Goal: Task Accomplishment & Management: Complete application form

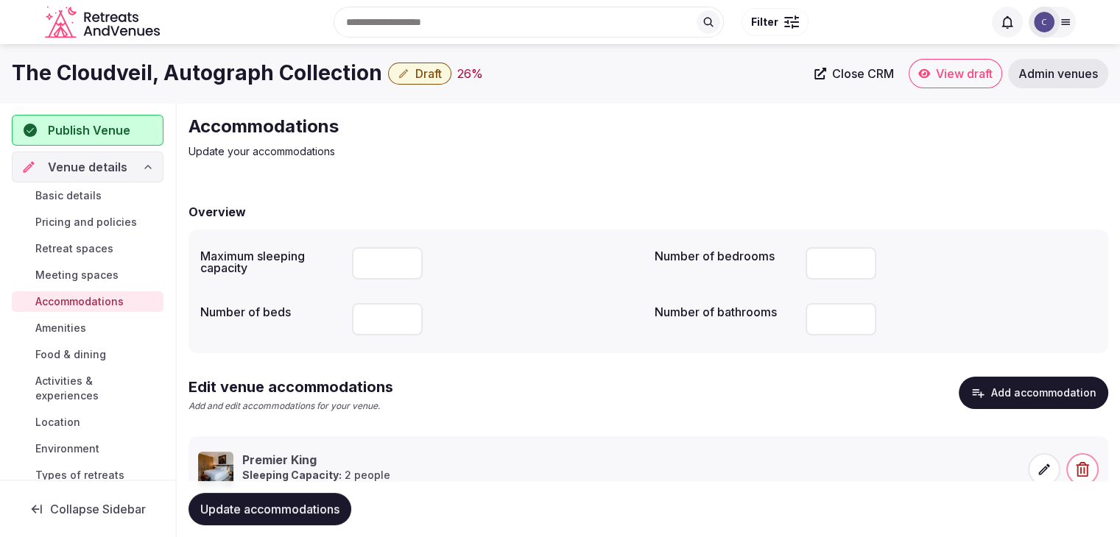
click at [88, 193] on span "Basic details" at bounding box center [68, 195] width 66 height 15
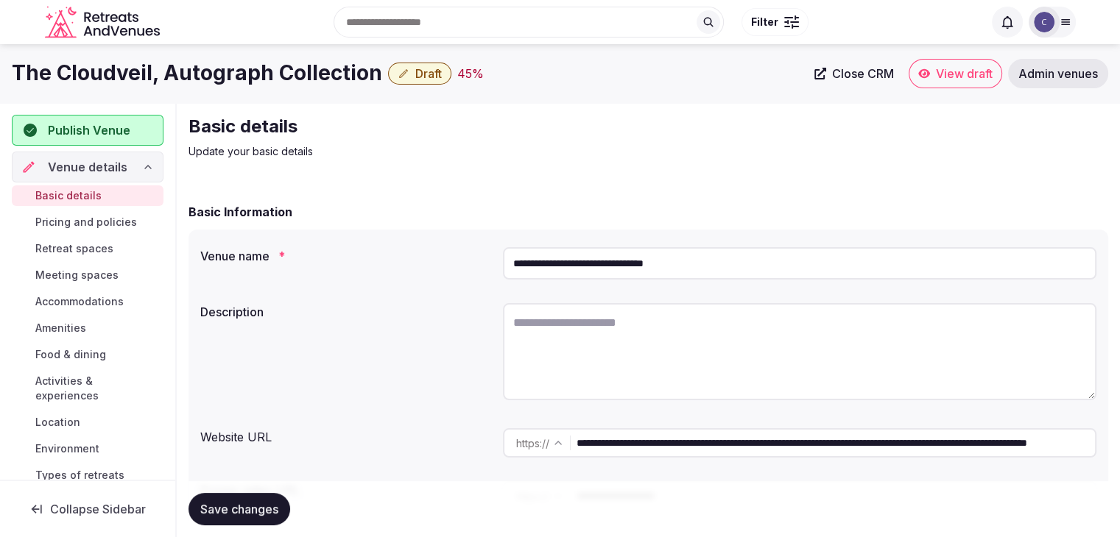
click at [577, 322] on textarea at bounding box center [799, 351] width 593 height 97
paste textarea "**********"
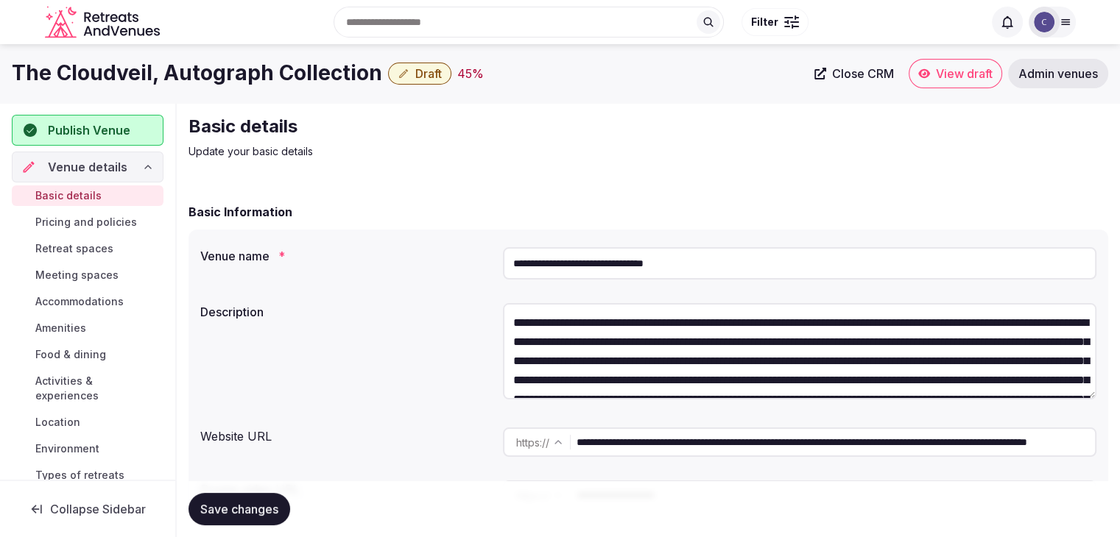
scroll to position [122, 0]
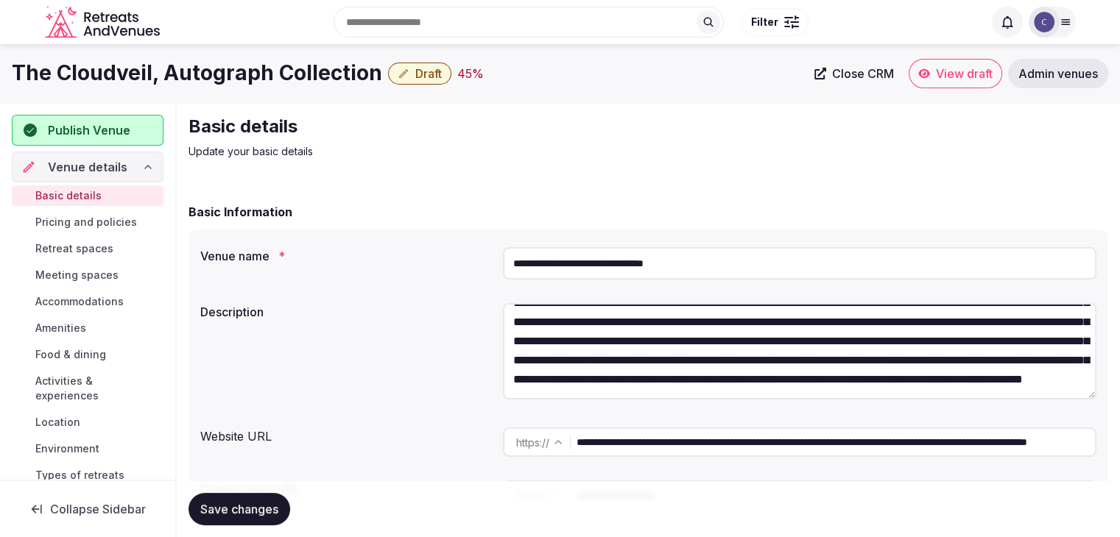
click at [576, 342] on textarea at bounding box center [799, 351] width 593 height 96
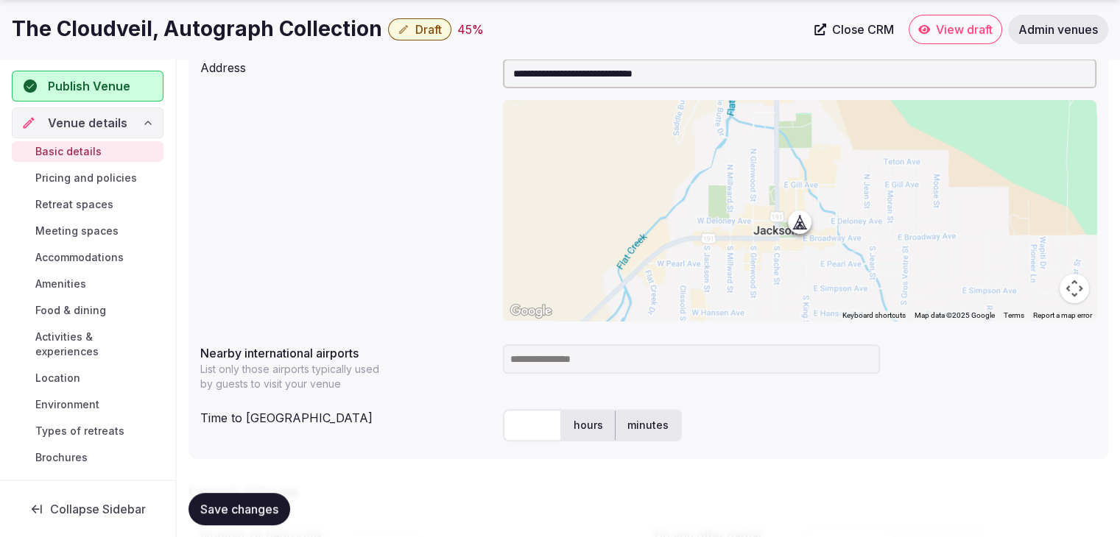
scroll to position [663, 0]
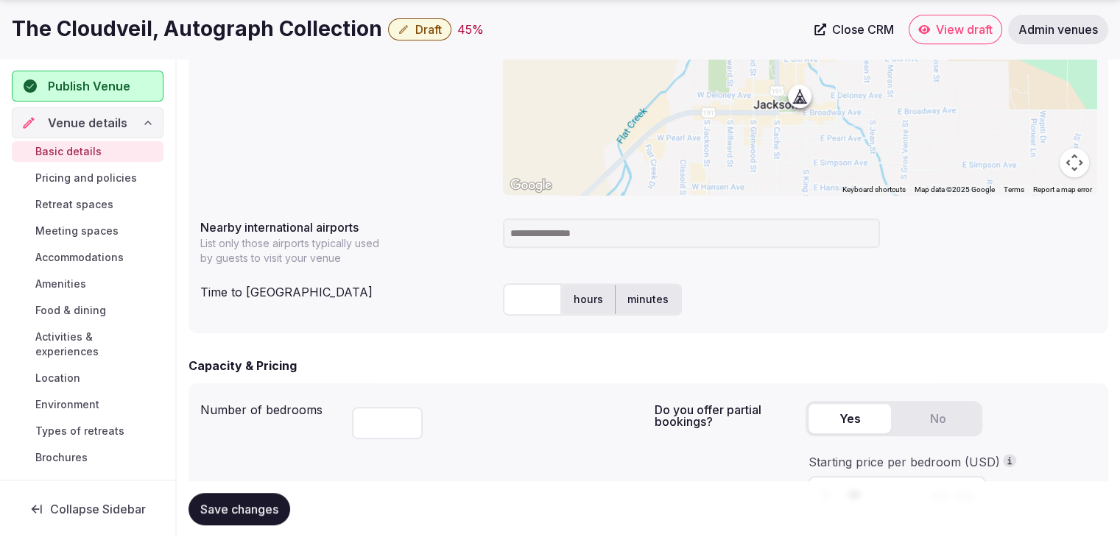
type textarea "**********"
click at [250, 24] on h1 "The Cloudveil, Autograph Collection" at bounding box center [197, 29] width 370 height 29
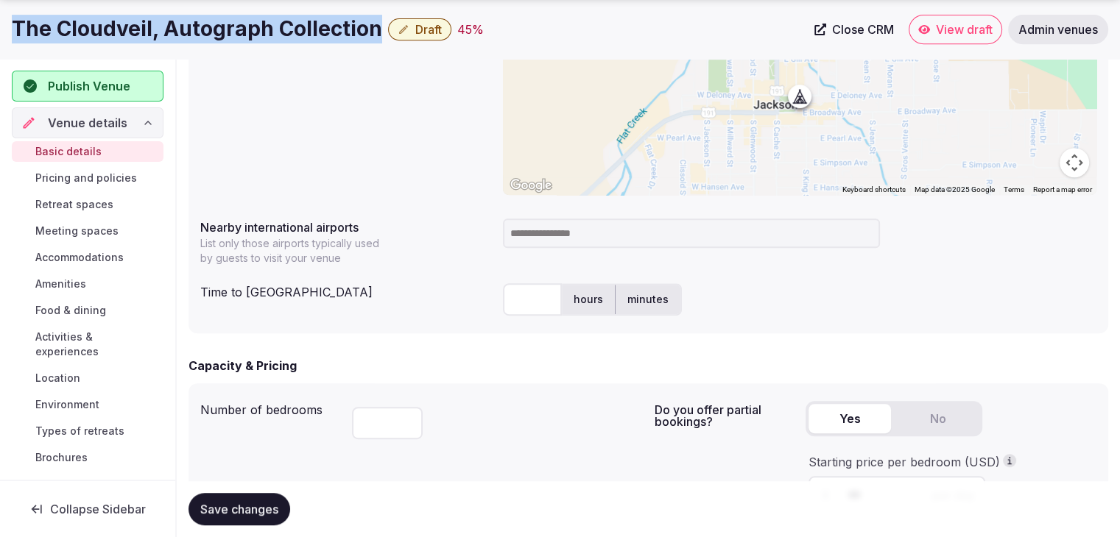
click at [250, 24] on h1 "The Cloudveil, Autograph Collection" at bounding box center [197, 29] width 370 height 29
copy div "The Cloudveil, Autograph Collection"
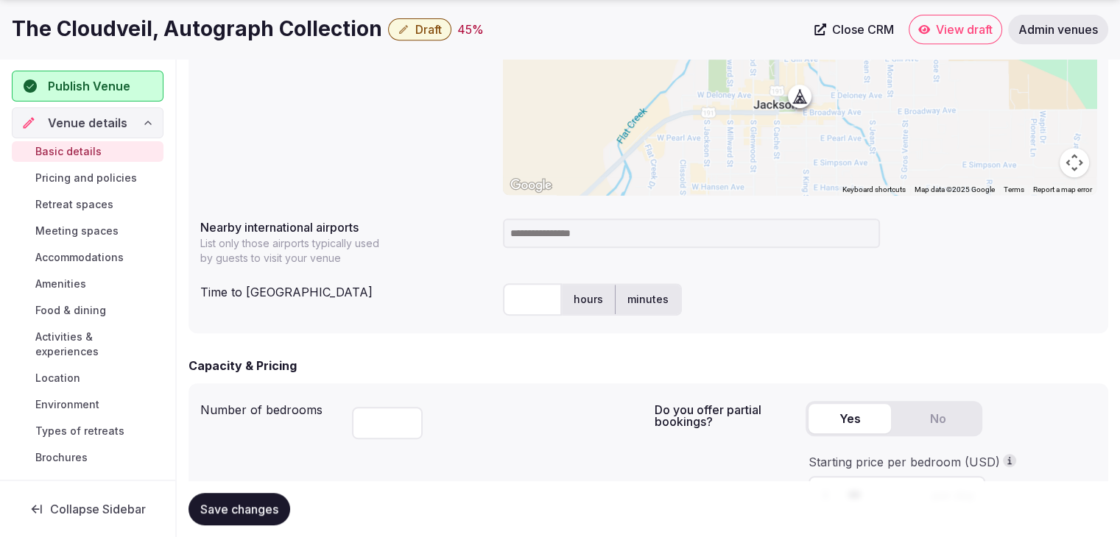
click at [547, 236] on input at bounding box center [691, 233] width 377 height 29
click at [604, 230] on input "**********" at bounding box center [691, 233] width 377 height 29
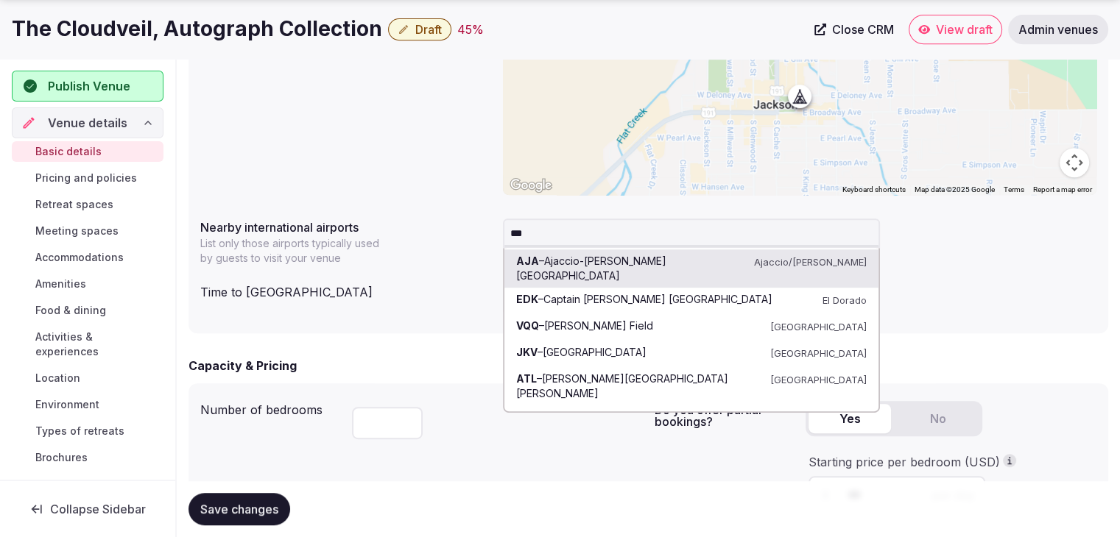
click at [562, 230] on input "***" at bounding box center [691, 233] width 377 height 29
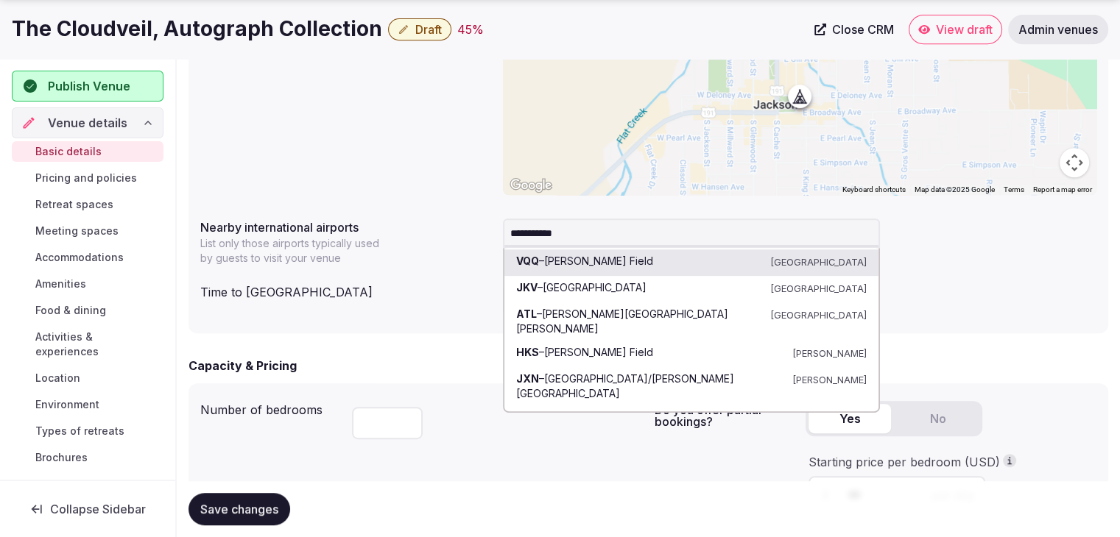
type input "**********"
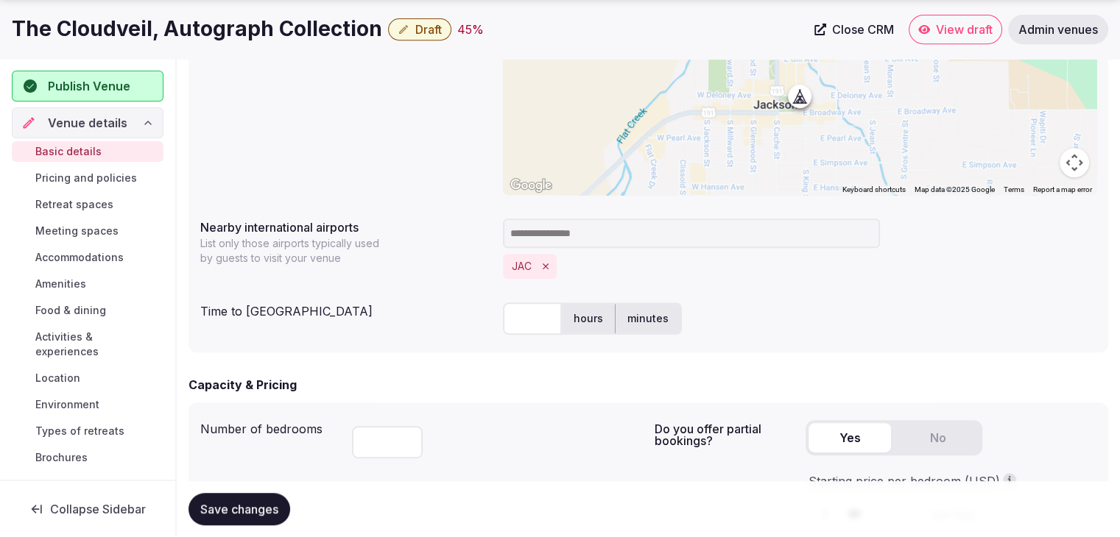
click at [518, 336] on div "hours minutes" at bounding box center [799, 319] width 593 height 44
drag, startPoint x: 520, startPoint y: 325, endPoint x: 520, endPoint y: 316, distance: 9.6
click at [520, 325] on input "text" at bounding box center [532, 319] width 59 height 32
type input "**"
click at [627, 392] on div "Capacity & Pricing" at bounding box center [647, 385] width 919 height 18
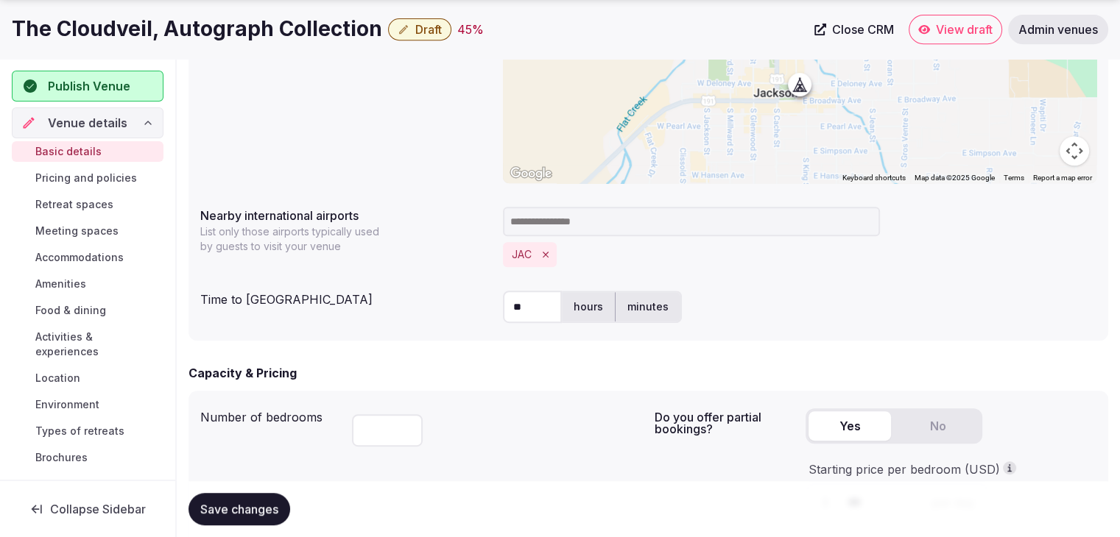
scroll to position [957, 0]
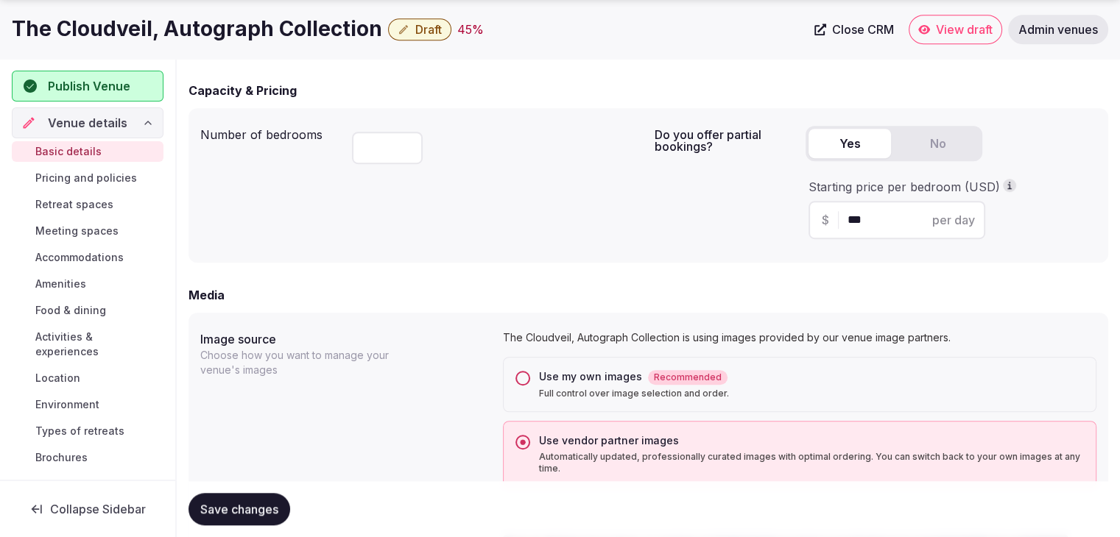
click at [269, 510] on span "Save changes" at bounding box center [239, 509] width 78 height 15
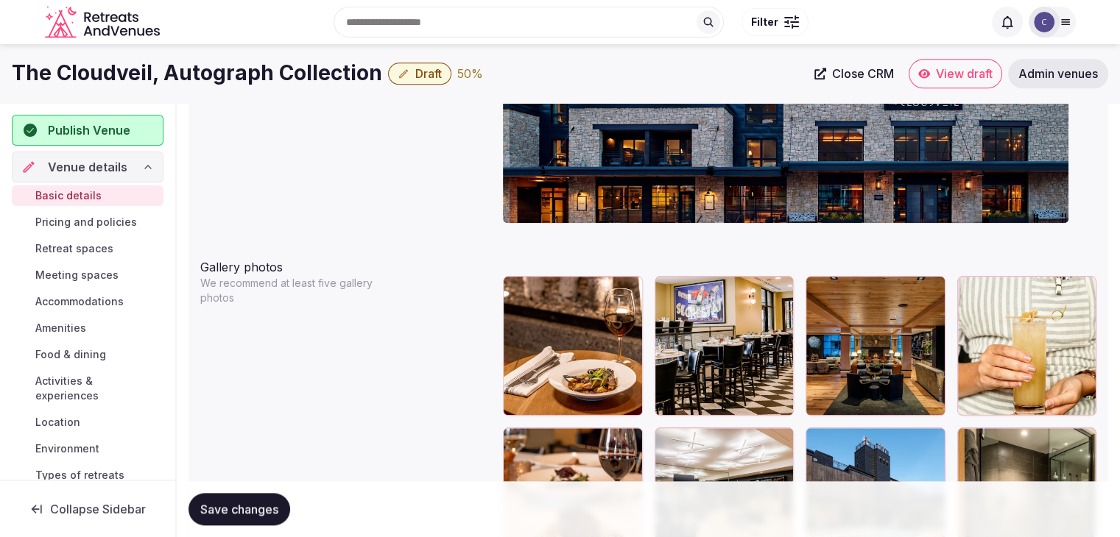
scroll to position [1620, 0]
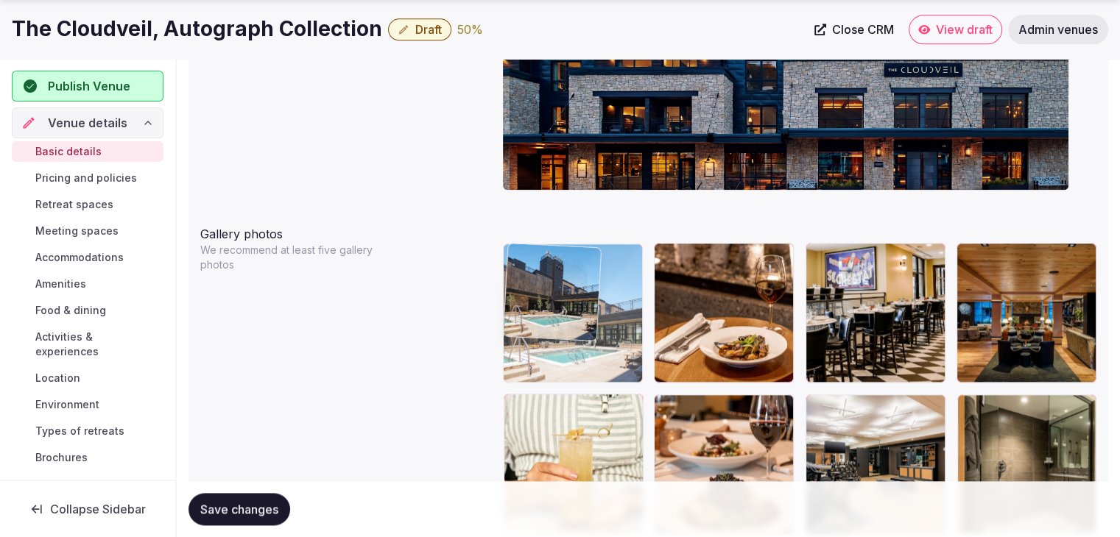
drag, startPoint x: 822, startPoint y: 395, endPoint x: 630, endPoint y: 319, distance: 206.8
click at [566, 261] on body "**********" at bounding box center [560, 343] width 1120 height 3927
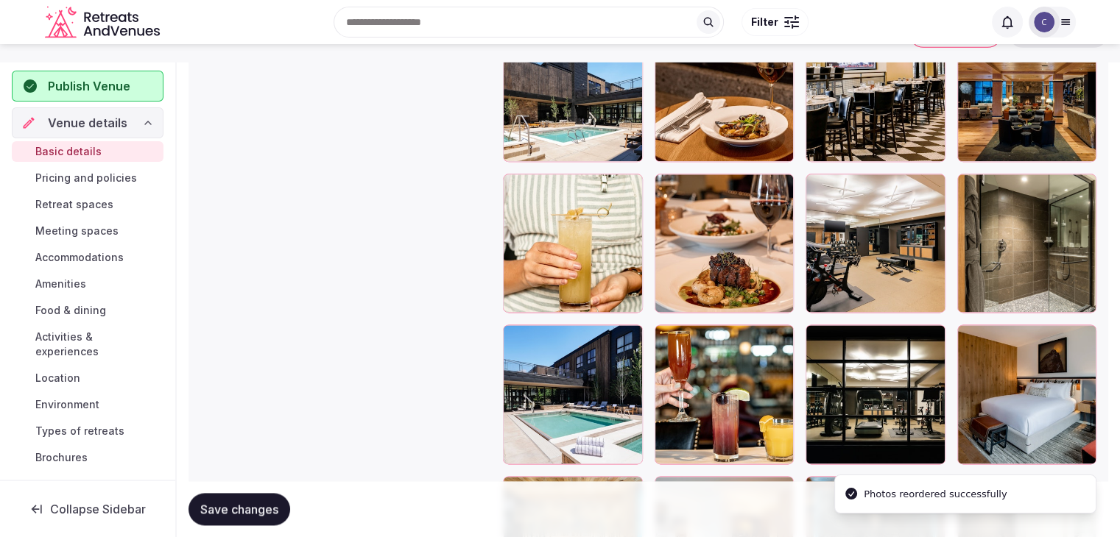
scroll to position [1693, 0]
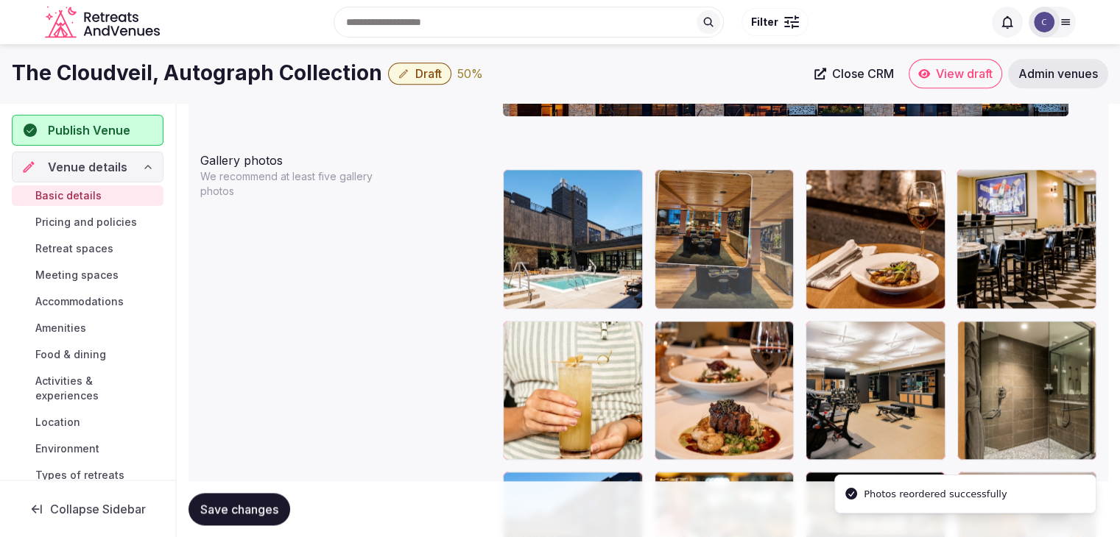
drag, startPoint x: 774, startPoint y: 199, endPoint x: 727, endPoint y: 199, distance: 47.1
click at [727, 199] on body "**********" at bounding box center [560, 270] width 1120 height 3927
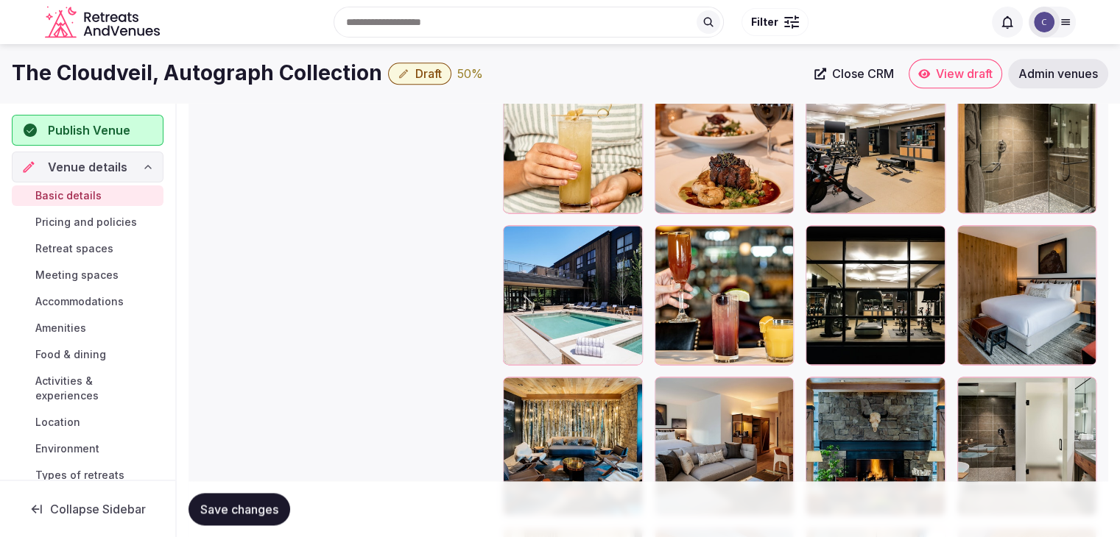
scroll to position [1840, 0]
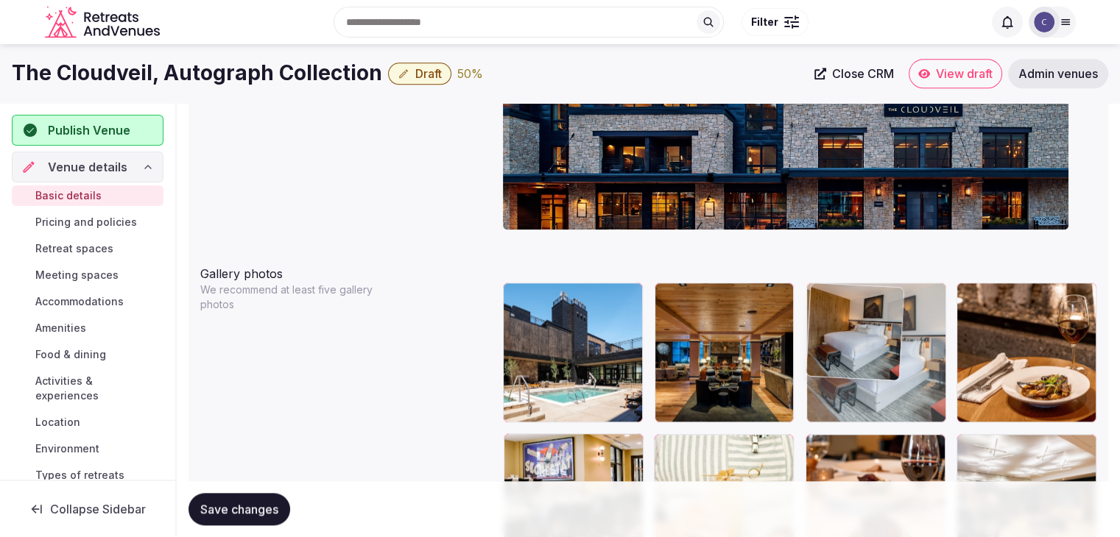
drag, startPoint x: 979, startPoint y: 339, endPoint x: 845, endPoint y: 336, distance: 134.0
click at [845, 333] on body "**********" at bounding box center [560, 383] width 1120 height 3927
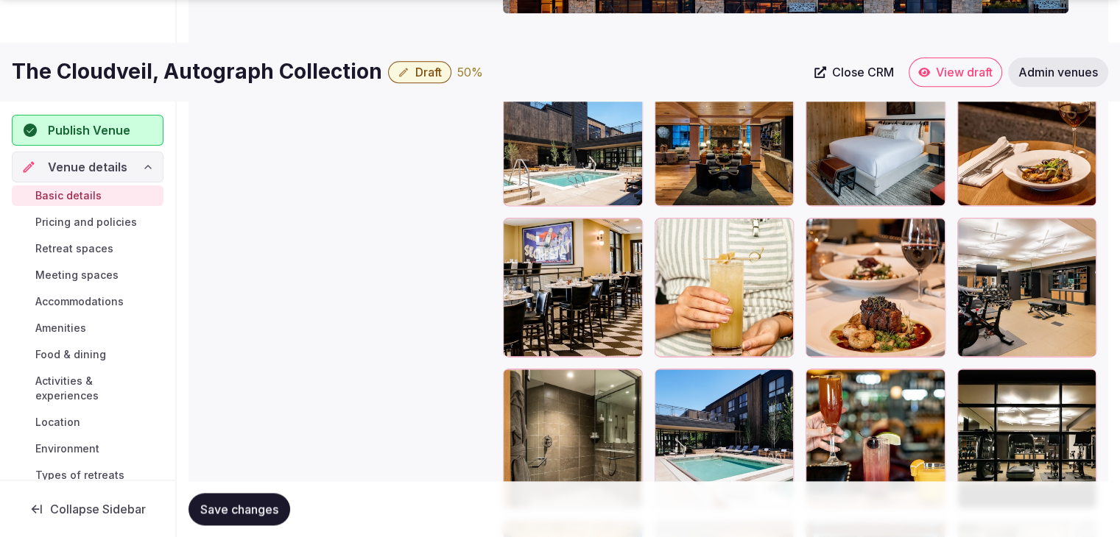
scroll to position [1801, 0]
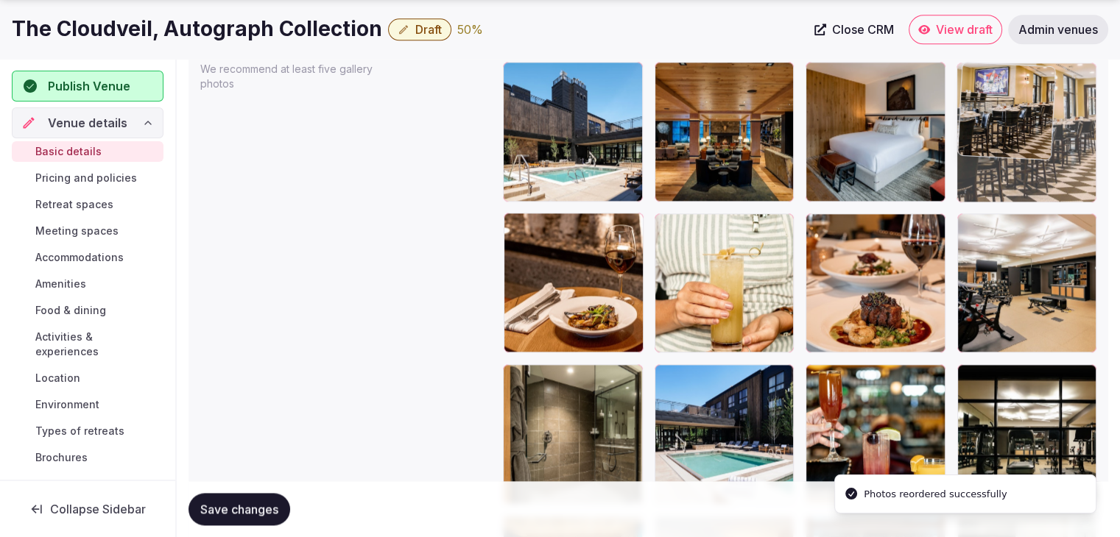
drag, startPoint x: 521, startPoint y: 227, endPoint x: 942, endPoint y: 135, distance: 430.3
click at [942, 135] on body "**********" at bounding box center [560, 162] width 1120 height 3927
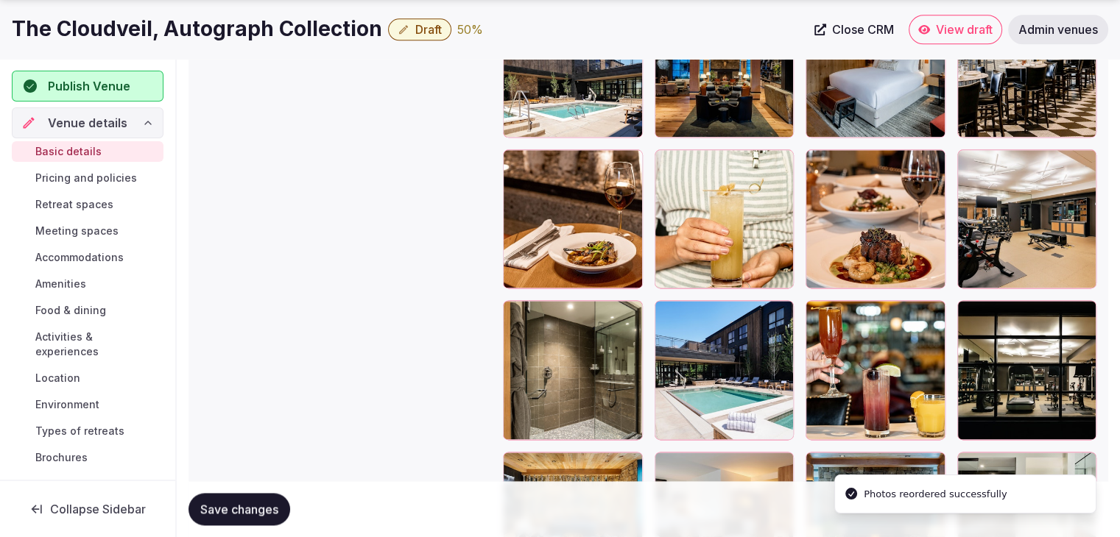
scroll to position [2095, 0]
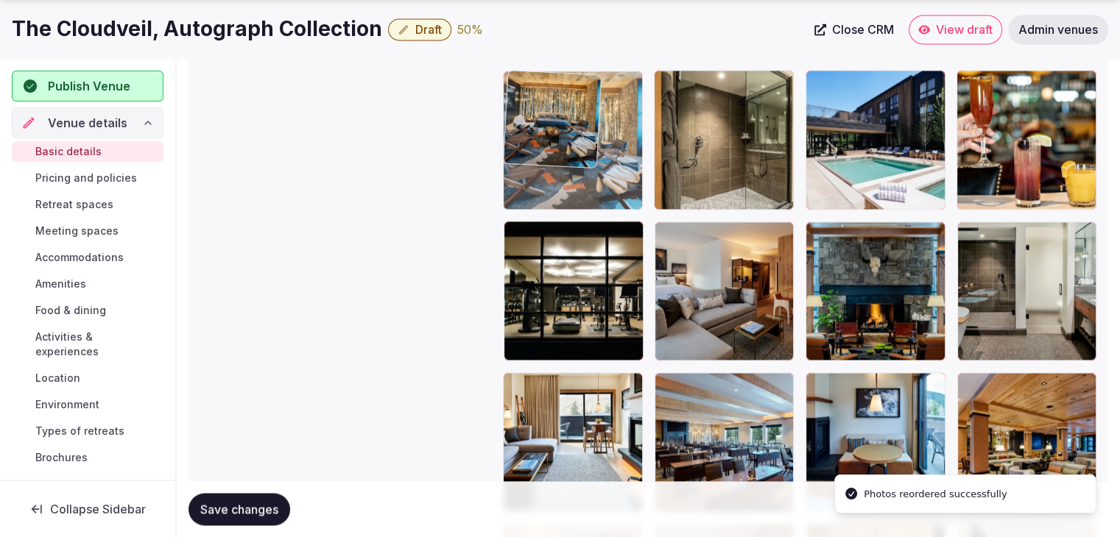
drag, startPoint x: 519, startPoint y: 231, endPoint x: 521, endPoint y: 124, distance: 106.8
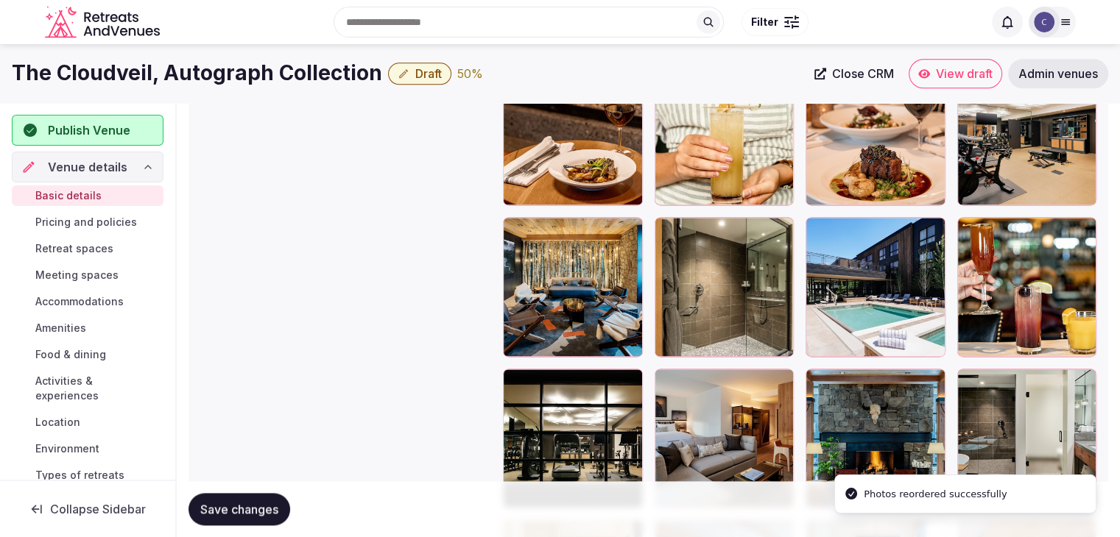
scroll to position [1874, 0]
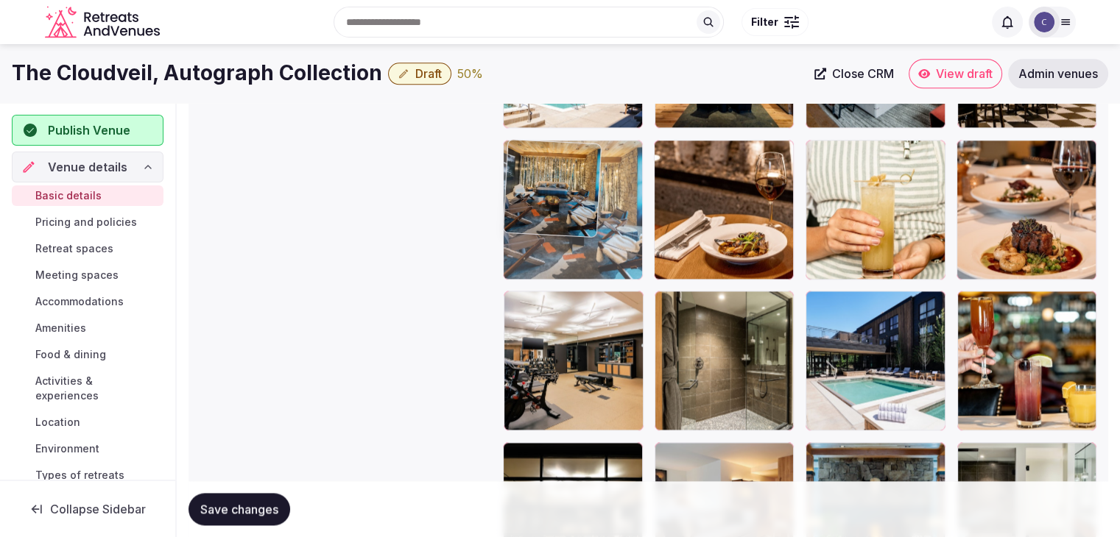
drag, startPoint x: 515, startPoint y: 295, endPoint x: 506, endPoint y: 220, distance: 75.5
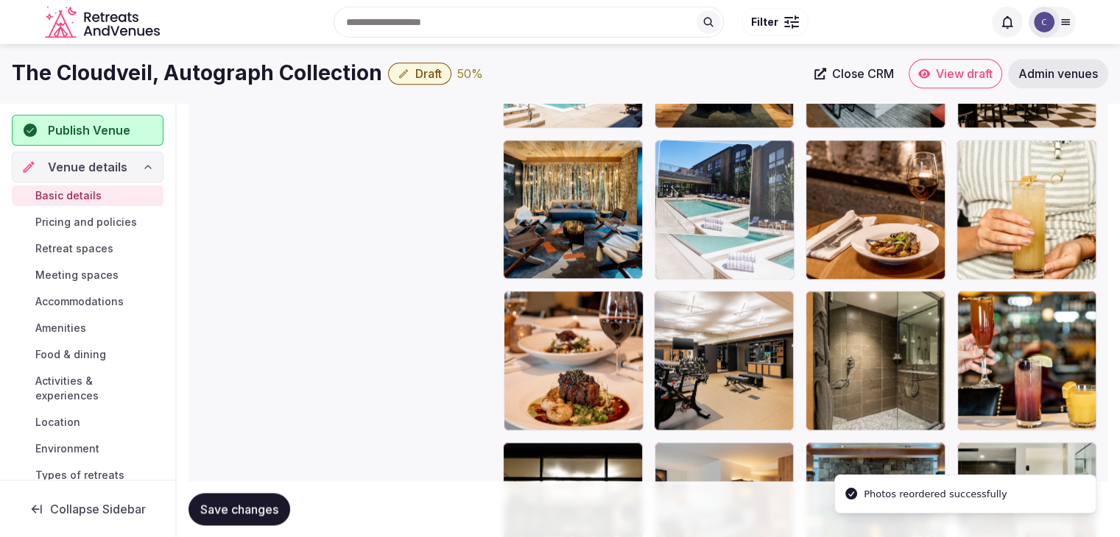
drag, startPoint x: 822, startPoint y: 298, endPoint x: 724, endPoint y: 227, distance: 120.2
click at [724, 227] on body "**********" at bounding box center [560, 89] width 1120 height 3927
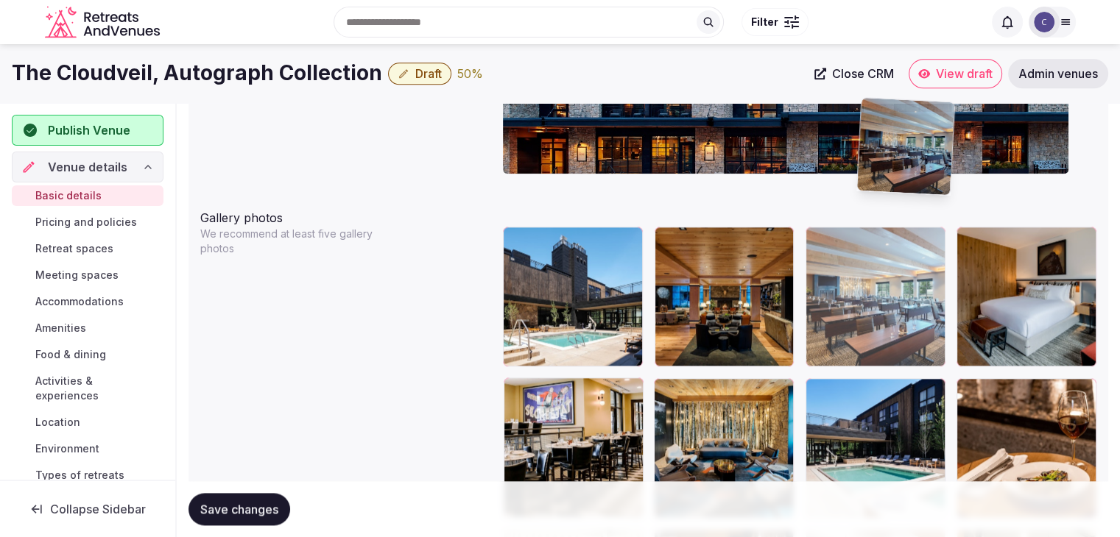
scroll to position [1628, 0]
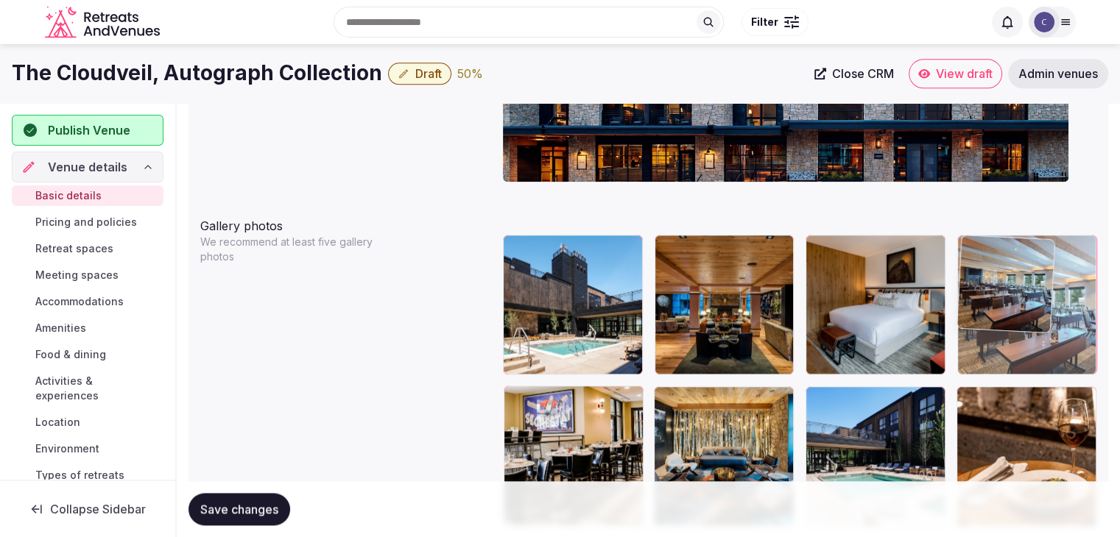
drag, startPoint x: 666, startPoint y: 381, endPoint x: 973, endPoint y: 251, distance: 333.9
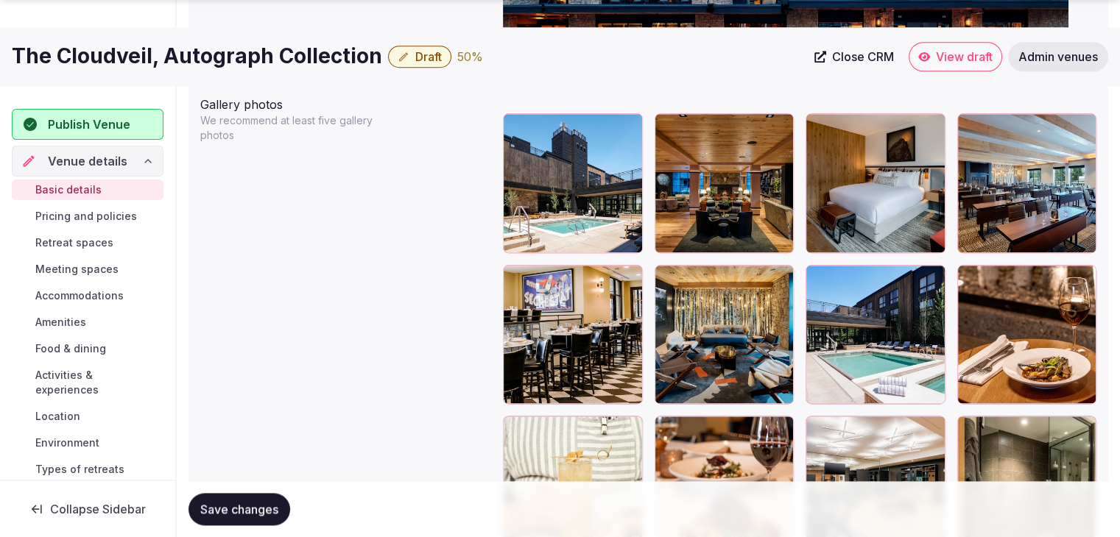
scroll to position [1775, 0]
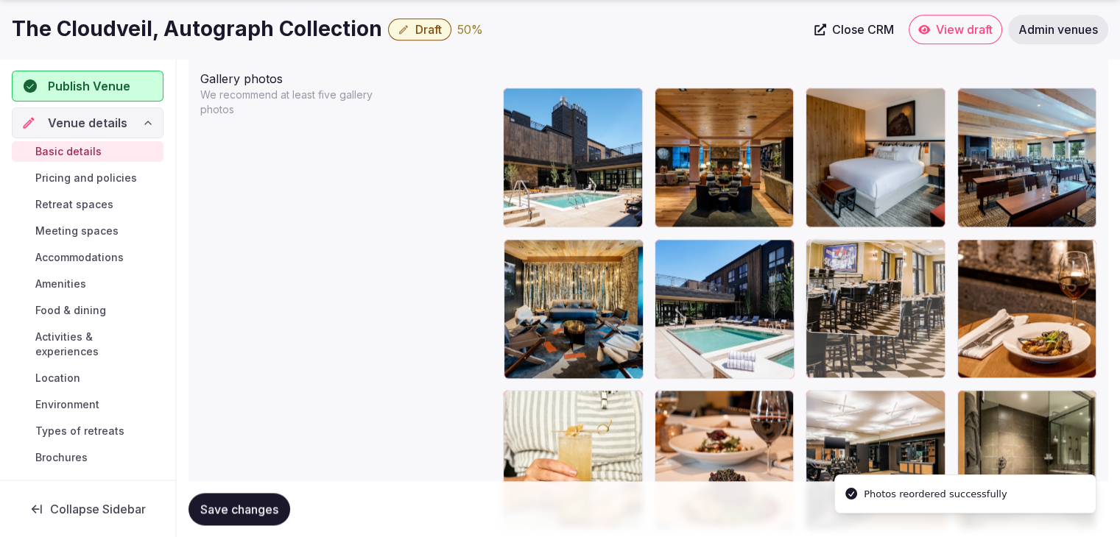
drag, startPoint x: 521, startPoint y: 262, endPoint x: 816, endPoint y: 273, distance: 294.7
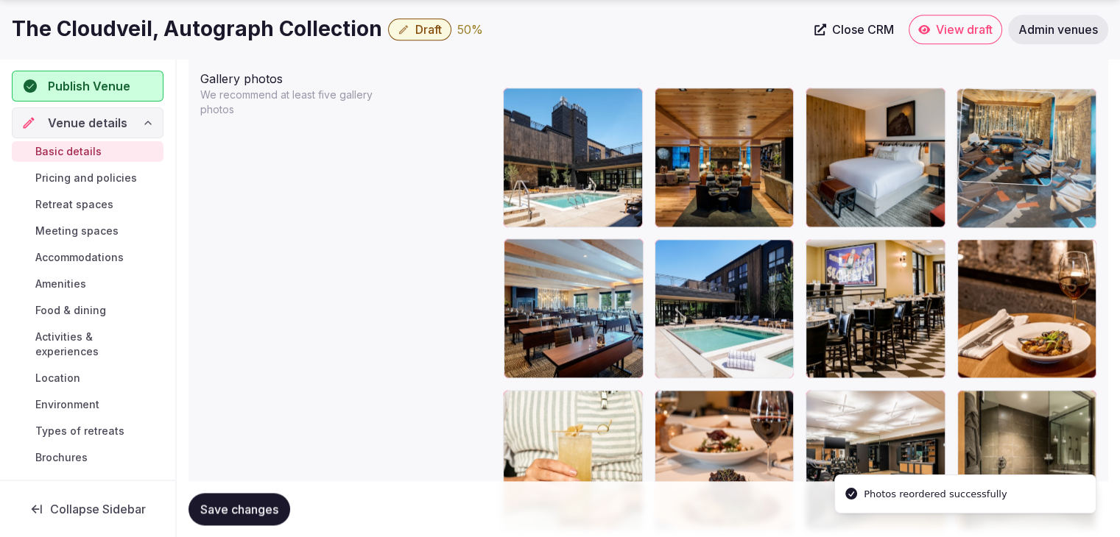
drag, startPoint x: 897, startPoint y: 177, endPoint x: 993, endPoint y: 158, distance: 98.3
click at [993, 158] on body "**********" at bounding box center [560, 188] width 1120 height 3927
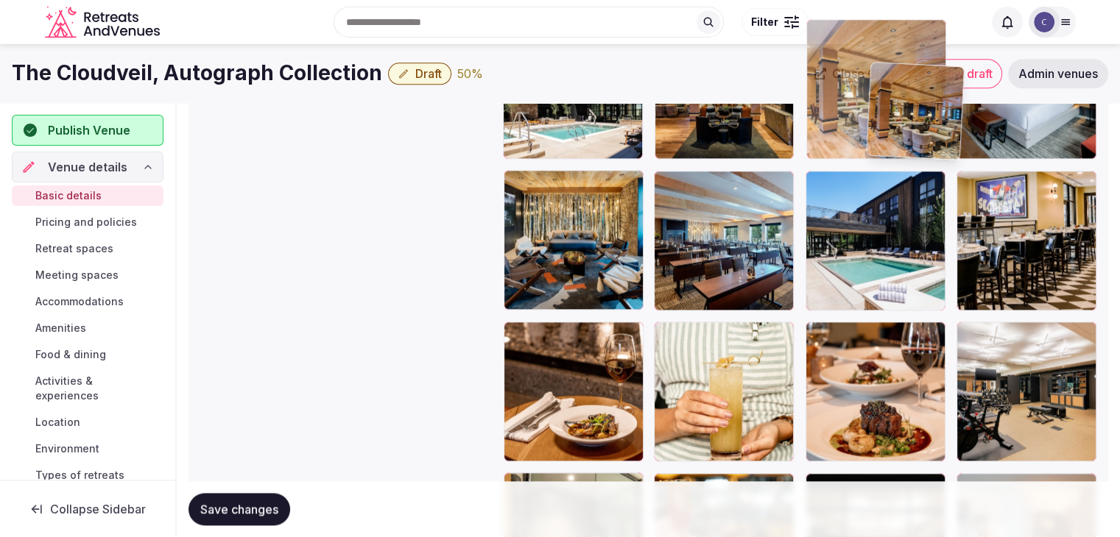
scroll to position [1838, 0]
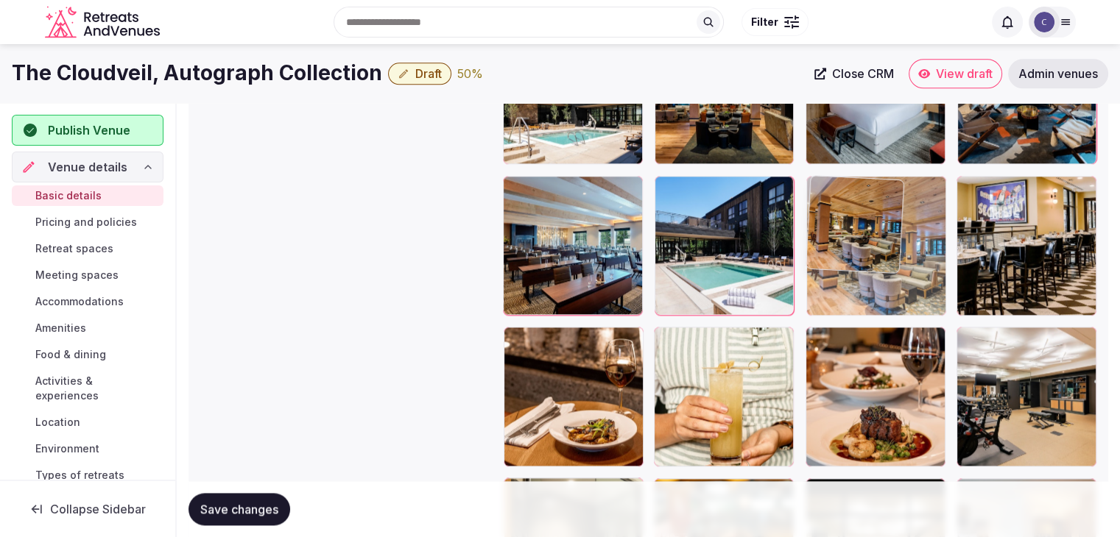
drag, startPoint x: 972, startPoint y: 265, endPoint x: 874, endPoint y: 236, distance: 102.7
click at [878, 222] on body "**********" at bounding box center [560, 125] width 1120 height 3927
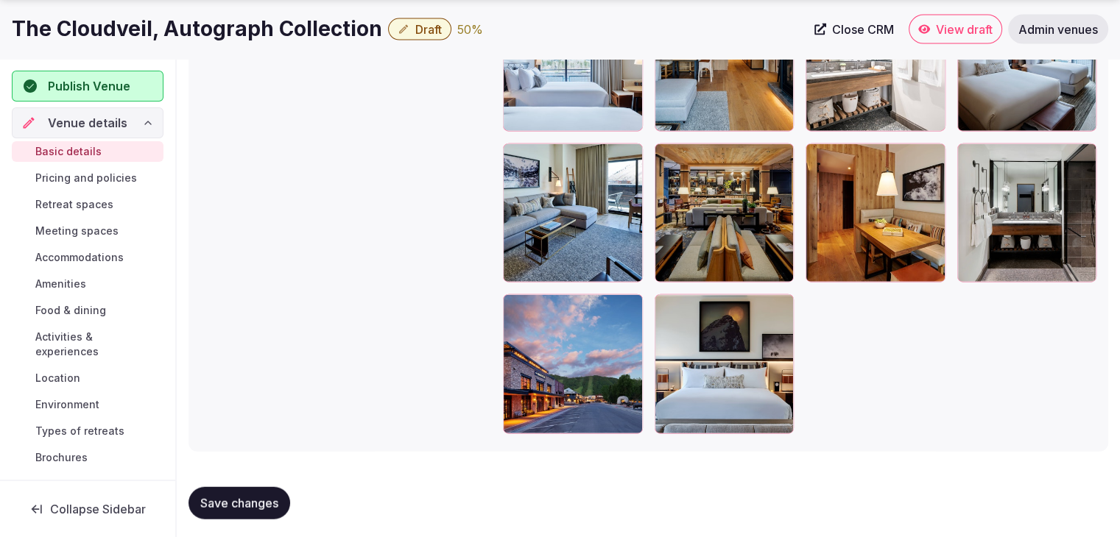
scroll to position [3384, 0]
click at [265, 504] on span "Save changes" at bounding box center [239, 502] width 78 height 15
click at [253, 505] on span "Save changes" at bounding box center [239, 502] width 78 height 15
click at [101, 177] on span "Pricing and policies" at bounding box center [86, 178] width 102 height 15
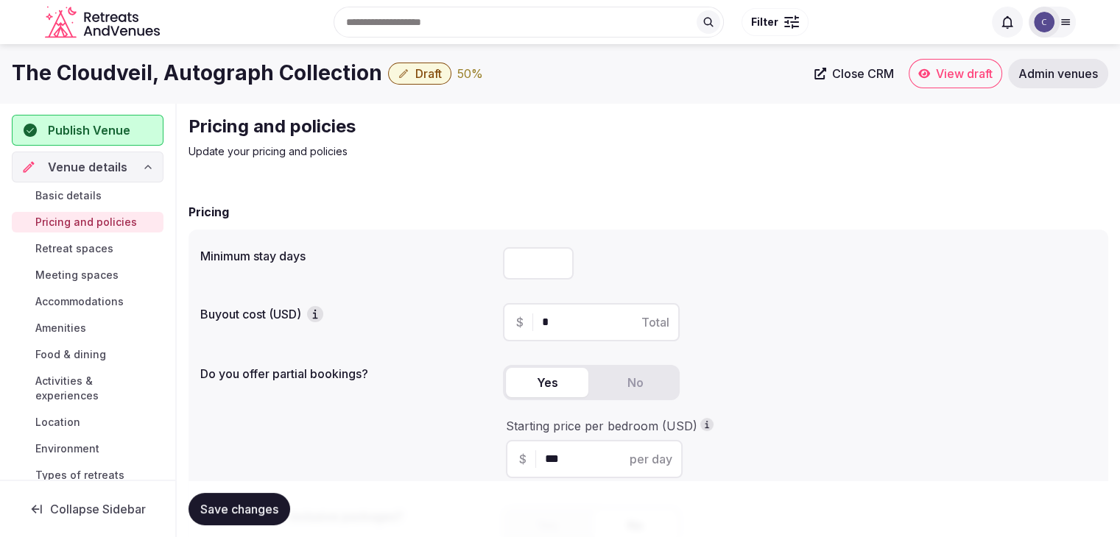
click at [521, 265] on input "number" at bounding box center [538, 263] width 71 height 32
type input "*"
click at [264, 493] on button "Save changes" at bounding box center [239, 509] width 102 height 32
drag, startPoint x: 465, startPoint y: 452, endPoint x: 465, endPoint y: 442, distance: 10.3
click at [465, 452] on div "Do you offer partial bookings? Yes No Starting price per bedroom (USD) $ *** pe…" at bounding box center [648, 424] width 896 height 131
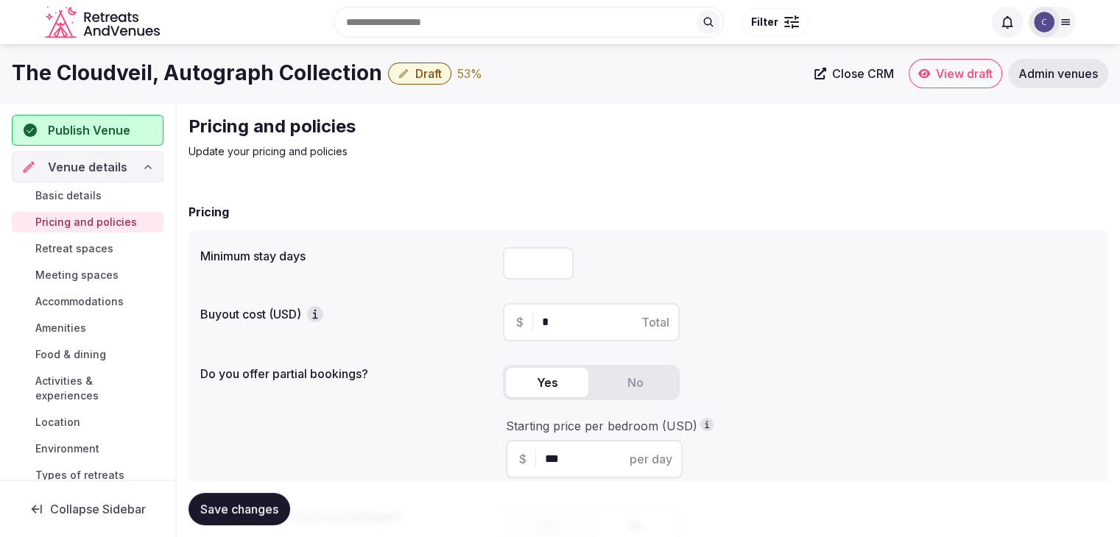
drag, startPoint x: 92, startPoint y: 249, endPoint x: 100, endPoint y: 247, distance: 8.4
click at [93, 249] on span "Retreat spaces" at bounding box center [74, 248] width 78 height 15
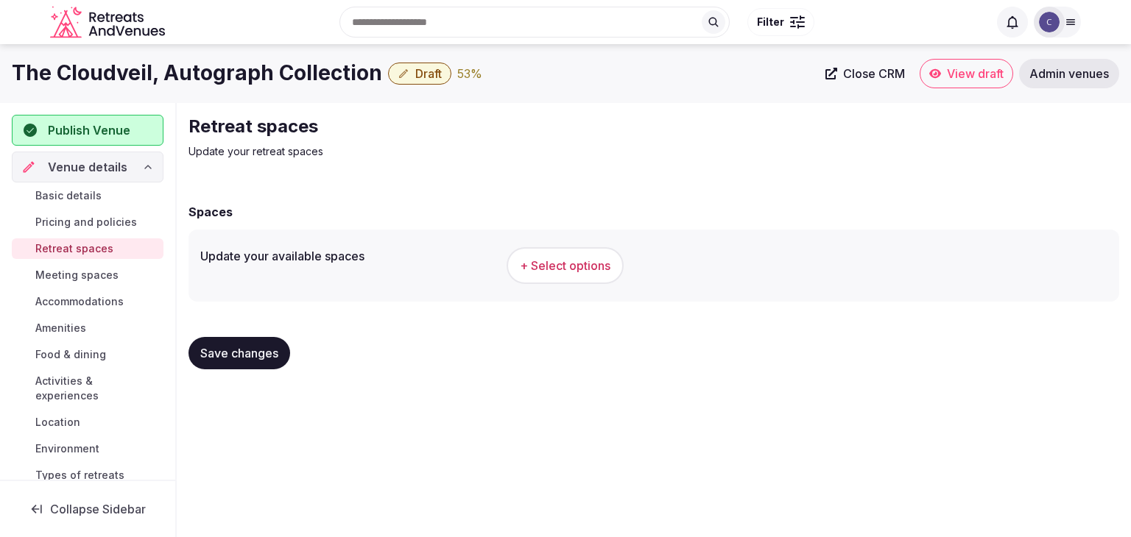
click at [233, 68] on h1 "The Cloudveil, Autograph Collection" at bounding box center [197, 73] width 370 height 29
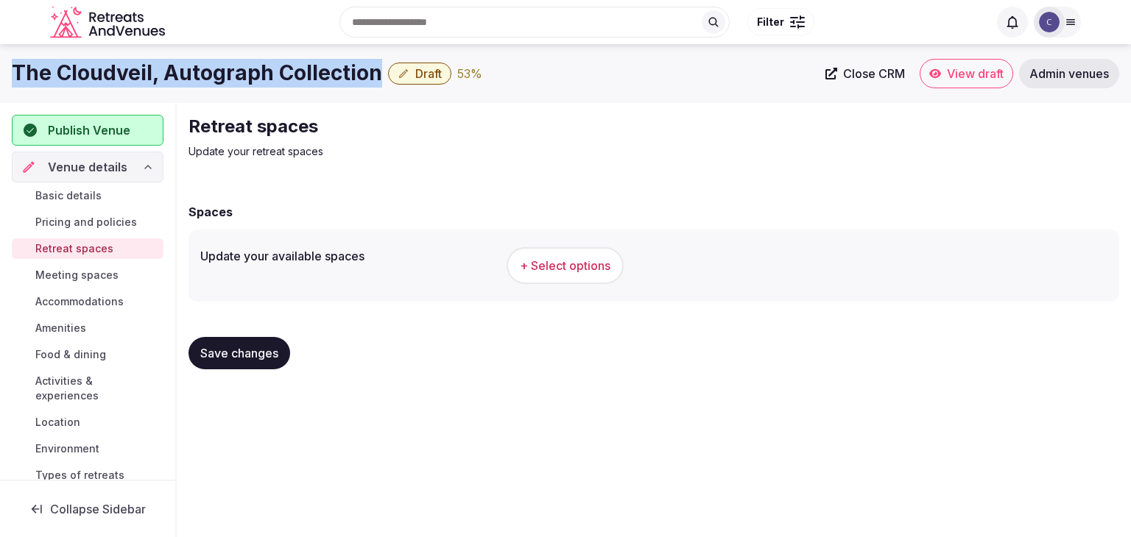
click at [233, 68] on h1 "The Cloudveil, Autograph Collection" at bounding box center [197, 73] width 370 height 29
copy div "The Cloudveil, Autograph Collection"
click at [586, 261] on span "+ Select options" at bounding box center [565, 266] width 91 height 16
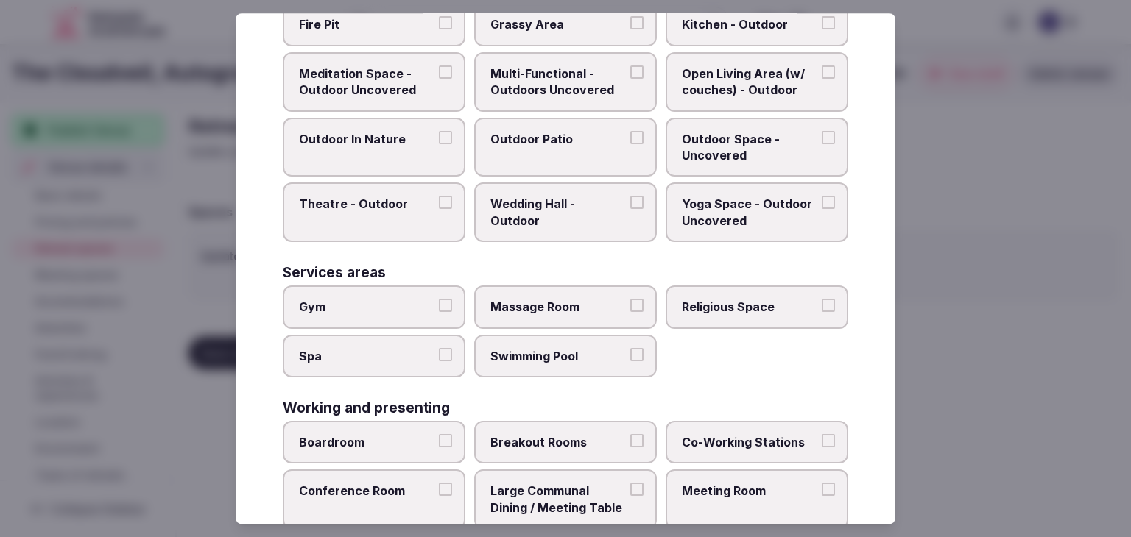
scroll to position [666, 0]
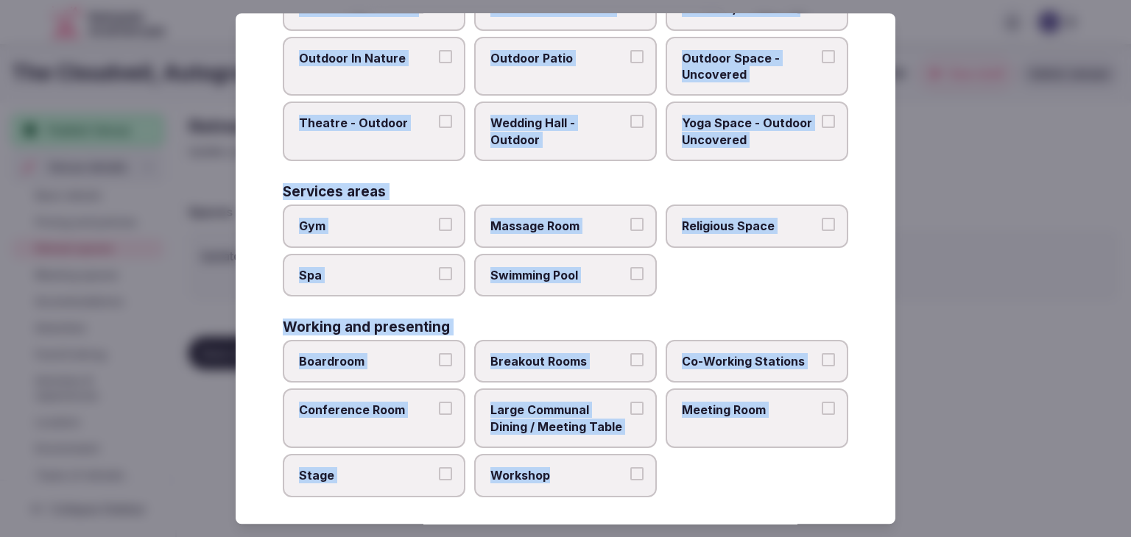
drag, startPoint x: 286, startPoint y: 99, endPoint x: 713, endPoint y: 510, distance: 592.5
click at [713, 510] on div "Select your retreat spaces Choose all applicable retreat spaces offered. Covere…" at bounding box center [566, 268] width 660 height 511
copy div "Choose all applicable retreat spaces offered. Covered outdoor spaces Meditation…"
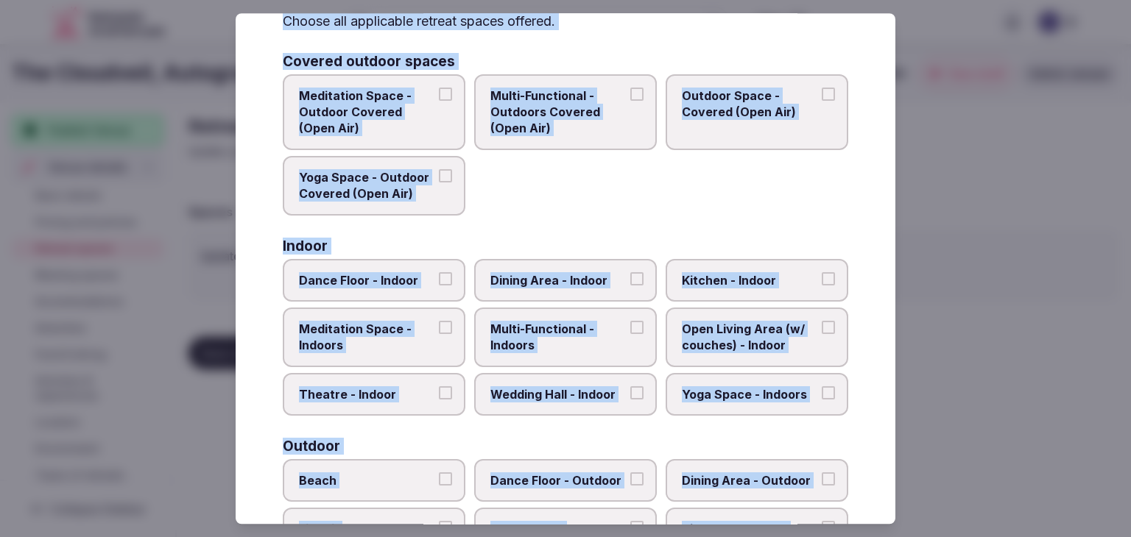
scroll to position [77, 0]
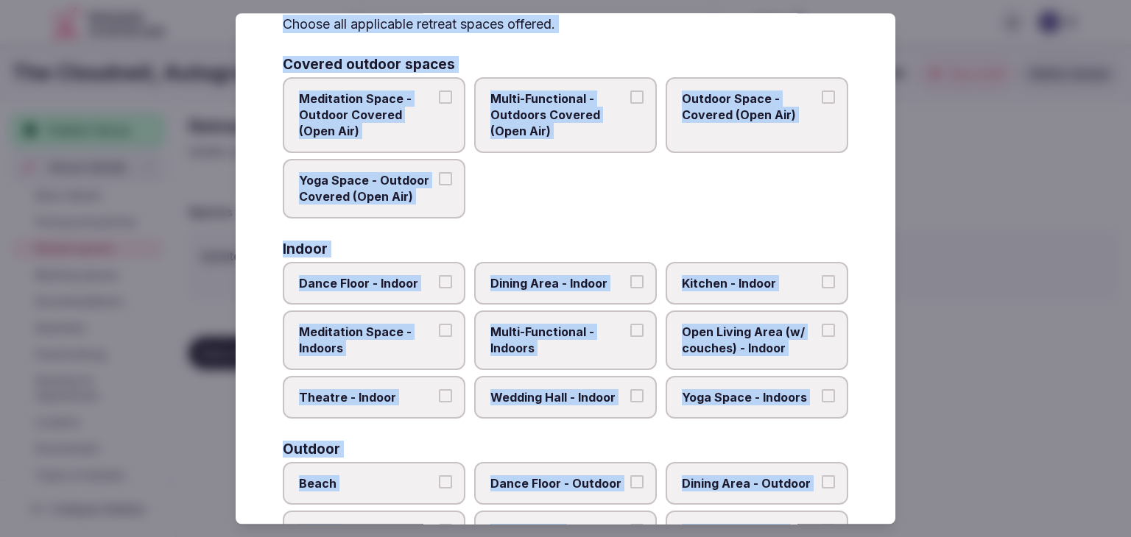
click at [536, 329] on span "Multi-Functional - Indoors" at bounding box center [557, 340] width 135 height 33
click at [630, 329] on button "Multi-Functional - Indoors" at bounding box center [636, 330] width 13 height 13
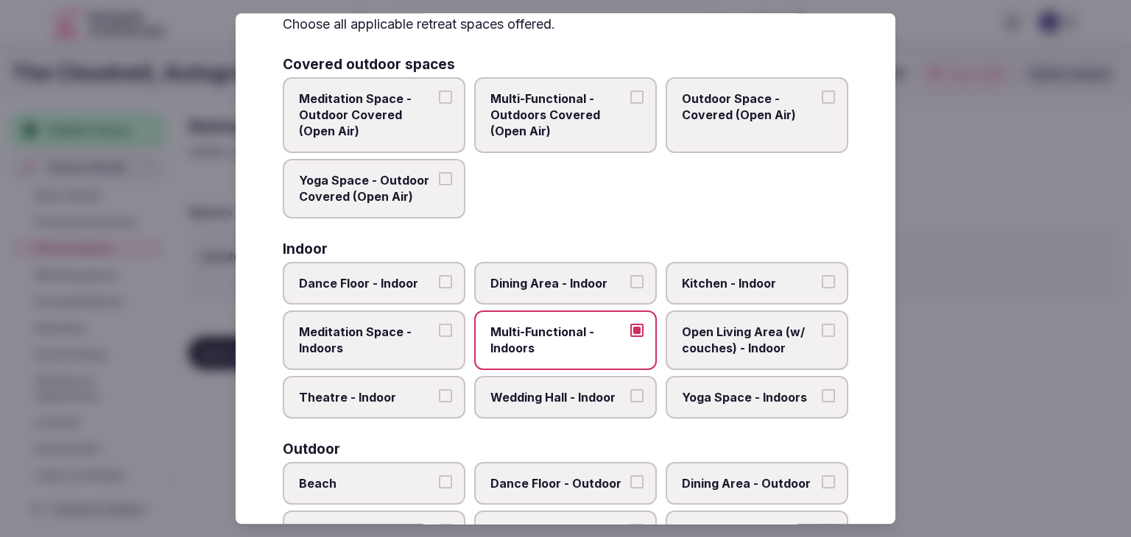
click at [575, 283] on span "Dining Area - Indoor" at bounding box center [557, 283] width 135 height 16
click at [630, 283] on button "Dining Area - Indoor" at bounding box center [636, 281] width 13 height 13
click at [716, 362] on label "Open Living Area (w/ couches) - Indoor" at bounding box center [757, 341] width 183 height 60
click at [822, 337] on button "Open Living Area (w/ couches) - Indoor" at bounding box center [828, 330] width 13 height 13
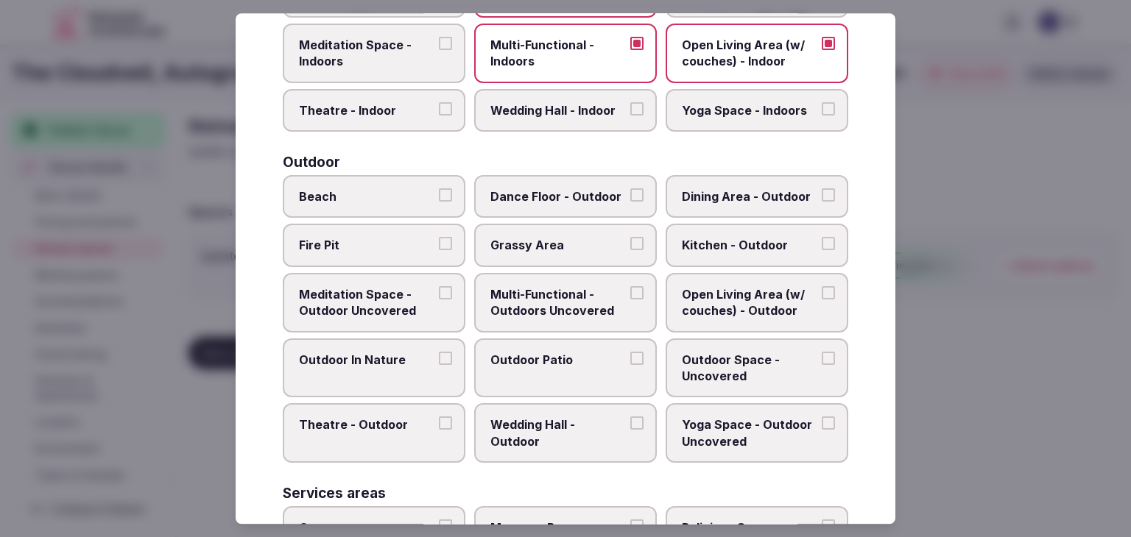
scroll to position [371, 0]
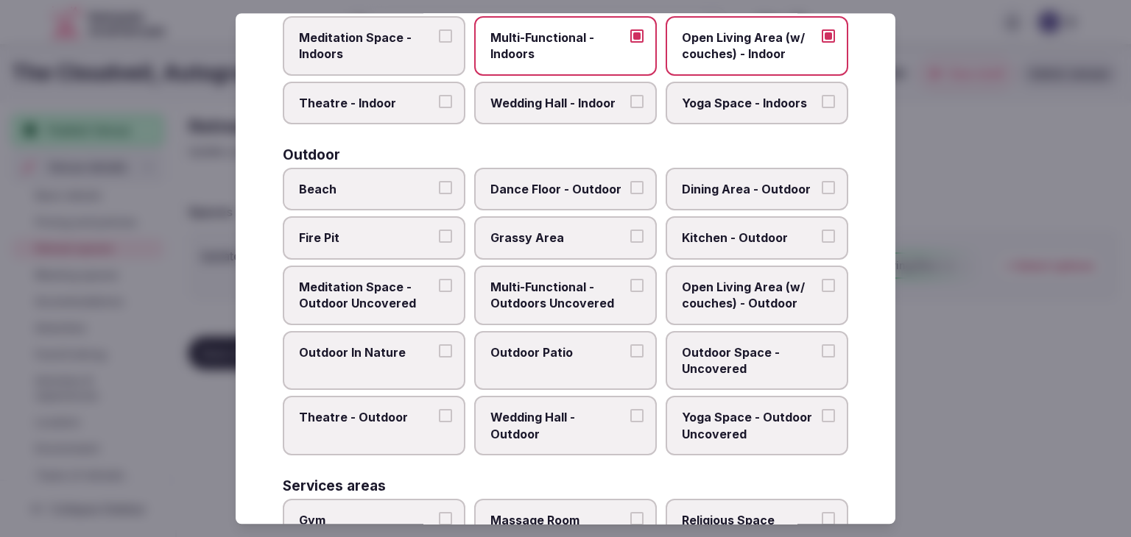
click at [579, 282] on span "Multi-Functional - Outdoors Uncovered" at bounding box center [557, 295] width 135 height 33
click at [630, 282] on button "Multi-Functional - Outdoors Uncovered" at bounding box center [636, 285] width 13 height 13
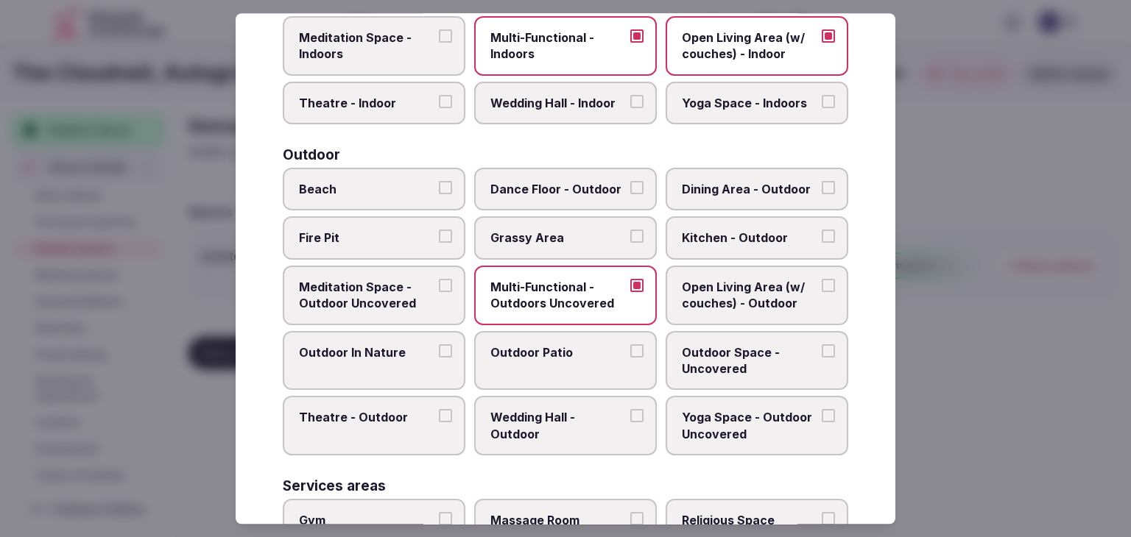
click at [580, 359] on label "Outdoor Patio" at bounding box center [565, 361] width 183 height 60
click at [630, 358] on button "Outdoor Patio" at bounding box center [636, 351] width 13 height 13
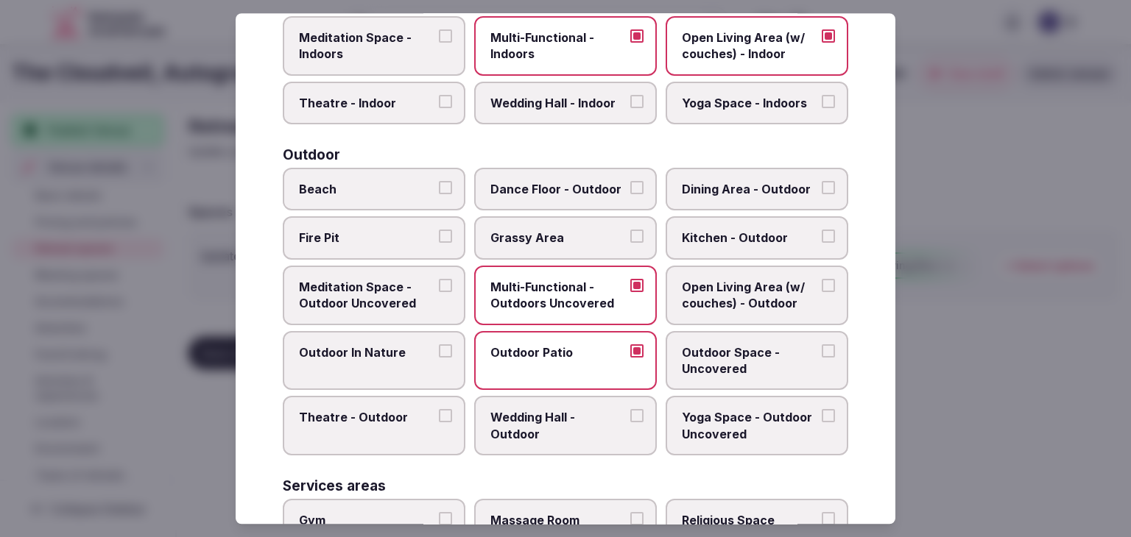
click at [705, 357] on span "Outdoor Space - Uncovered" at bounding box center [749, 361] width 135 height 33
click at [822, 357] on button "Outdoor Space - Uncovered" at bounding box center [828, 351] width 13 height 13
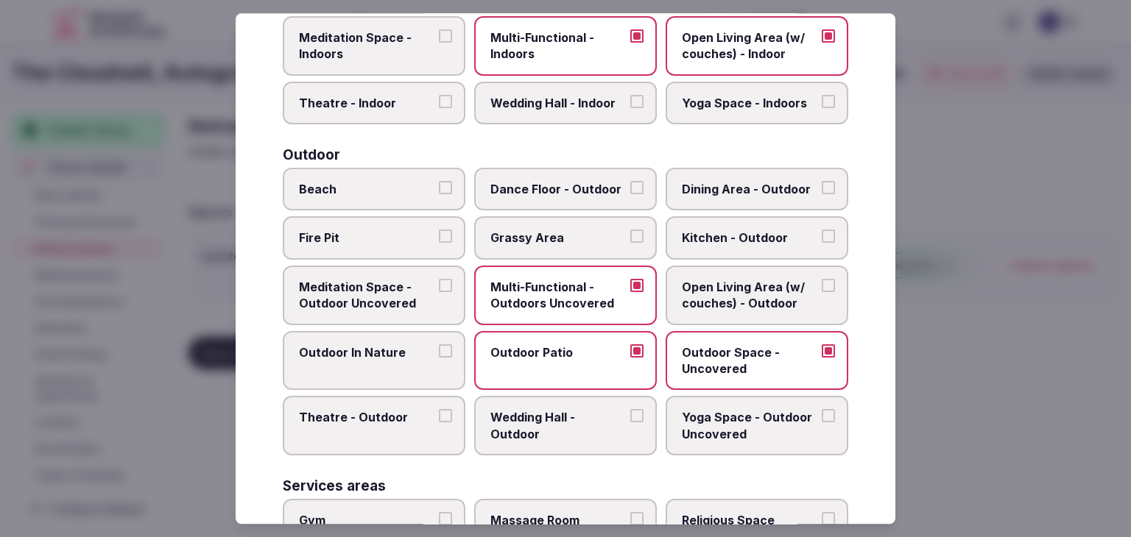
click at [402, 250] on label "Fire Pit" at bounding box center [374, 238] width 183 height 43
click at [439, 244] on button "Fire Pit" at bounding box center [445, 236] width 13 height 13
click at [402, 348] on span "Outdoor In Nature" at bounding box center [366, 353] width 135 height 16
click at [439, 348] on button "Outdoor In Nature" at bounding box center [445, 351] width 13 height 13
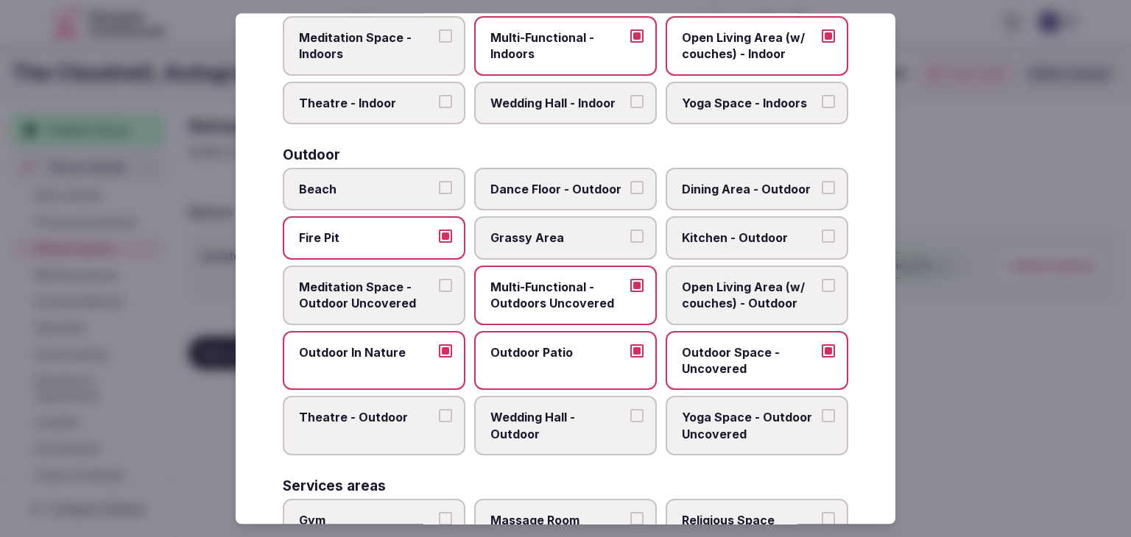
scroll to position [592, 0]
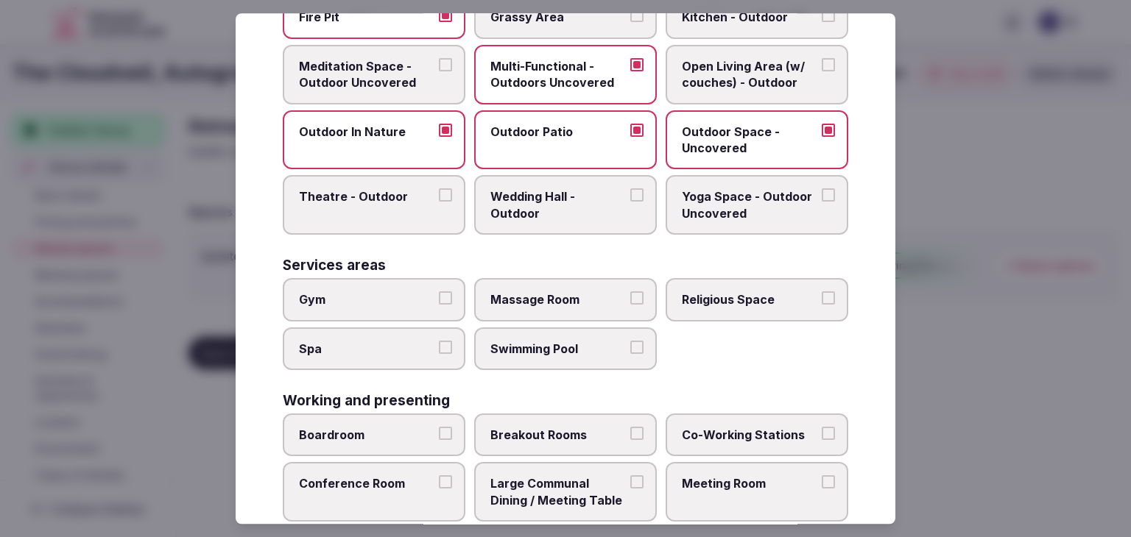
click at [395, 304] on label "Gym" at bounding box center [374, 299] width 183 height 43
click at [439, 304] on button "Gym" at bounding box center [445, 298] width 13 height 13
click at [523, 357] on label "Swimming Pool" at bounding box center [565, 349] width 183 height 43
click at [630, 354] on button "Swimming Pool" at bounding box center [636, 347] width 13 height 13
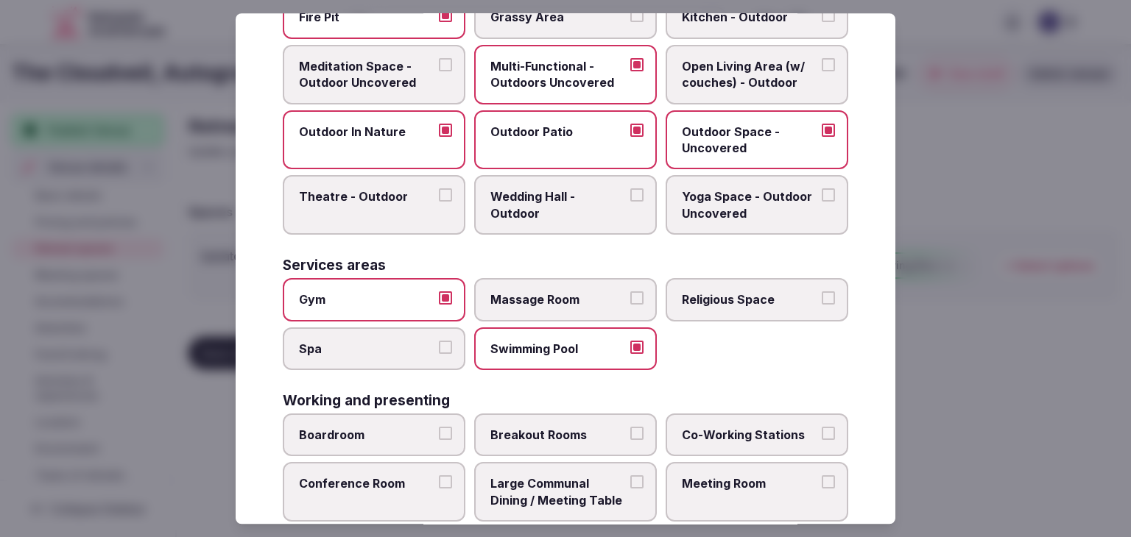
scroll to position [666, 0]
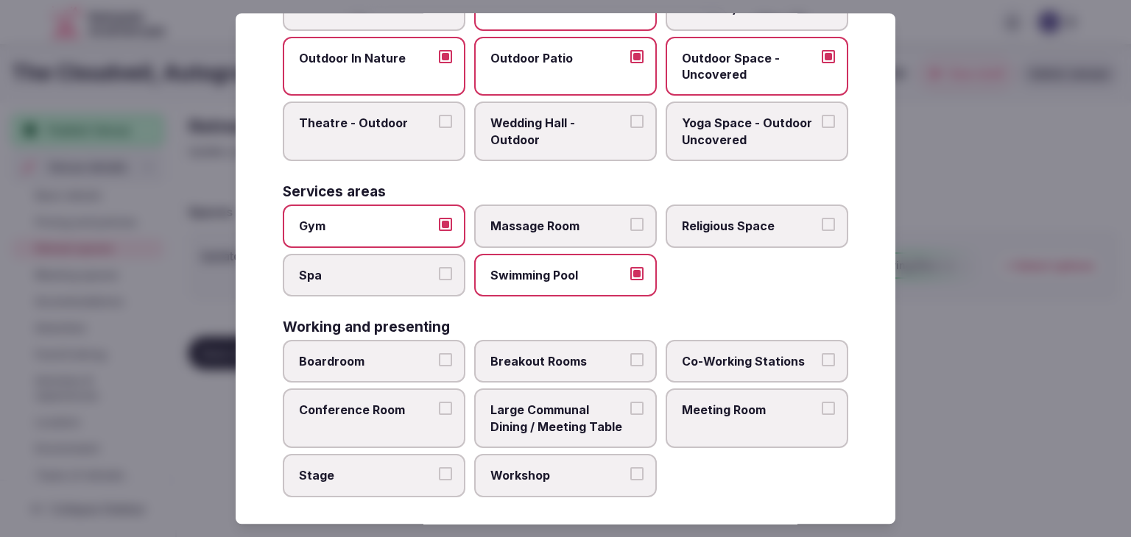
click at [403, 359] on span "Boardroom" at bounding box center [366, 361] width 135 height 16
click at [439, 359] on button "Boardroom" at bounding box center [445, 359] width 13 height 13
click at [398, 413] on label "Conference Room" at bounding box center [374, 419] width 183 height 60
click at [439, 413] on button "Conference Room" at bounding box center [445, 409] width 13 height 13
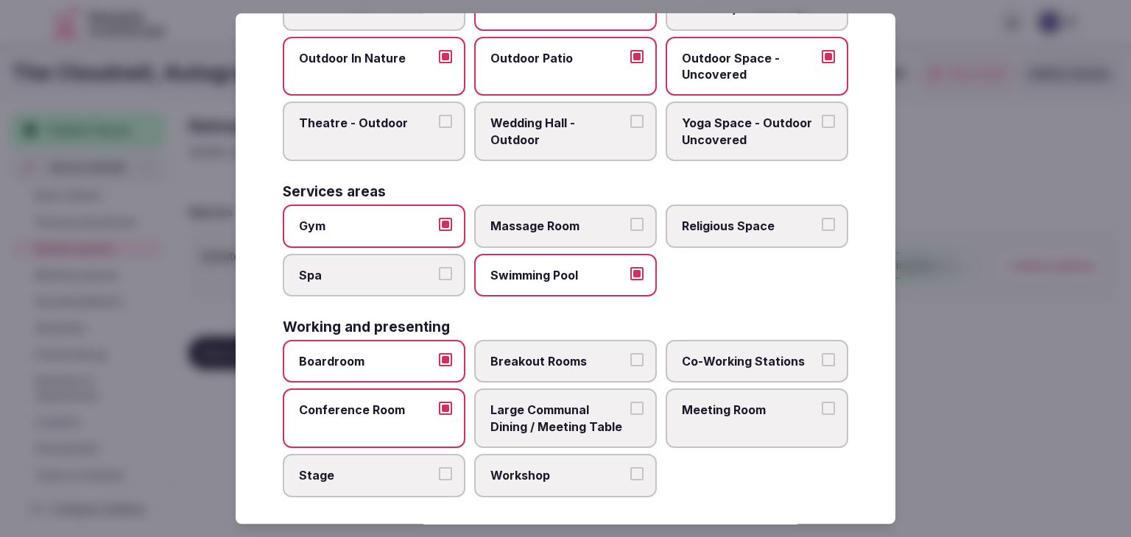
click at [721, 413] on label "Meeting Room" at bounding box center [757, 419] width 183 height 60
click at [822, 413] on button "Meeting Room" at bounding box center [828, 409] width 13 height 13
click at [585, 375] on label "Breakout Rooms" at bounding box center [565, 361] width 183 height 43
click at [630, 367] on button "Breakout Rooms" at bounding box center [636, 359] width 13 height 13
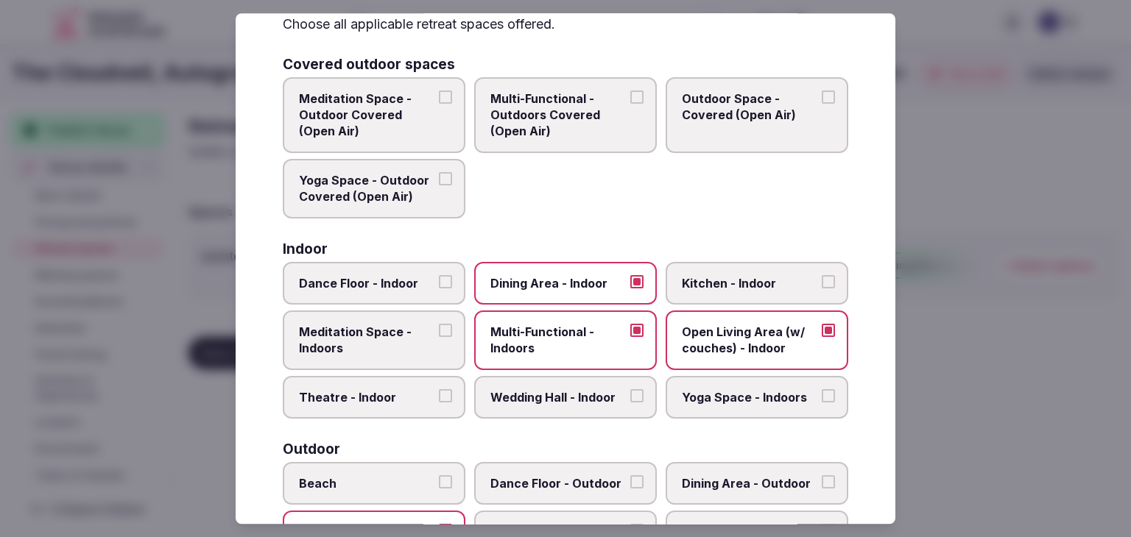
scroll to position [0, 0]
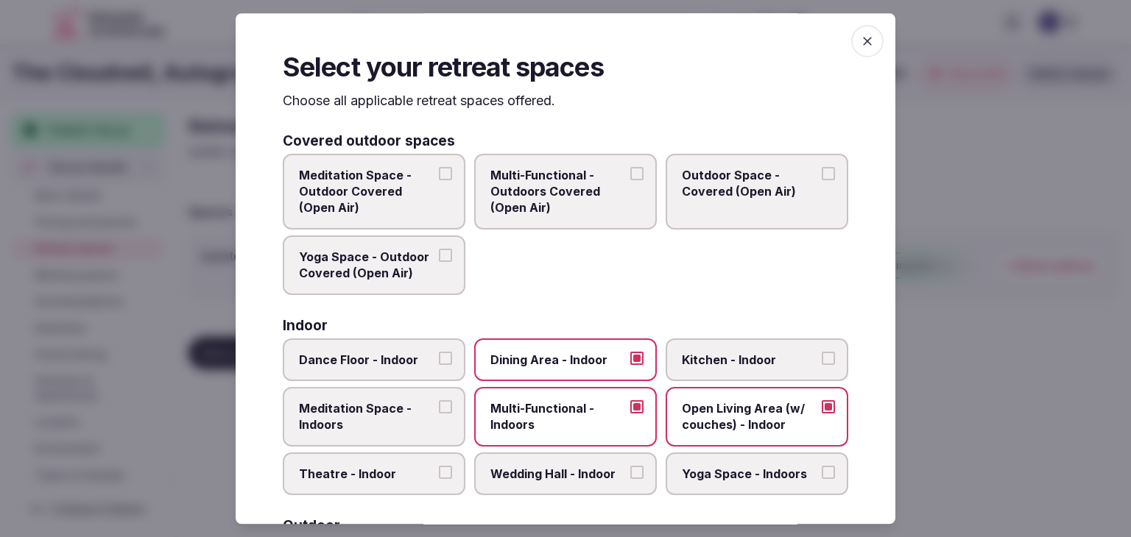
click at [861, 46] on icon "button" at bounding box center [867, 41] width 15 height 15
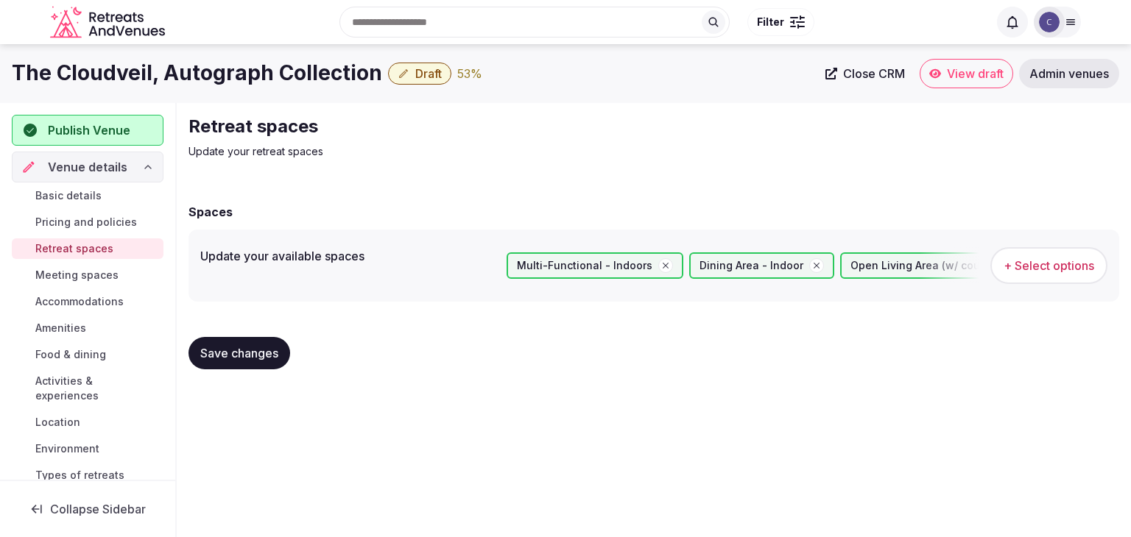
click at [244, 343] on button "Save changes" at bounding box center [239, 353] width 102 height 32
click at [258, 355] on span "Save changes" at bounding box center [239, 353] width 78 height 15
click at [98, 272] on span "Meeting spaces" at bounding box center [76, 275] width 83 height 15
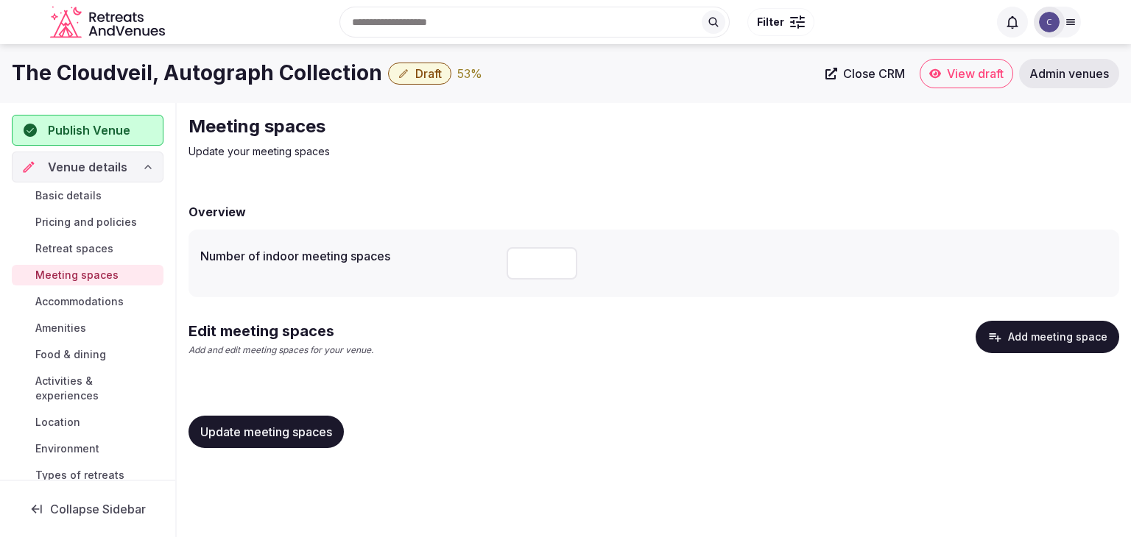
click at [544, 266] on input "number" at bounding box center [541, 263] width 71 height 32
type input "*"
click at [322, 430] on span "Update meeting spaces" at bounding box center [266, 432] width 132 height 15
click at [1019, 342] on button "Add meeting space" at bounding box center [1047, 337] width 144 height 32
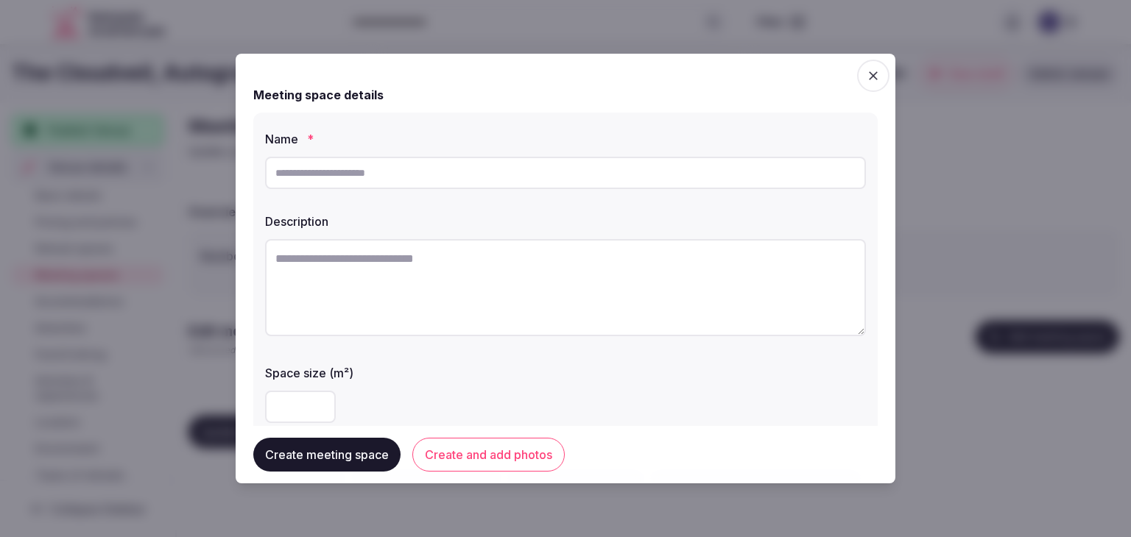
click at [417, 176] on input "text" at bounding box center [565, 173] width 601 height 32
paste input "******"
type input "******"
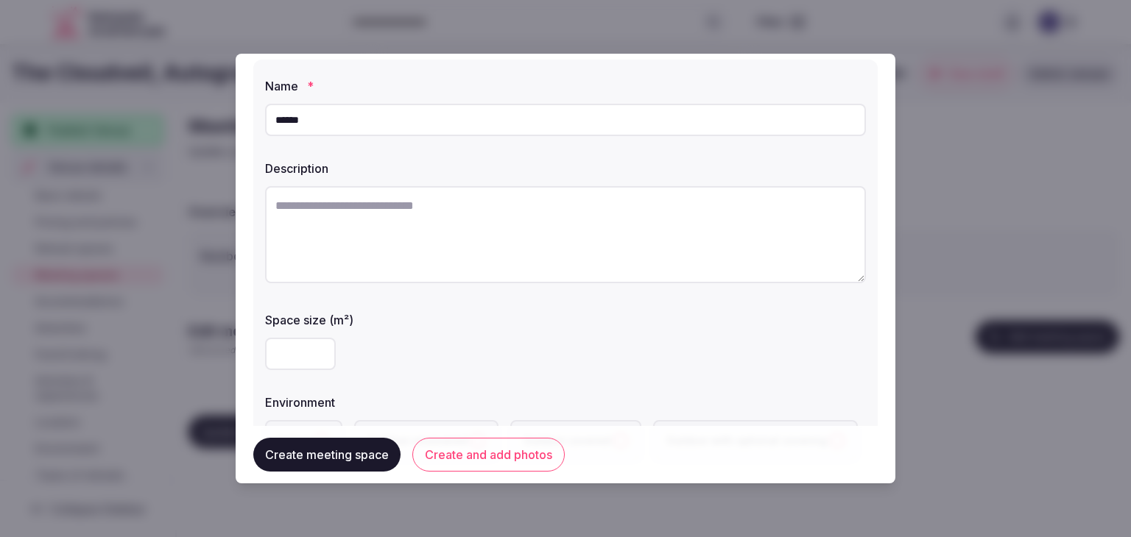
scroll to position [74, 0]
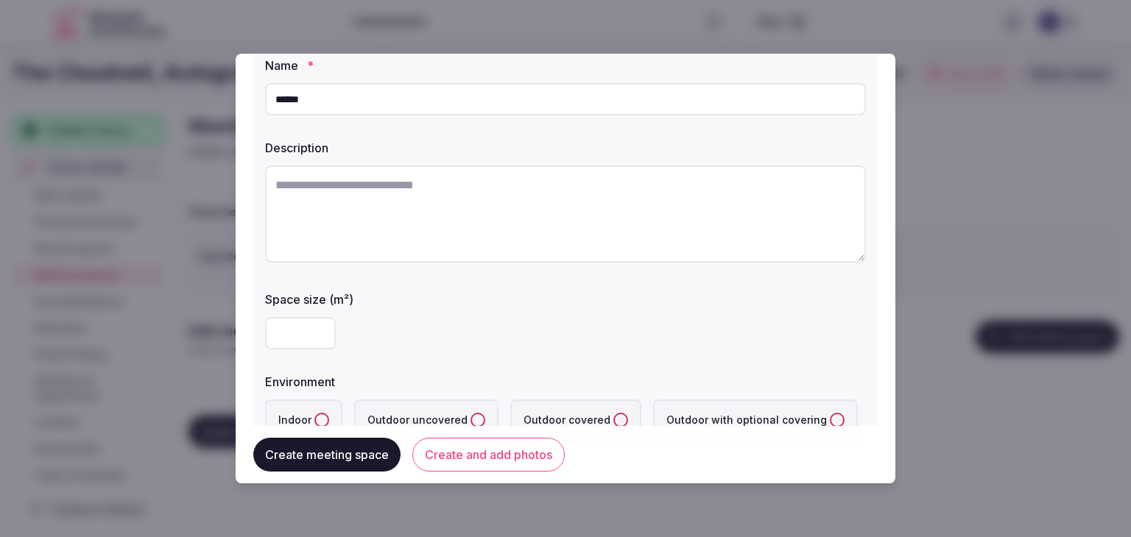
click at [294, 306] on div "Space size (m²)" at bounding box center [565, 320] width 601 height 71
click at [306, 350] on div at bounding box center [565, 333] width 601 height 44
paste input "***"
type input "***"
click at [403, 326] on div "***" at bounding box center [565, 333] width 601 height 32
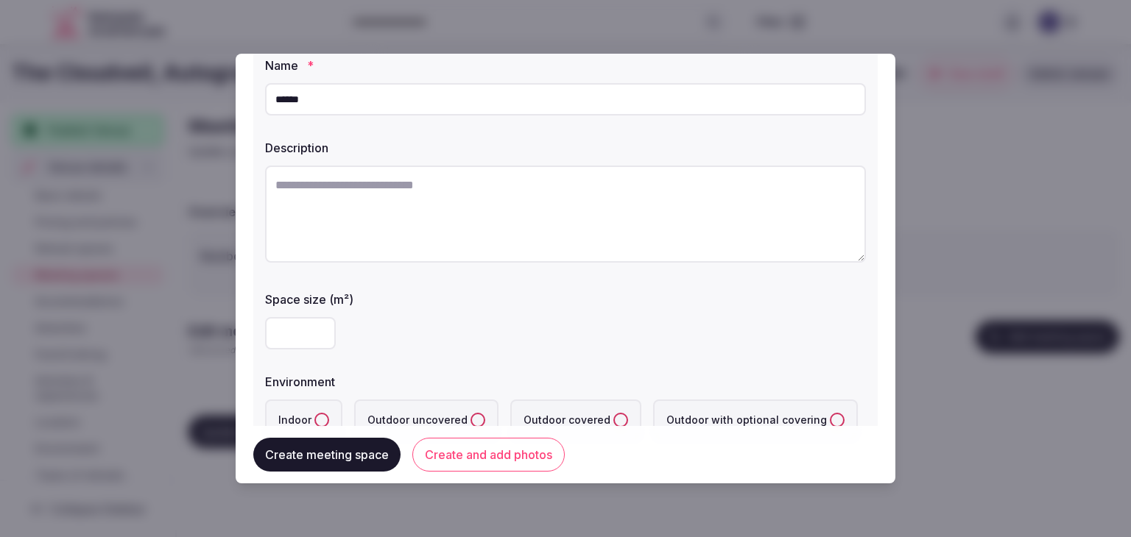
scroll to position [294, 0]
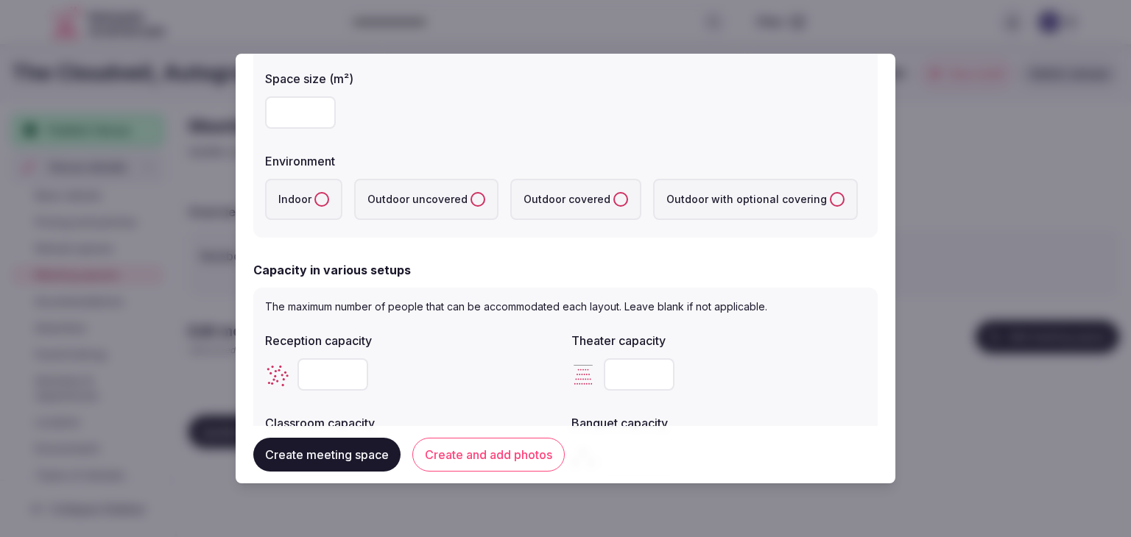
click at [322, 204] on button "Indoor" at bounding box center [321, 199] width 15 height 15
click at [626, 382] on input "number" at bounding box center [639, 375] width 71 height 32
paste input "***"
type input "***"
click at [754, 377] on div "***" at bounding box center [718, 375] width 294 height 32
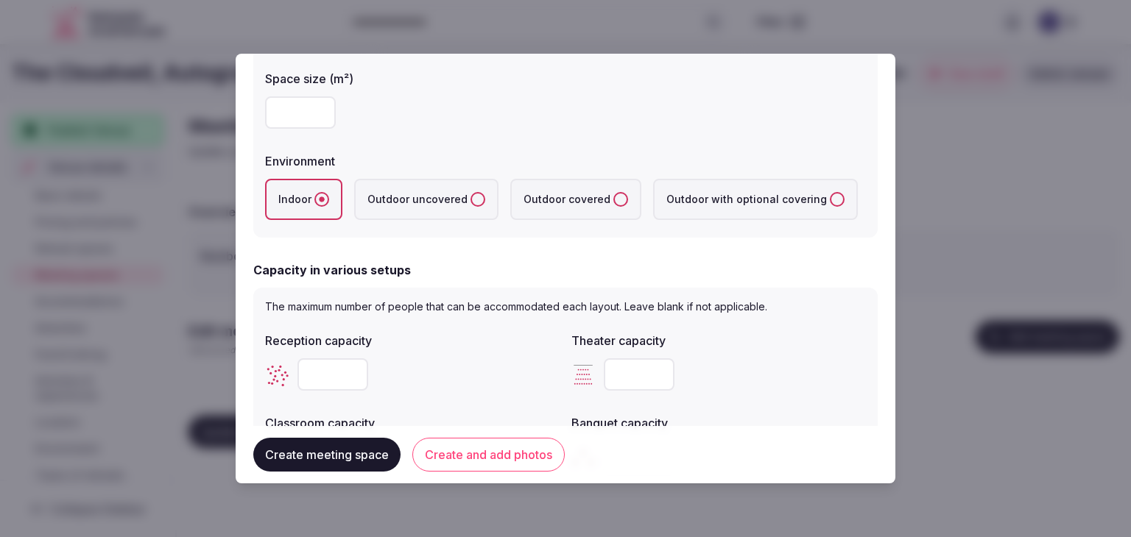
scroll to position [515, 0]
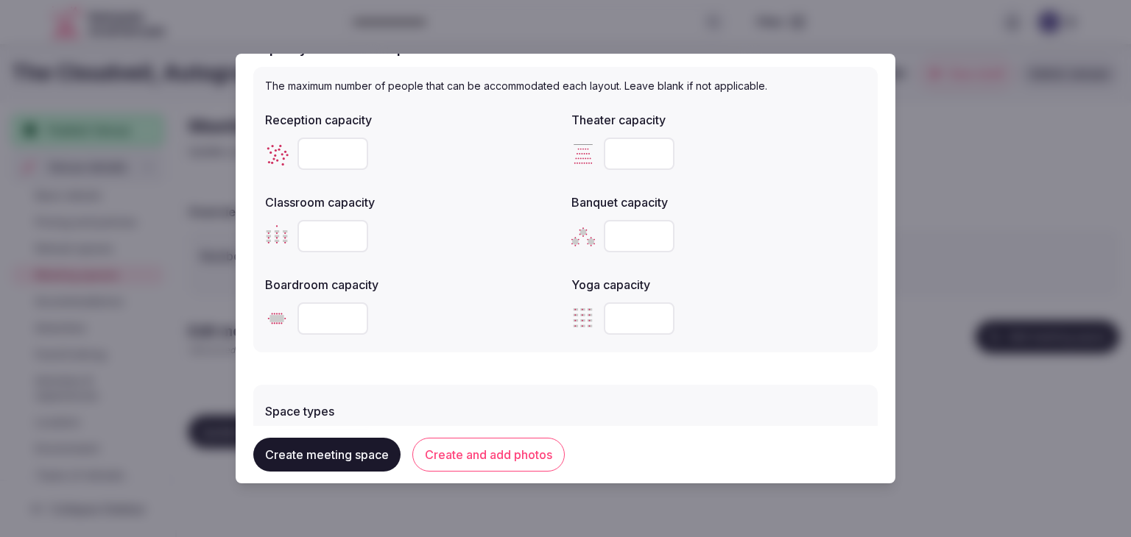
click at [302, 222] on input "number" at bounding box center [332, 236] width 71 height 32
paste input "***"
type input "***"
drag, startPoint x: 311, startPoint y: 303, endPoint x: 319, endPoint y: 314, distance: 14.3
click at [313, 305] on input "number" at bounding box center [332, 319] width 71 height 32
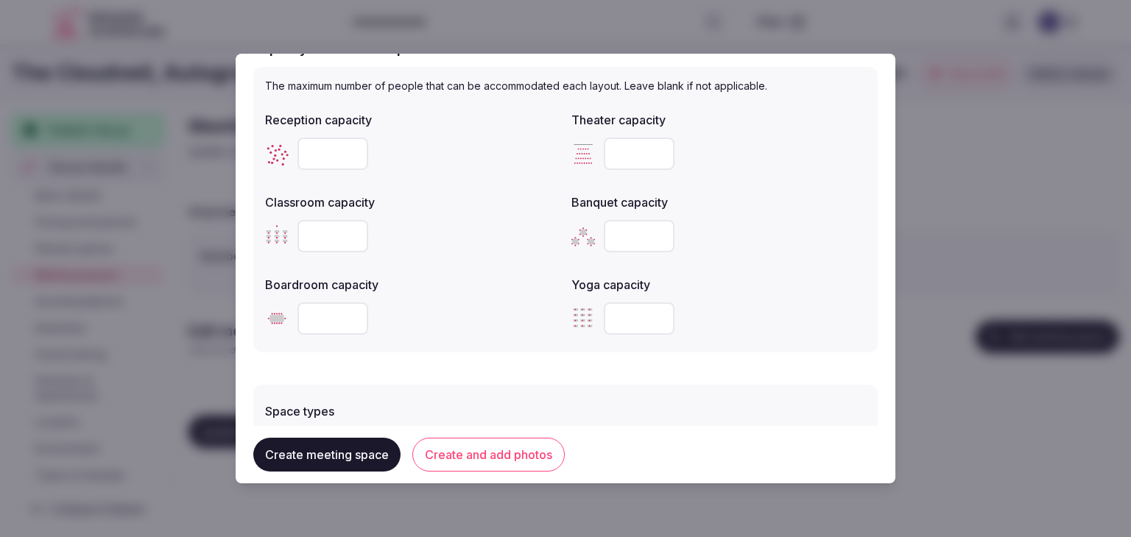
click at [328, 328] on input "number" at bounding box center [332, 319] width 71 height 32
type input "**"
click at [314, 143] on input "number" at bounding box center [332, 154] width 71 height 32
paste input "***"
type input "***"
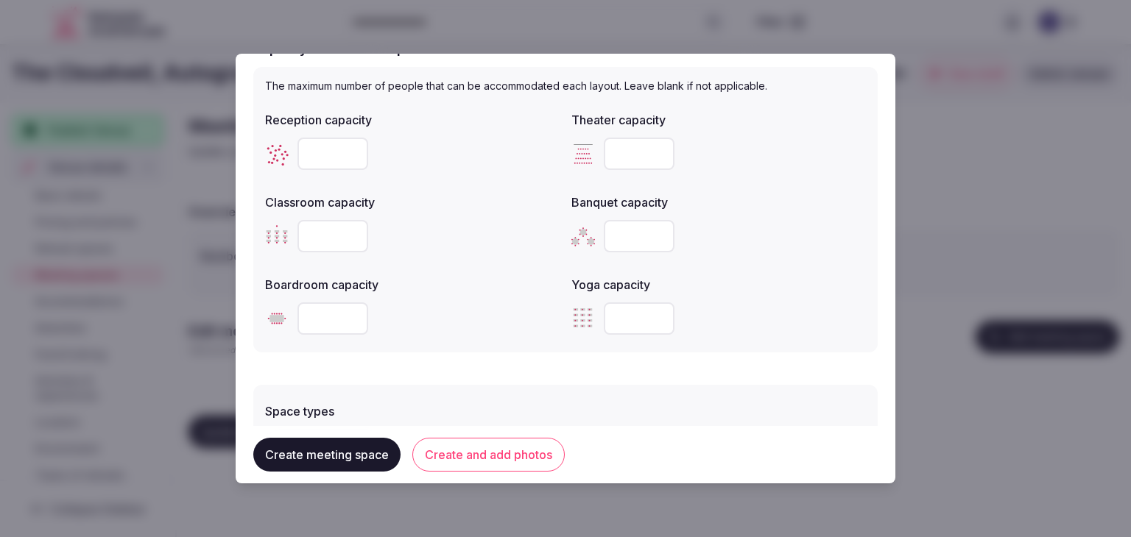
click at [621, 234] on input "number" at bounding box center [639, 236] width 71 height 32
click at [621, 236] on input "number" at bounding box center [639, 236] width 71 height 32
type input "***"
click at [871, 246] on div "Add meeting space Add a new meeting space to your venue Meeting space details N…" at bounding box center [566, 269] width 660 height 430
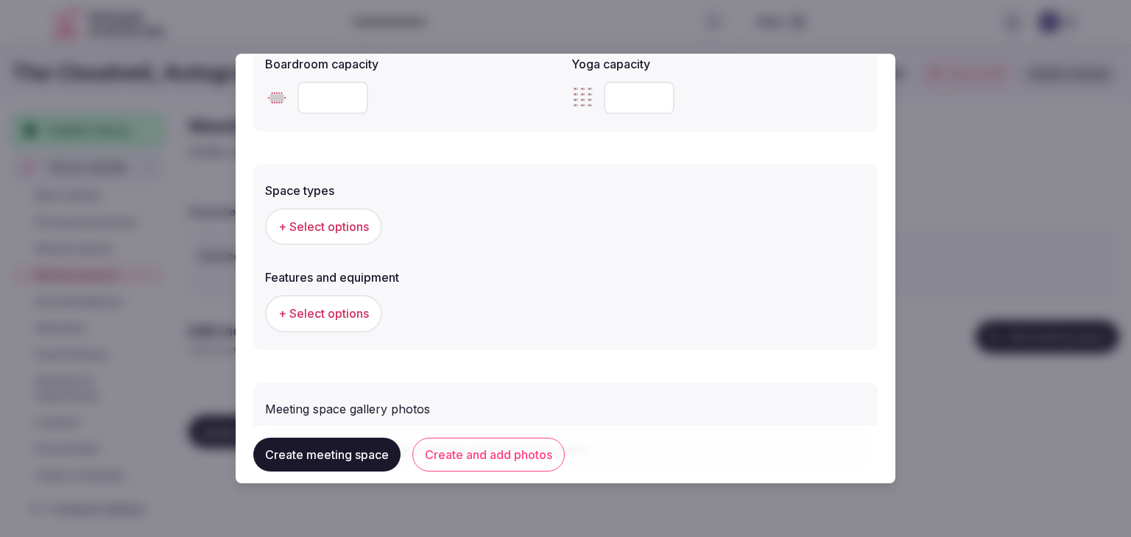
click at [371, 232] on button "+ Select options" at bounding box center [323, 226] width 117 height 37
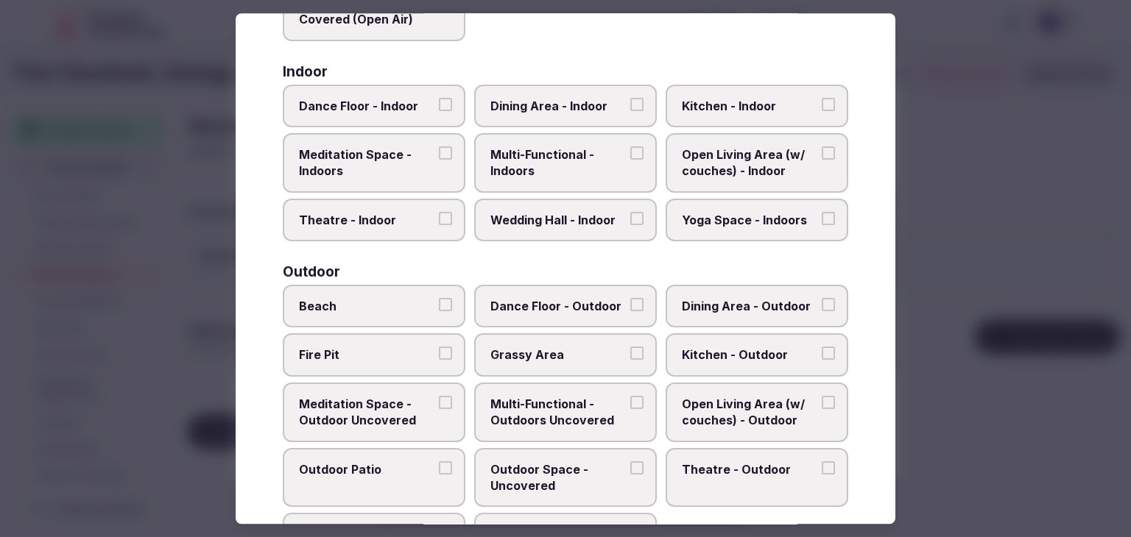
scroll to position [233, 0]
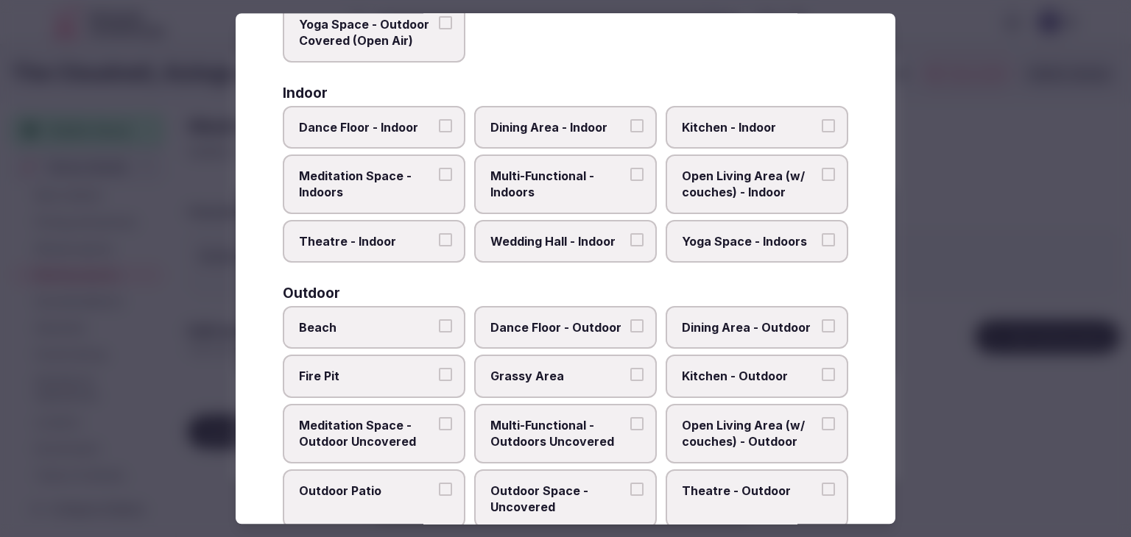
click at [571, 197] on span "Multi-Functional - Indoors" at bounding box center [557, 184] width 135 height 33
click at [630, 181] on button "Multi-Functional - Indoors" at bounding box center [636, 174] width 13 height 13
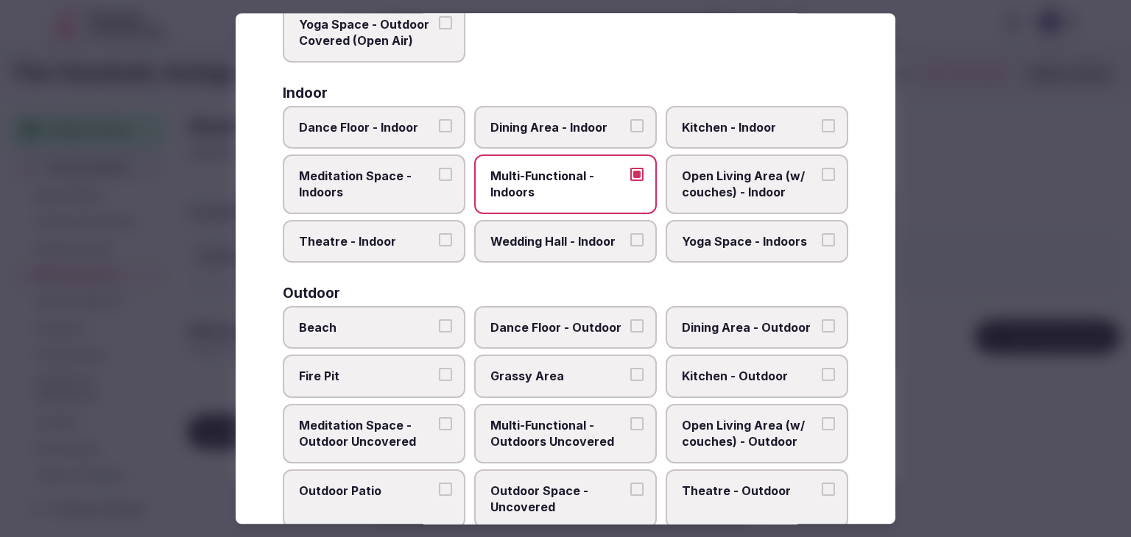
drag, startPoint x: 582, startPoint y: 139, endPoint x: 580, endPoint y: 154, distance: 14.9
click at [582, 138] on label "Dining Area - Indoor" at bounding box center [565, 127] width 183 height 43
click at [630, 133] on button "Dining Area - Indoor" at bounding box center [636, 125] width 13 height 13
click at [568, 233] on span "Wedding Hall - Indoor" at bounding box center [557, 241] width 135 height 16
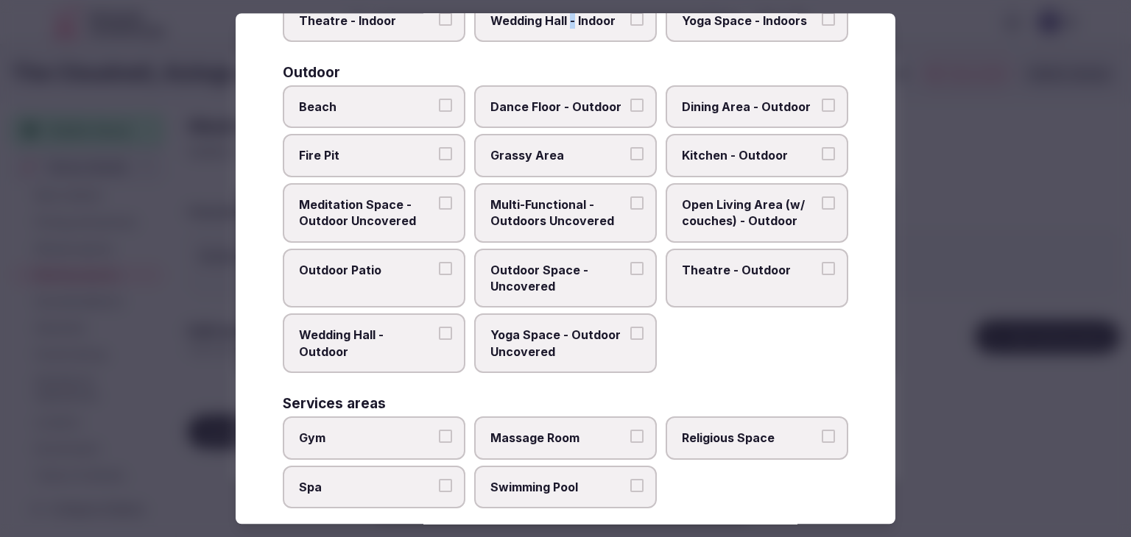
scroll to position [601, 0]
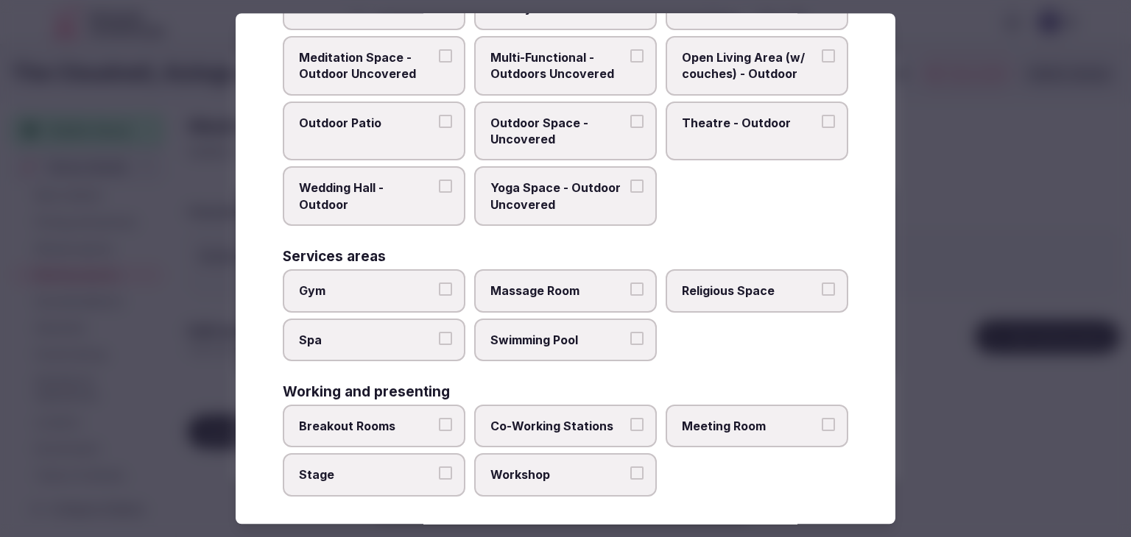
click at [752, 420] on span "Meeting Room" at bounding box center [749, 426] width 135 height 16
click at [822, 420] on button "Meeting Room" at bounding box center [828, 424] width 13 height 13
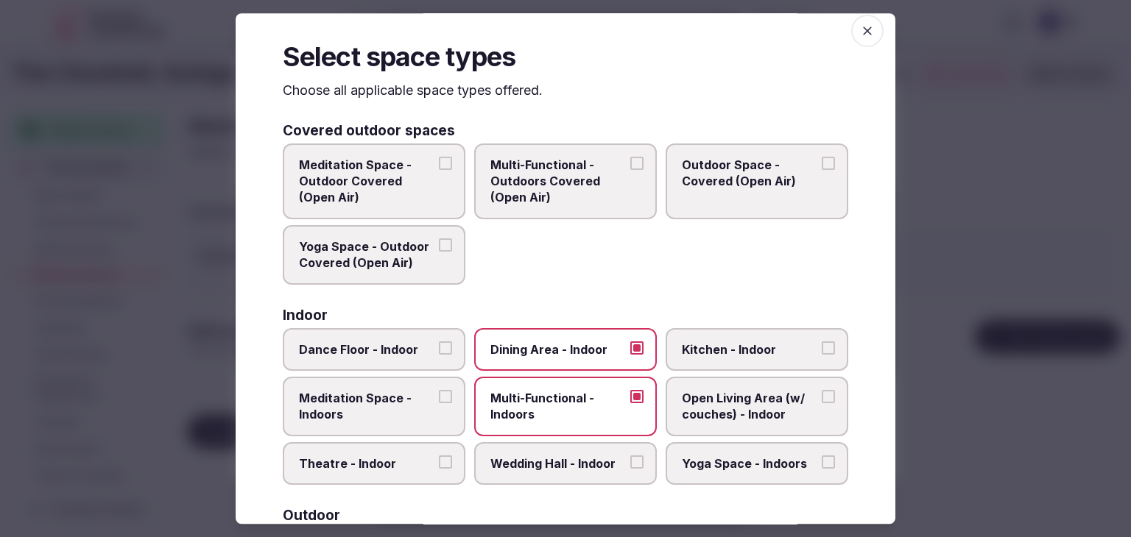
scroll to position [0, 0]
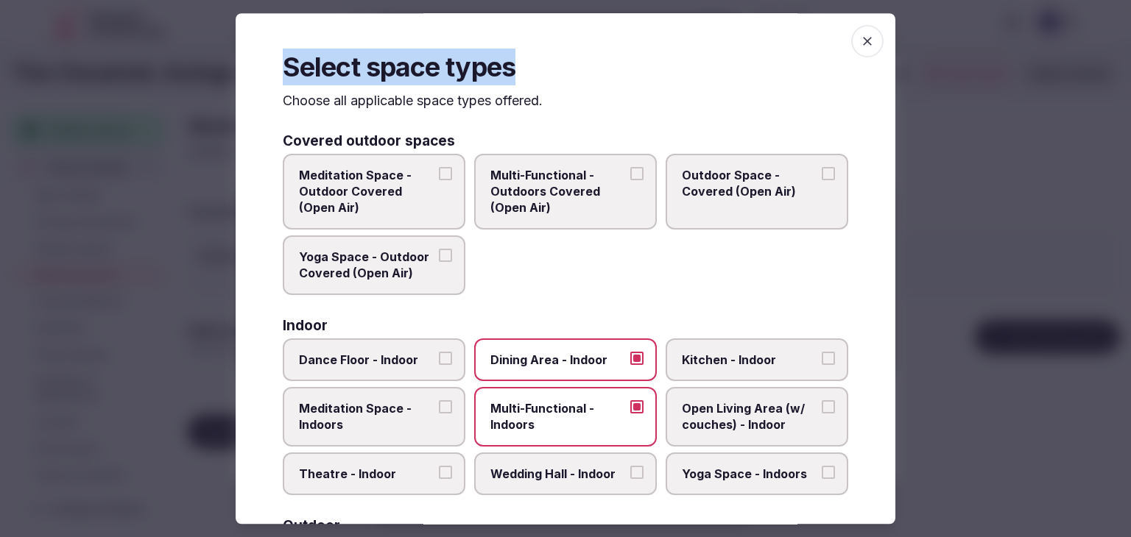
click at [869, 39] on div "Select space types Choose all applicable space types offered. Covered outdoor s…" at bounding box center [566, 268] width 660 height 511
click at [863, 38] on icon "button" at bounding box center [867, 41] width 15 height 15
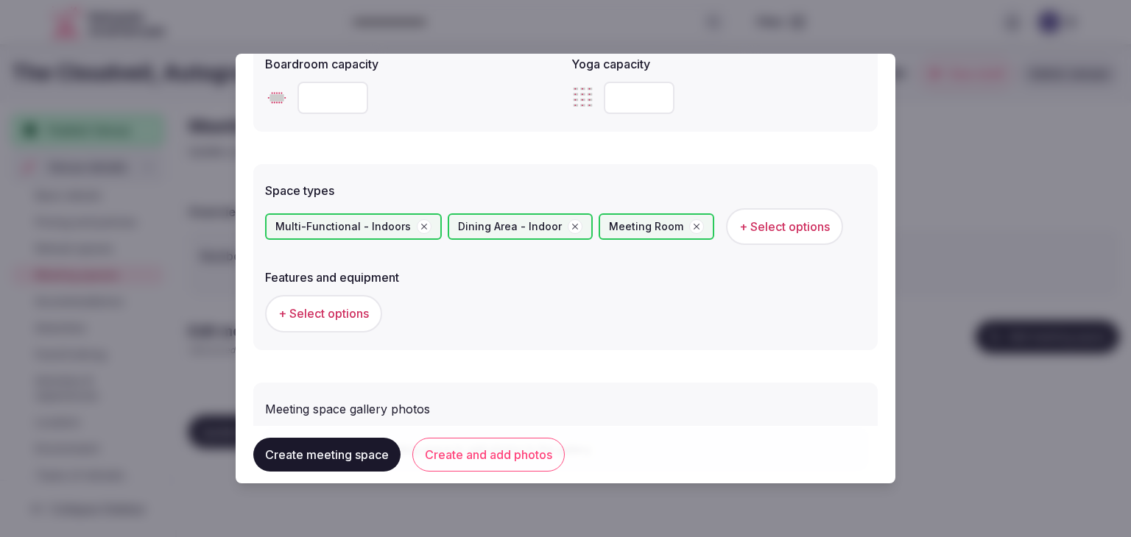
click at [523, 453] on button "Create and add photos" at bounding box center [488, 455] width 152 height 34
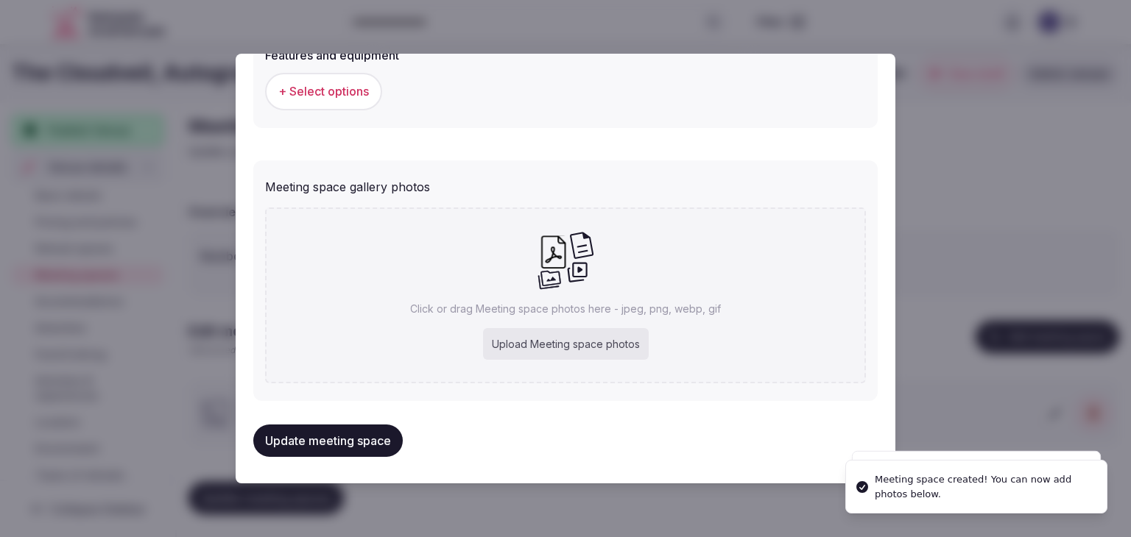
scroll to position [959, 0]
click at [529, 356] on div "Upload Meeting space photos" at bounding box center [566, 344] width 166 height 32
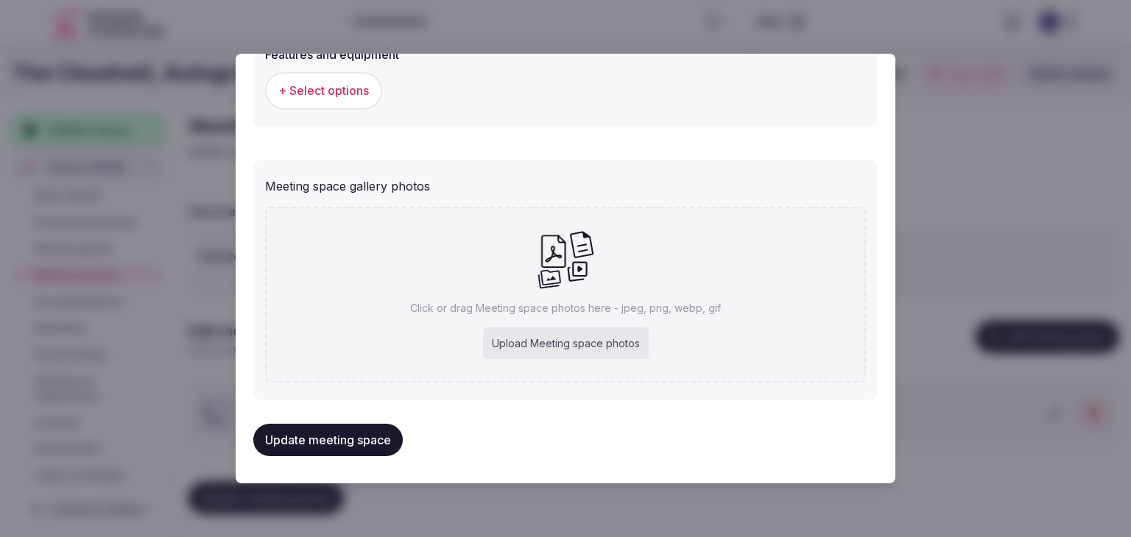
type input "**********"
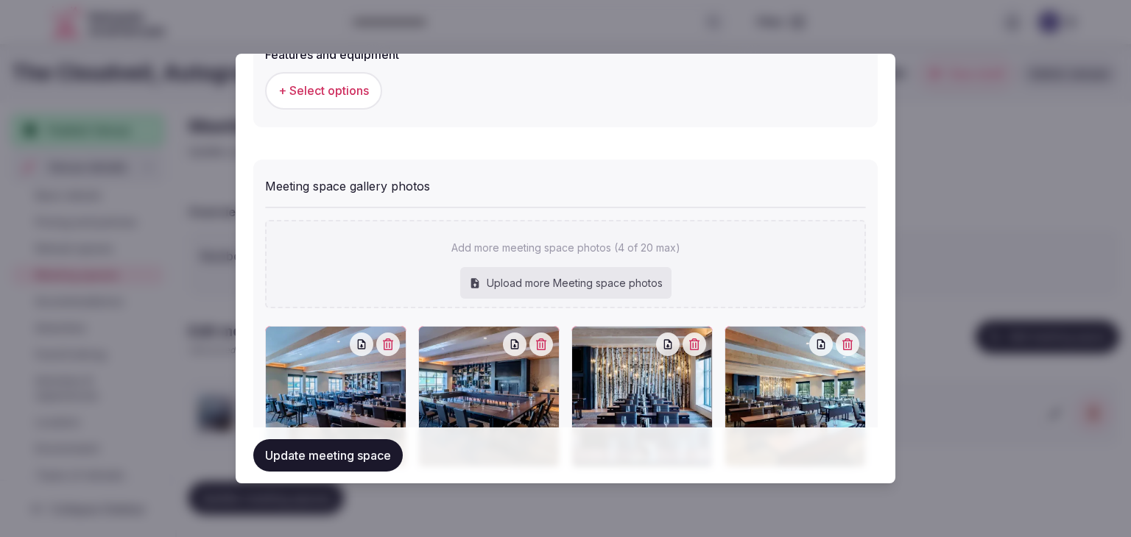
click at [359, 458] on button "Update meeting space" at bounding box center [327, 455] width 149 height 32
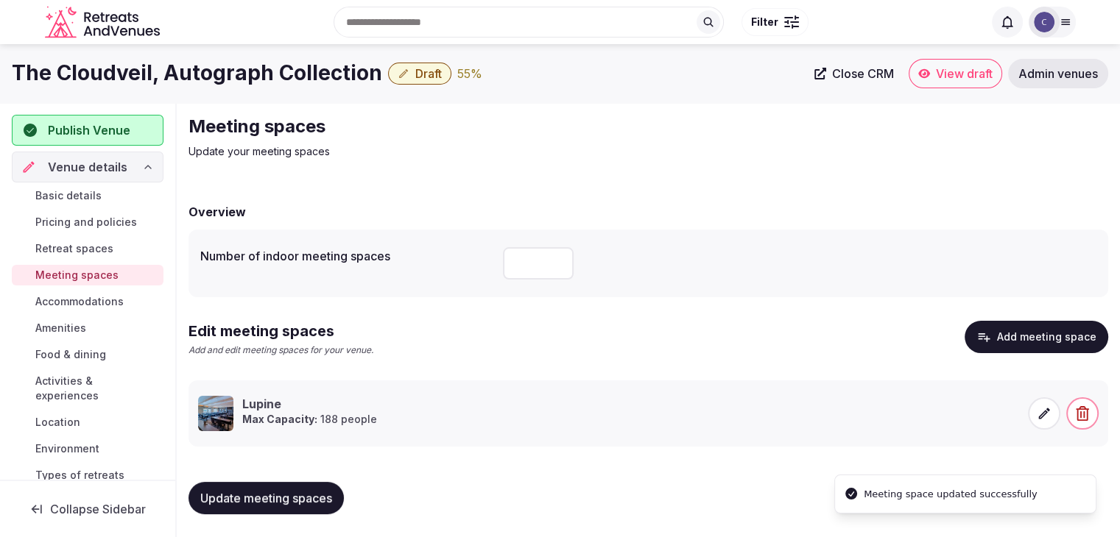
click at [318, 500] on span "Update meeting spaces" at bounding box center [266, 498] width 132 height 15
click at [91, 295] on span "Accommodations" at bounding box center [79, 301] width 88 height 15
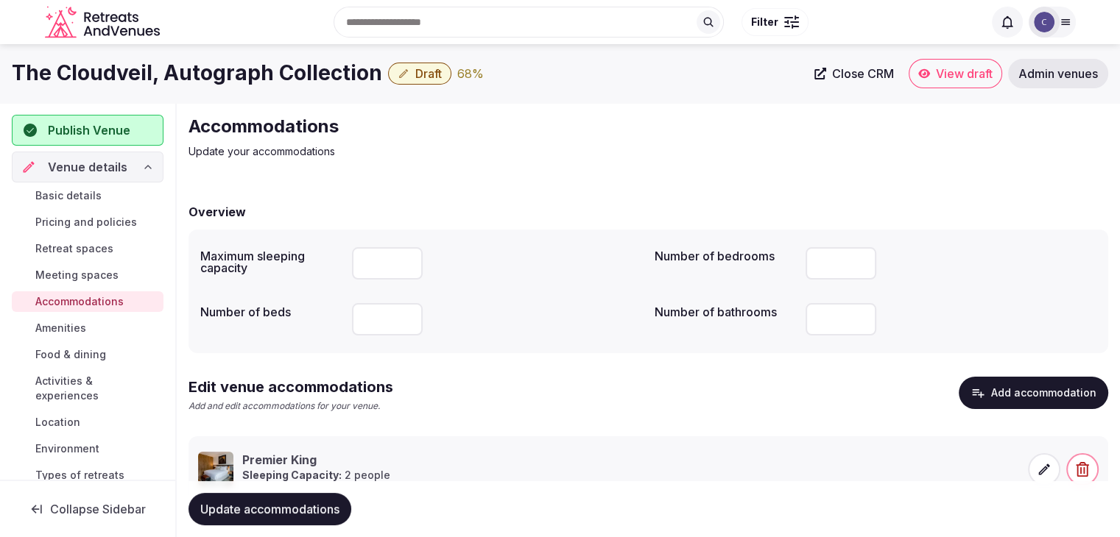
click at [88, 216] on span "Pricing and policies" at bounding box center [86, 222] width 102 height 15
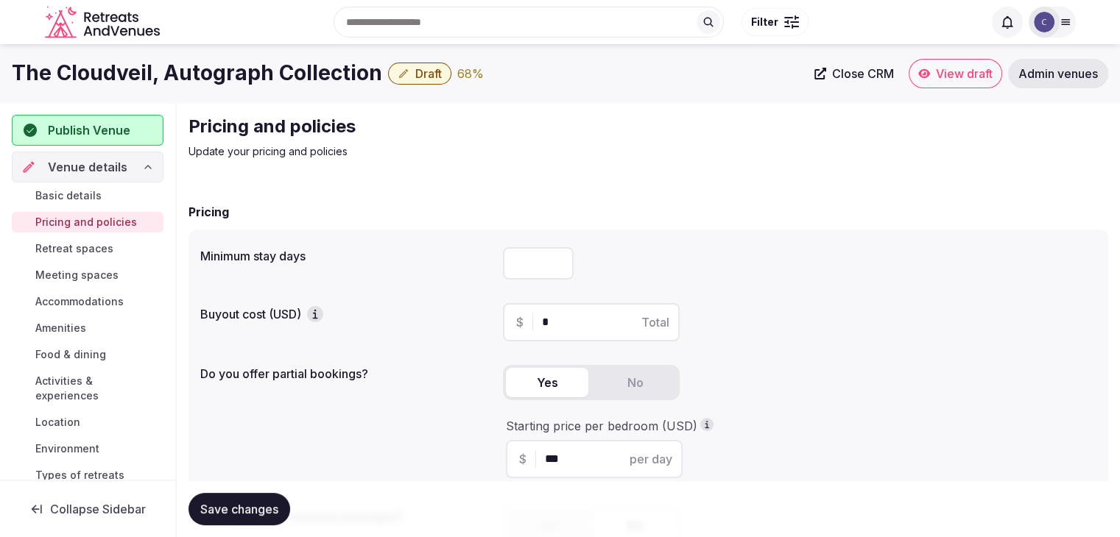
click at [87, 248] on span "Retreat spaces" at bounding box center [74, 248] width 78 height 15
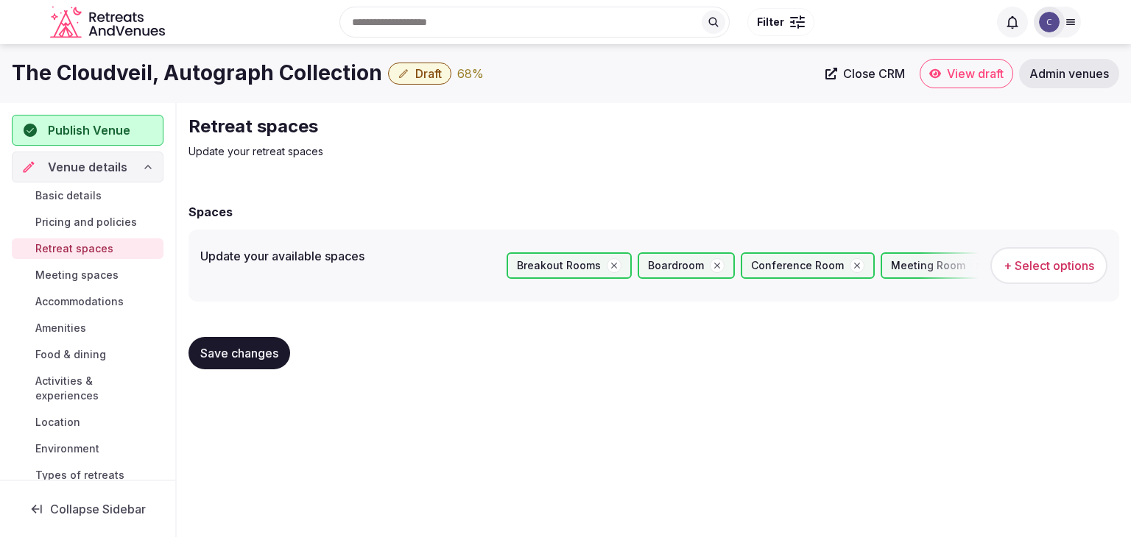
drag, startPoint x: 274, startPoint y: 359, endPoint x: 191, endPoint y: 336, distance: 86.3
click at [272, 359] on span "Save changes" at bounding box center [239, 353] width 78 height 15
click at [116, 275] on span "Meeting spaces" at bounding box center [76, 275] width 83 height 15
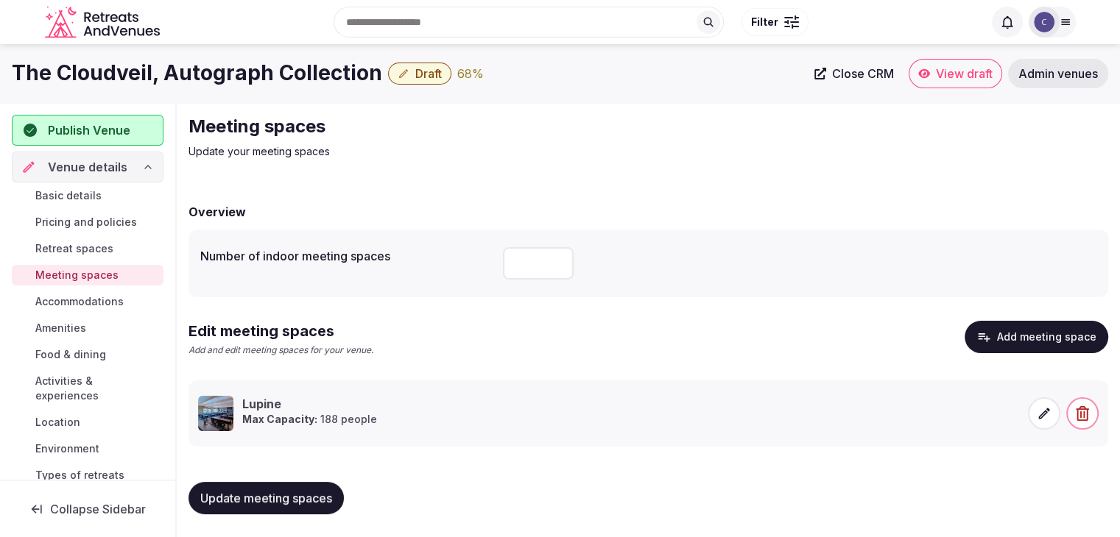
click at [289, 487] on button "Update meeting spaces" at bounding box center [265, 498] width 155 height 32
click at [65, 332] on span "Amenities" at bounding box center [60, 328] width 51 height 15
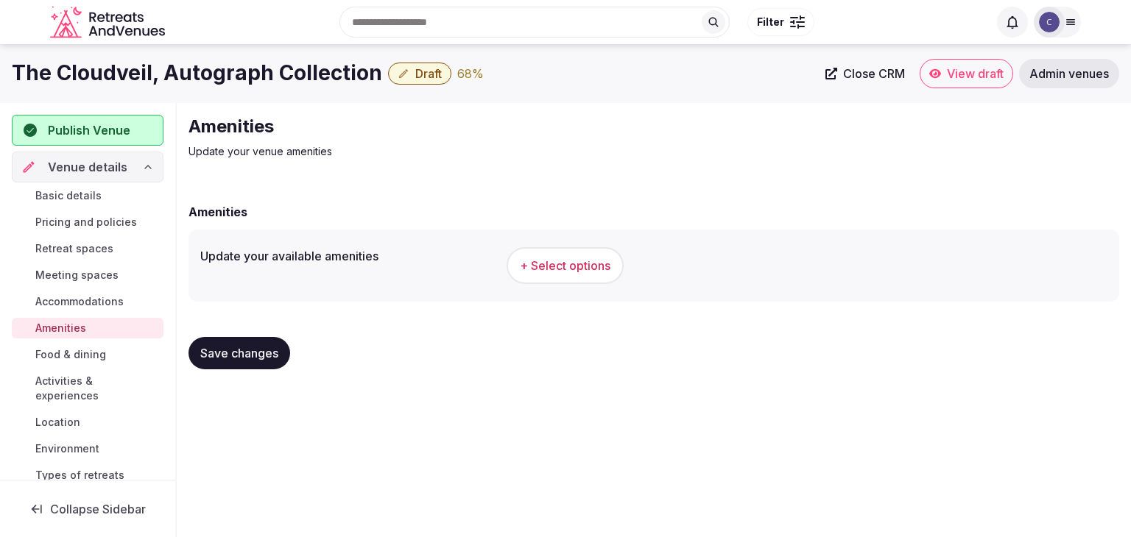
click at [230, 60] on h1 "The Cloudveil, Autograph Collection" at bounding box center [197, 73] width 370 height 29
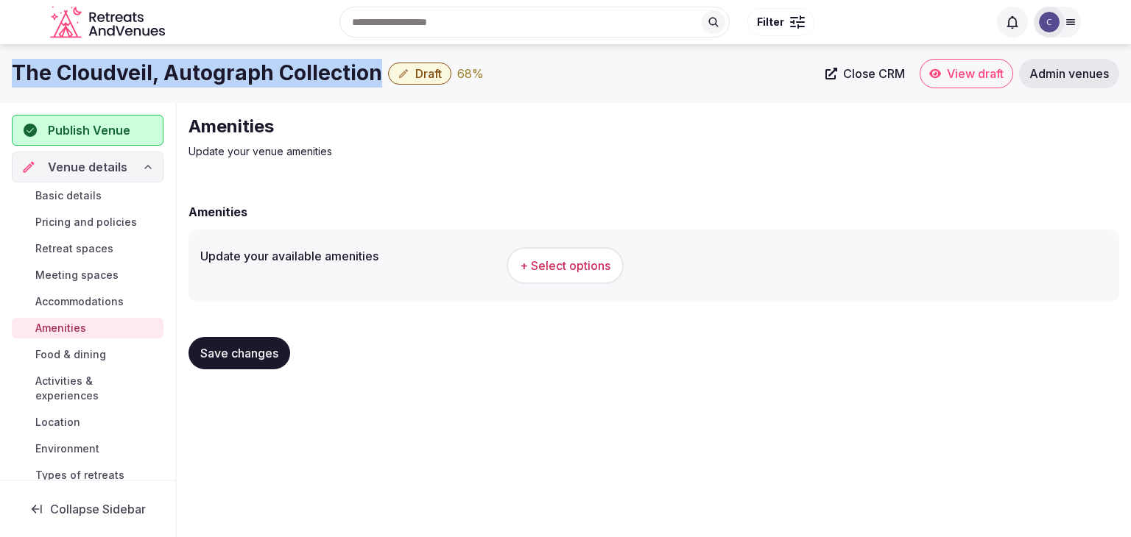
click at [230, 60] on h1 "The Cloudveil, Autograph Collection" at bounding box center [197, 73] width 370 height 29
copy div "The Cloudveil, Autograph Collection"
click at [558, 266] on span "+ Select options" at bounding box center [565, 266] width 91 height 16
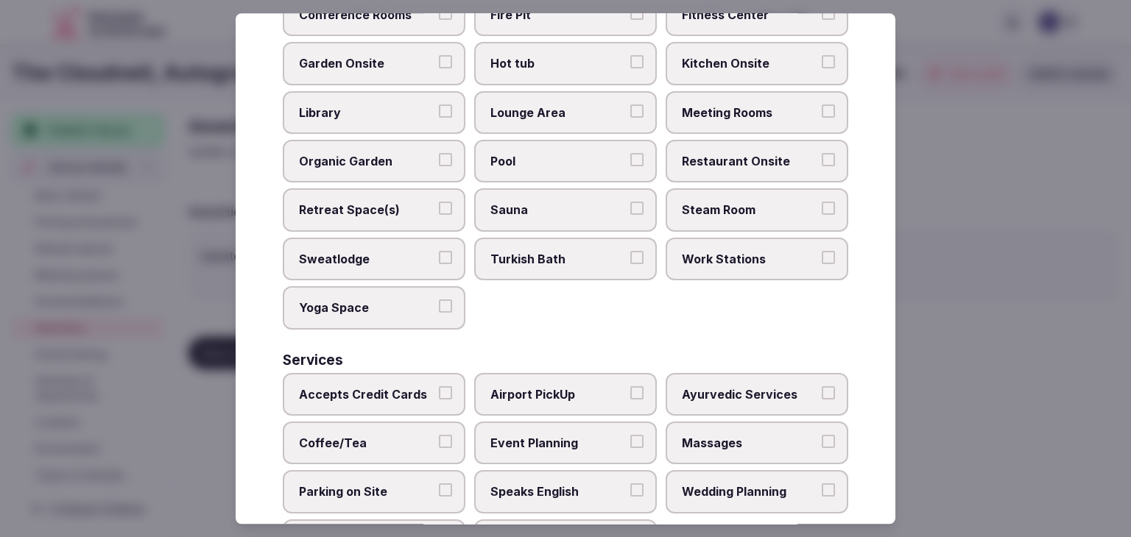
scroll to position [793, 0]
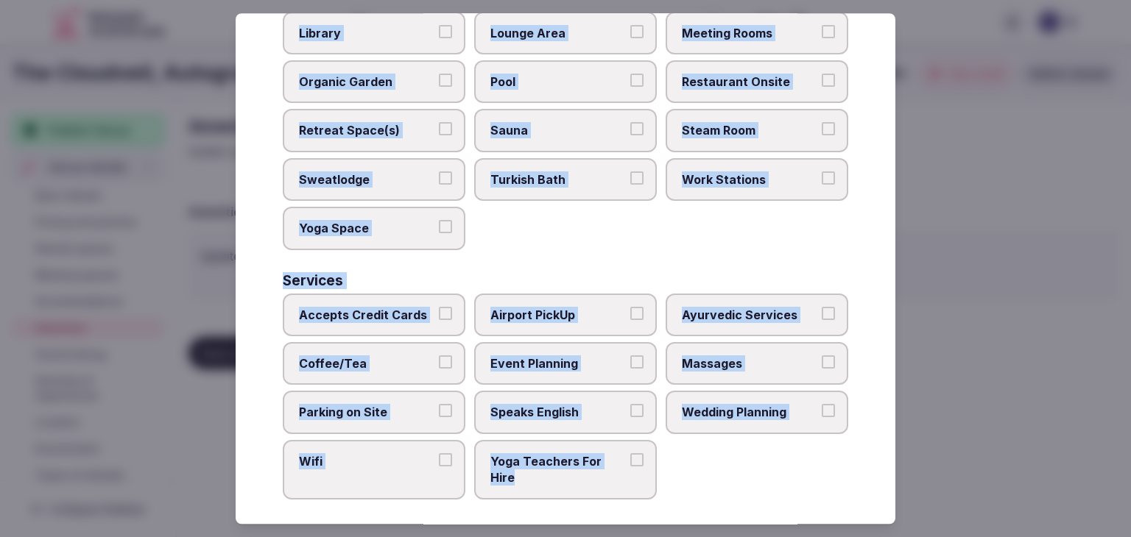
drag, startPoint x: 275, startPoint y: 98, endPoint x: 657, endPoint y: 490, distance: 546.6
click at [657, 490] on div "Select your venue amenities Choose all applicable amenities offered. Activities…" at bounding box center [566, 268] width 660 height 511
copy div "Choose all applicable amenities offered. Activities Bicycles Camping Allowed On…"
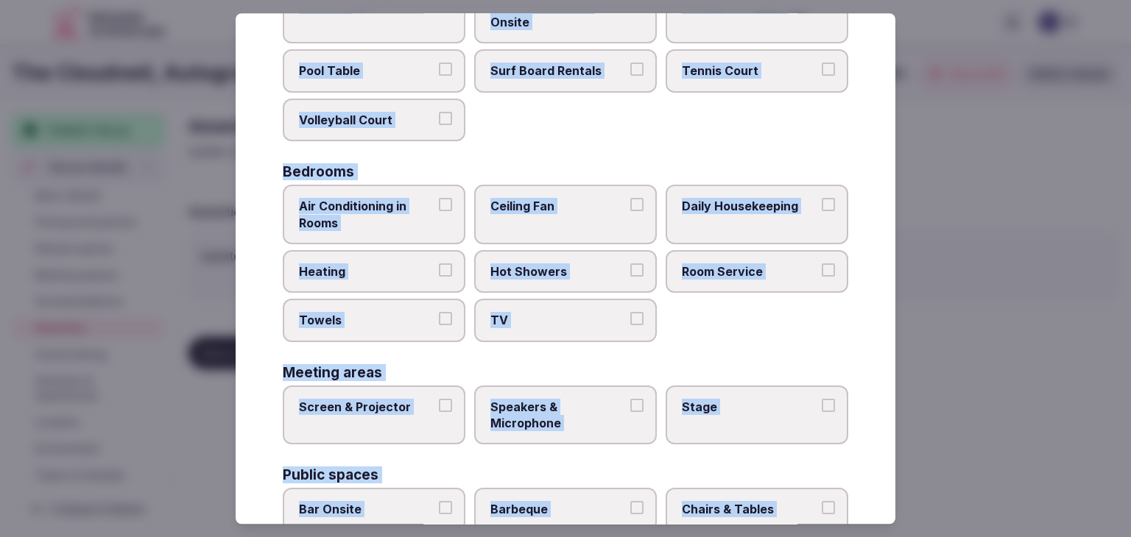
scroll to position [130, 0]
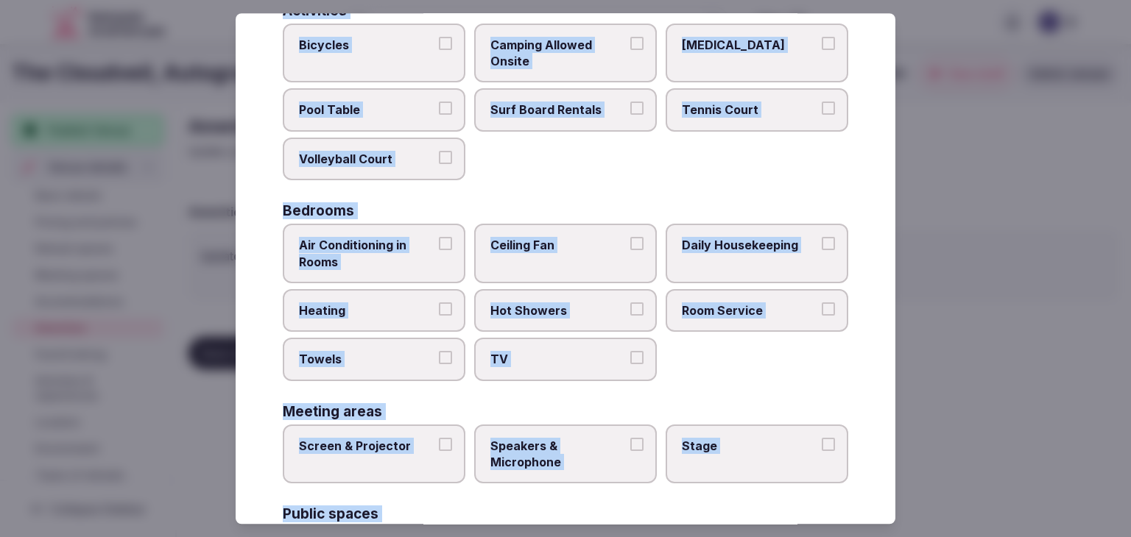
click at [398, 250] on span "Air Conditioning in Rooms" at bounding box center [366, 253] width 135 height 33
click at [439, 250] on button "Air Conditioning in Rooms" at bounding box center [445, 243] width 13 height 13
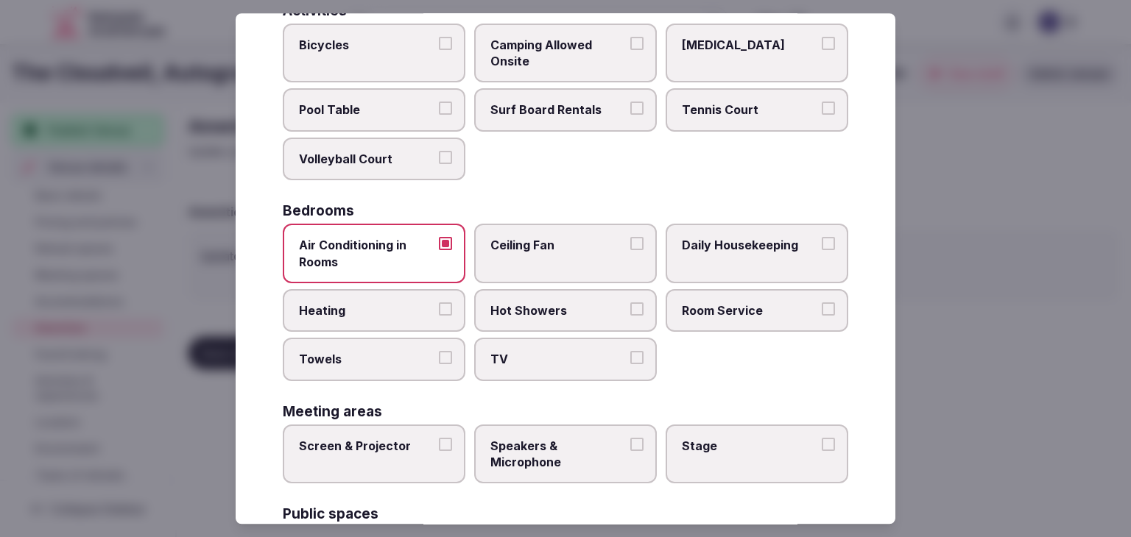
click at [409, 311] on span "Heating" at bounding box center [366, 311] width 135 height 16
click at [439, 311] on button "Heating" at bounding box center [445, 309] width 13 height 13
drag, startPoint x: 403, startPoint y: 354, endPoint x: 445, endPoint y: 370, distance: 44.0
click at [405, 358] on span "Towels" at bounding box center [366, 360] width 135 height 16
click at [439, 358] on button "Towels" at bounding box center [445, 358] width 13 height 13
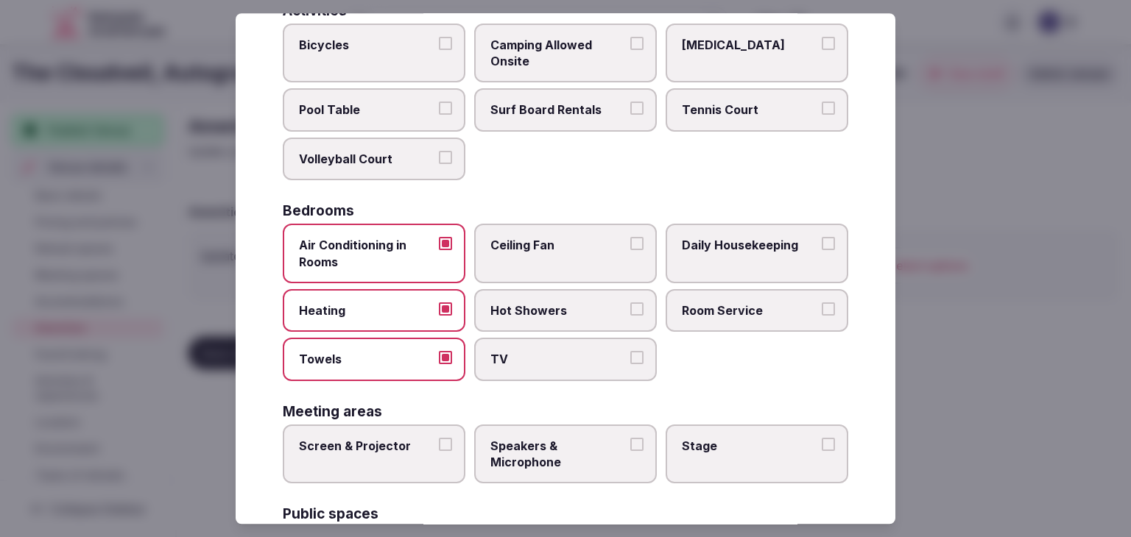
drag, startPoint x: 555, startPoint y: 316, endPoint x: 557, endPoint y: 353, distance: 37.6
click at [555, 317] on label "Hot Showers" at bounding box center [565, 310] width 183 height 43
click at [630, 316] on button "Hot Showers" at bounding box center [636, 309] width 13 height 13
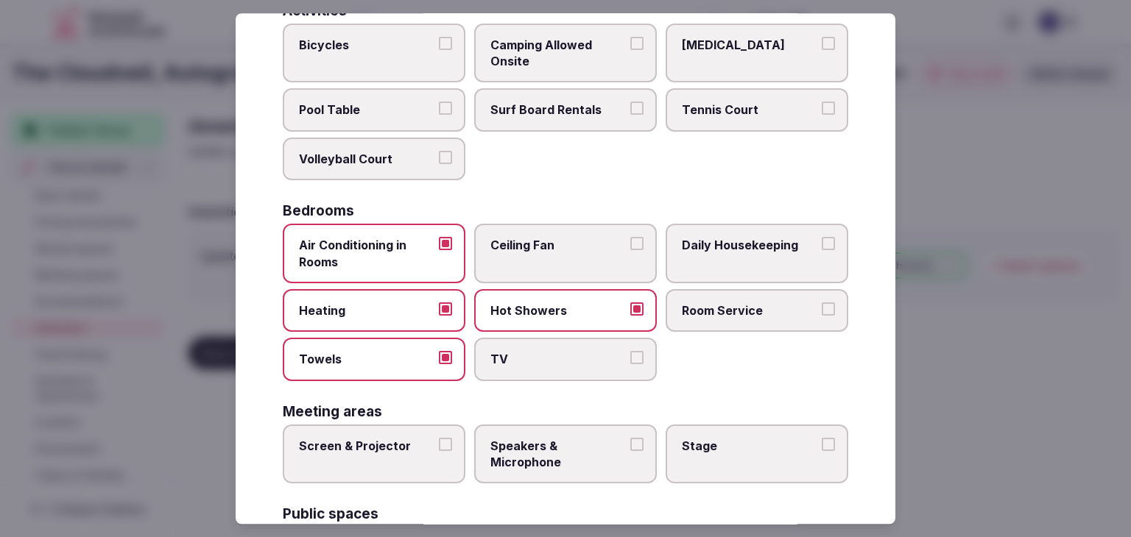
drag, startPoint x: 557, startPoint y: 353, endPoint x: 710, endPoint y: 331, distance: 154.8
click at [557, 353] on span "TV" at bounding box center [557, 360] width 135 height 16
click at [630, 353] on button "TV" at bounding box center [636, 358] width 13 height 13
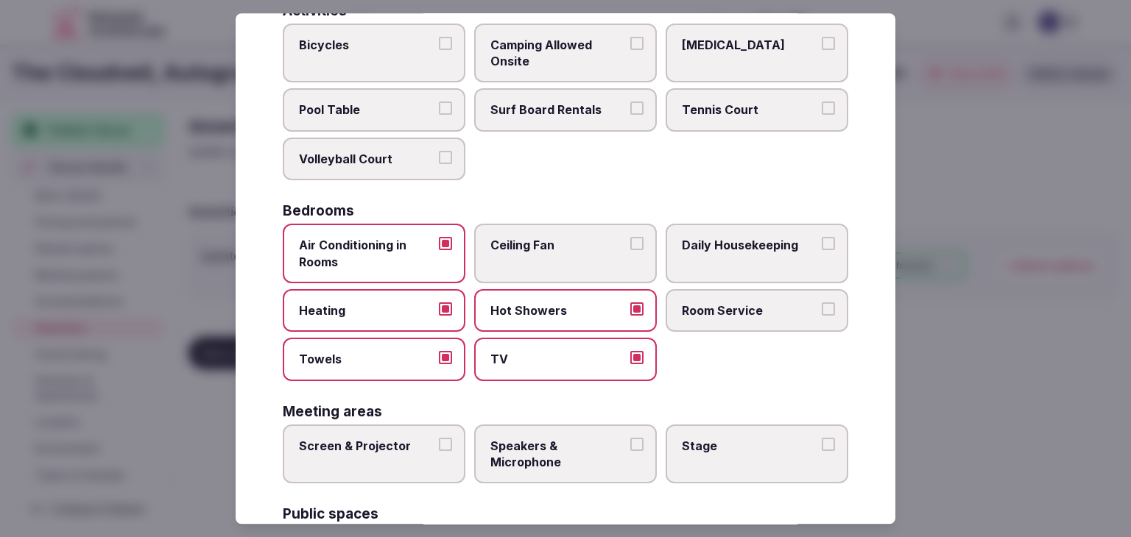
click at [712, 330] on div "Air Conditioning in Rooms Ceiling Fan Daily Housekeeping Heating Hot Showers Ro…" at bounding box center [565, 303] width 565 height 158
drag, startPoint x: 727, startPoint y: 245, endPoint x: 726, endPoint y: 322, distance: 77.3
click at [727, 253] on label "Daily Housekeeping" at bounding box center [757, 254] width 183 height 60
click at [822, 250] on button "Daily Housekeeping" at bounding box center [828, 243] width 13 height 13
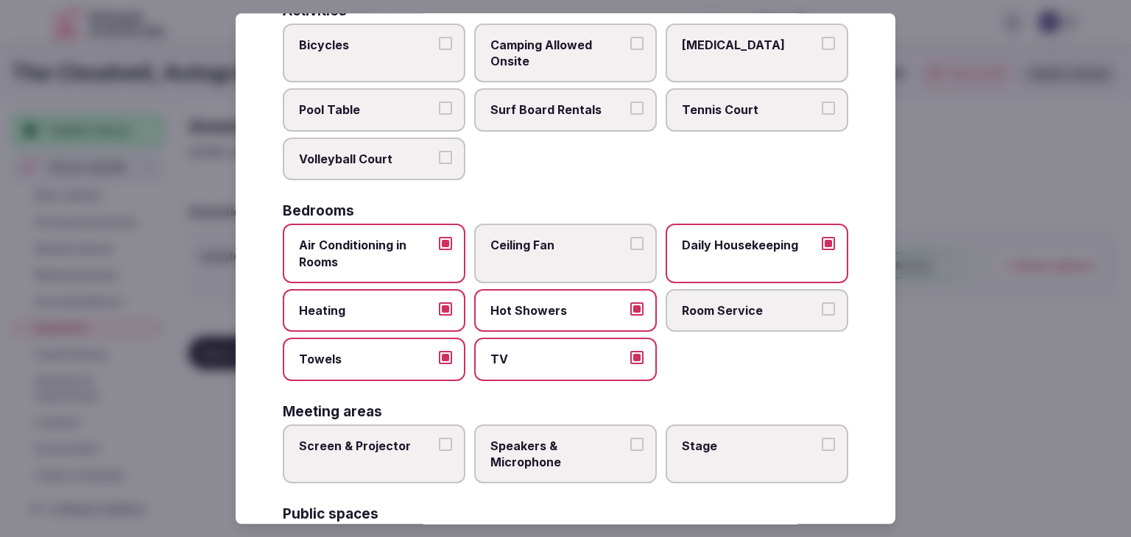
click at [726, 322] on label "Room Service" at bounding box center [757, 310] width 183 height 43
click at [822, 316] on button "Room Service" at bounding box center [828, 309] width 13 height 13
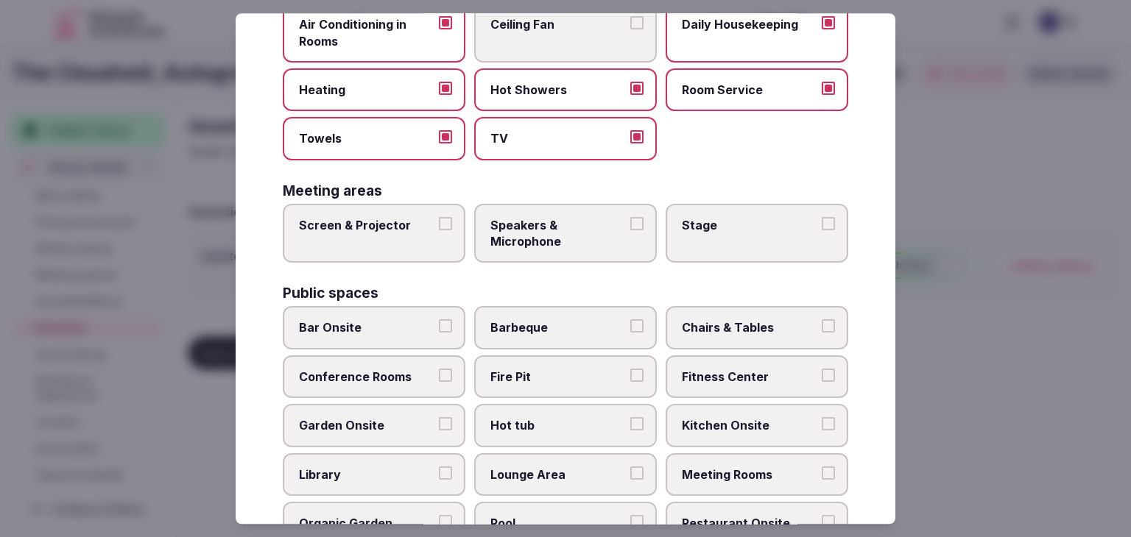
drag, startPoint x: 428, startPoint y: 244, endPoint x: 609, endPoint y: 246, distance: 180.4
click at [428, 243] on label "Screen & Projector" at bounding box center [374, 234] width 183 height 60
click at [439, 230] on button "Screen & Projector" at bounding box center [445, 223] width 13 height 13
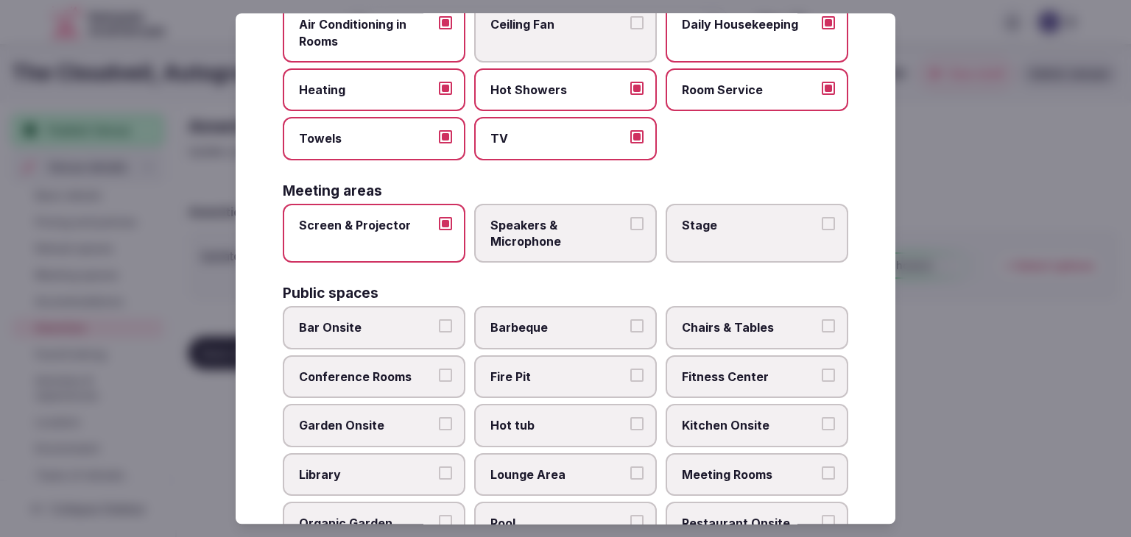
click at [611, 246] on label "Speakers & Microphone" at bounding box center [565, 234] width 183 height 60
click at [630, 230] on button "Speakers & Microphone" at bounding box center [636, 223] width 13 height 13
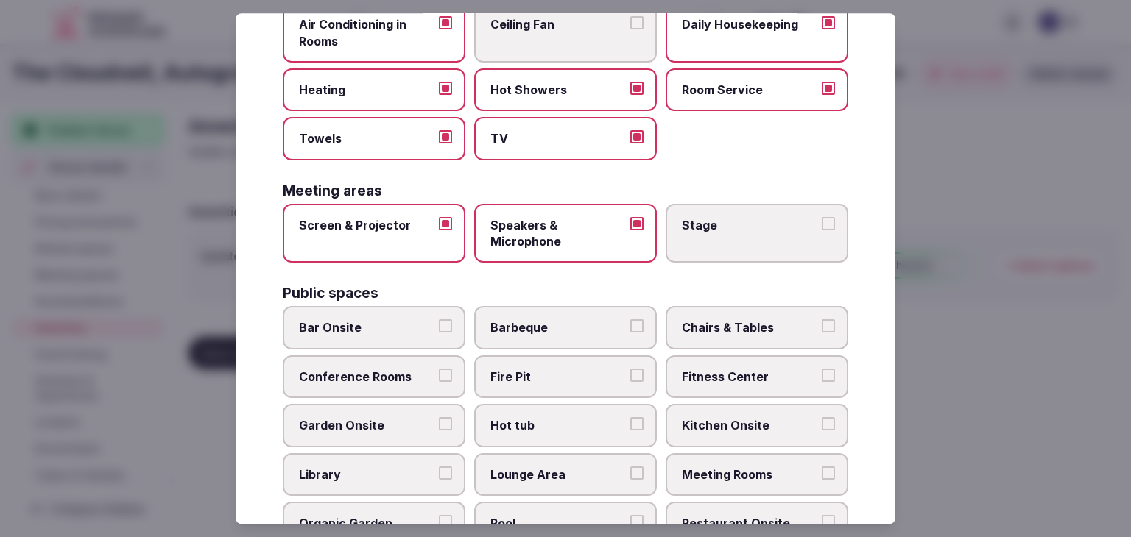
click at [724, 225] on span "Stage" at bounding box center [749, 225] width 135 height 16
click at [822, 225] on button "Stage" at bounding box center [828, 223] width 13 height 13
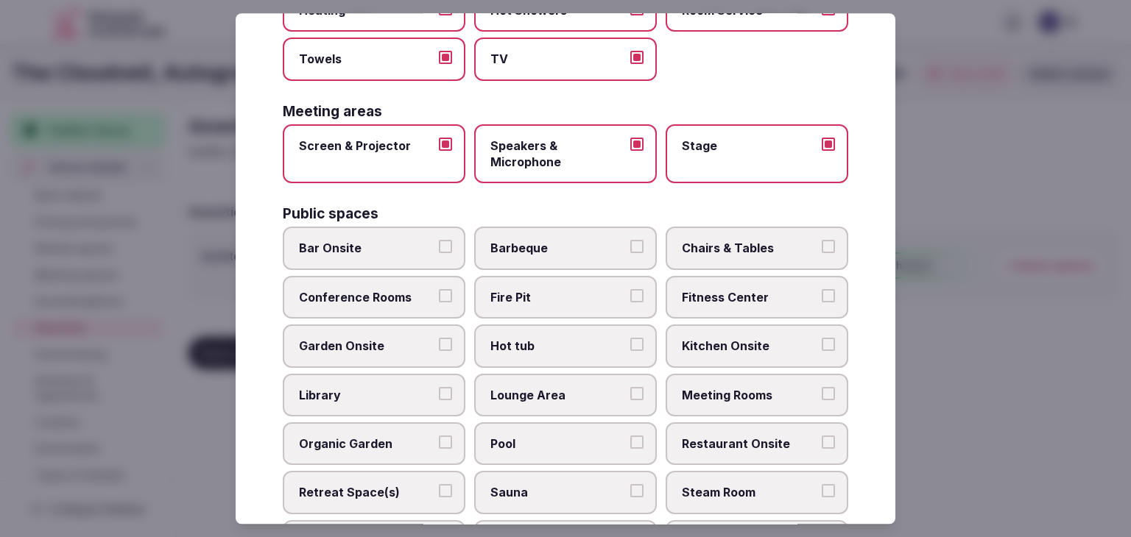
scroll to position [498, 0]
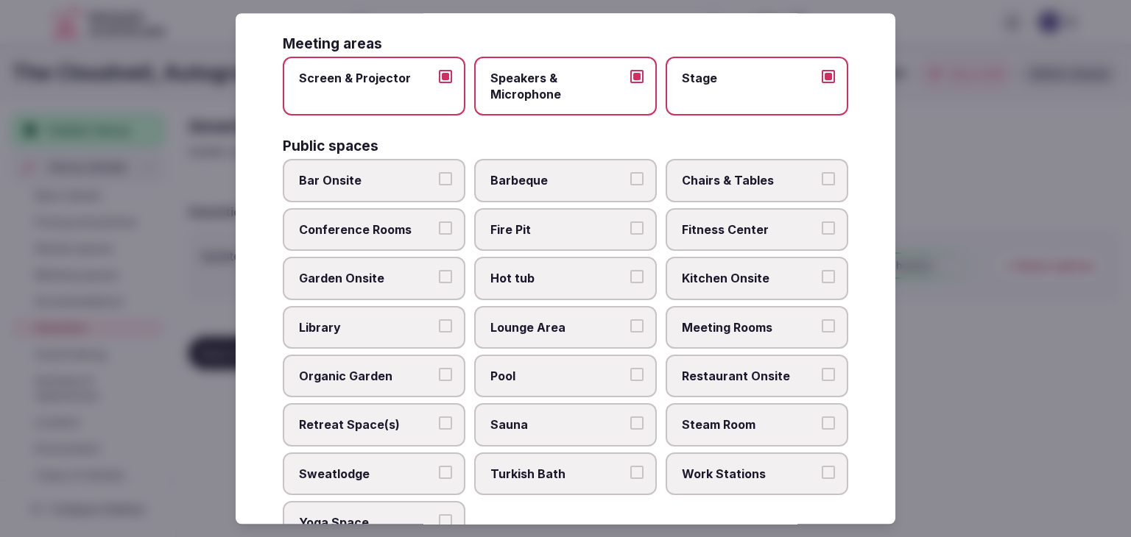
click at [409, 168] on label "Bar Onsite" at bounding box center [374, 181] width 183 height 43
click at [439, 173] on button "Bar Onsite" at bounding box center [445, 179] width 13 height 13
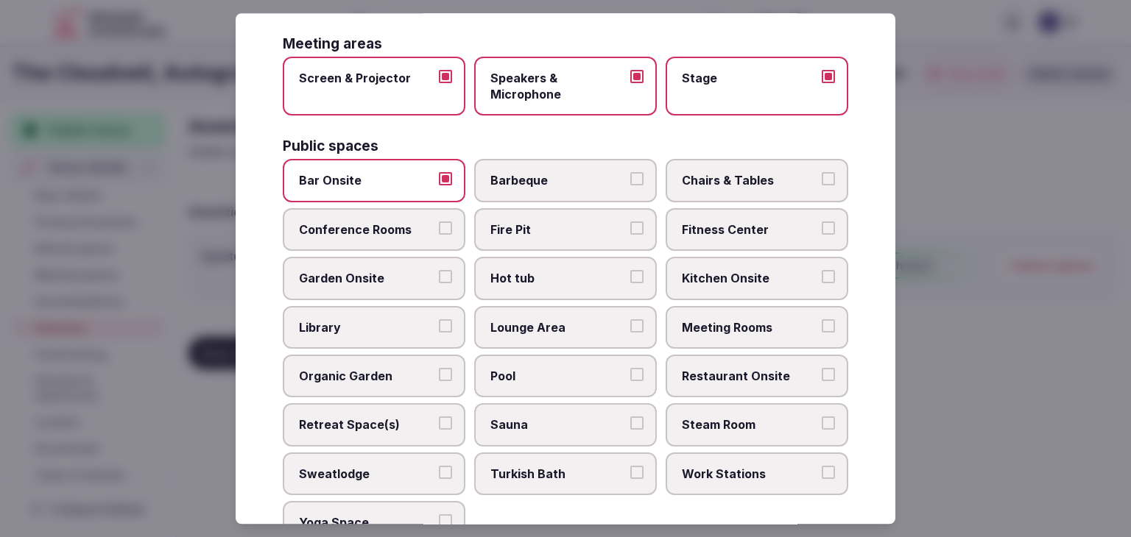
click at [758, 179] on span "Chairs & Tables" at bounding box center [749, 181] width 135 height 16
click at [822, 179] on button "Chairs & Tables" at bounding box center [828, 179] width 13 height 13
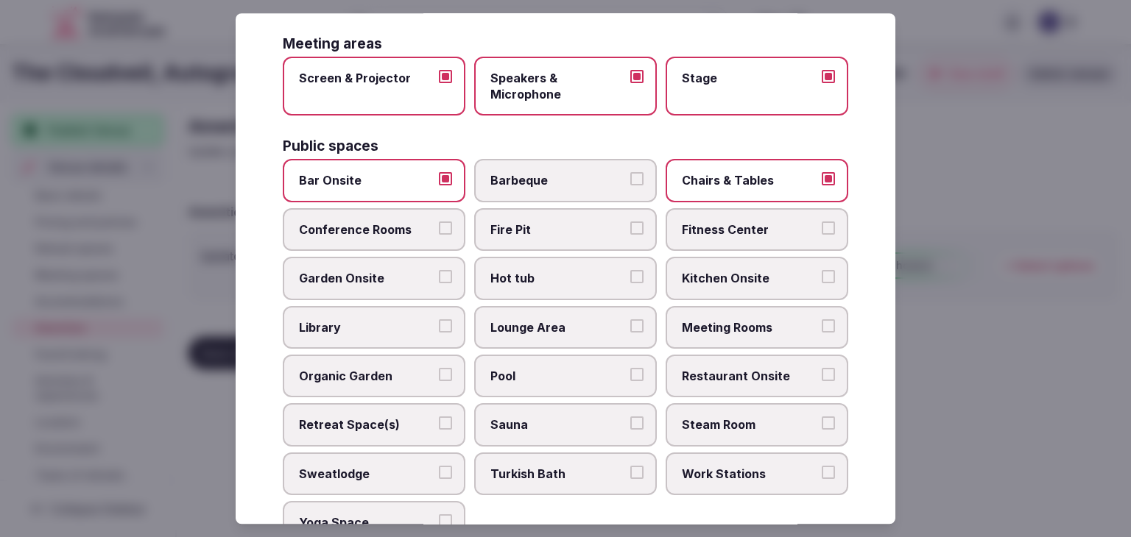
drag, startPoint x: 752, startPoint y: 203, endPoint x: 751, endPoint y: 212, distance: 9.0
click at [751, 209] on label "Fitness Center" at bounding box center [757, 229] width 183 height 43
click at [822, 222] on button "Fitness Center" at bounding box center [828, 228] width 13 height 13
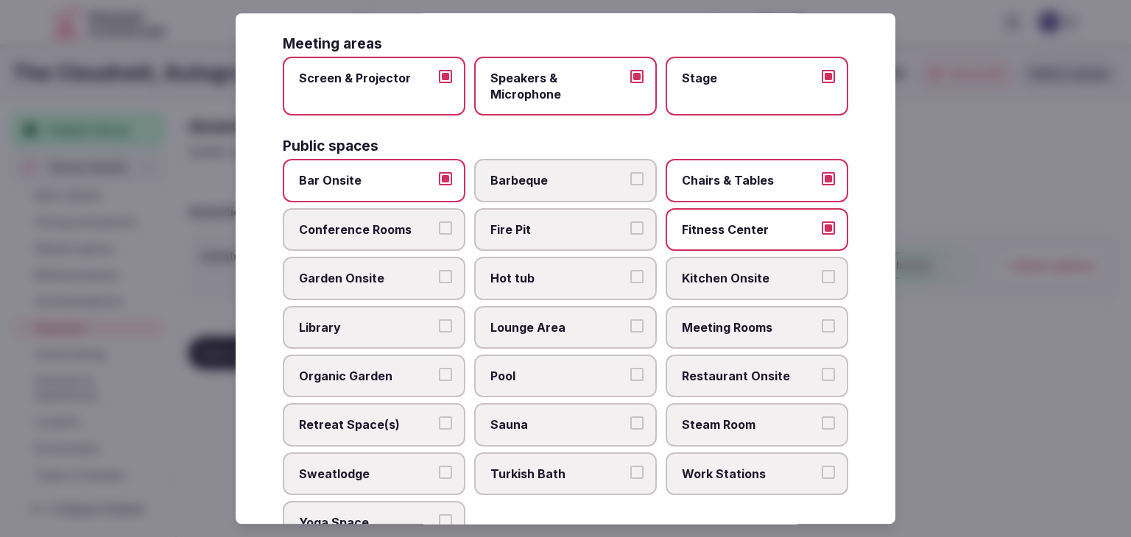
click at [741, 319] on span "Meeting Rooms" at bounding box center [749, 327] width 135 height 16
click at [822, 319] on button "Meeting Rooms" at bounding box center [828, 325] width 13 height 13
click at [743, 357] on label "Restaurant Onsite" at bounding box center [757, 376] width 183 height 43
click at [822, 368] on button "Restaurant Onsite" at bounding box center [828, 374] width 13 height 13
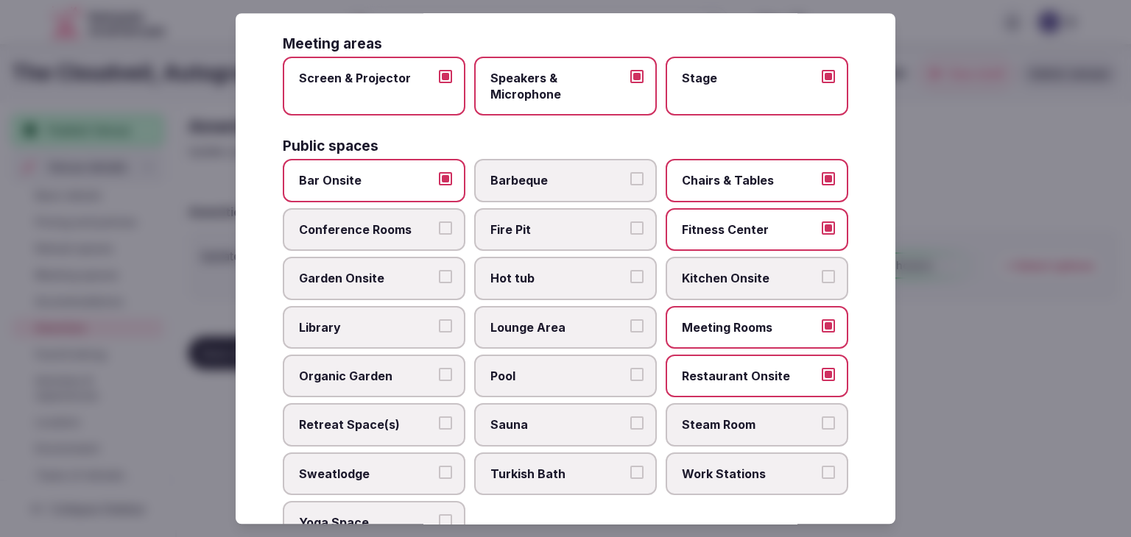
click at [599, 320] on span "Lounge Area" at bounding box center [557, 327] width 135 height 16
click at [630, 320] on button "Lounge Area" at bounding box center [636, 325] width 13 height 13
click at [359, 216] on label "Conference Rooms" at bounding box center [374, 229] width 183 height 43
click at [439, 222] on button "Conference Rooms" at bounding box center [445, 228] width 13 height 13
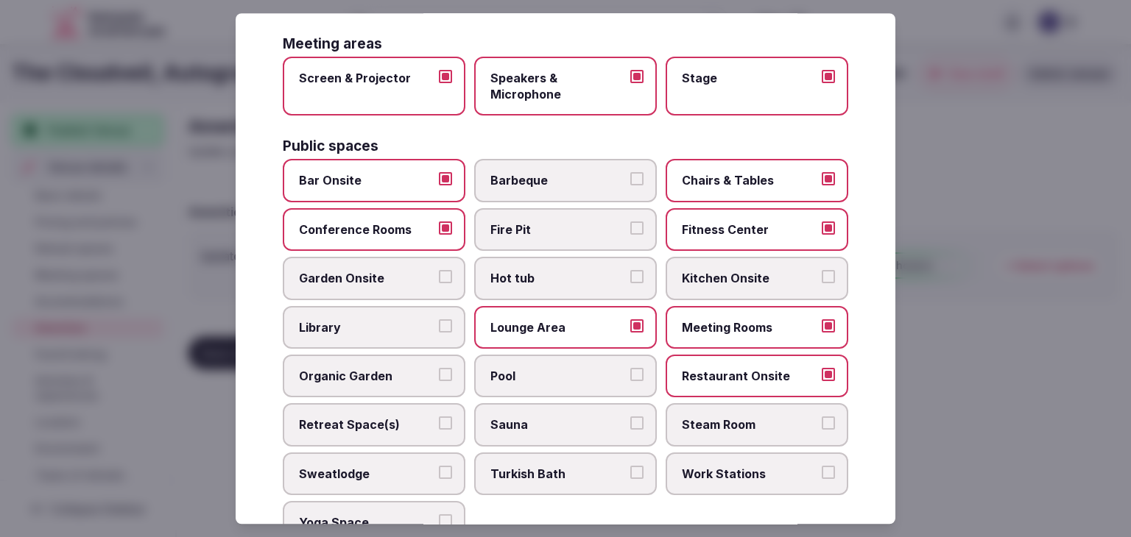
click at [741, 289] on label "Kitchen Onsite" at bounding box center [757, 279] width 183 height 43
click at [822, 284] on button "Kitchen Onsite" at bounding box center [828, 277] width 13 height 13
click at [593, 274] on span "Hot tub" at bounding box center [557, 279] width 135 height 16
click at [630, 274] on button "Hot tub" at bounding box center [636, 277] width 13 height 13
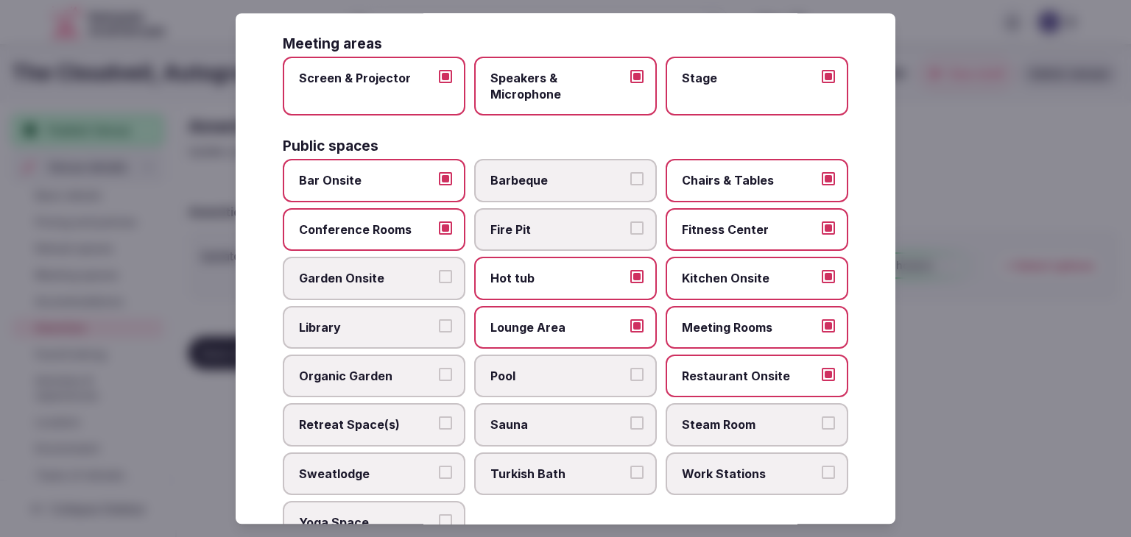
scroll to position [646, 0]
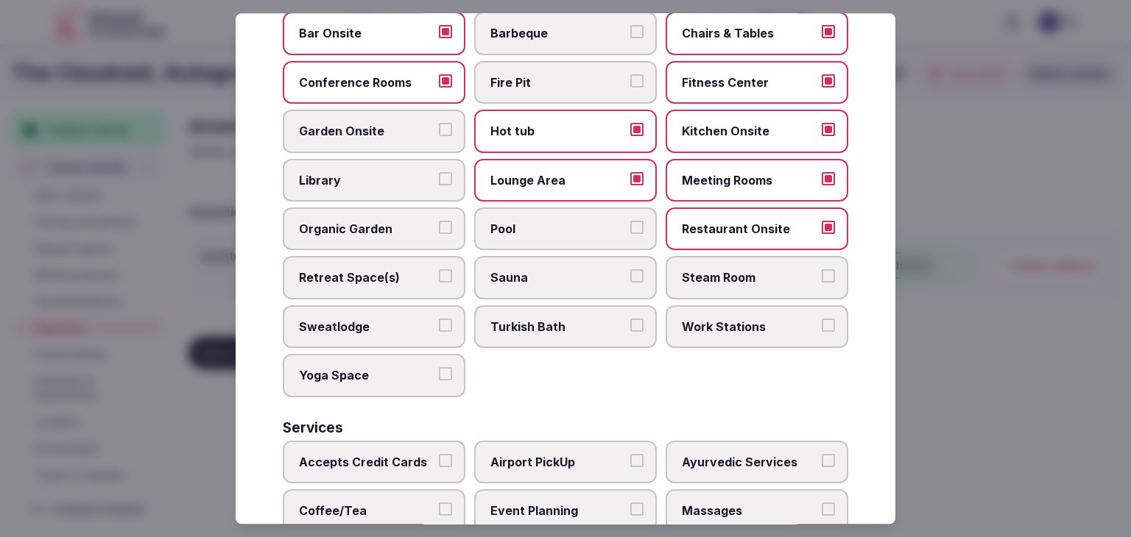
click at [526, 221] on span "Pool" at bounding box center [557, 229] width 135 height 16
click at [630, 221] on button "Pool" at bounding box center [636, 227] width 13 height 13
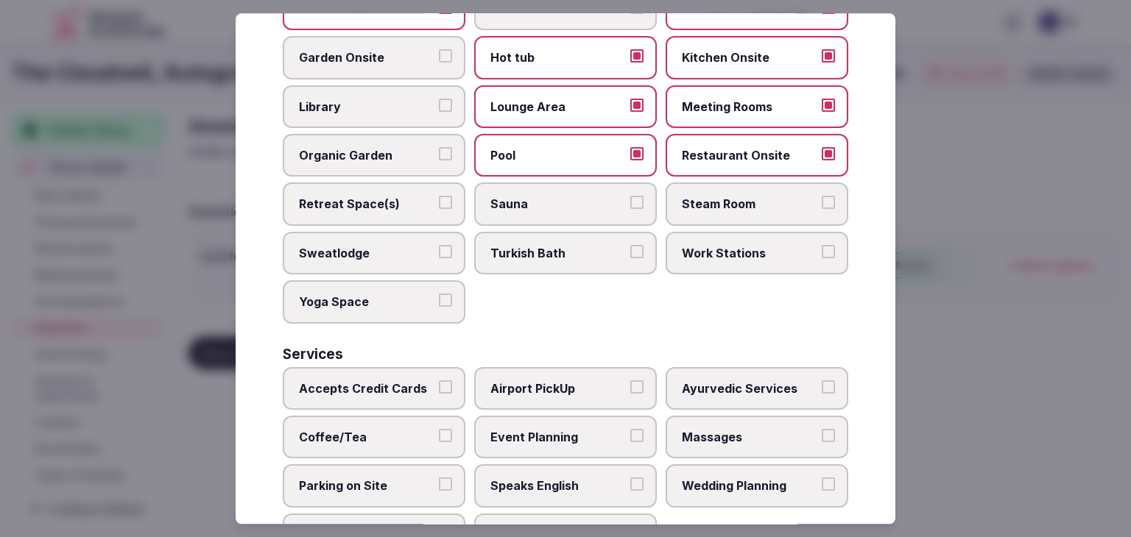
drag, startPoint x: 421, startPoint y: 375, endPoint x: 414, endPoint y: 389, distance: 15.5
click at [420, 381] on span "Accepts Credit Cards" at bounding box center [366, 389] width 135 height 16
click at [439, 381] on button "Accepts Credit Cards" at bounding box center [445, 387] width 13 height 13
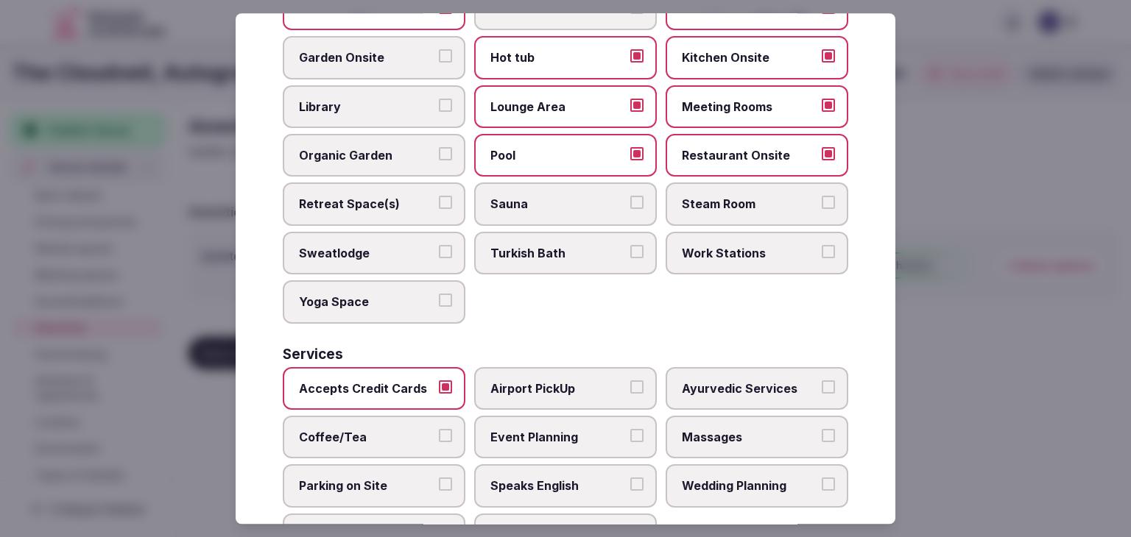
click at [396, 437] on label "Coffee/Tea" at bounding box center [374, 437] width 183 height 43
click at [439, 437] on button "Coffee/Tea" at bounding box center [445, 435] width 13 height 13
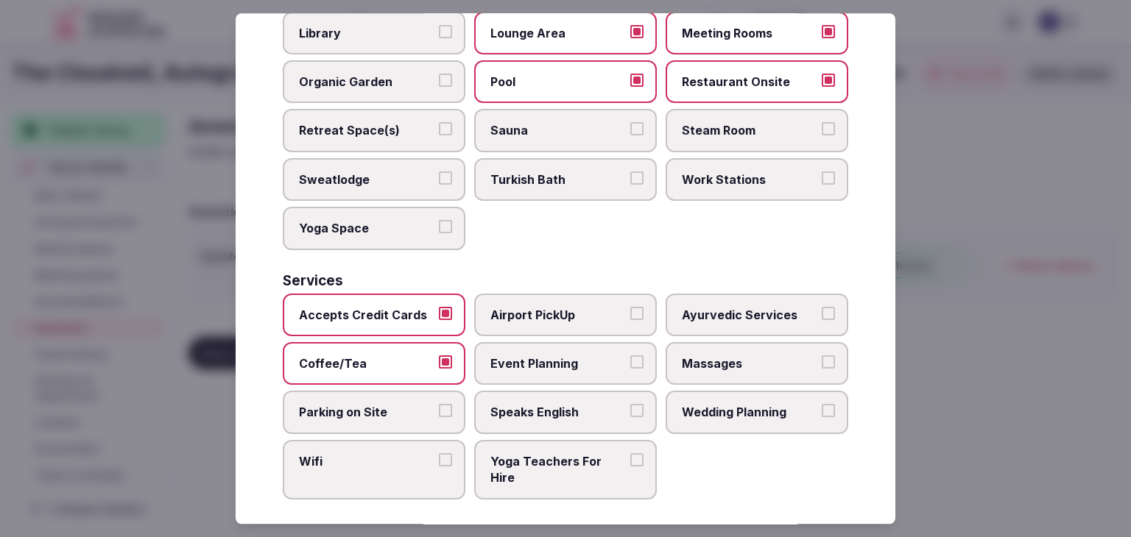
click at [386, 392] on label "Parking on Site" at bounding box center [374, 413] width 183 height 43
click at [439, 405] on button "Parking on Site" at bounding box center [445, 411] width 13 height 13
click at [365, 459] on label "Wifi" at bounding box center [374, 470] width 183 height 60
click at [439, 459] on button "Wifi" at bounding box center [445, 459] width 13 height 13
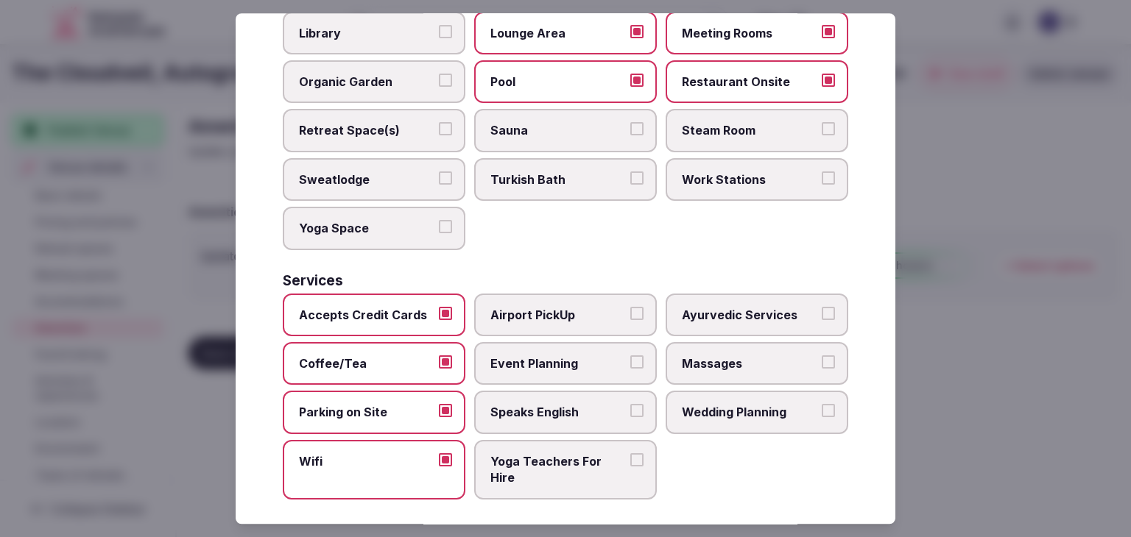
click at [523, 405] on span "Speaks English" at bounding box center [557, 413] width 135 height 16
click at [630, 405] on button "Speaks English" at bounding box center [636, 411] width 13 height 13
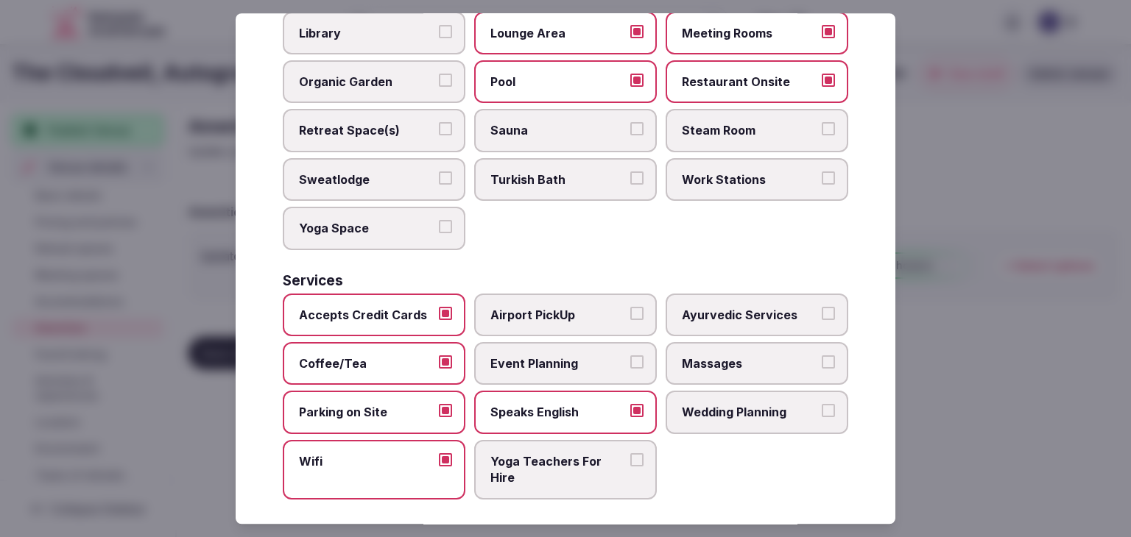
drag, startPoint x: 545, startPoint y: 356, endPoint x: 649, endPoint y: 386, distance: 108.1
click at [545, 356] on span "Event Planning" at bounding box center [557, 364] width 135 height 16
click at [630, 356] on button "Event Planning" at bounding box center [636, 362] width 13 height 13
click at [712, 412] on label "Wedding Planning" at bounding box center [757, 413] width 183 height 43
click at [822, 412] on button "Wedding Planning" at bounding box center [828, 411] width 13 height 13
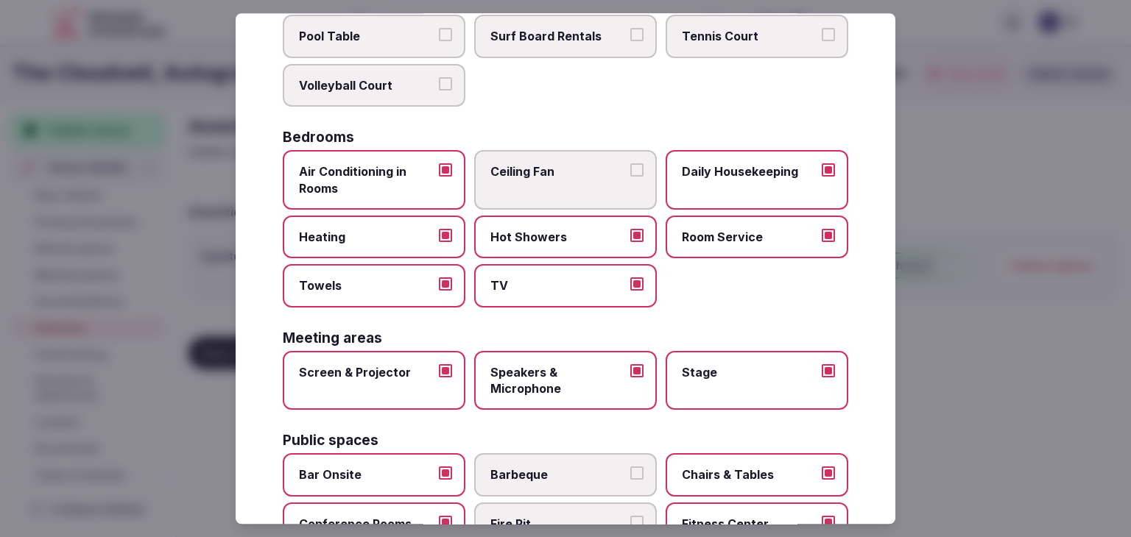
scroll to position [0, 0]
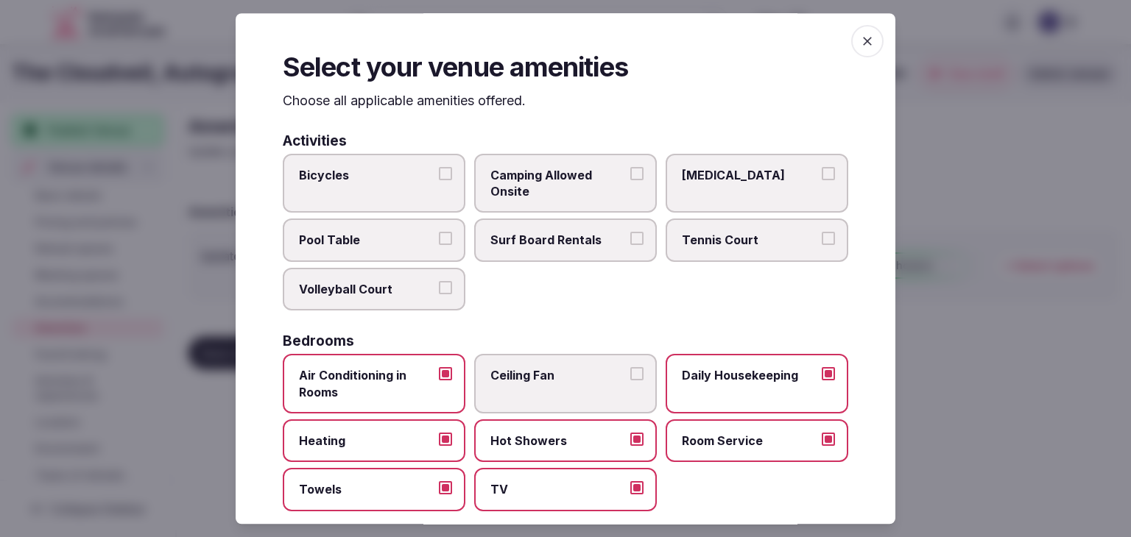
click at [864, 45] on span "button" at bounding box center [867, 41] width 32 height 32
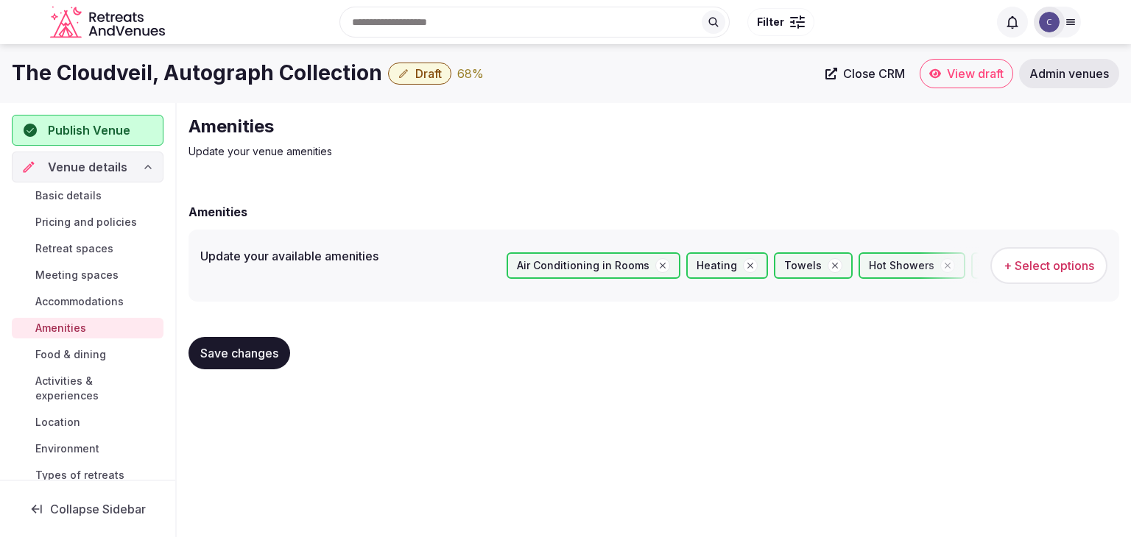
click at [208, 359] on span "Save changes" at bounding box center [239, 353] width 78 height 15
click at [207, 359] on span "Save changes" at bounding box center [239, 353] width 78 height 15
click at [94, 348] on span "Food & dining" at bounding box center [70, 354] width 71 height 15
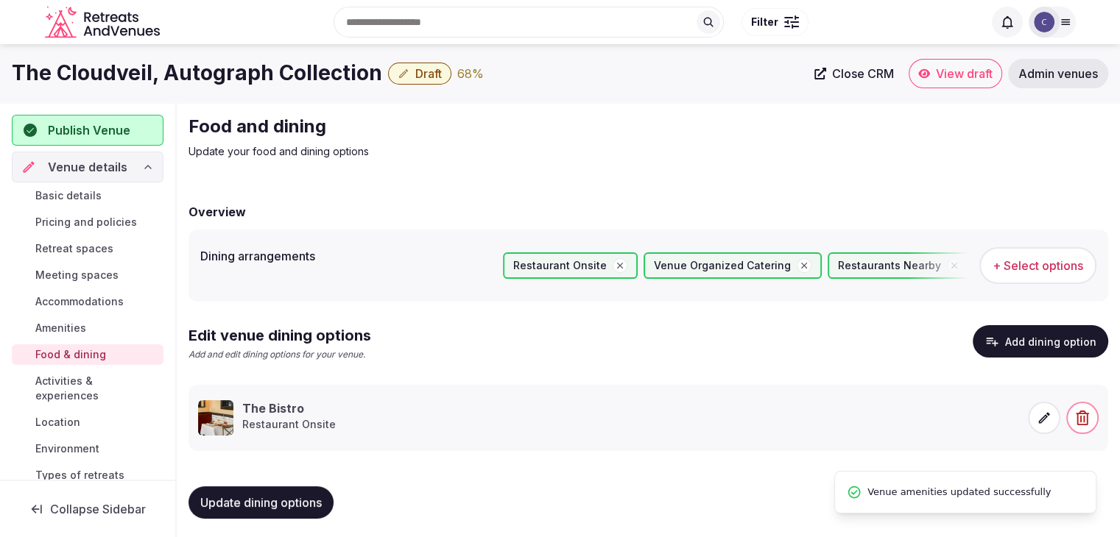
click at [85, 384] on span "Activities & experiences" at bounding box center [96, 388] width 122 height 29
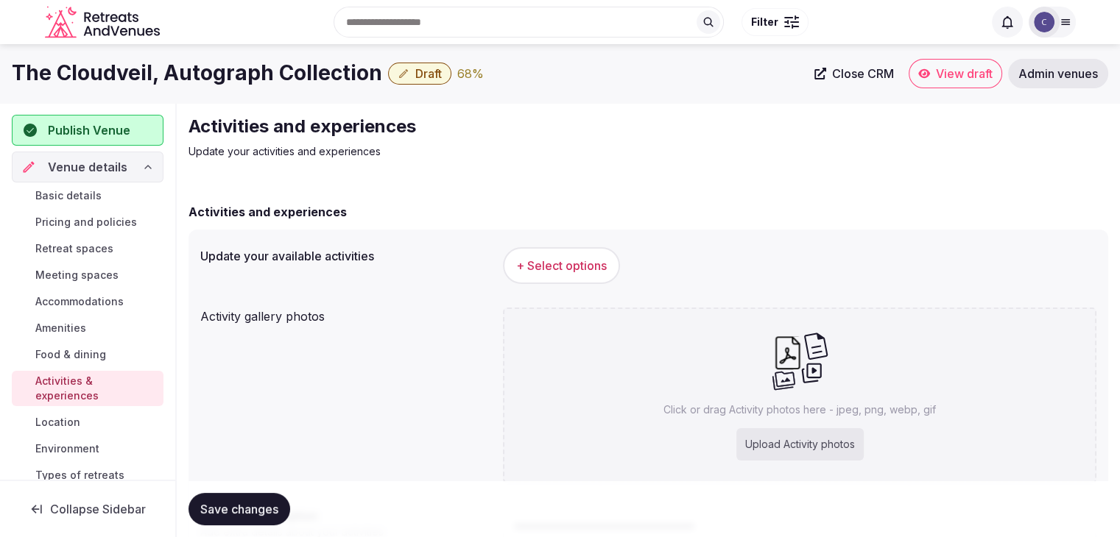
click at [571, 271] on span "+ Select options" at bounding box center [561, 266] width 91 height 16
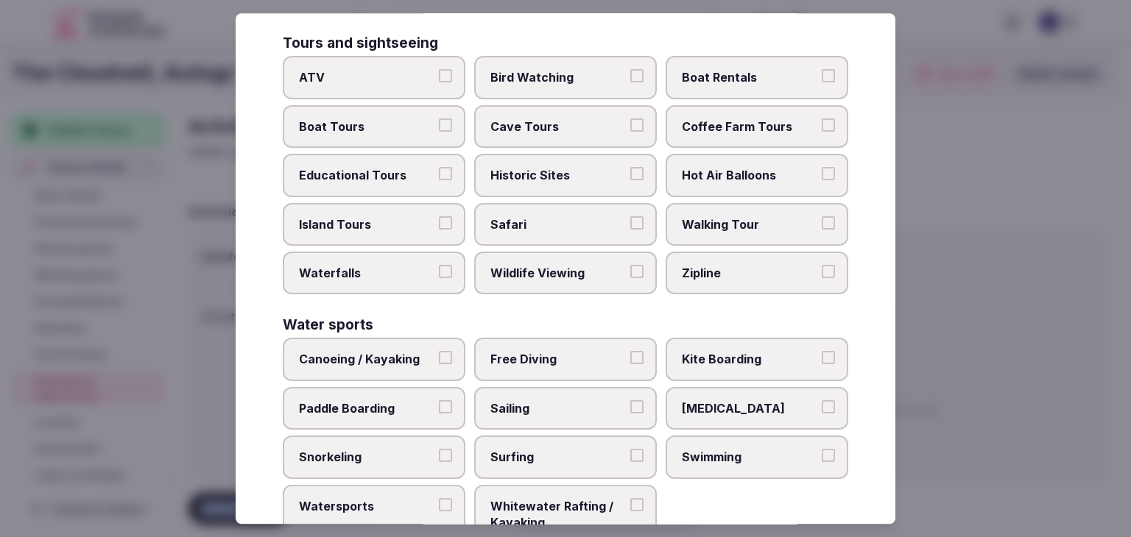
scroll to position [1137, 0]
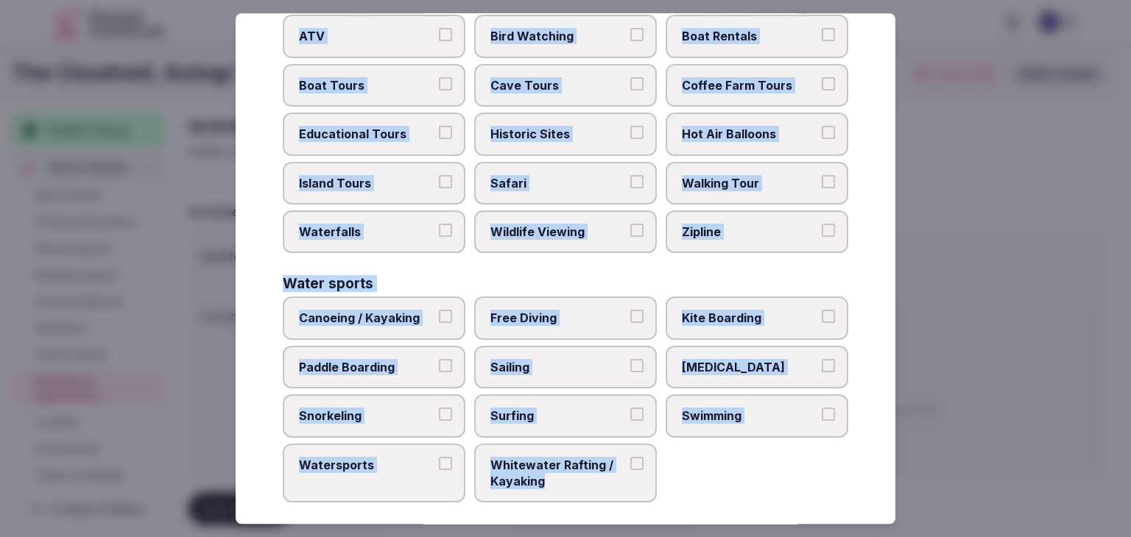
drag, startPoint x: 283, startPoint y: 99, endPoint x: 599, endPoint y: 461, distance: 481.0
click at [599, 461] on div "Select your activities Choose all applicable activities offered. Culture Dancin…" at bounding box center [566, 268] width 660 height 511
copy div "Choose all applicable activities offered. Culture Dancing Food and Culinary Cla…"
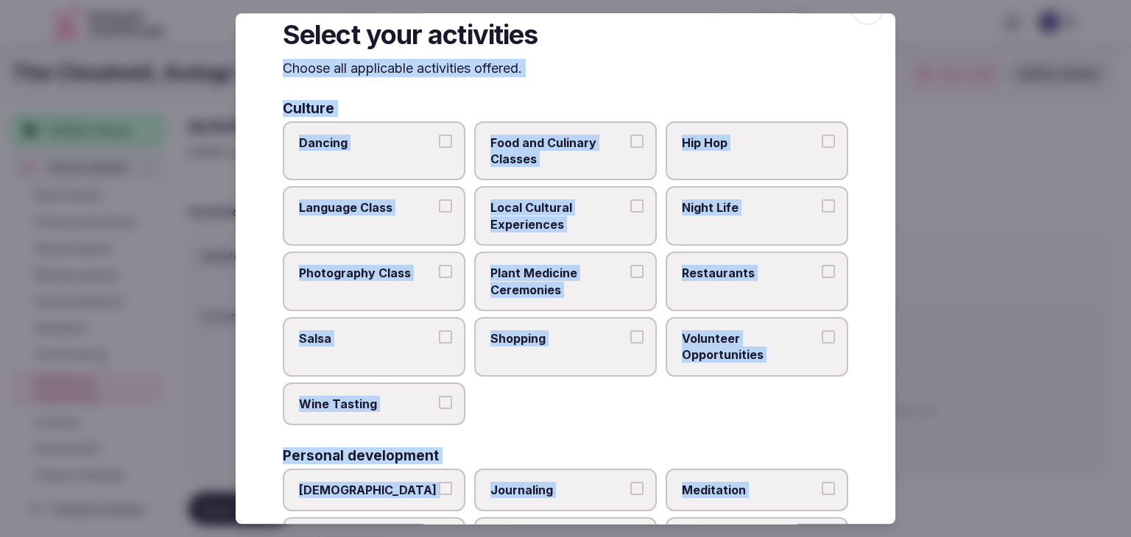
scroll to position [0, 0]
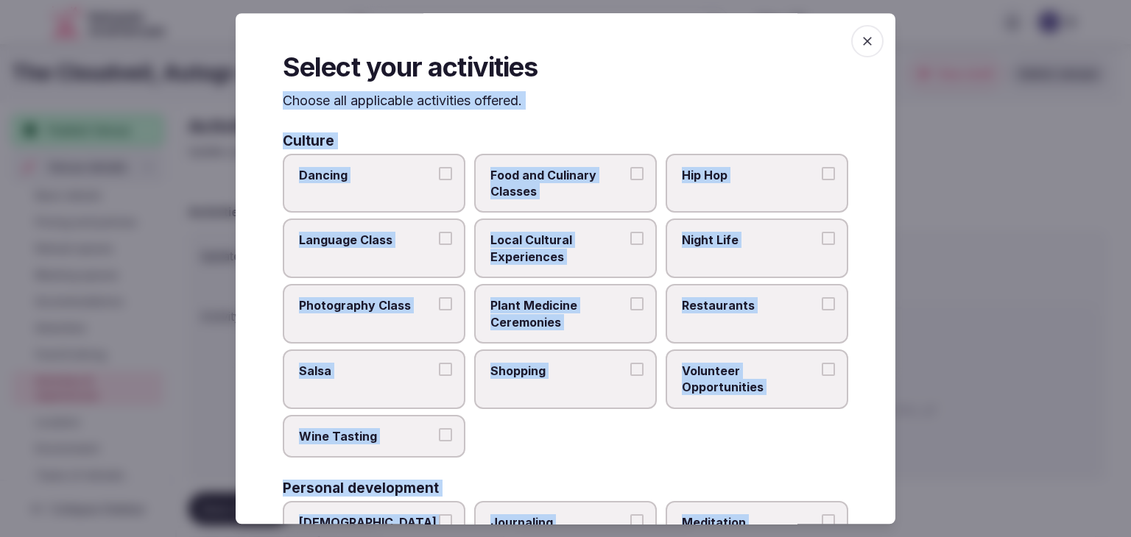
drag, startPoint x: 551, startPoint y: 263, endPoint x: 615, endPoint y: 283, distance: 66.6
click at [552, 264] on span "Local Cultural Experiences" at bounding box center [557, 249] width 135 height 33
click at [630, 246] on button "Local Cultural Experiences" at bounding box center [636, 239] width 13 height 13
drag, startPoint x: 733, startPoint y: 303, endPoint x: 646, endPoint y: 361, distance: 105.2
click at [733, 304] on span "Restaurants" at bounding box center [749, 305] width 135 height 16
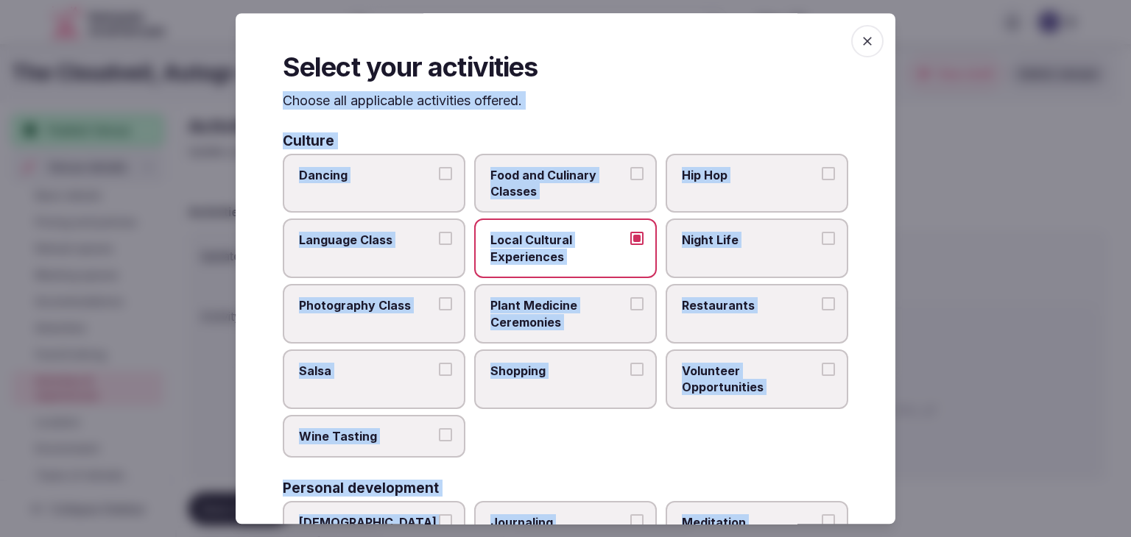
click at [822, 304] on button "Restaurants" at bounding box center [828, 303] width 13 height 13
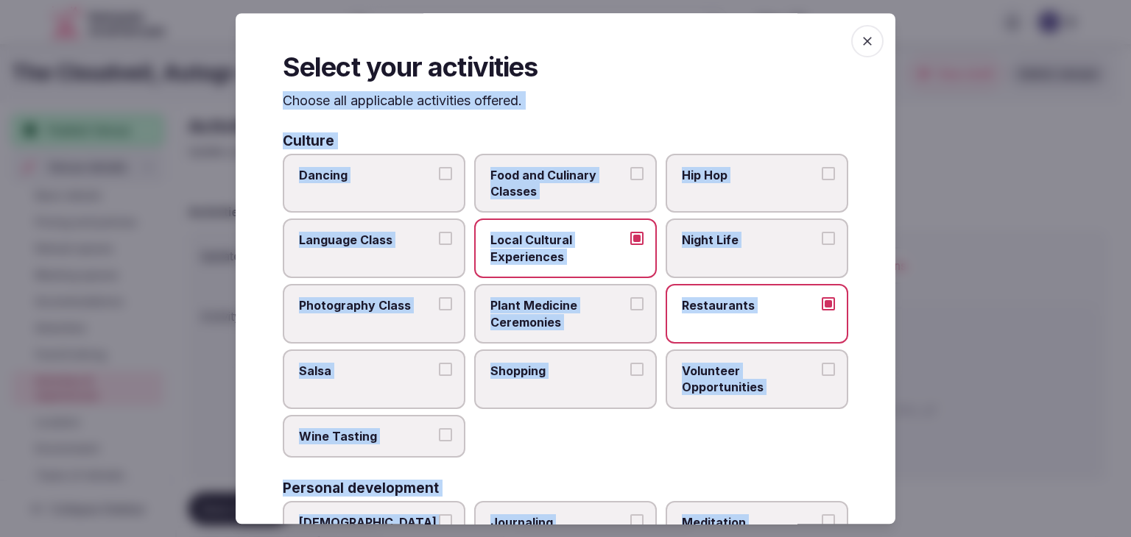
click at [568, 389] on label "Shopping" at bounding box center [565, 380] width 183 height 60
click at [630, 376] on button "Shopping" at bounding box center [636, 369] width 13 height 13
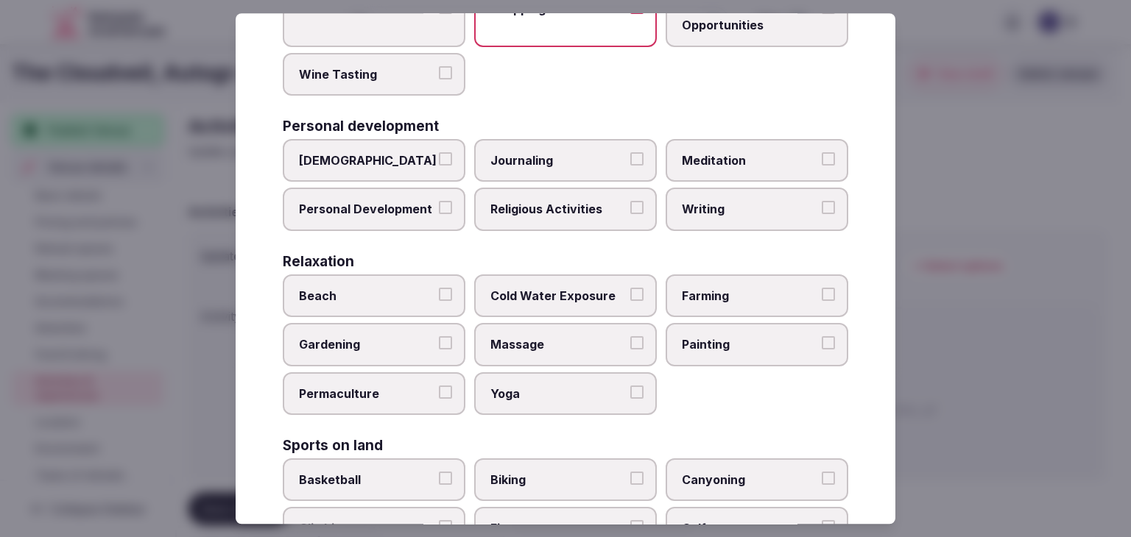
scroll to position [368, 0]
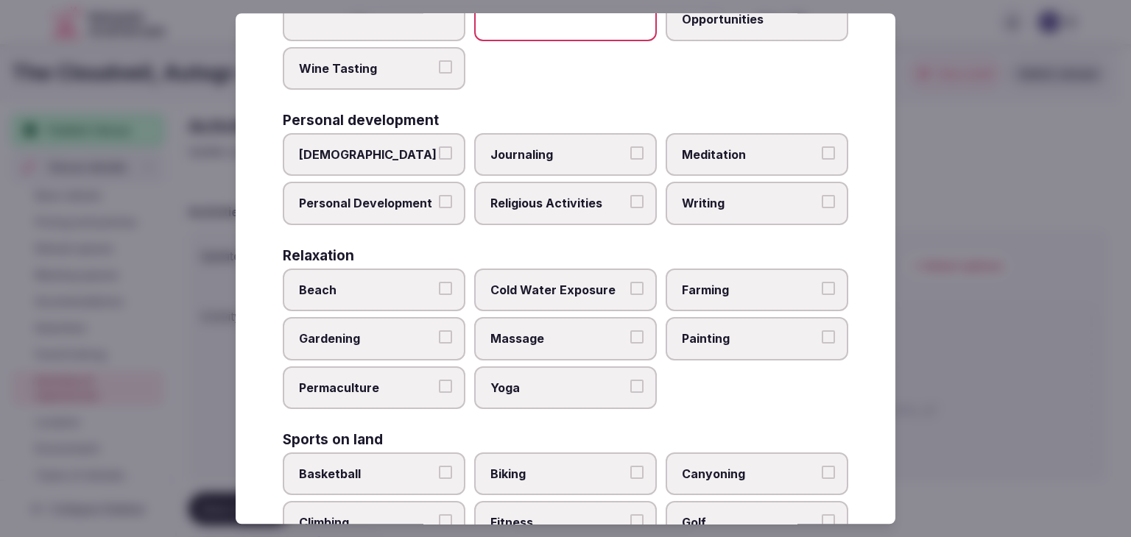
click at [727, 163] on label "Meditation" at bounding box center [757, 154] width 183 height 43
click at [822, 160] on button "Meditation" at bounding box center [828, 152] width 13 height 13
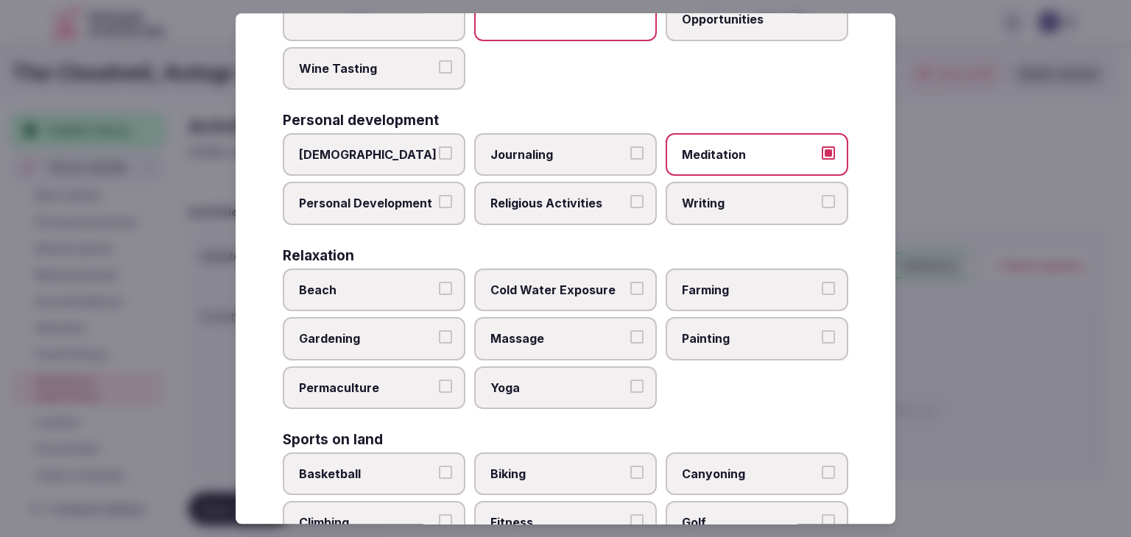
click at [549, 373] on label "Yoga" at bounding box center [565, 388] width 183 height 43
click at [630, 380] on button "Yoga" at bounding box center [636, 386] width 13 height 13
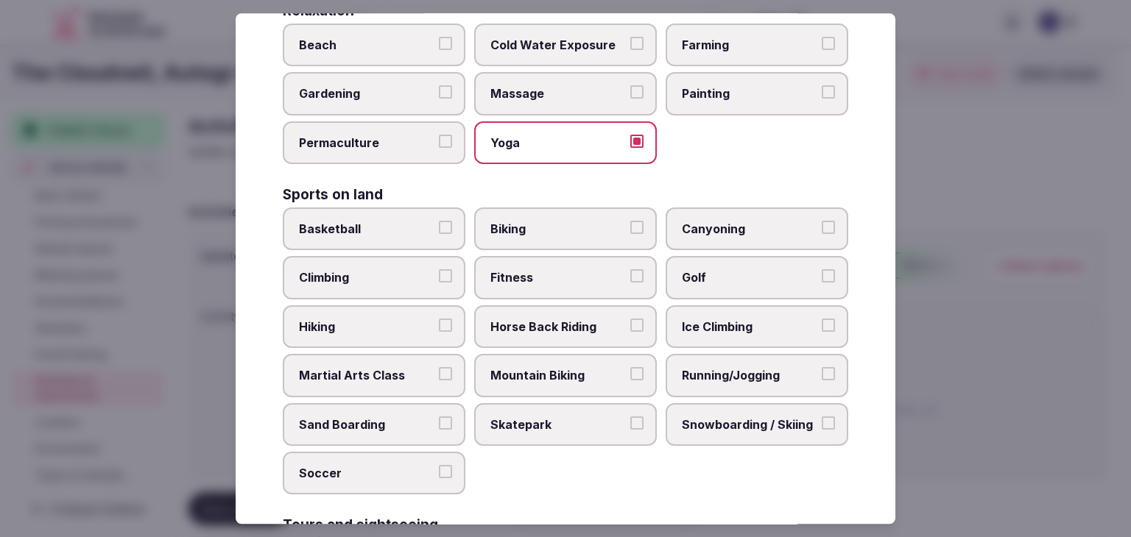
scroll to position [736, 0]
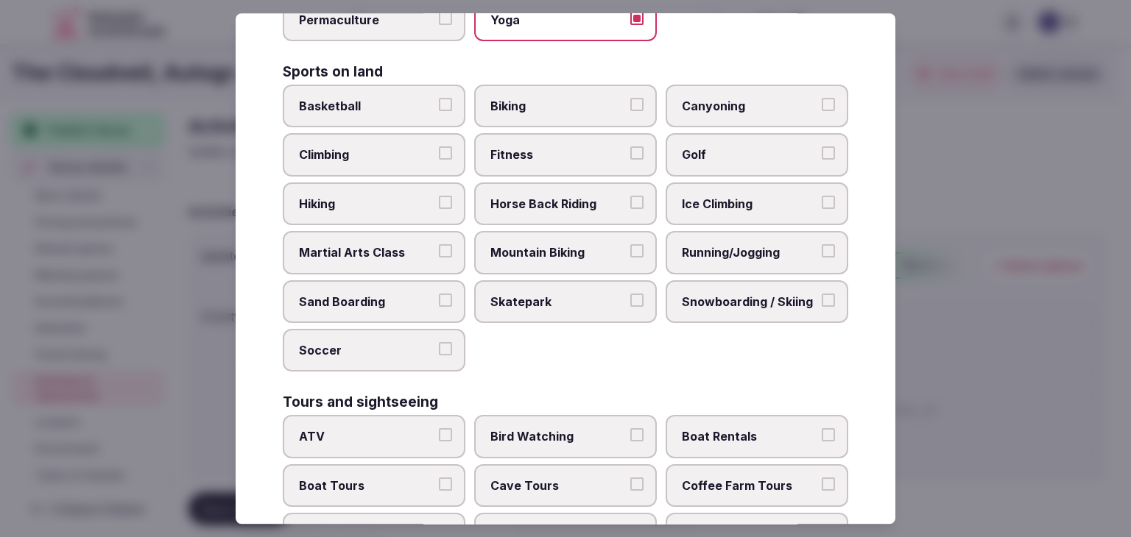
click at [543, 119] on label "Biking" at bounding box center [565, 106] width 183 height 43
click at [630, 111] on button "Biking" at bounding box center [636, 104] width 13 height 13
click at [548, 147] on span "Fitness" at bounding box center [557, 155] width 135 height 16
click at [630, 147] on button "Fitness" at bounding box center [636, 153] width 13 height 13
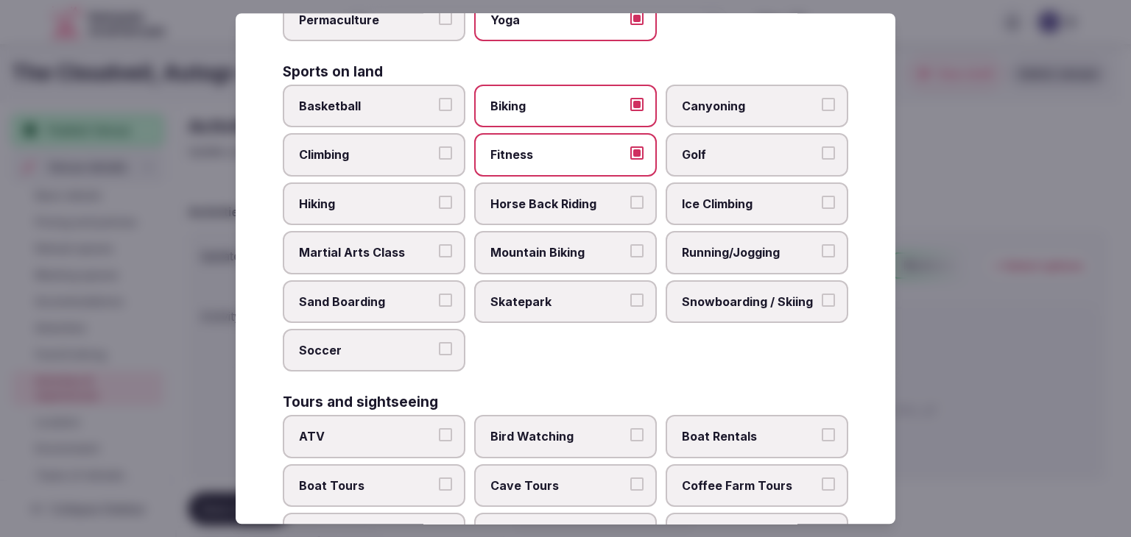
click at [385, 200] on span "Hiking" at bounding box center [366, 204] width 135 height 16
click at [439, 200] on button "Hiking" at bounding box center [445, 202] width 13 height 13
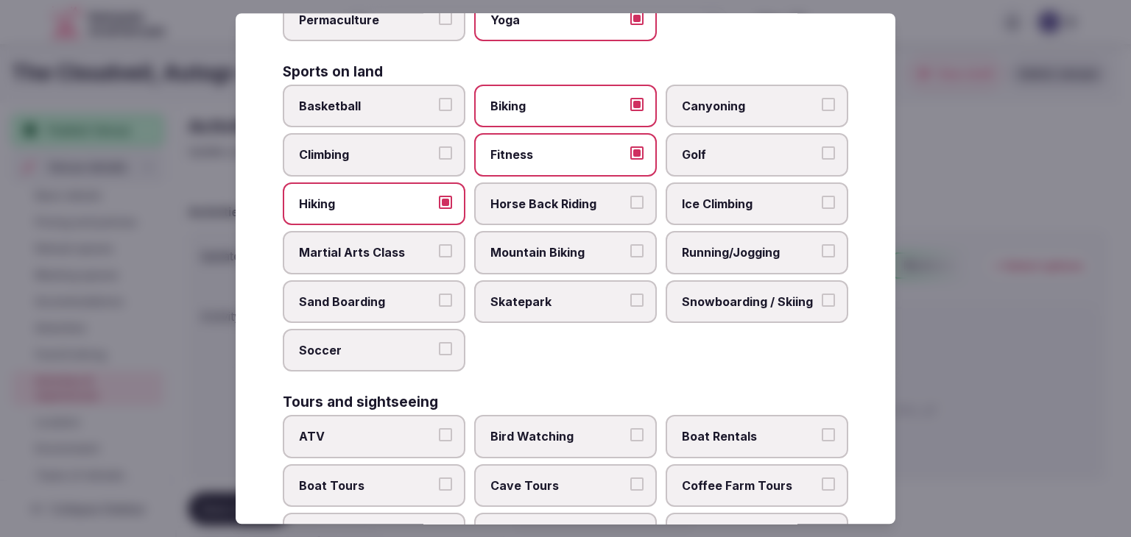
click at [729, 246] on span "Running/Jogging" at bounding box center [749, 252] width 135 height 16
click at [822, 246] on button "Running/Jogging" at bounding box center [828, 250] width 13 height 13
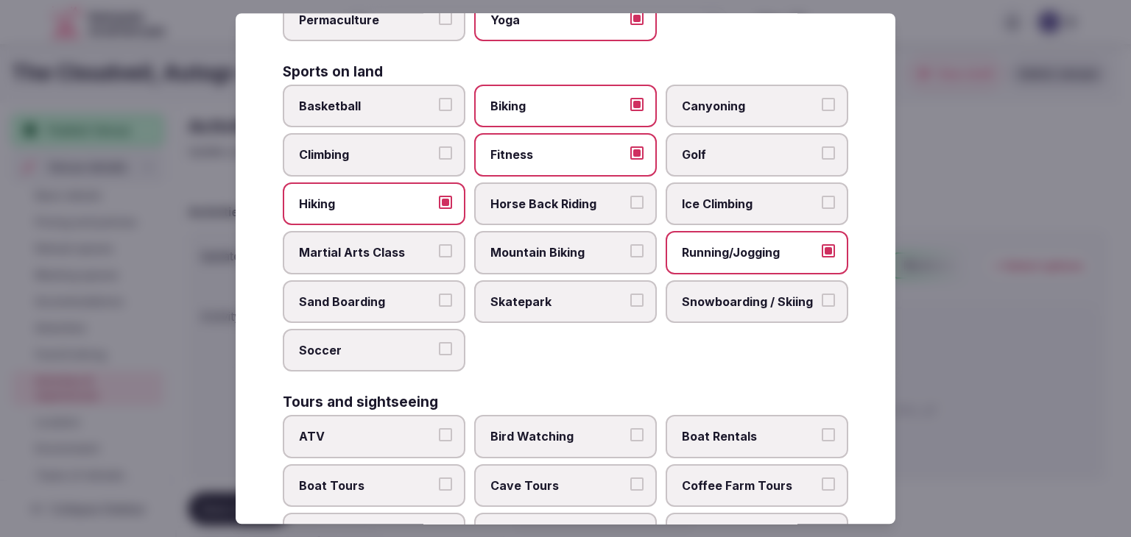
scroll to position [957, 0]
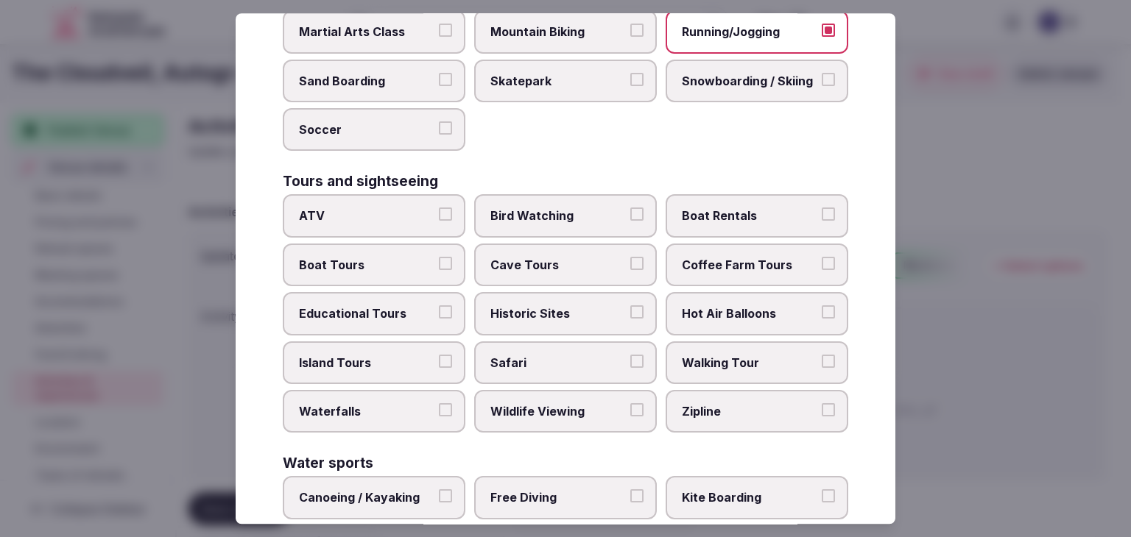
click at [596, 307] on span "Historic Sites" at bounding box center [557, 314] width 135 height 16
click at [630, 307] on button "Historic Sites" at bounding box center [636, 312] width 13 height 13
click at [677, 342] on label "Walking Tour" at bounding box center [757, 363] width 183 height 43
click at [822, 355] on button "Walking Tour" at bounding box center [828, 361] width 13 height 13
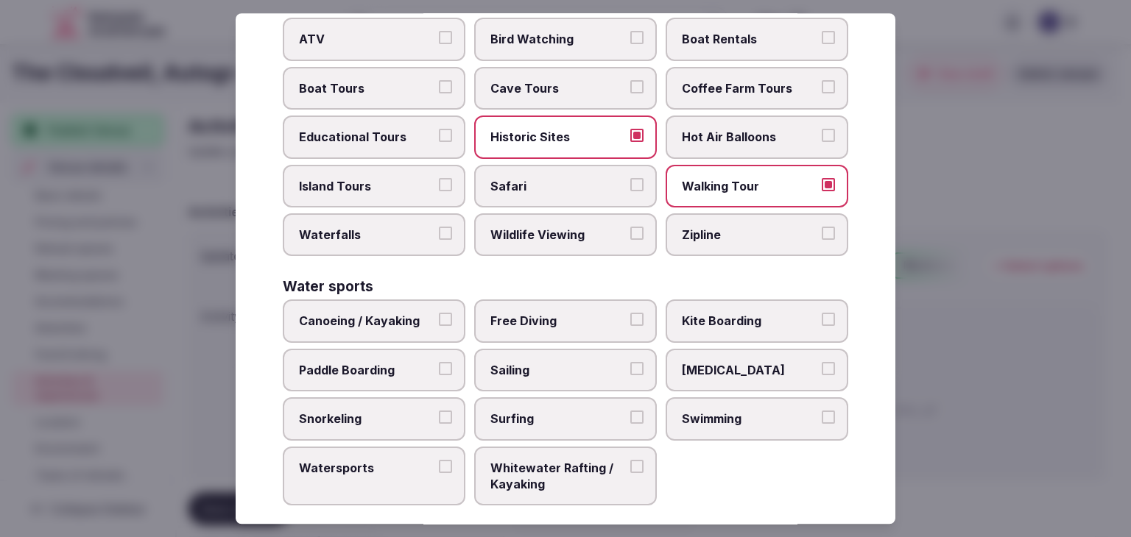
scroll to position [1137, 0]
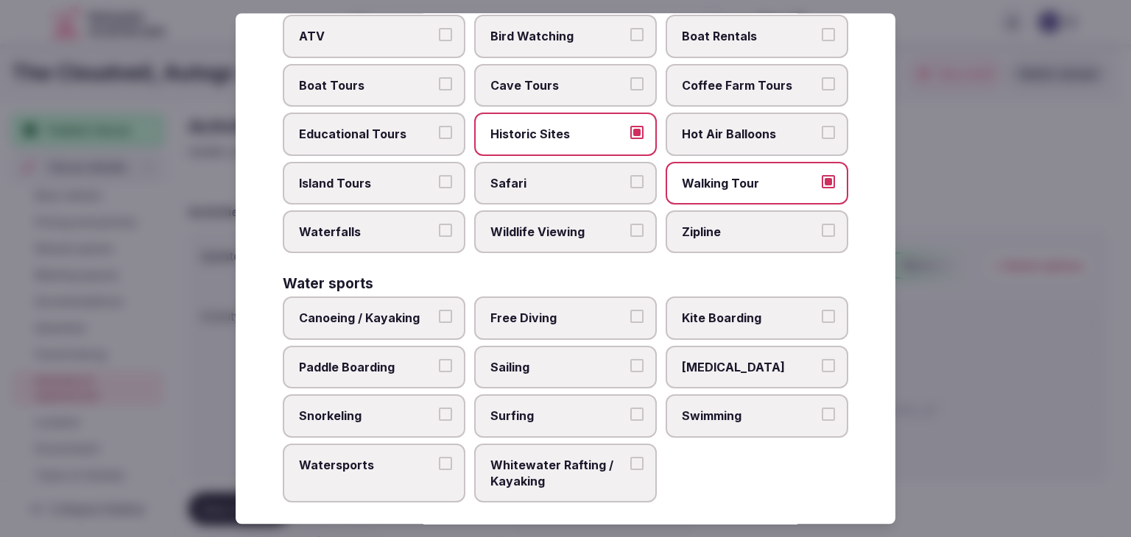
click at [727, 408] on span "Swimming" at bounding box center [749, 416] width 135 height 16
click at [822, 408] on button "Swimming" at bounding box center [828, 414] width 13 height 13
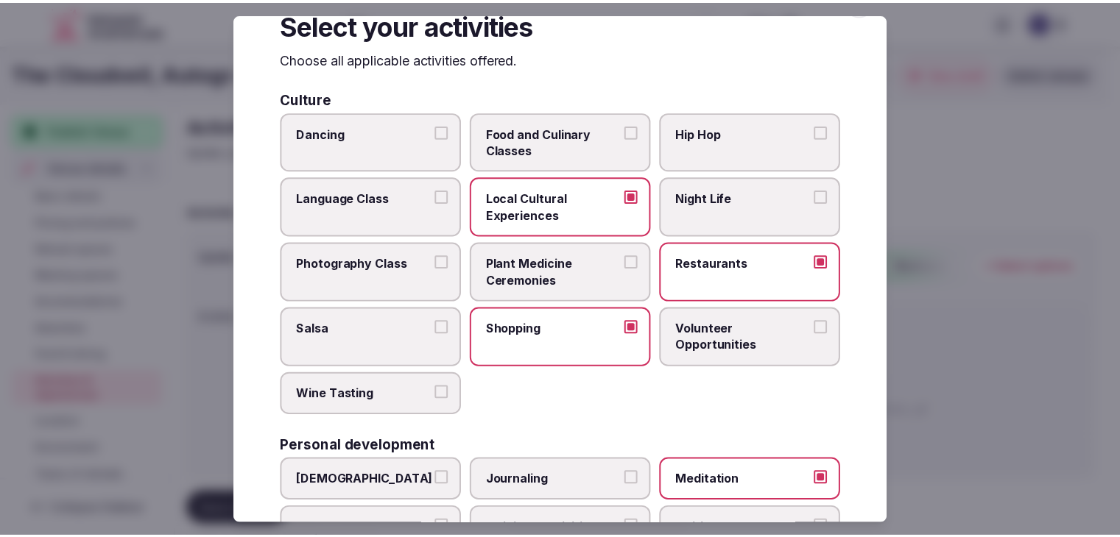
scroll to position [0, 0]
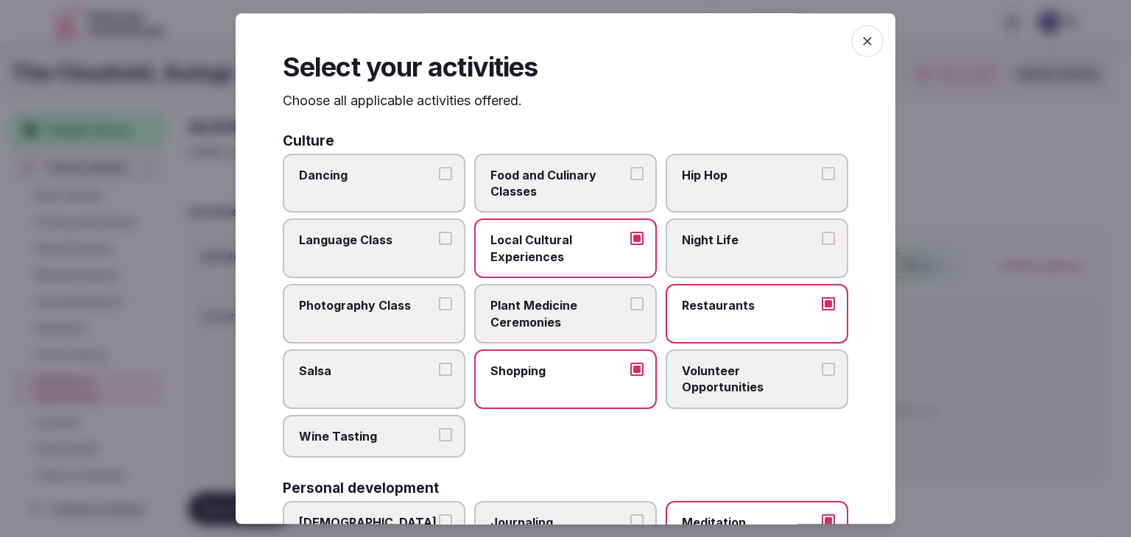
click at [860, 45] on icon "button" at bounding box center [867, 41] width 15 height 15
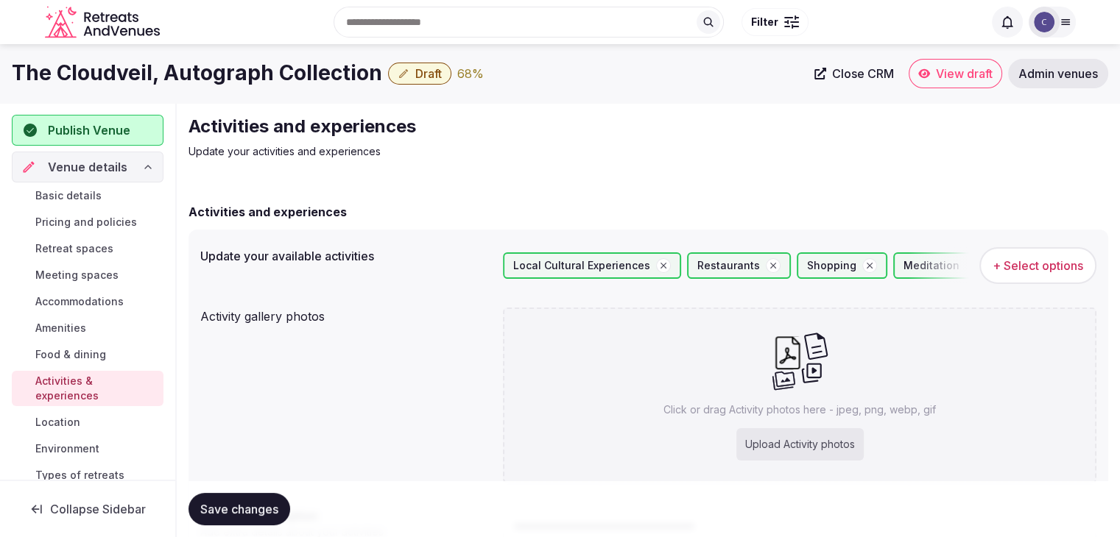
drag, startPoint x: 246, startPoint y: 504, endPoint x: 315, endPoint y: 522, distance: 71.4
click at [246, 505] on span "Save changes" at bounding box center [239, 509] width 78 height 15
click at [183, 68] on h1 "The Cloudveil, Autograph Collection" at bounding box center [197, 73] width 370 height 29
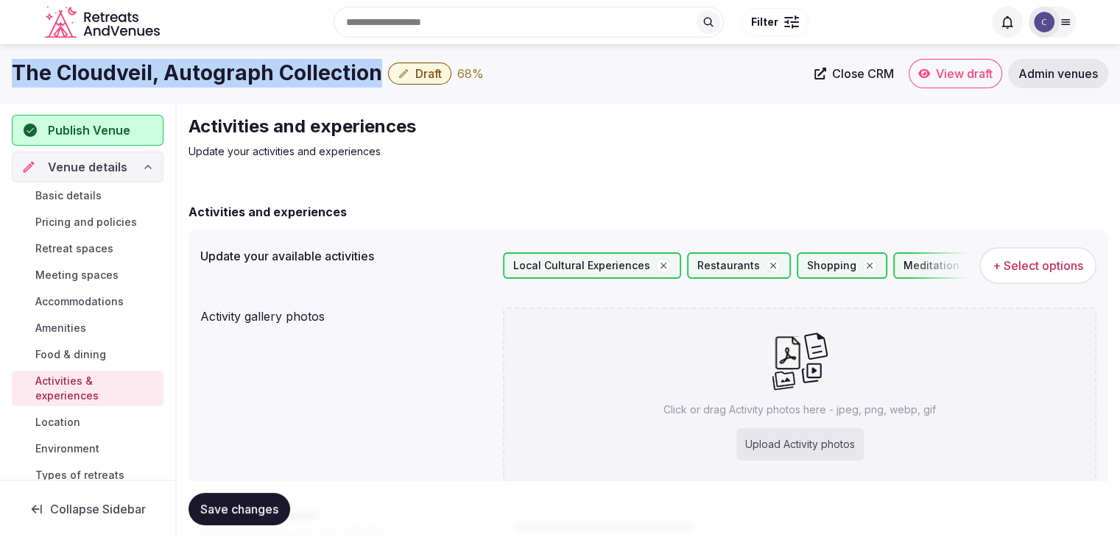
click at [183, 68] on h1 "The Cloudveil, Autograph Collection" at bounding box center [197, 73] width 370 height 29
copy div "The Cloudveil, Autograph Collection"
click at [289, 85] on h1 "The Cloudveil, Autograph Collection" at bounding box center [197, 73] width 370 height 29
click at [67, 82] on h1 "The Cloudveil, Autograph Collection" at bounding box center [197, 73] width 370 height 29
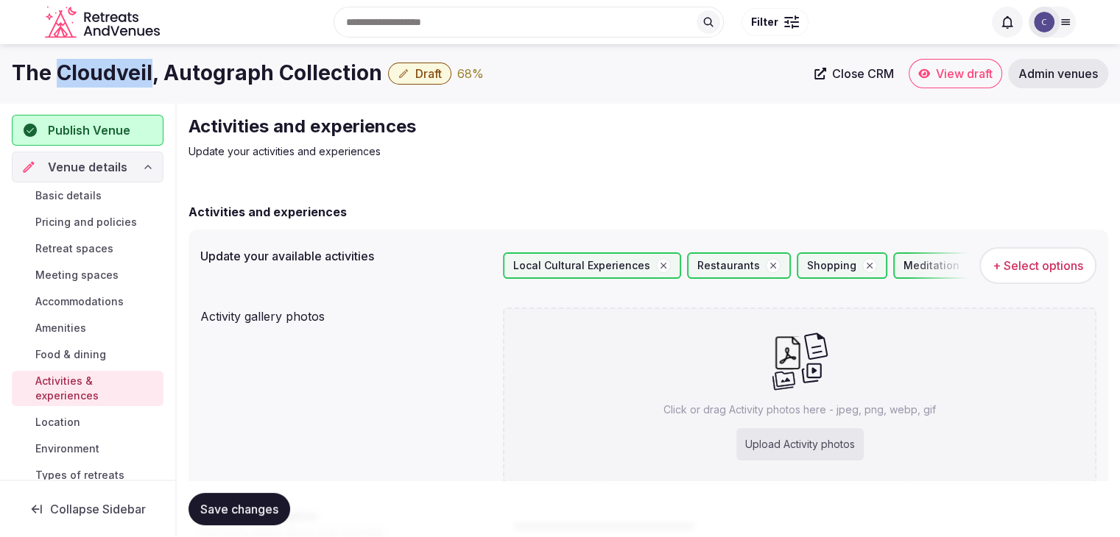
click at [67, 82] on h1 "The Cloudveil, Autograph Collection" at bounding box center [197, 73] width 370 height 29
click at [49, 66] on h1 "The Cloudveil, Autograph Collection" at bounding box center [197, 73] width 370 height 29
drag, startPoint x: 13, startPoint y: 75, endPoint x: 152, endPoint y: 71, distance: 139.2
click at [152, 71] on h1 "The Cloudveil, Autograph Collection" at bounding box center [197, 73] width 370 height 29
copy h1 "The Cloudveil"
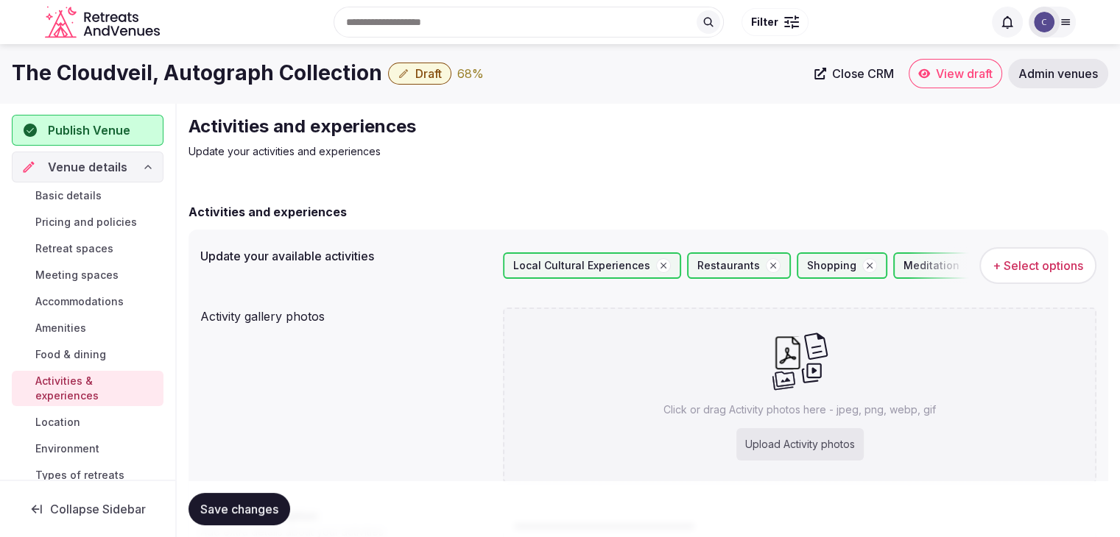
click at [780, 423] on div "Click or drag Activity photos here - jpeg, png, webp, gif Upload Activity photos" at bounding box center [799, 396] width 593 height 176
type input "**********"
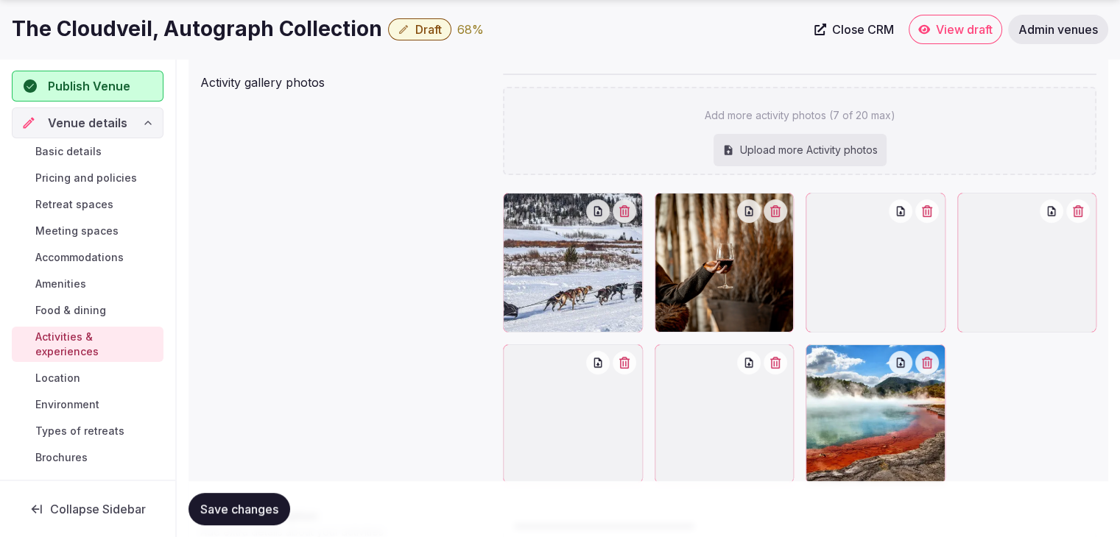
scroll to position [368, 0]
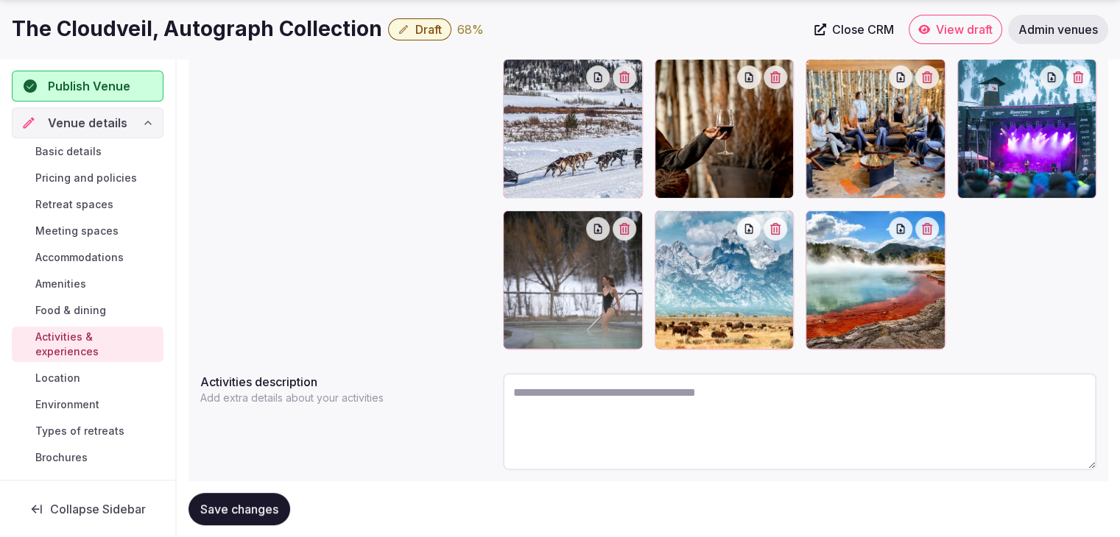
click at [253, 514] on span "Save changes" at bounding box center [239, 509] width 78 height 15
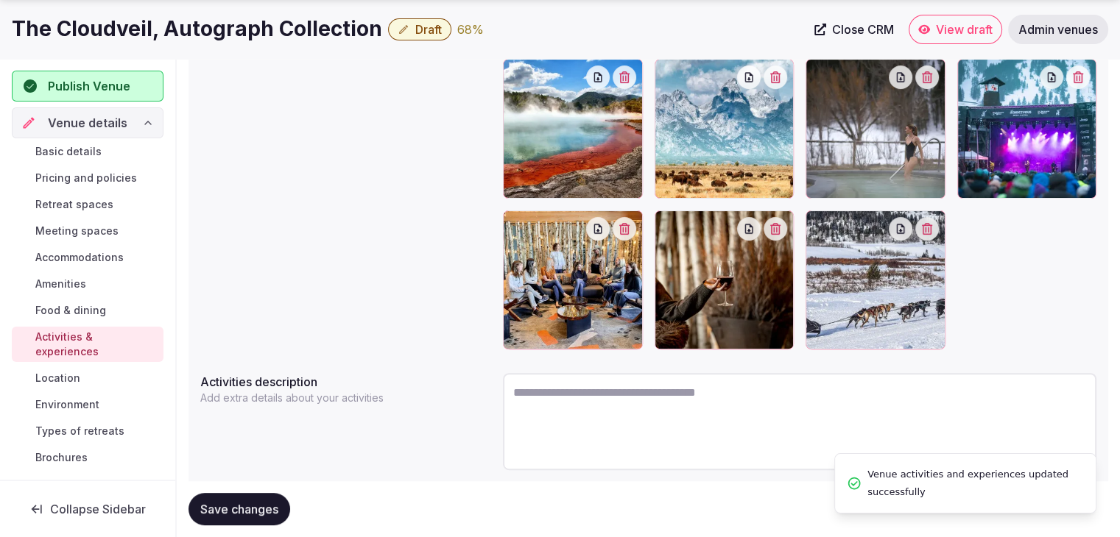
click at [73, 404] on span "Environment" at bounding box center [67, 405] width 64 height 15
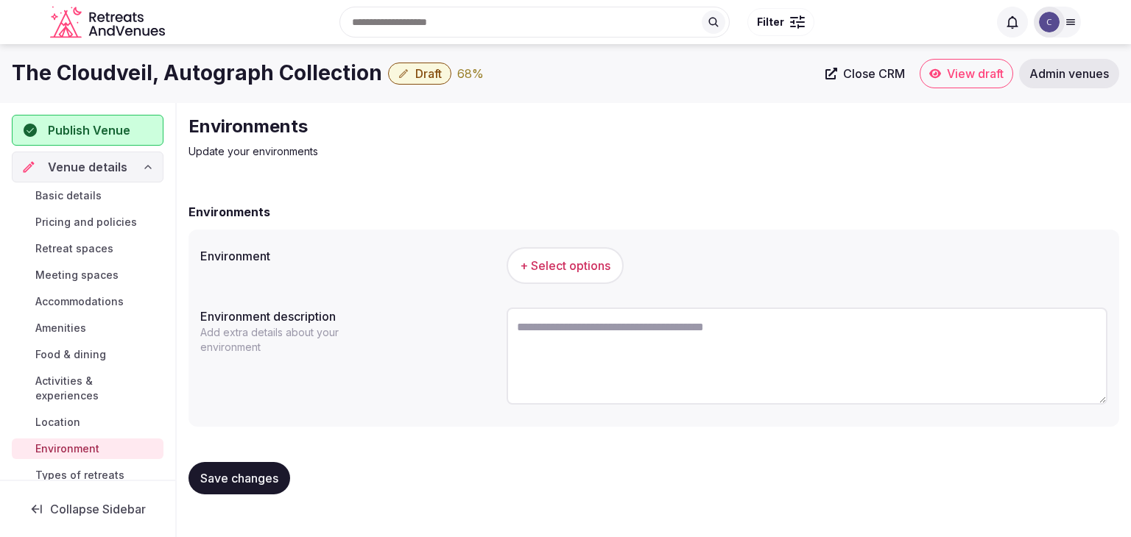
click at [585, 260] on span "+ Select options" at bounding box center [565, 266] width 91 height 16
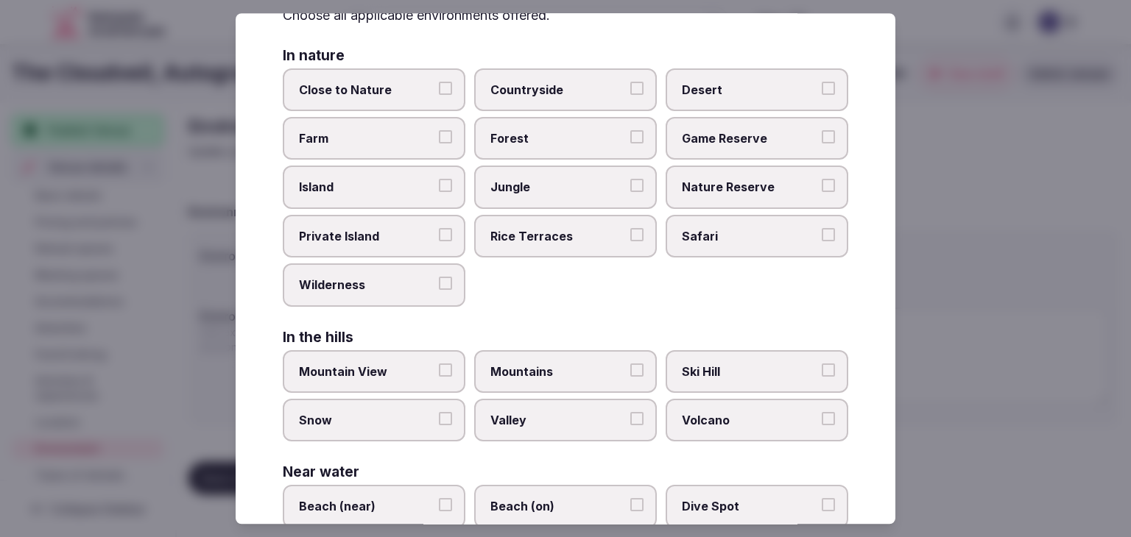
scroll to position [352, 0]
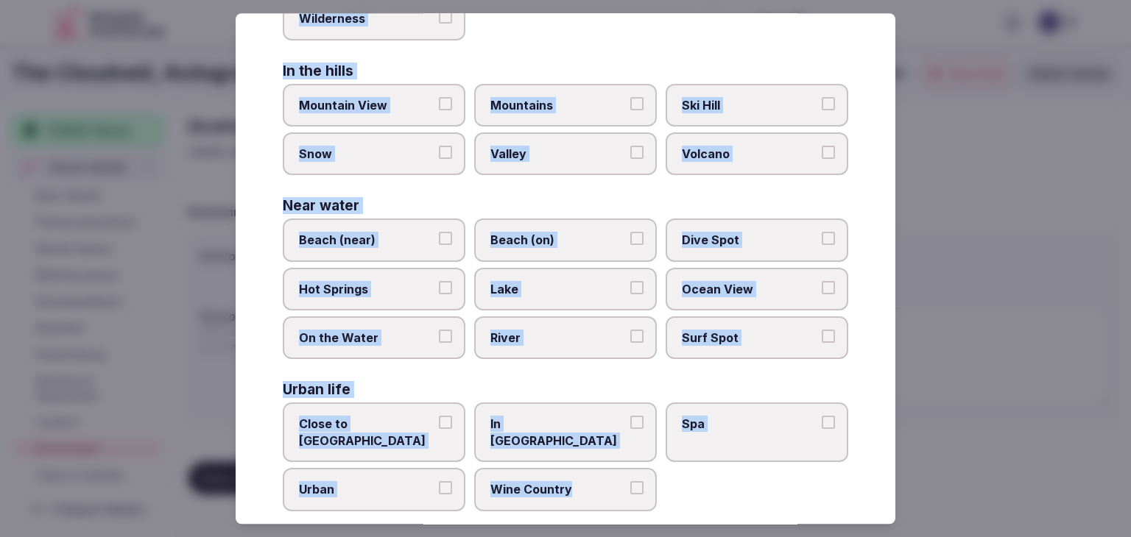
drag, startPoint x: 283, startPoint y: 100, endPoint x: 646, endPoint y: 483, distance: 528.0
click at [646, 483] on div "Select your environment Choose all applicable environments offered. In nature C…" at bounding box center [566, 268] width 660 height 511
copy div "Choose all applicable environments offered. In nature Close to Nature Countrysi…"
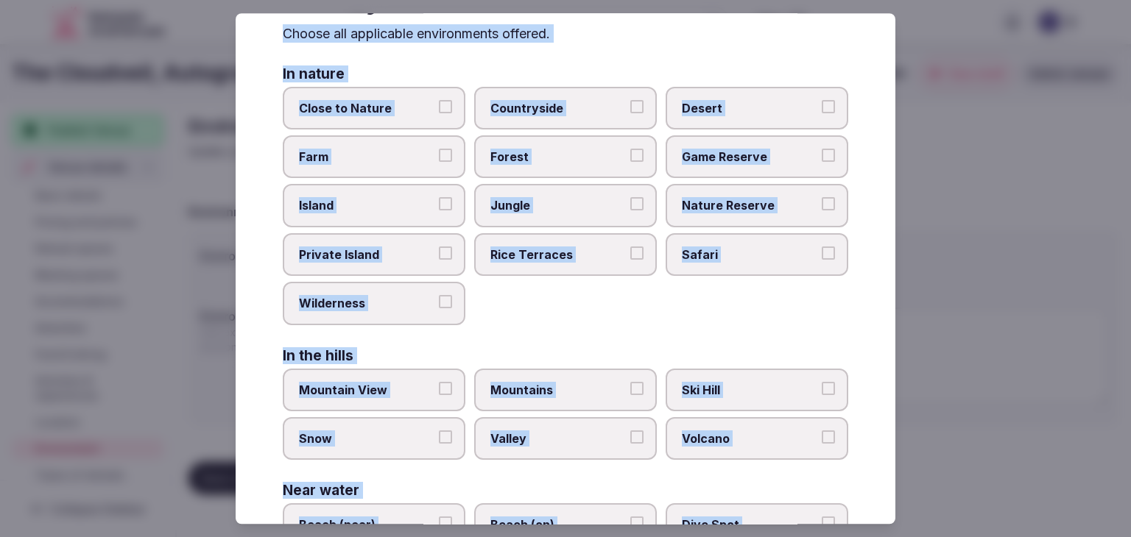
scroll to position [0, 0]
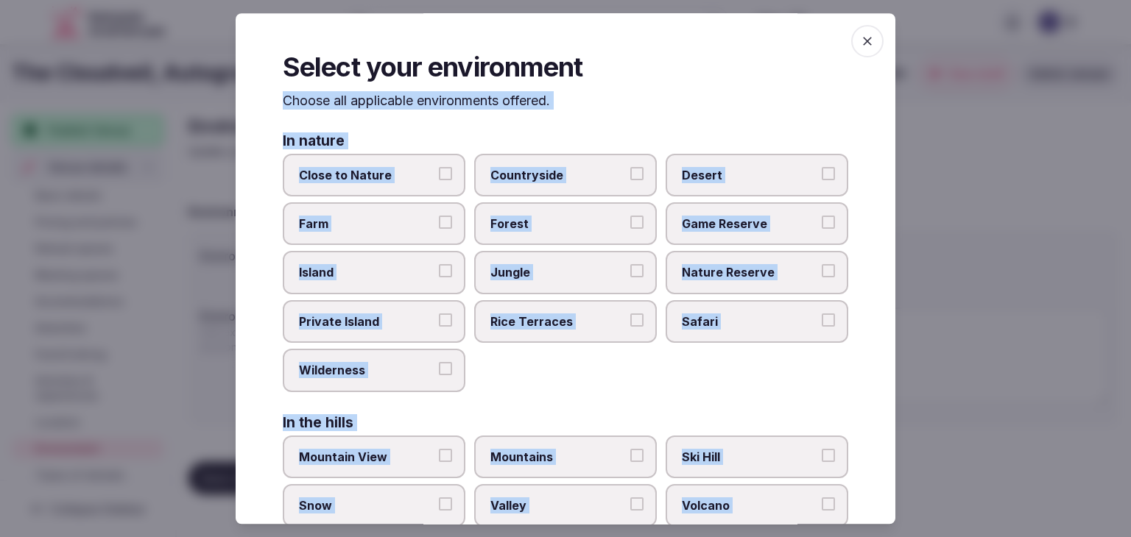
click at [391, 167] on span "Close to Nature" at bounding box center [366, 175] width 135 height 16
click at [439, 167] on button "Close to Nature" at bounding box center [445, 173] width 13 height 13
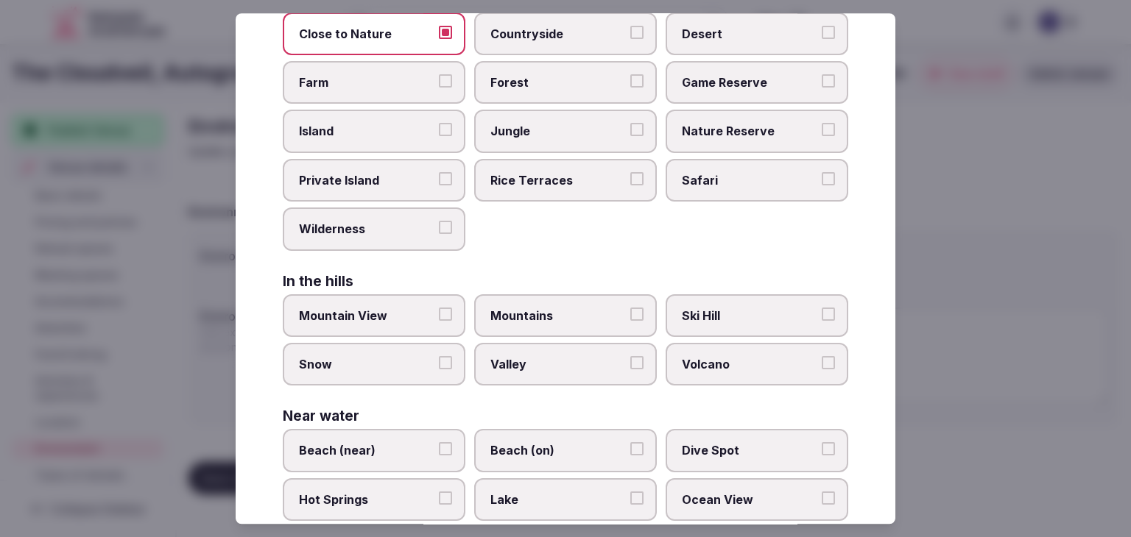
scroll to position [221, 0]
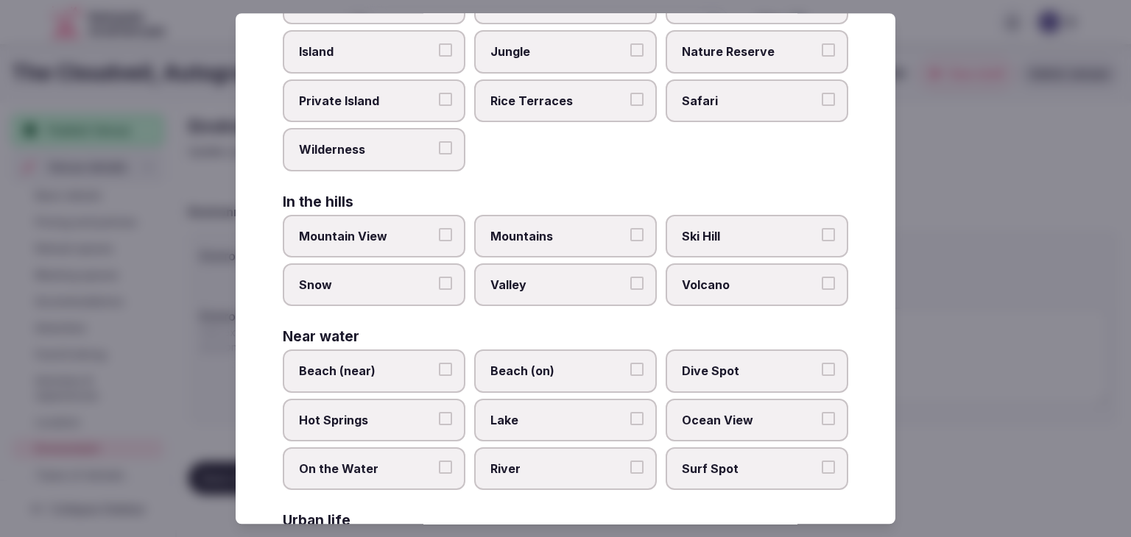
click at [395, 236] on span "Mountain View" at bounding box center [366, 236] width 135 height 16
click at [439, 236] on button "Mountain View" at bounding box center [445, 234] width 13 height 13
click at [389, 283] on span "Snow" at bounding box center [366, 285] width 135 height 16
click at [439, 283] on button "Snow" at bounding box center [445, 283] width 13 height 13
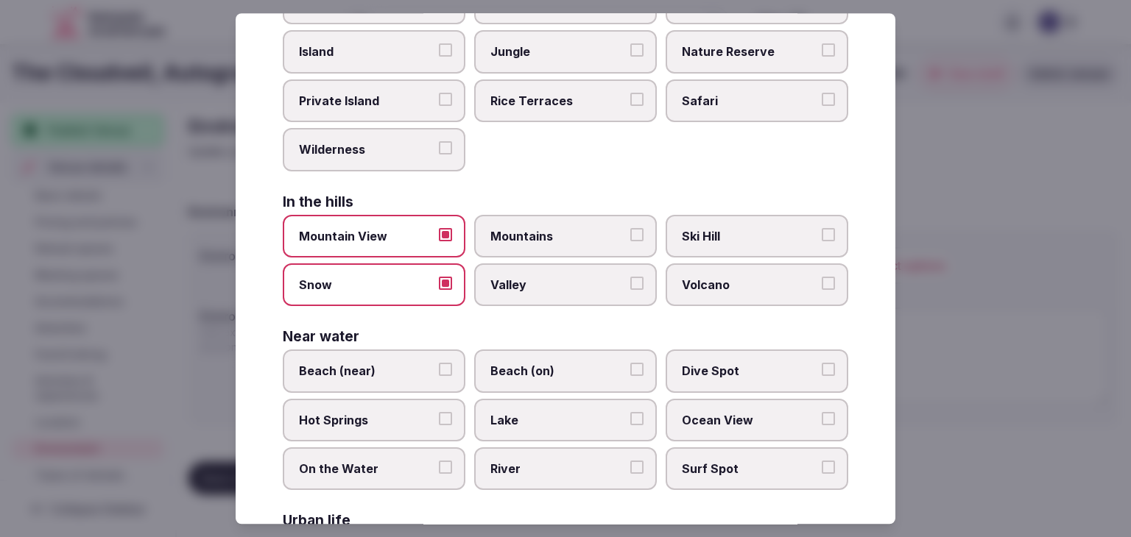
click at [496, 241] on span "Mountains" at bounding box center [557, 236] width 135 height 16
click at [630, 241] on button "Mountains" at bounding box center [636, 234] width 13 height 13
click at [497, 289] on label "Valley" at bounding box center [565, 285] width 183 height 43
click at [630, 289] on button "Valley" at bounding box center [636, 283] width 13 height 13
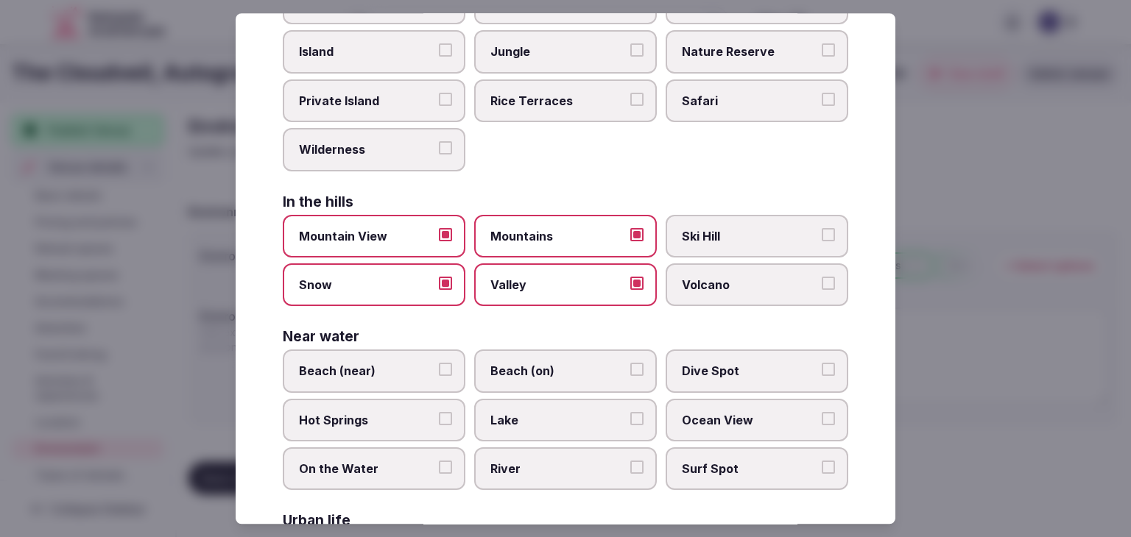
click at [716, 230] on span "Ski Hill" at bounding box center [749, 236] width 135 height 16
click at [822, 230] on button "Ski Hill" at bounding box center [828, 234] width 13 height 13
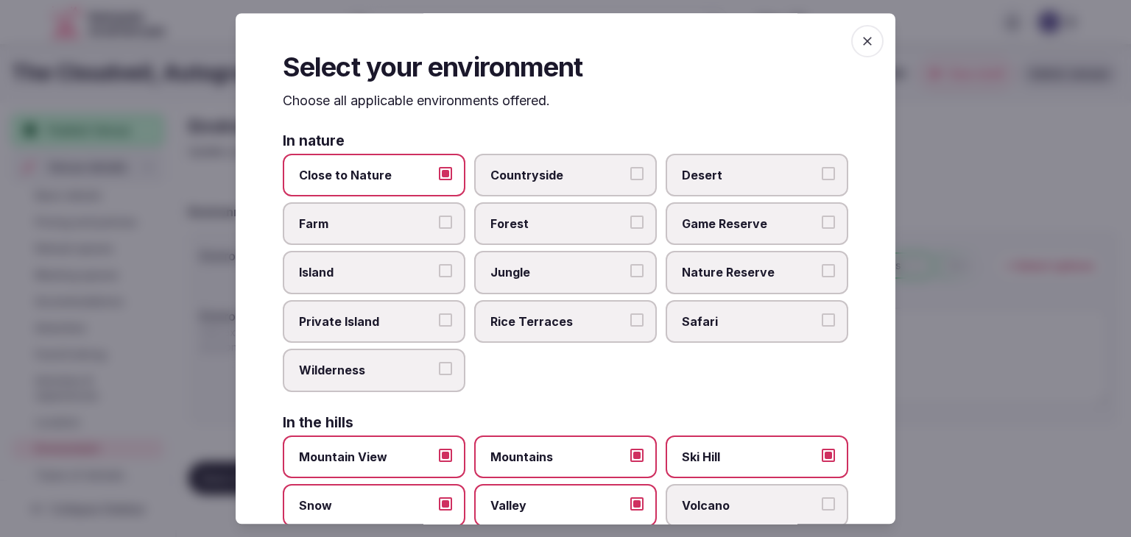
drag, startPoint x: 854, startPoint y: 38, endPoint x: 689, endPoint y: 197, distance: 229.1
click at [860, 39] on icon "button" at bounding box center [867, 41] width 15 height 15
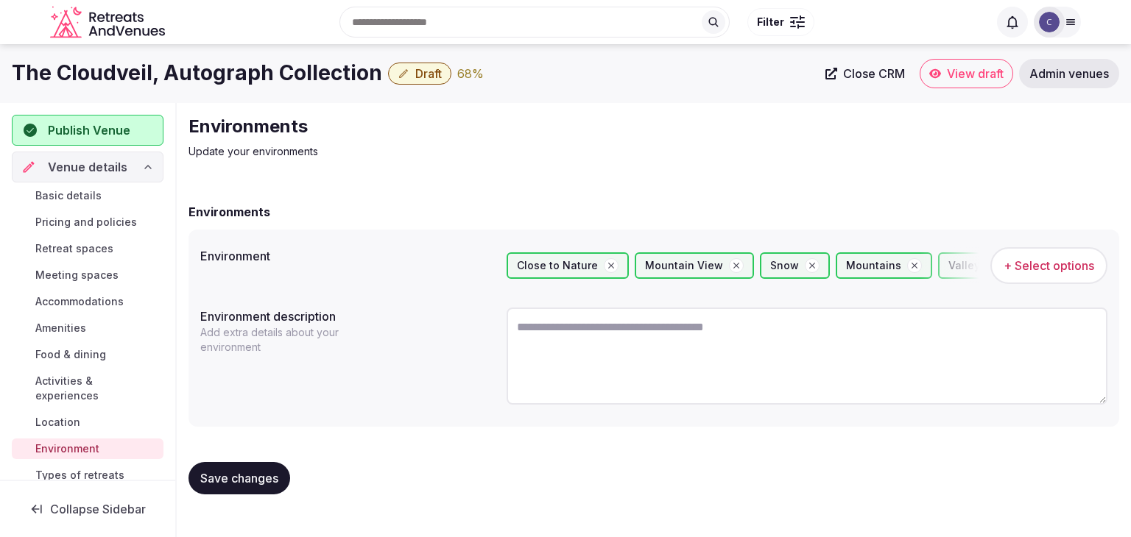
click at [583, 378] on textarea at bounding box center [806, 356] width 601 height 97
paste textarea "**********"
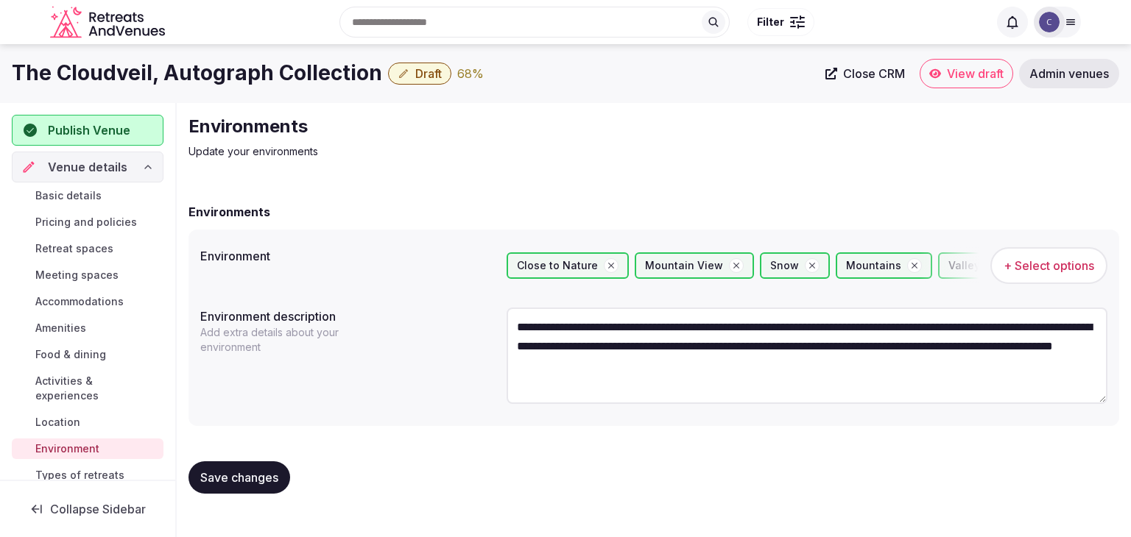
type textarea "**********"
click at [250, 484] on span "Save changes" at bounding box center [239, 477] width 78 height 15
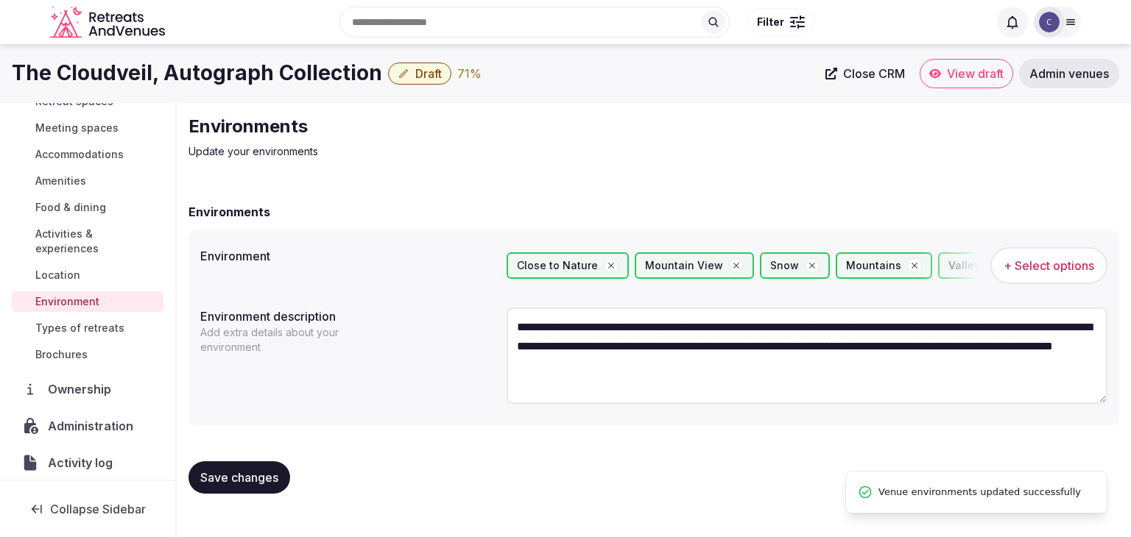
click at [91, 328] on span "Types of retreats" at bounding box center [79, 328] width 89 height 15
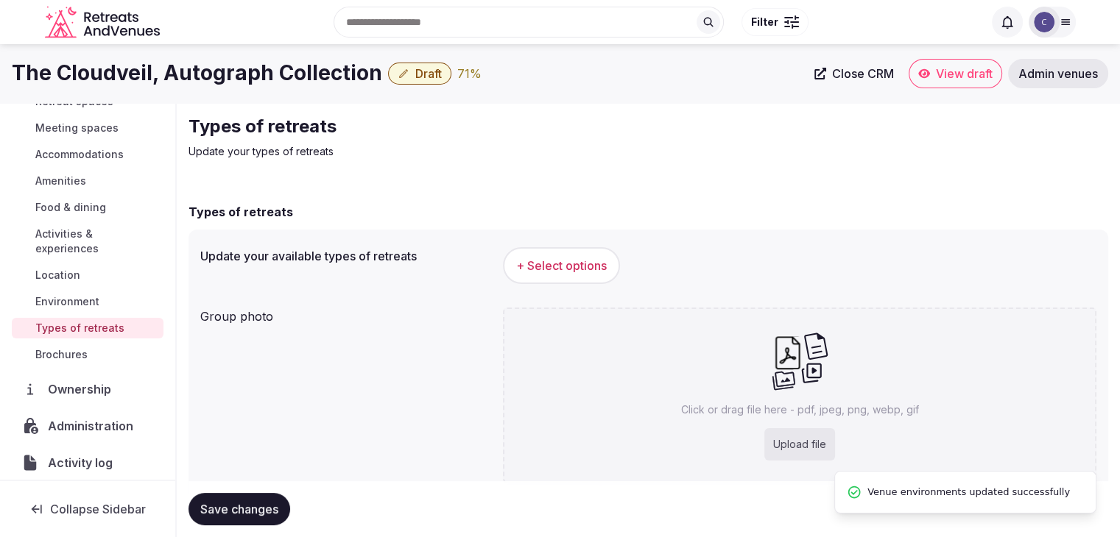
click at [567, 247] on button "+ Select options" at bounding box center [561, 265] width 117 height 37
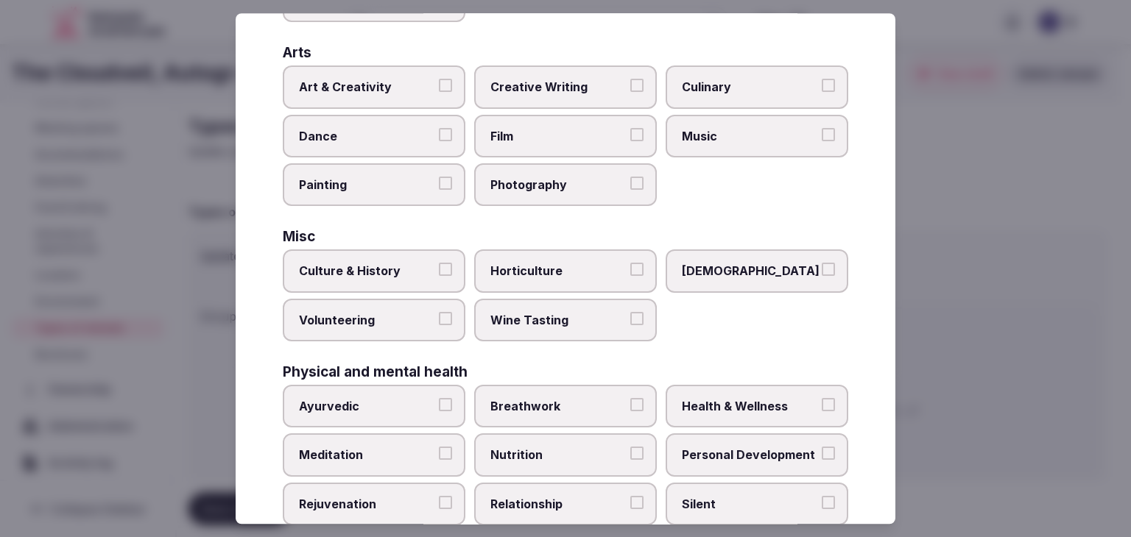
scroll to position [599, 0]
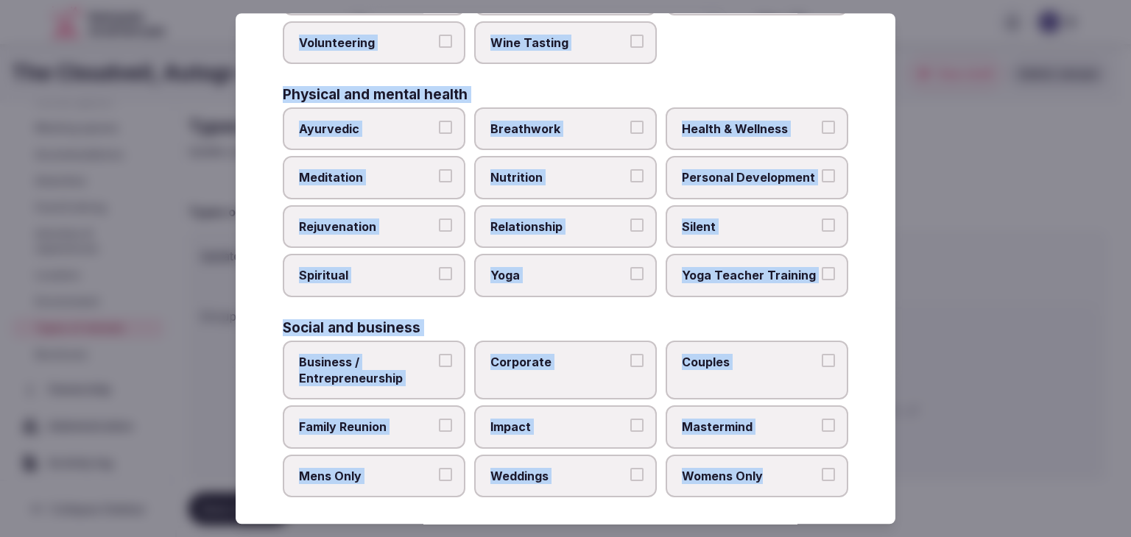
drag, startPoint x: 278, startPoint y: 99, endPoint x: 816, endPoint y: 490, distance: 665.1
click at [816, 490] on div "Select your types of retreats Choose all applicable types of retreats offered. …" at bounding box center [566, 268] width 660 height 511
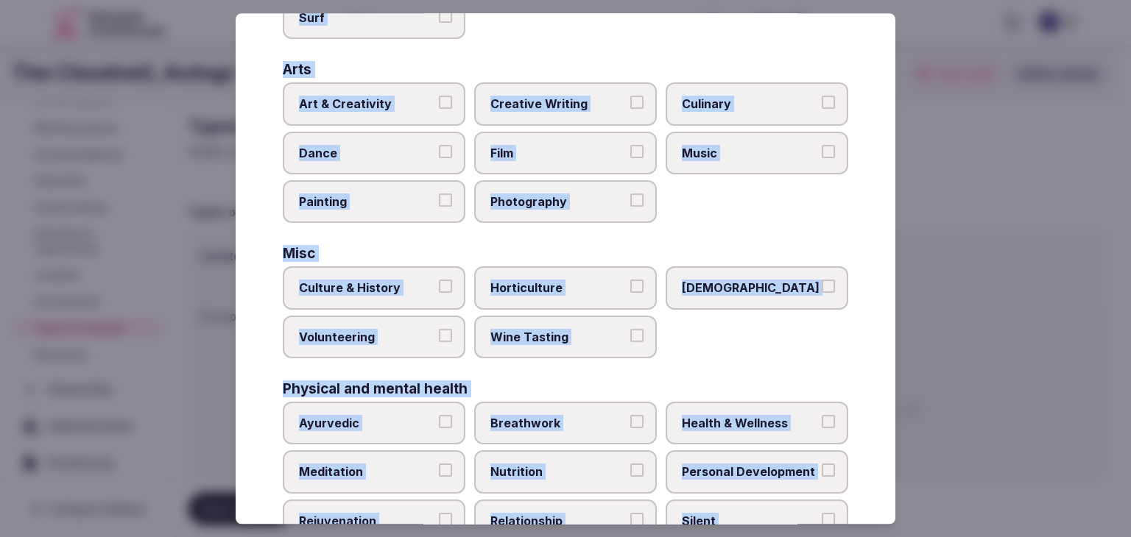
click at [398, 291] on span "Culture & History" at bounding box center [366, 288] width 135 height 16
click at [439, 291] on button "Culture & History" at bounding box center [445, 286] width 13 height 13
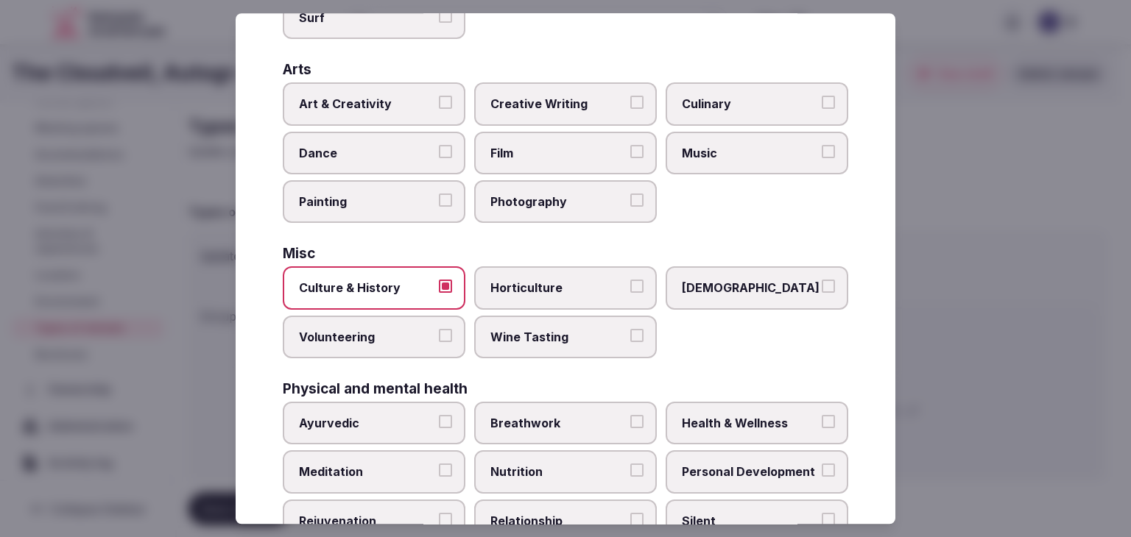
scroll to position [451, 0]
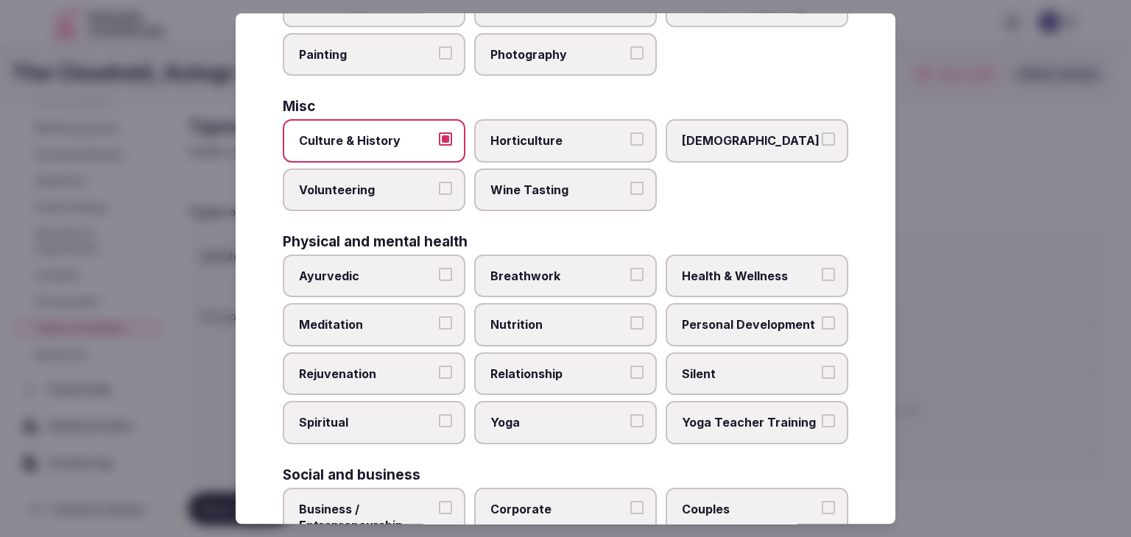
click at [729, 283] on label "Health & Wellness" at bounding box center [757, 276] width 183 height 43
click at [822, 281] on button "Health & Wellness" at bounding box center [828, 274] width 13 height 13
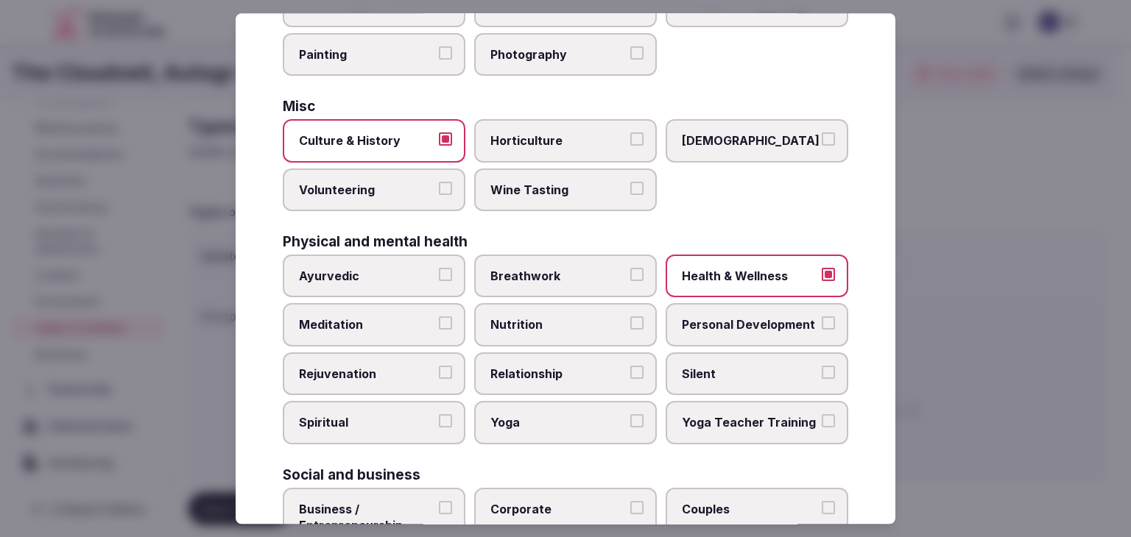
drag, startPoint x: 727, startPoint y: 304, endPoint x: 483, endPoint y: 341, distance: 246.4
click at [726, 305] on label "Personal Development" at bounding box center [757, 325] width 183 height 43
click at [822, 317] on button "Personal Development" at bounding box center [828, 323] width 13 height 13
click at [456, 306] on label "Meditation" at bounding box center [374, 325] width 183 height 43
click at [452, 317] on button "Meditation" at bounding box center [445, 323] width 13 height 13
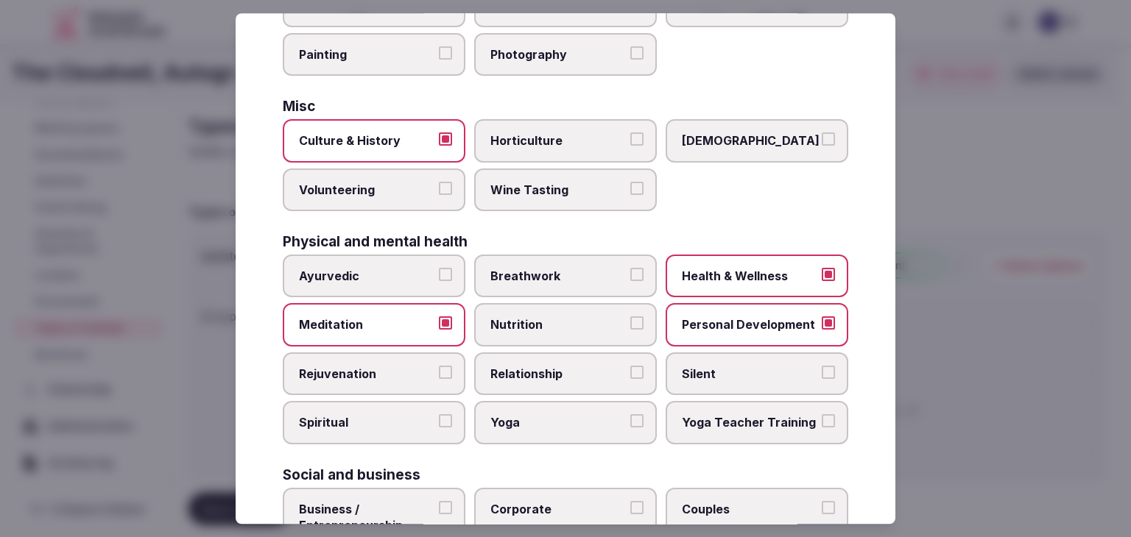
click at [420, 357] on label "Rejuvenation" at bounding box center [374, 374] width 183 height 43
click at [439, 366] on button "Rejuvenation" at bounding box center [445, 372] width 13 height 13
click at [512, 415] on span "Yoga" at bounding box center [557, 423] width 135 height 16
click at [630, 415] on button "Yoga" at bounding box center [636, 421] width 13 height 13
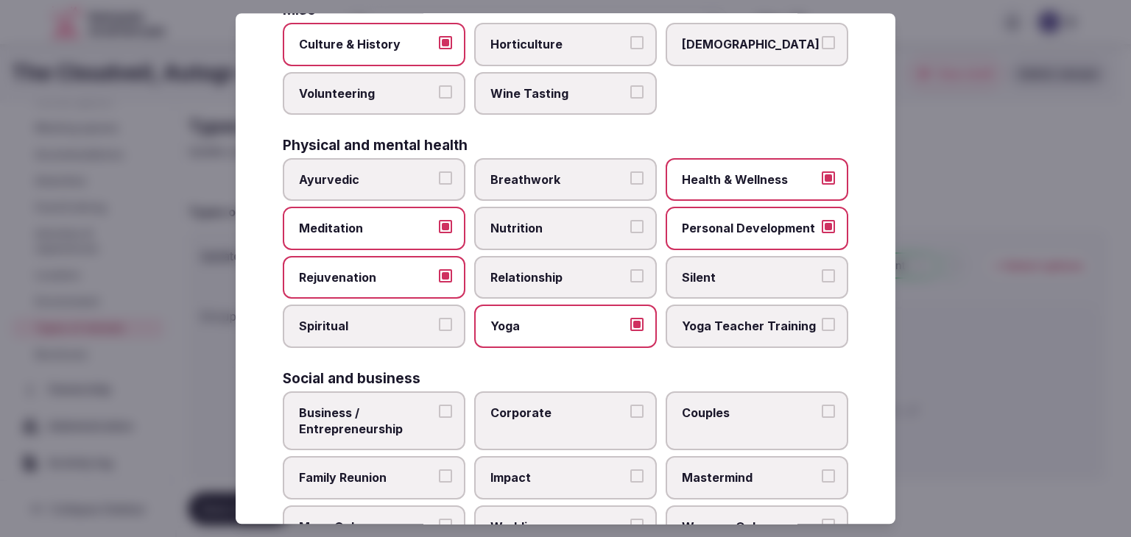
scroll to position [599, 0]
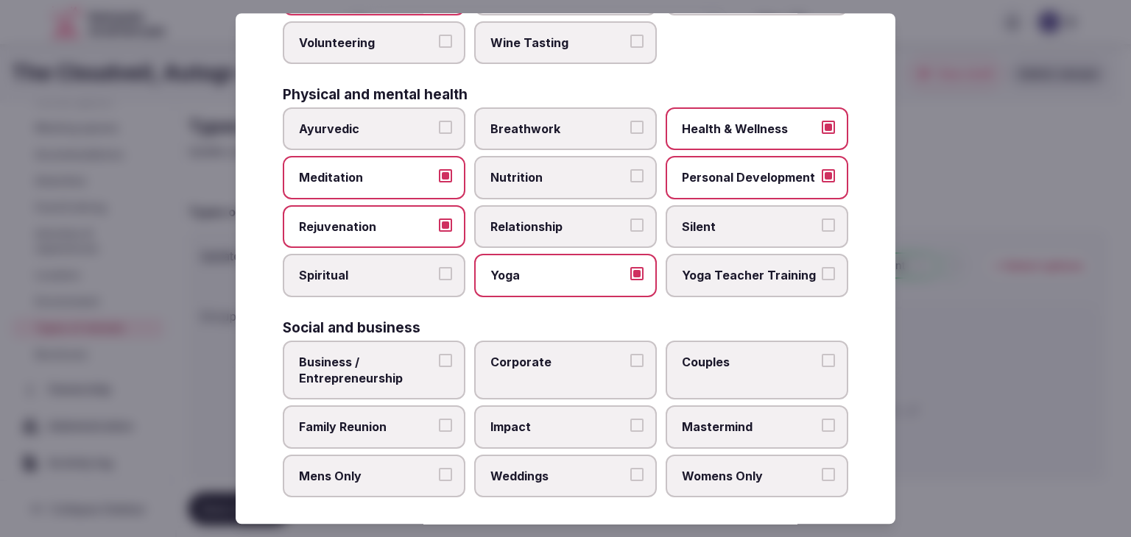
click at [398, 367] on span "Business / Entrepreneurship" at bounding box center [366, 370] width 135 height 33
click at [439, 367] on button "Business / Entrepreneurship" at bounding box center [445, 360] width 13 height 13
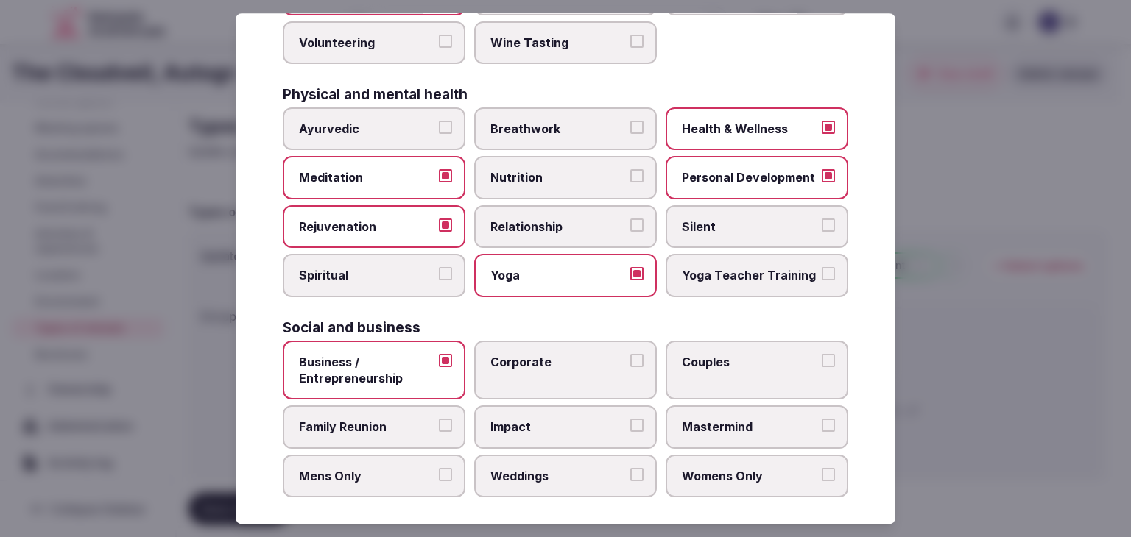
click at [394, 423] on span "Family Reunion" at bounding box center [366, 428] width 135 height 16
click at [439, 423] on button "Family Reunion" at bounding box center [445, 426] width 13 height 13
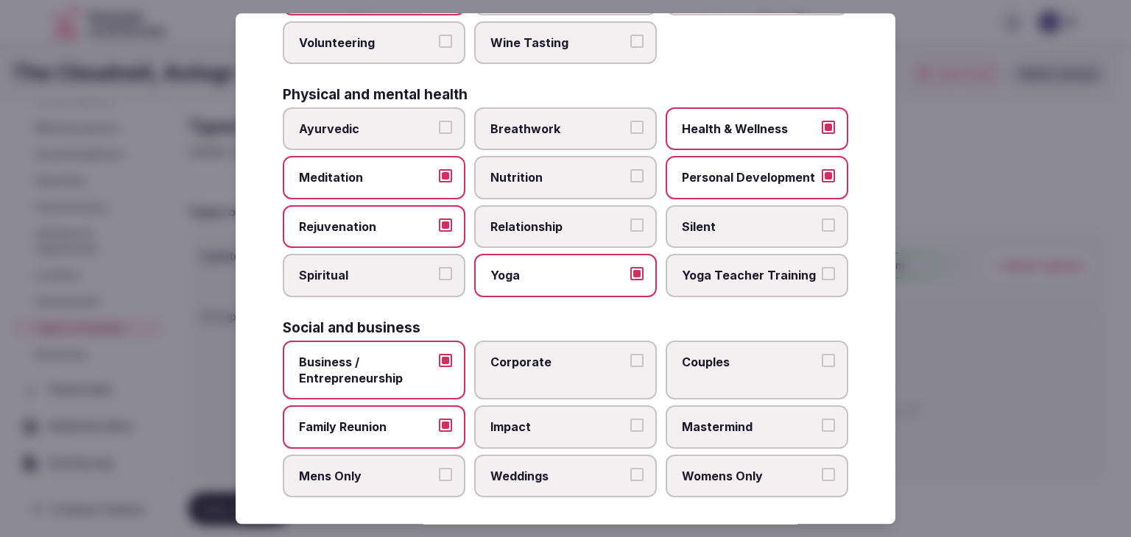
click at [582, 370] on label "Corporate" at bounding box center [565, 371] width 183 height 60
click at [630, 367] on button "Corporate" at bounding box center [636, 360] width 13 height 13
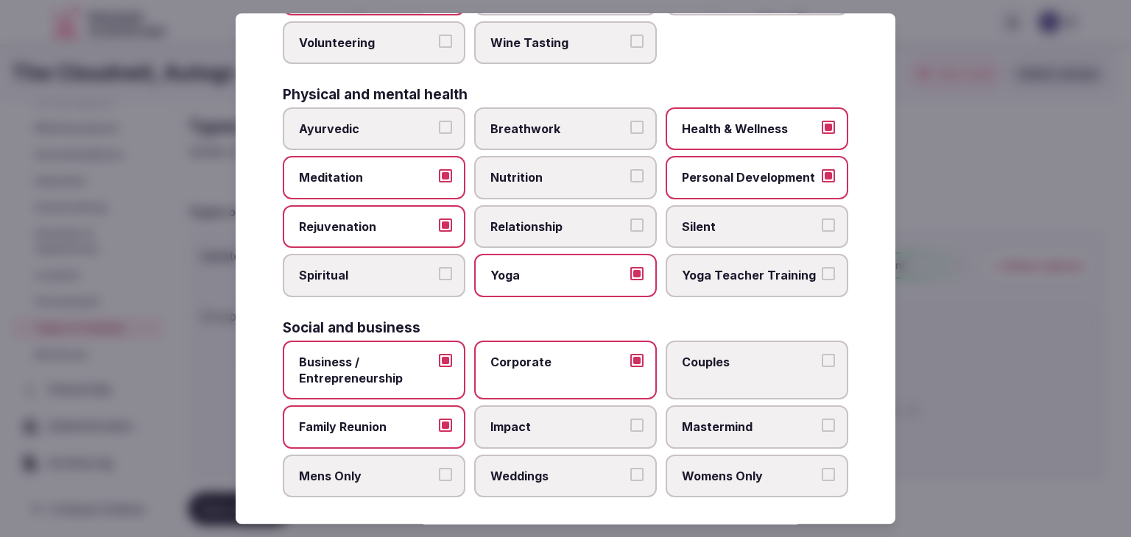
click at [571, 468] on span "Weddings" at bounding box center [557, 476] width 135 height 16
click at [630, 468] on button "Weddings" at bounding box center [636, 474] width 13 height 13
click at [747, 363] on label "Couples" at bounding box center [757, 371] width 183 height 60
click at [822, 363] on button "Couples" at bounding box center [828, 360] width 13 height 13
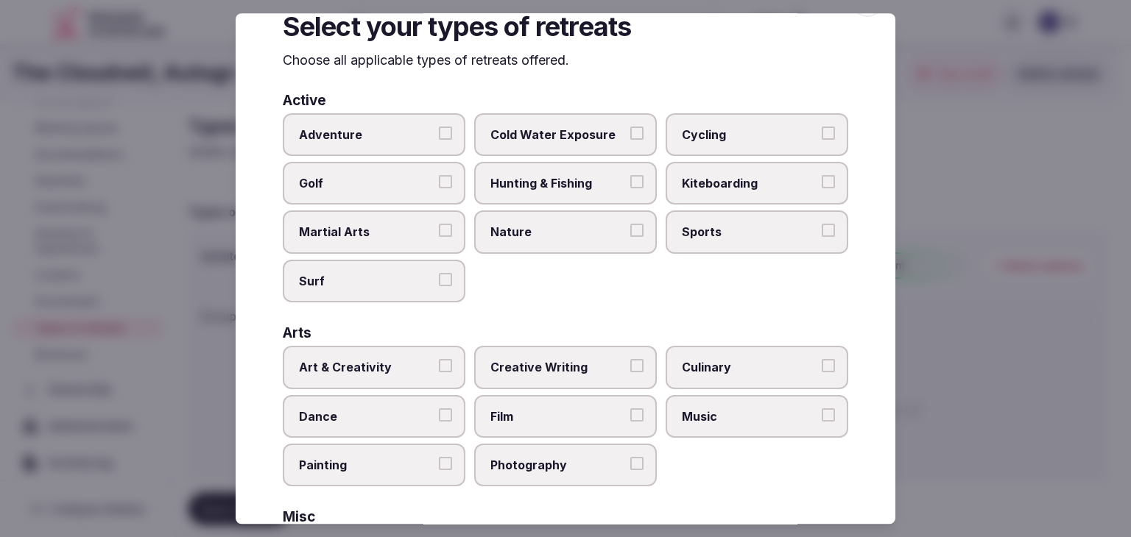
scroll to position [0, 0]
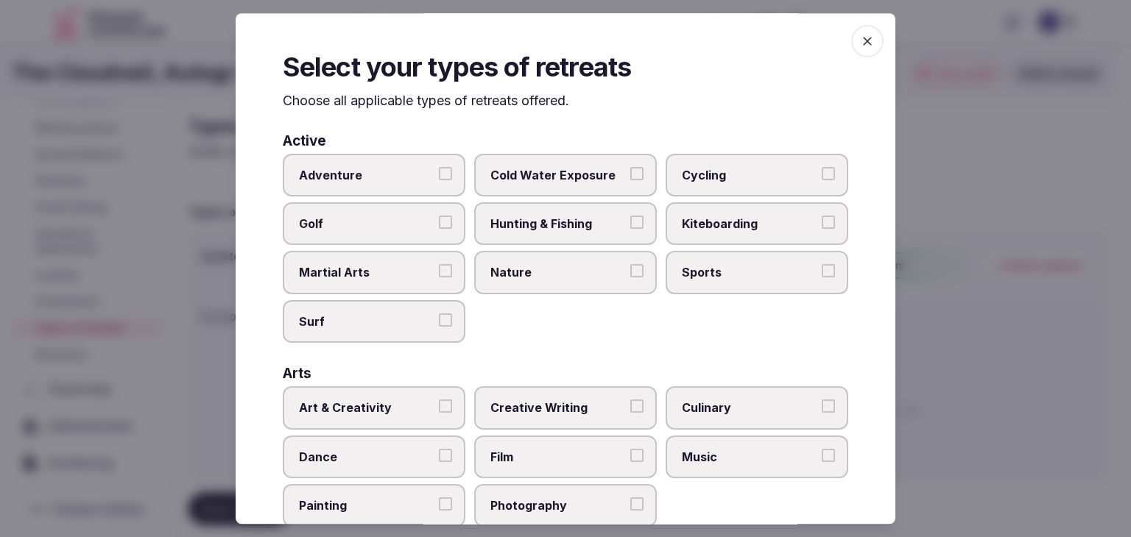
click at [860, 46] on icon "button" at bounding box center [867, 41] width 15 height 15
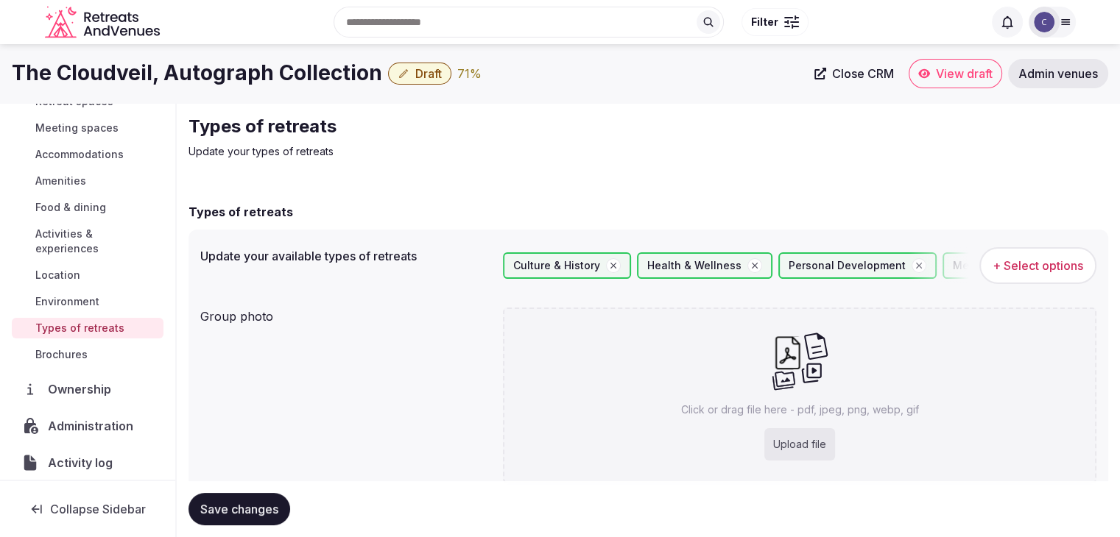
click at [739, 414] on p "Click or drag file here - pdf, jpeg, png, webp, gif" at bounding box center [800, 410] width 238 height 15
type input "**********"
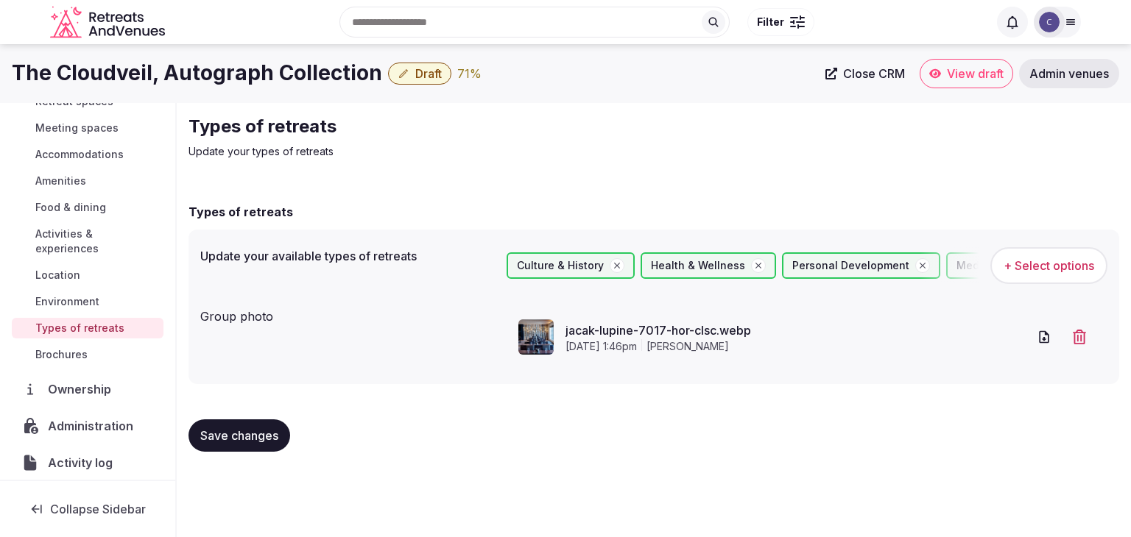
click at [242, 428] on span "Save changes" at bounding box center [239, 435] width 78 height 15
click at [424, 71] on span "Draft" at bounding box center [428, 73] width 27 height 15
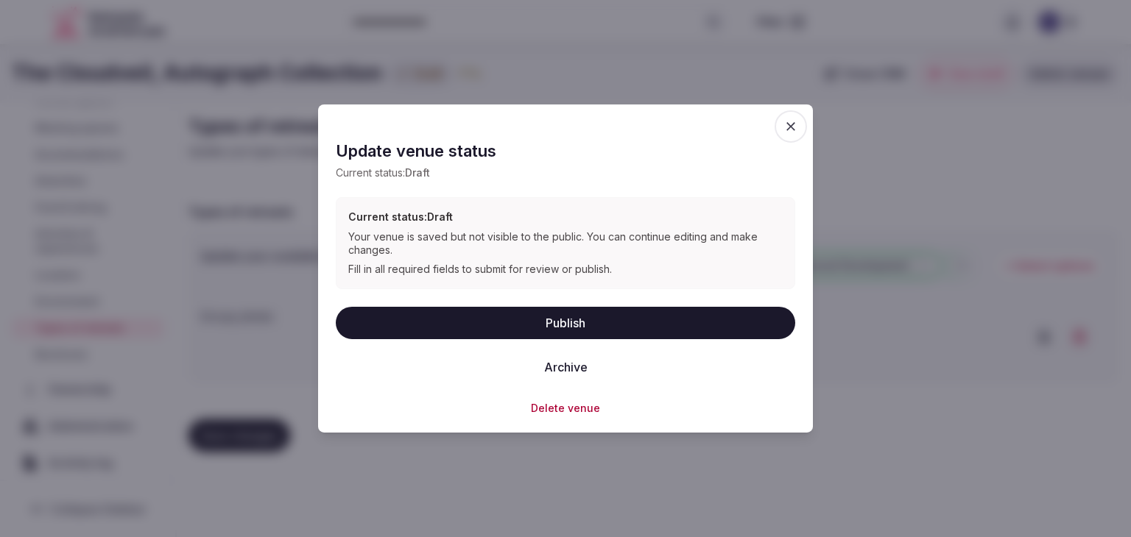
click at [538, 322] on button "Publish" at bounding box center [565, 322] width 459 height 32
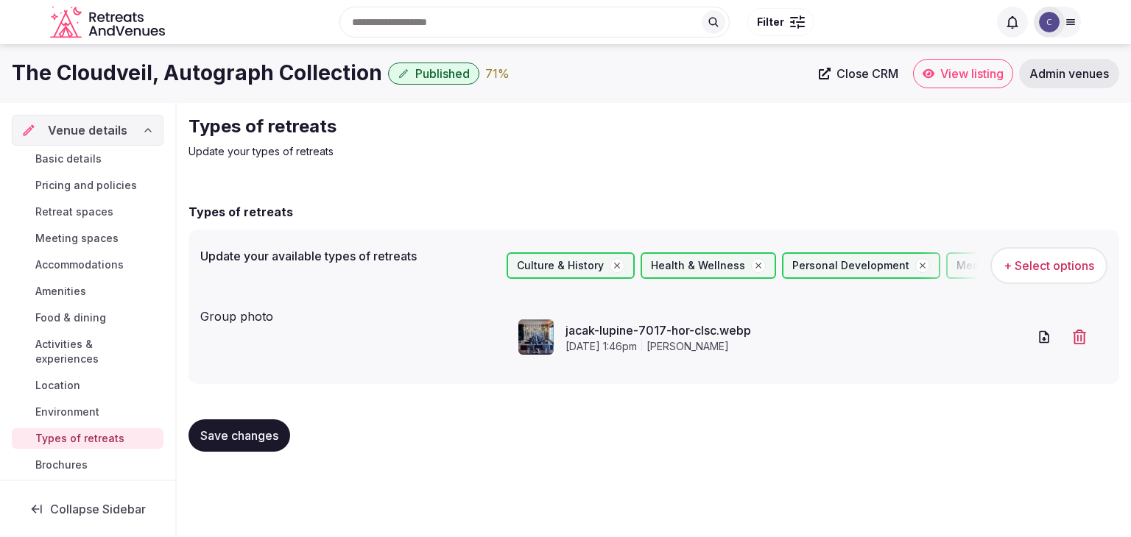
click at [67, 162] on span "Basic details" at bounding box center [68, 159] width 66 height 15
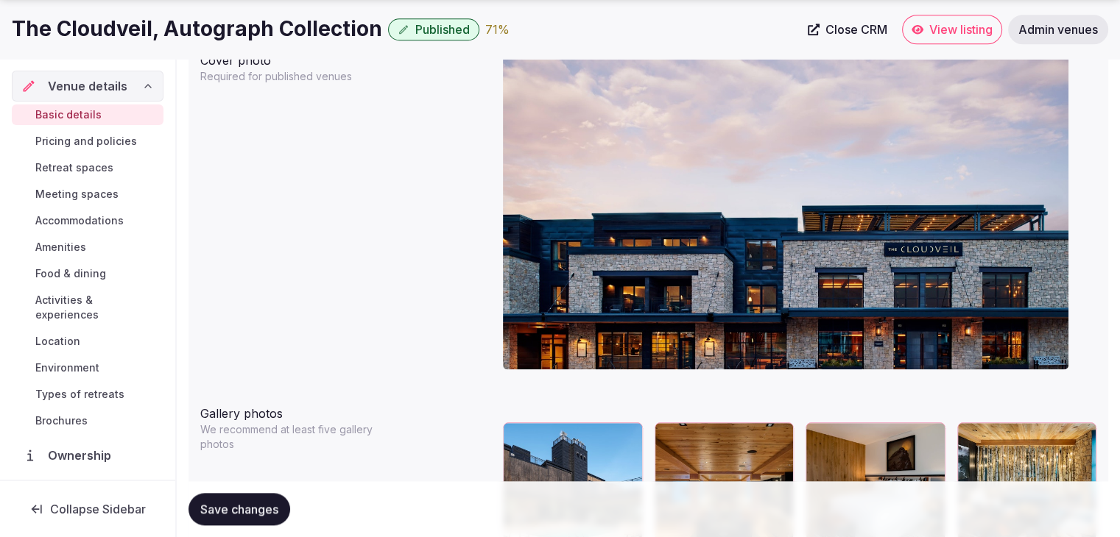
scroll to position [1546, 0]
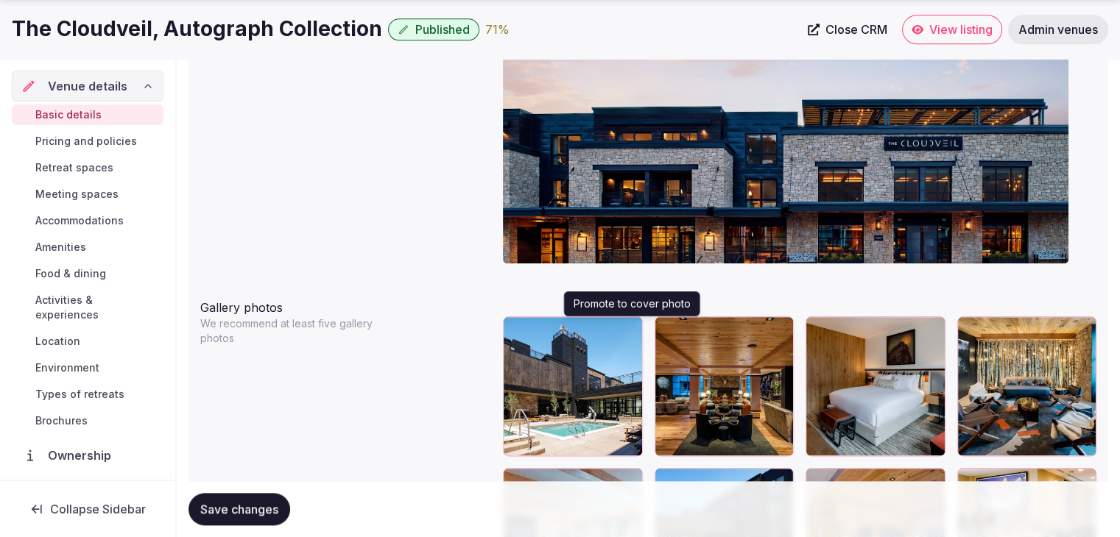
click at [630, 327] on icon "button" at bounding box center [628, 332] width 8 height 10
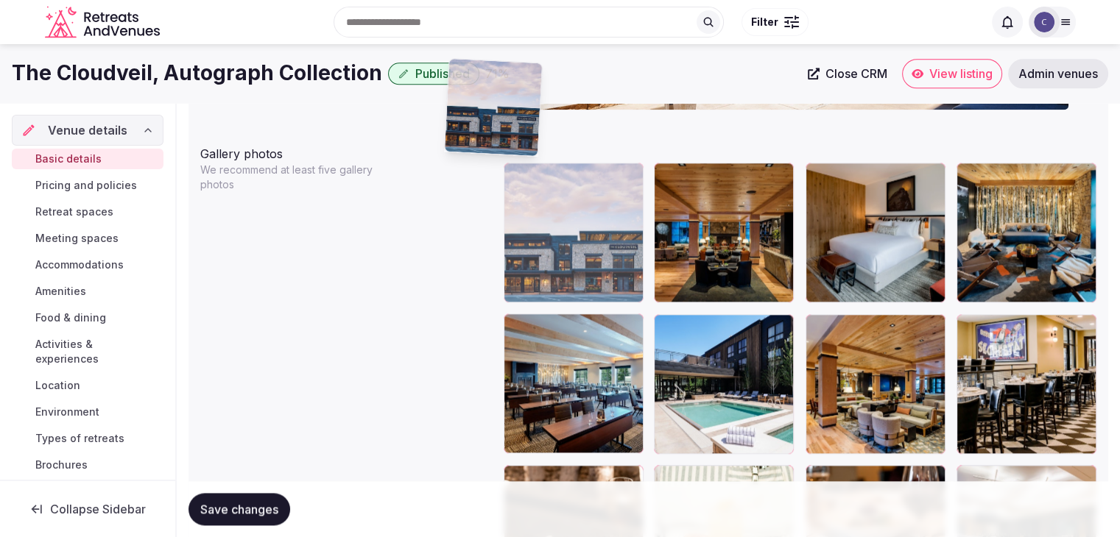
scroll to position [1695, 0]
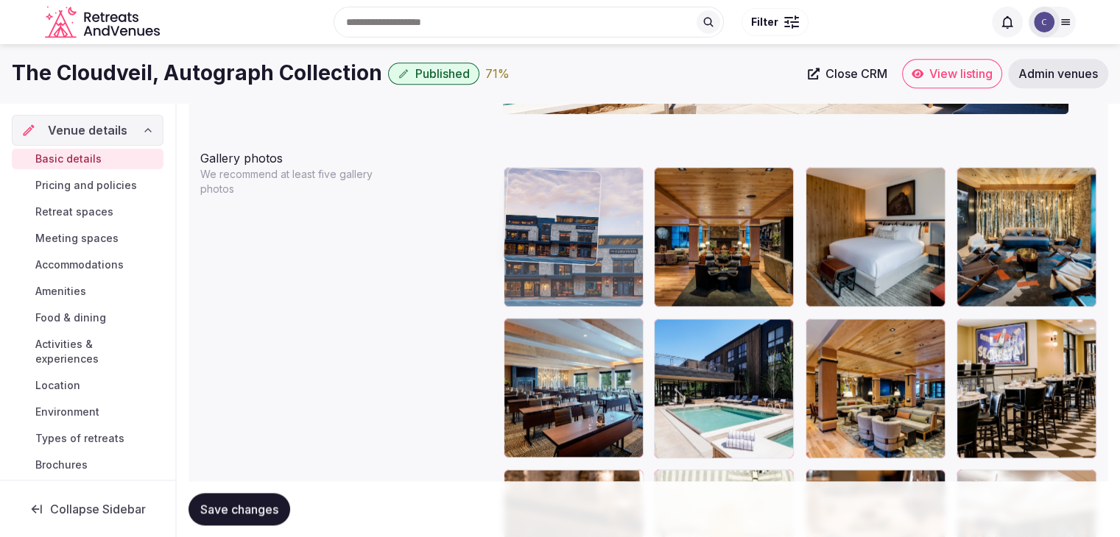
drag, startPoint x: 671, startPoint y: 298, endPoint x: 498, endPoint y: 202, distance: 198.7
click at [495, 198] on body "**********" at bounding box center [560, 268] width 1120 height 3927
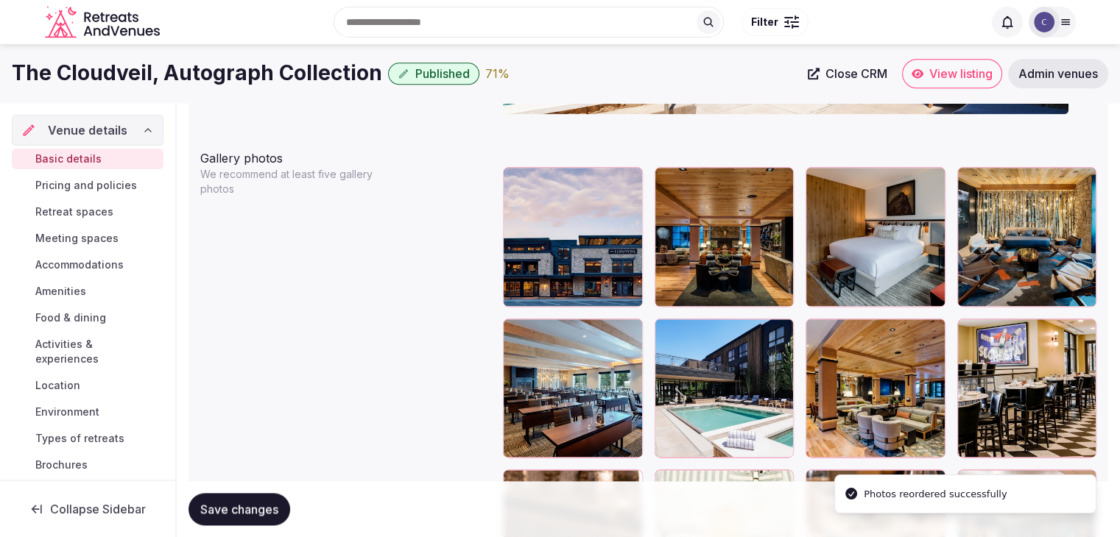
click at [262, 505] on span "Save changes" at bounding box center [239, 509] width 78 height 15
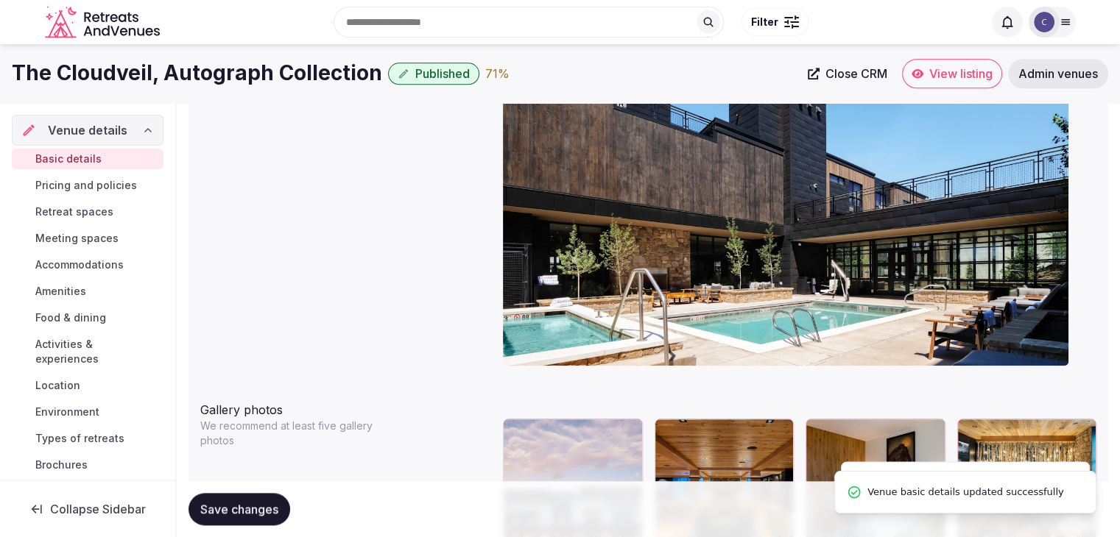
scroll to position [1327, 0]
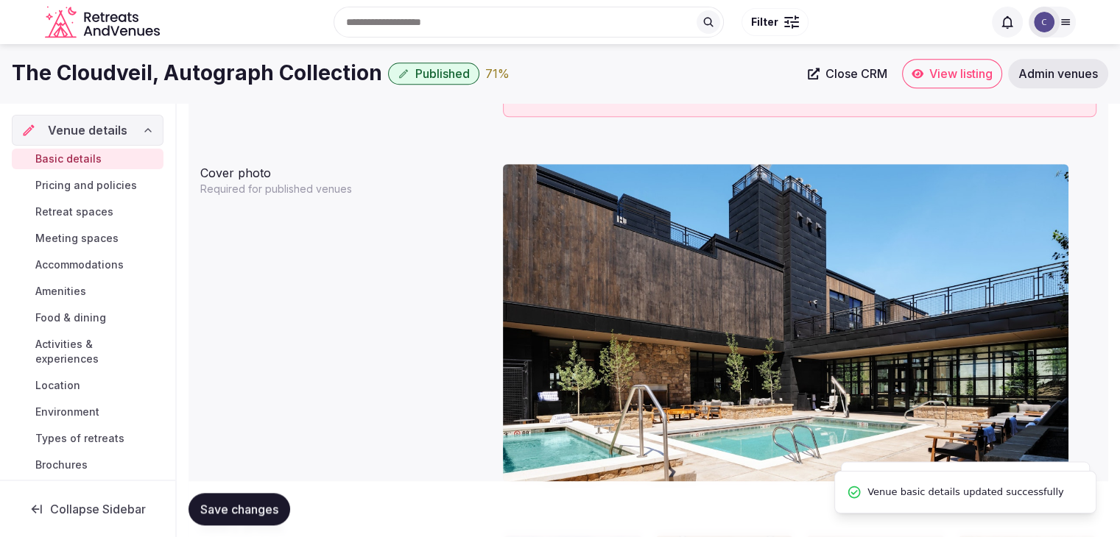
click at [274, 84] on h1 "The Cloudveil, Autograph Collection" at bounding box center [197, 73] width 370 height 29
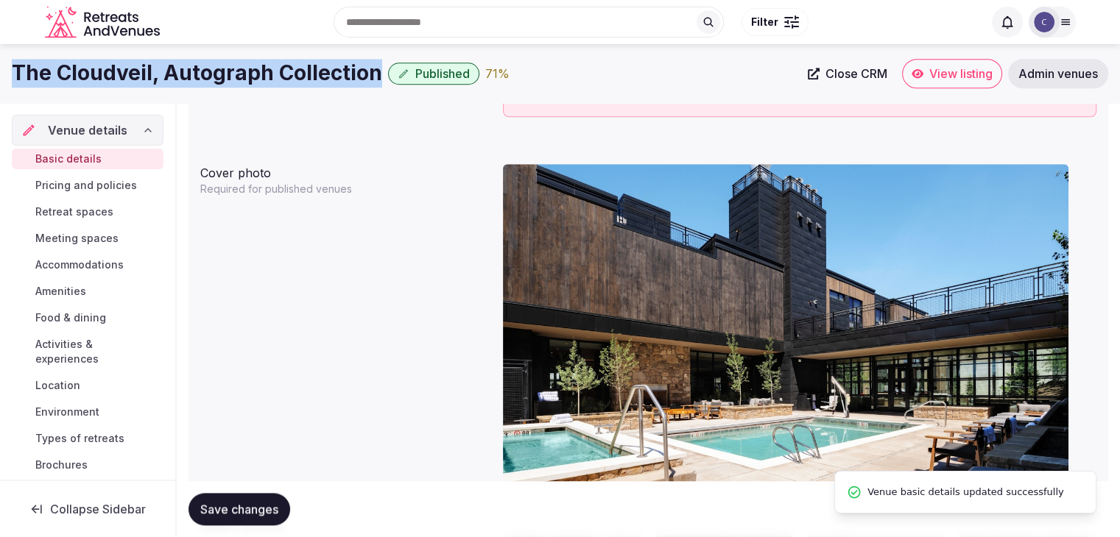
click at [274, 84] on h1 "The Cloudveil, Autograph Collection" at bounding box center [197, 73] width 370 height 29
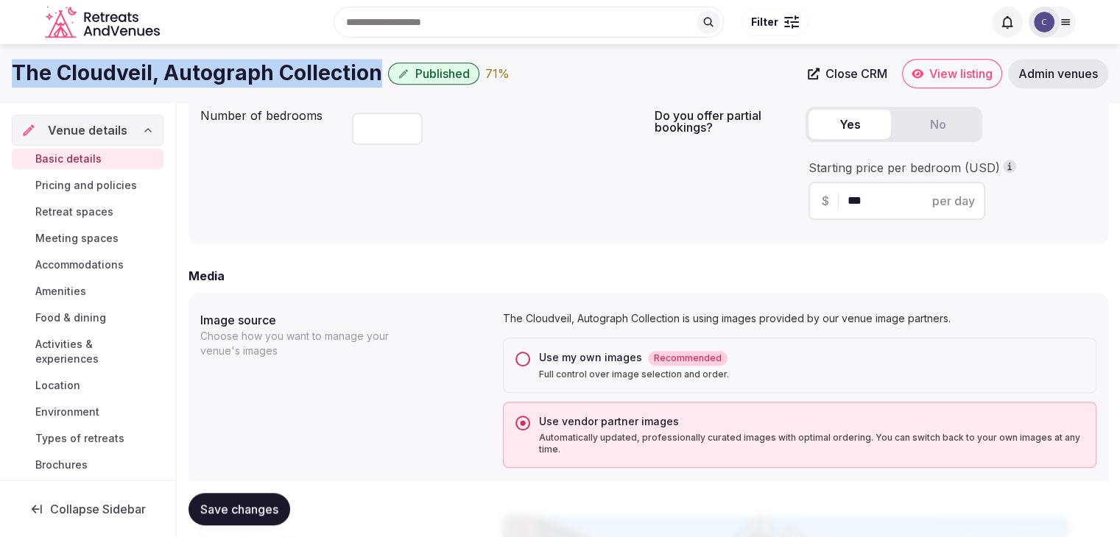
scroll to position [886, 0]
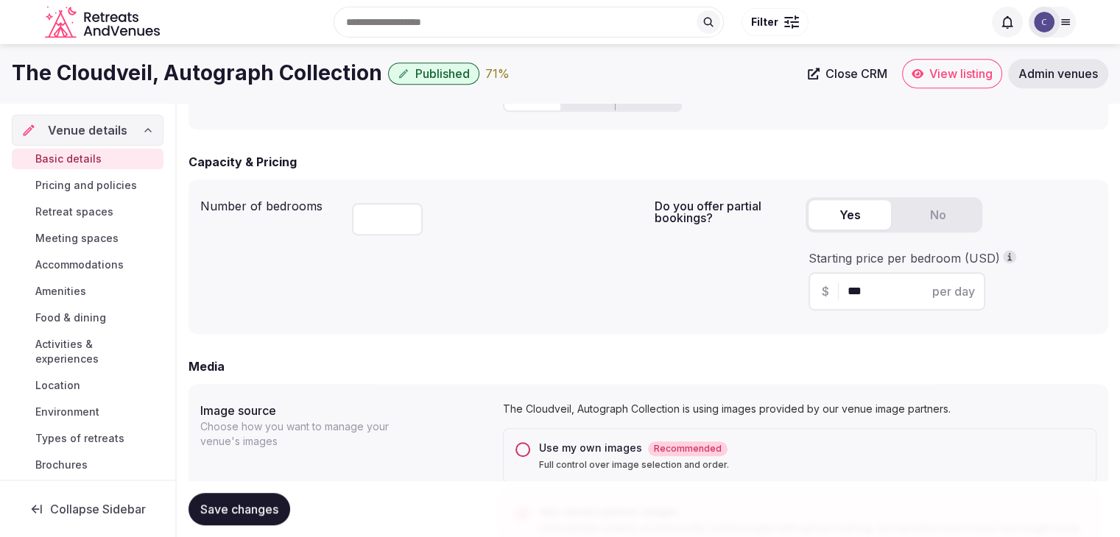
drag, startPoint x: 885, startPoint y: 292, endPoint x: 817, endPoint y: 292, distance: 67.7
click at [817, 292] on div "$ *** per day" at bounding box center [896, 291] width 177 height 38
type input "***"
drag, startPoint x: 714, startPoint y: 304, endPoint x: 683, endPoint y: 327, distance: 38.4
click at [712, 306] on div "Do you offer partial bookings? Yes No Starting price per bedroom (USD) $ *** pe…" at bounding box center [875, 256] width 442 height 131
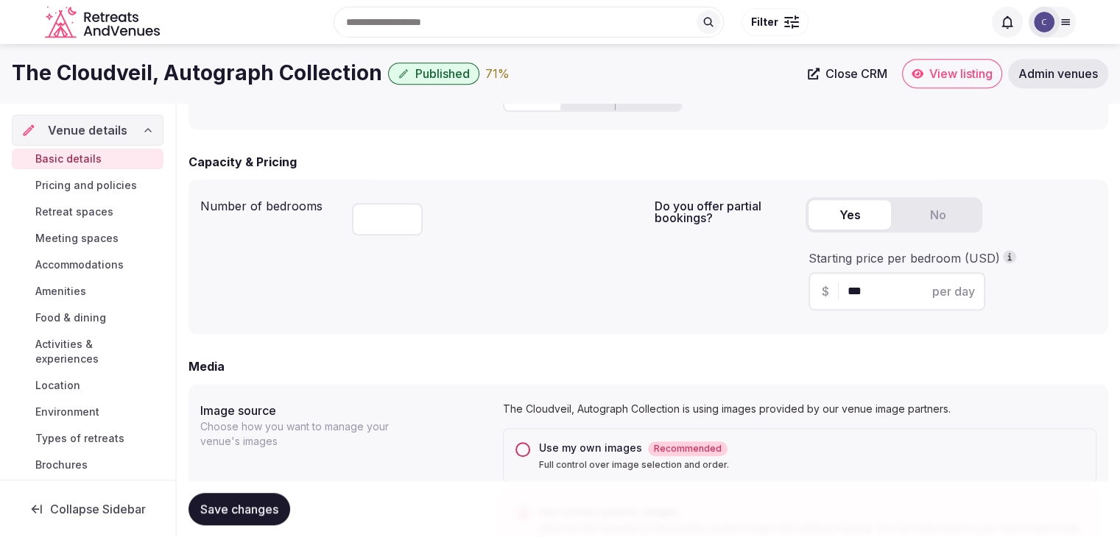
click at [219, 513] on span "Save changes" at bounding box center [239, 509] width 78 height 15
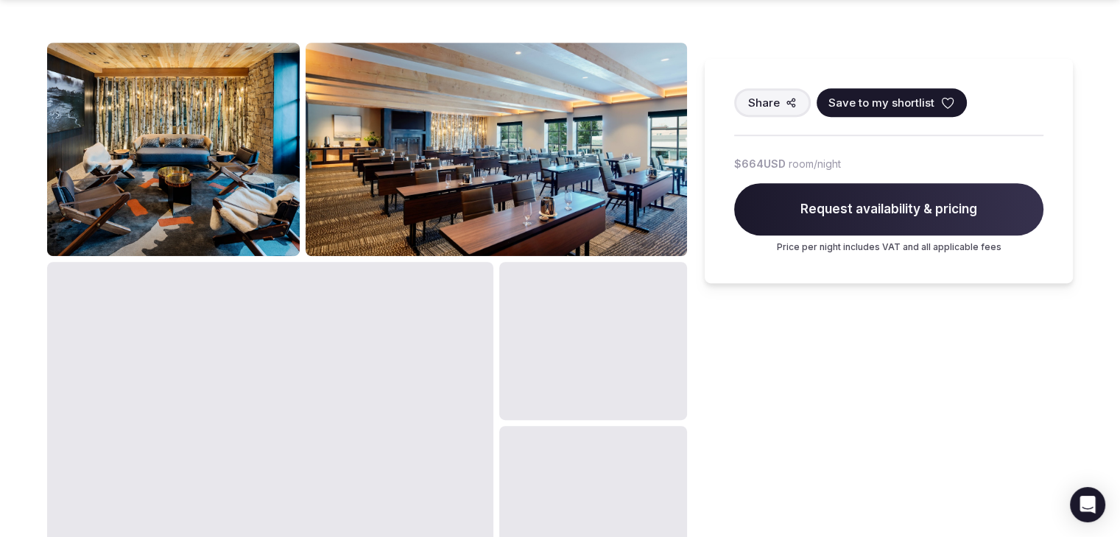
scroll to position [810, 0]
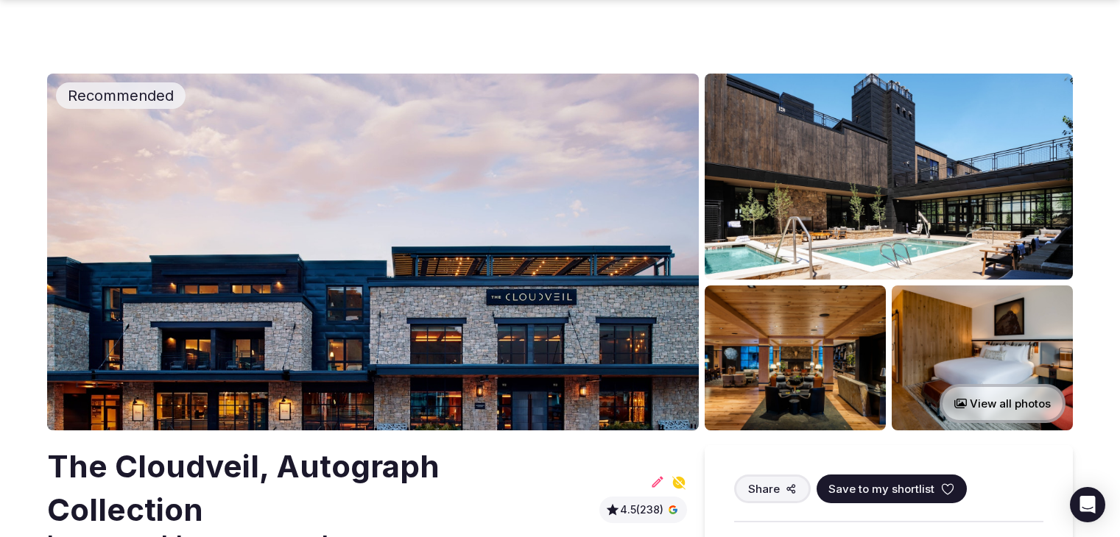
scroll to position [810, 0]
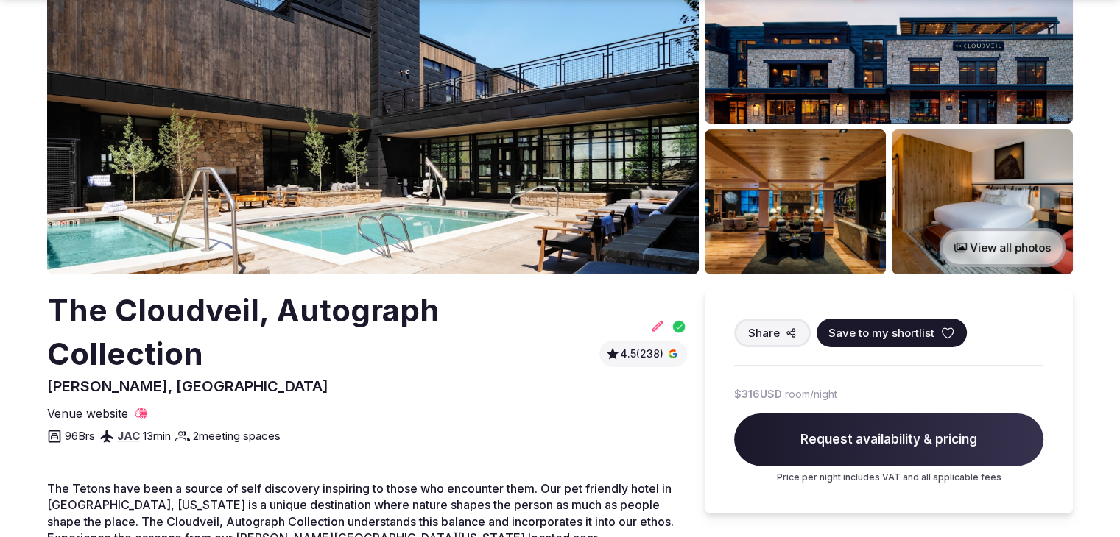
scroll to position [368, 0]
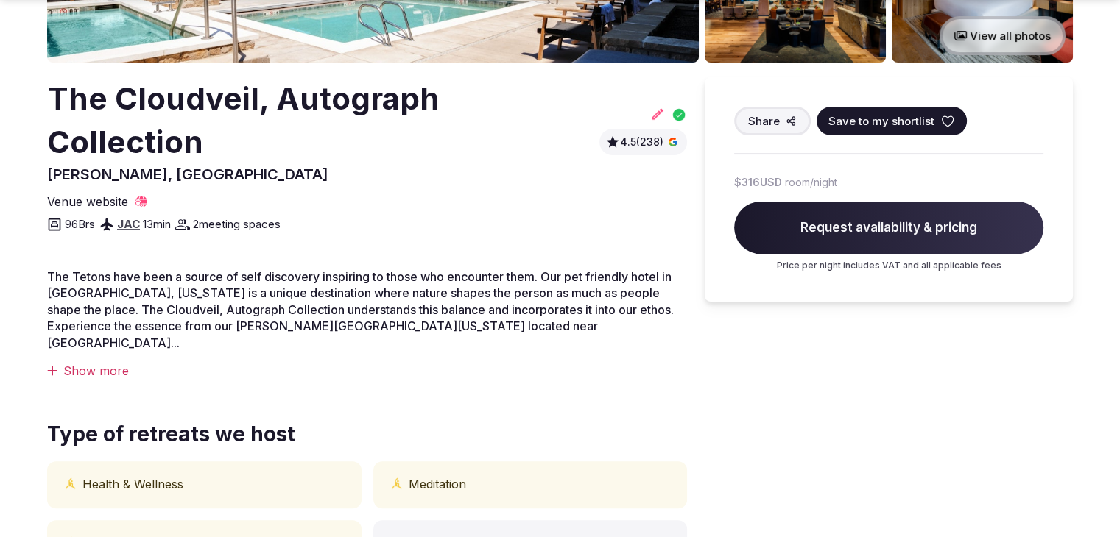
click at [191, 98] on h2 "The Cloudveil, Autograph Collection" at bounding box center [320, 120] width 546 height 87
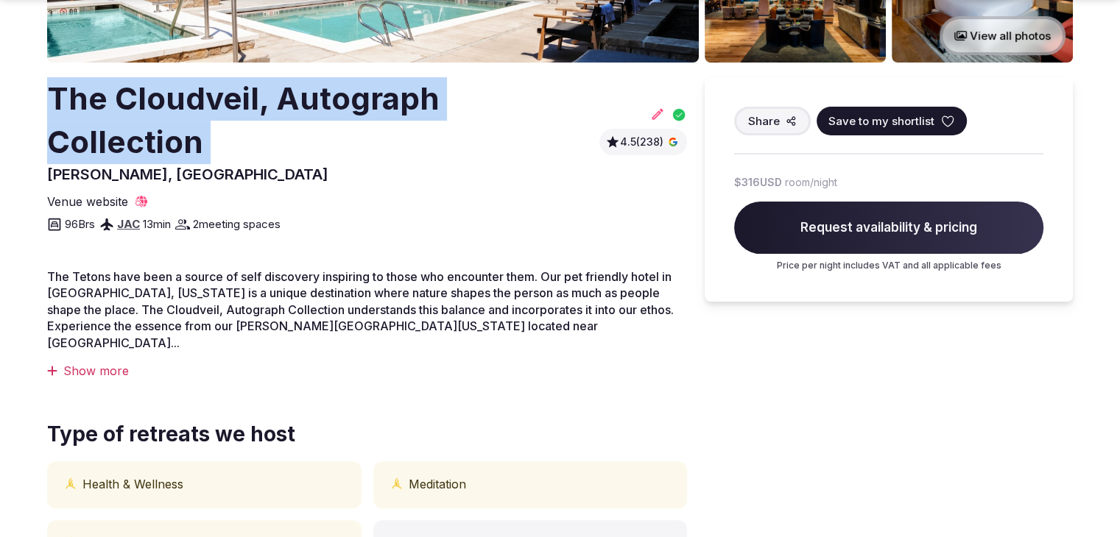
click at [191, 98] on h2 "The Cloudveil, Autograph Collection" at bounding box center [320, 120] width 546 height 87
copy h2 "The Cloudveil, Autograph Collection"
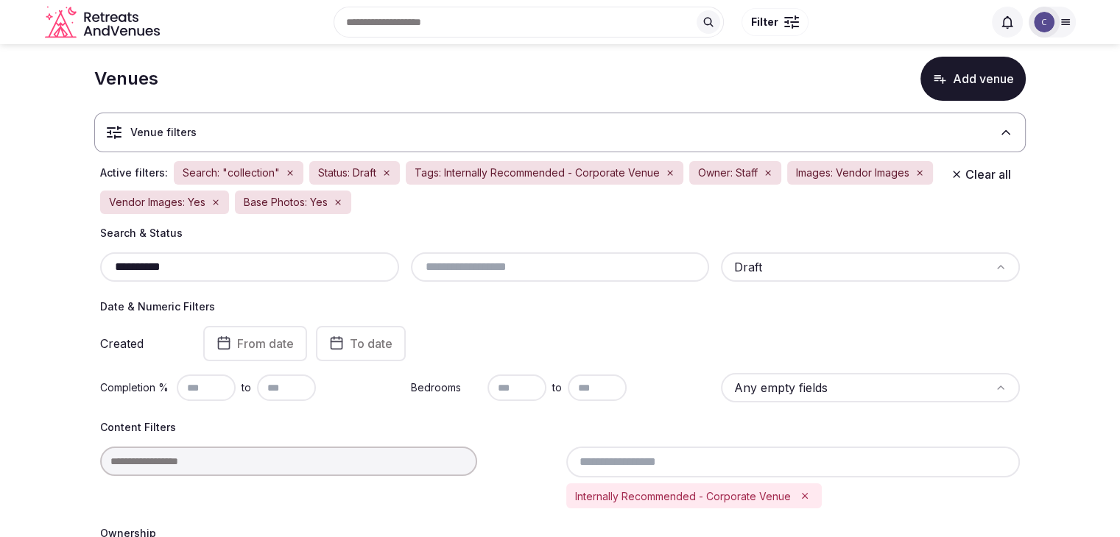
scroll to position [5, 0]
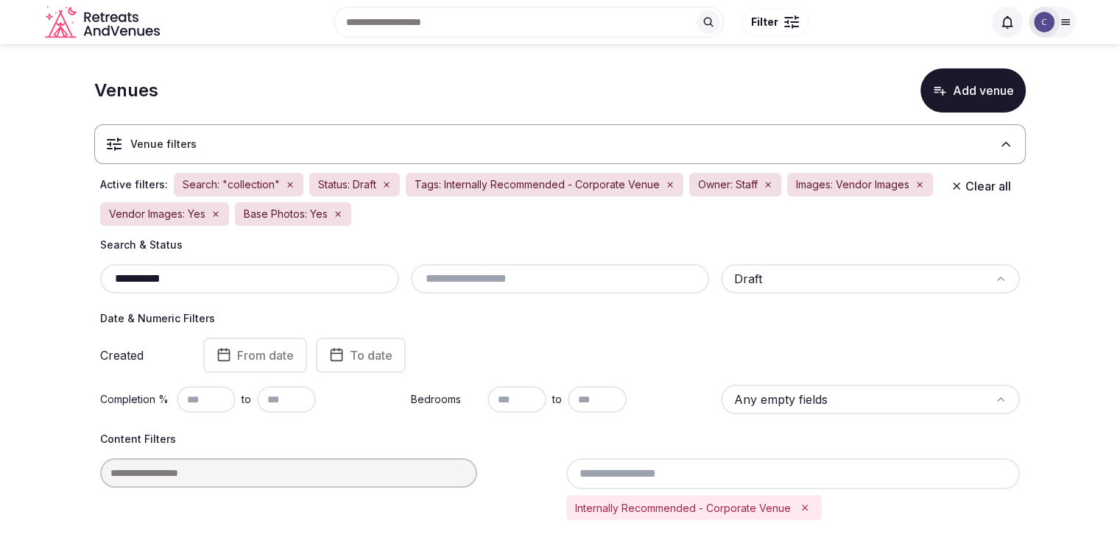
click at [210, 277] on input "**********" at bounding box center [249, 279] width 287 height 18
click at [208, 278] on input "**********" at bounding box center [249, 279] width 287 height 18
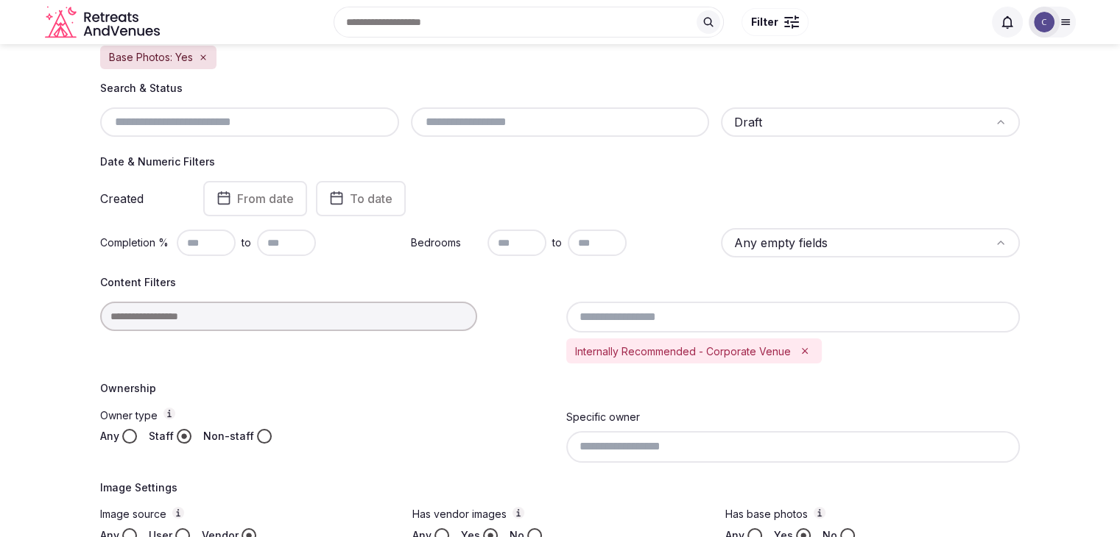
scroll to position [152, 0]
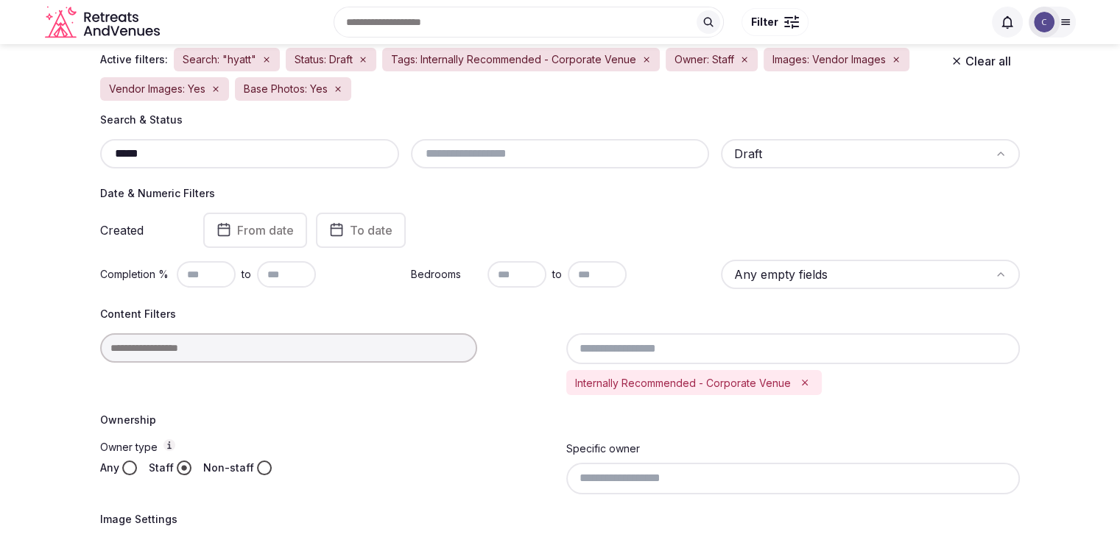
scroll to position [76, 0]
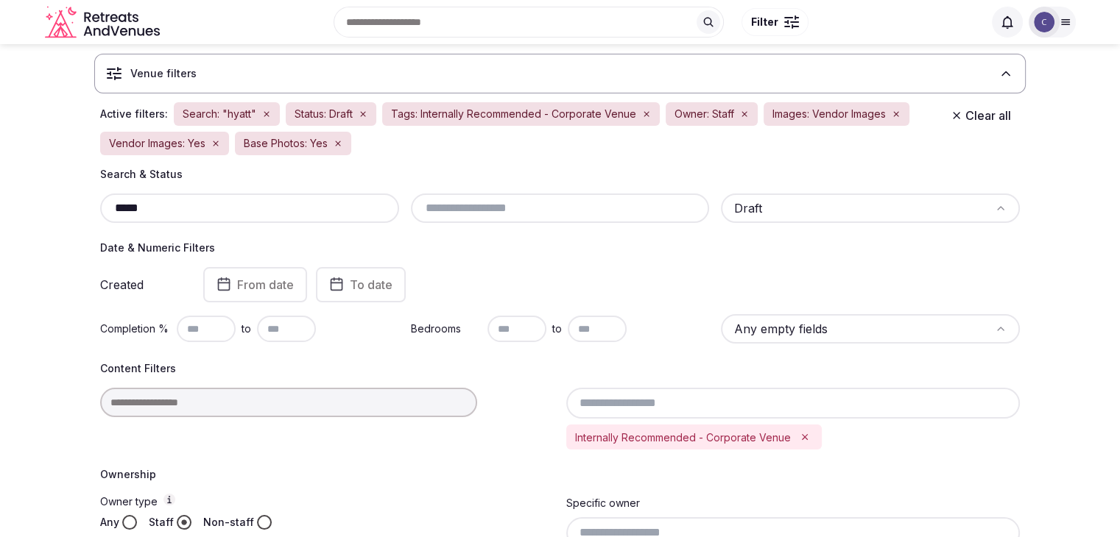
click at [176, 205] on input "*****" at bounding box center [249, 209] width 287 height 18
type input "********"
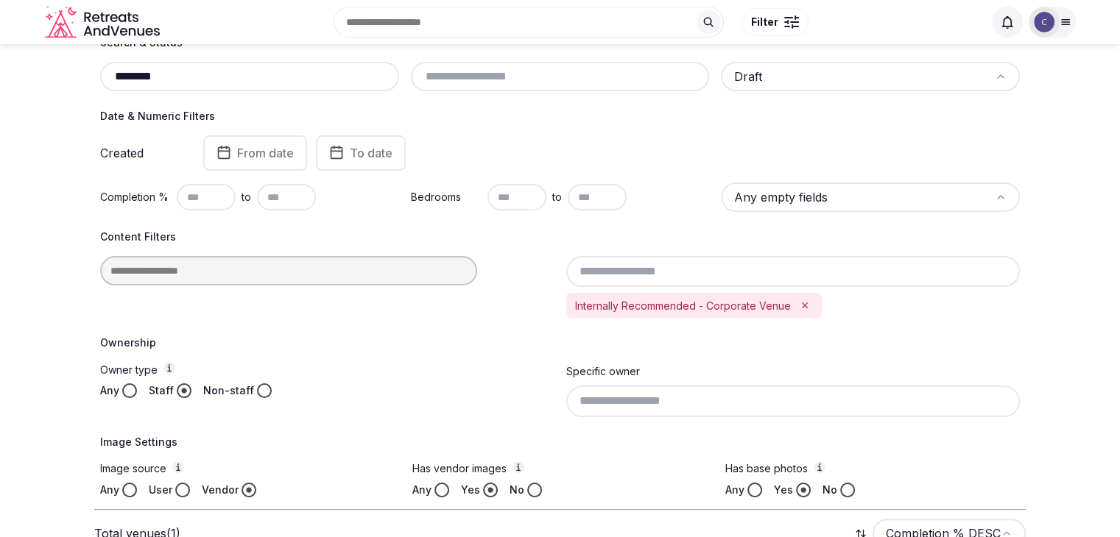
scroll to position [182, 0]
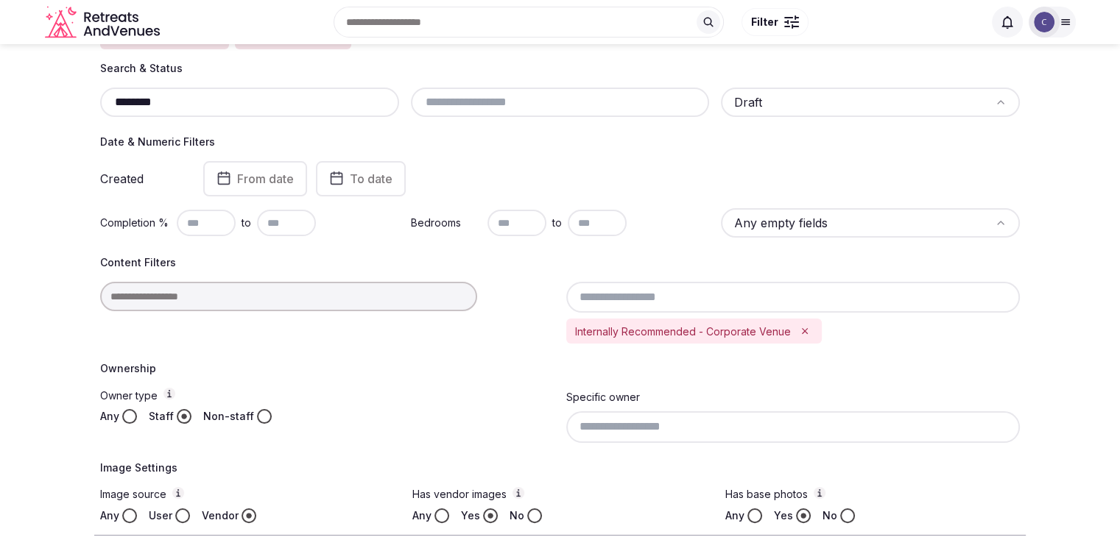
click at [227, 102] on input "********" at bounding box center [249, 102] width 287 height 18
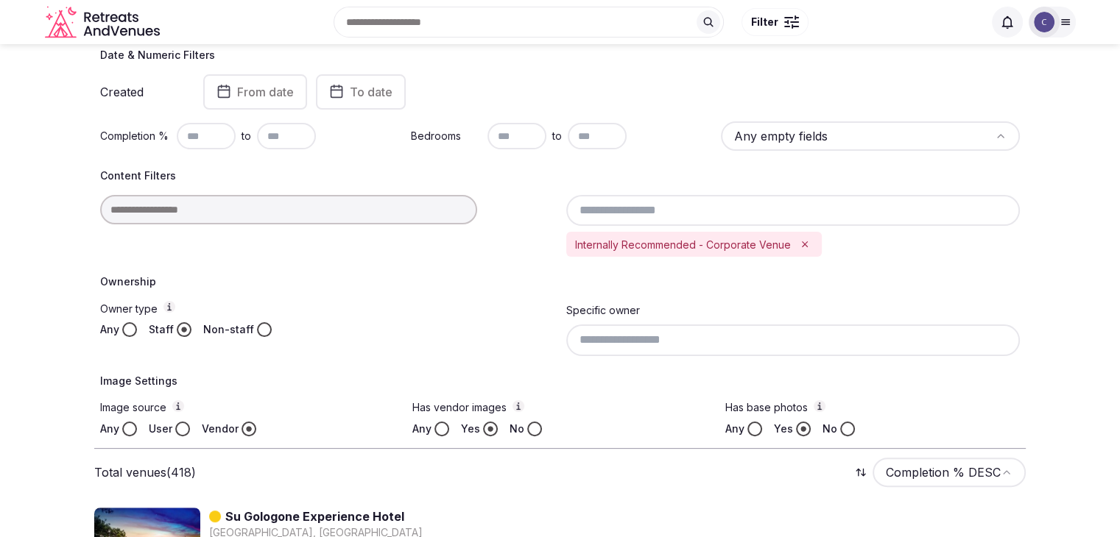
scroll to position [182, 0]
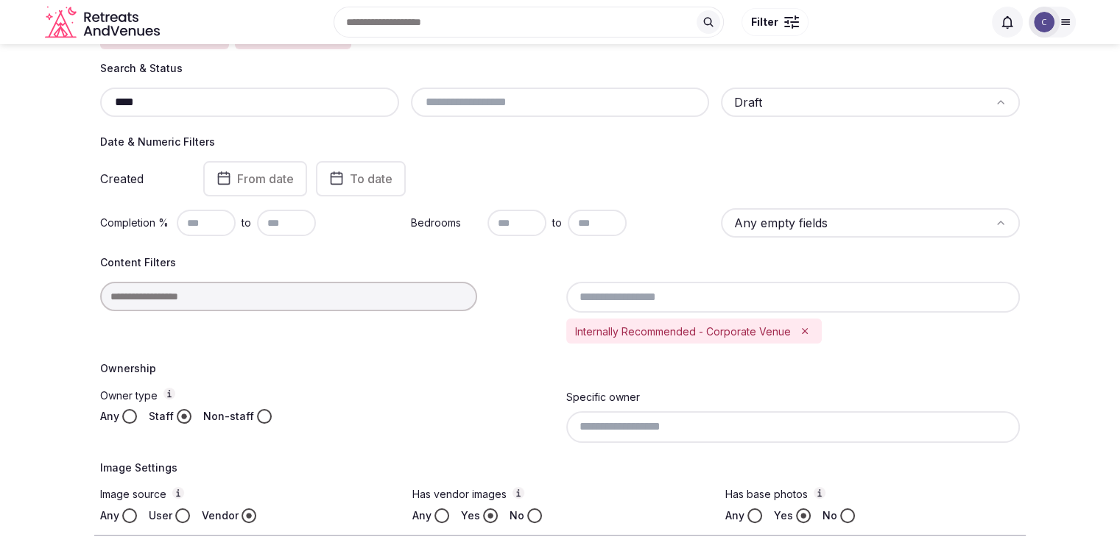
type input "*****"
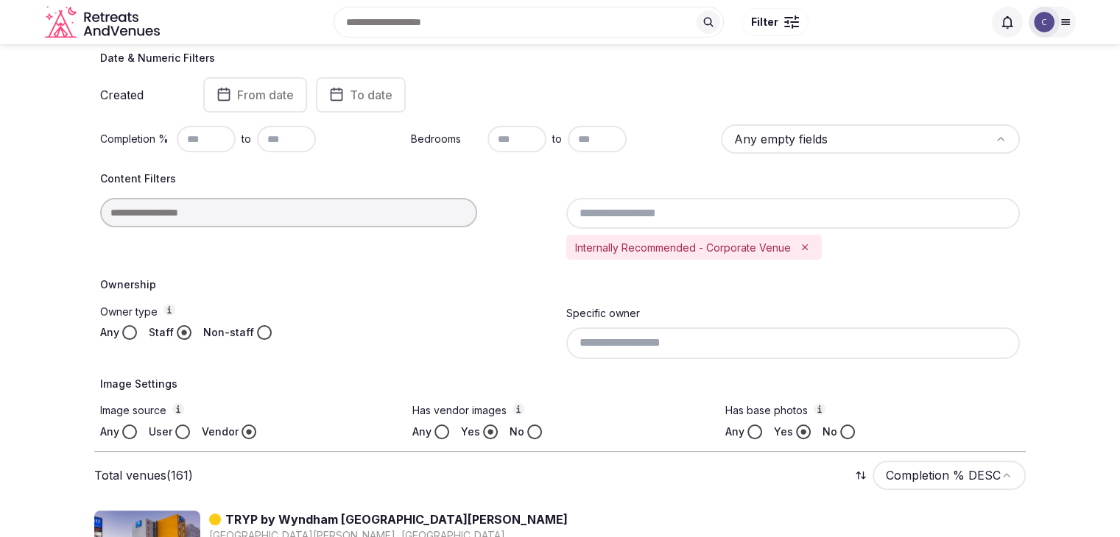
scroll to position [108, 0]
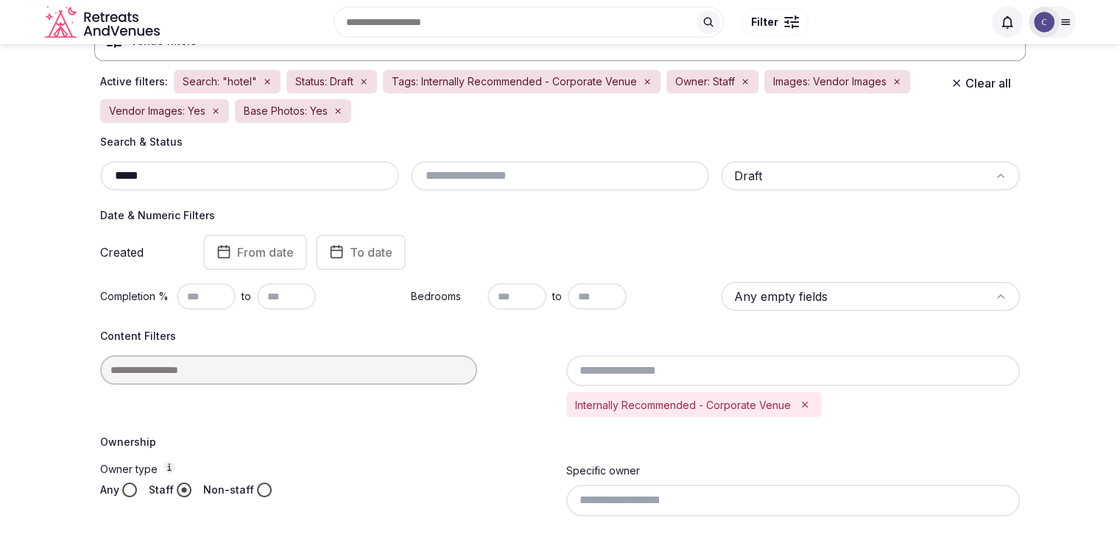
click at [281, 167] on input "*****" at bounding box center [249, 176] width 287 height 18
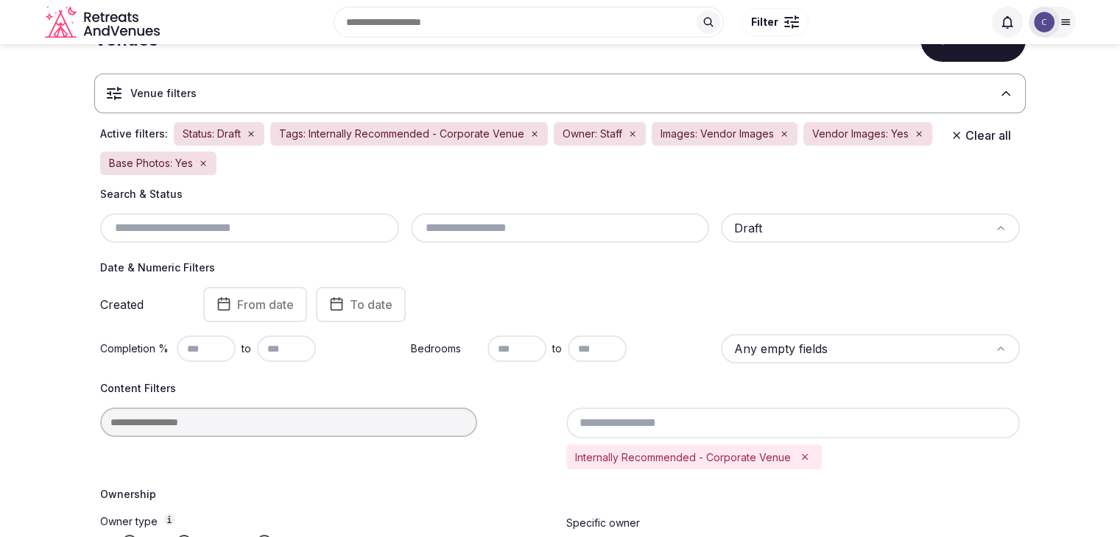
scroll to position [35, 0]
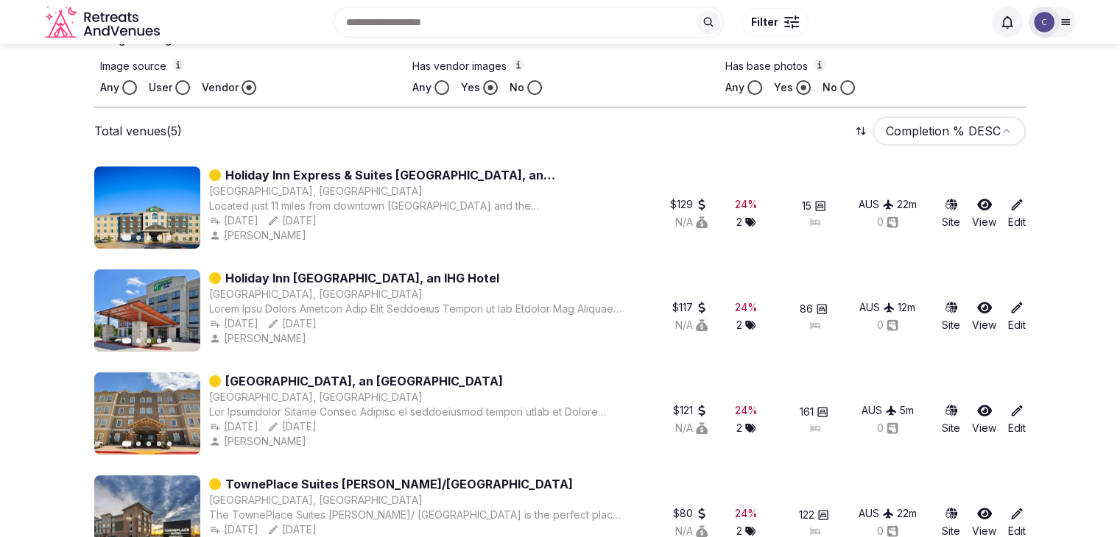
scroll to position [609, 0]
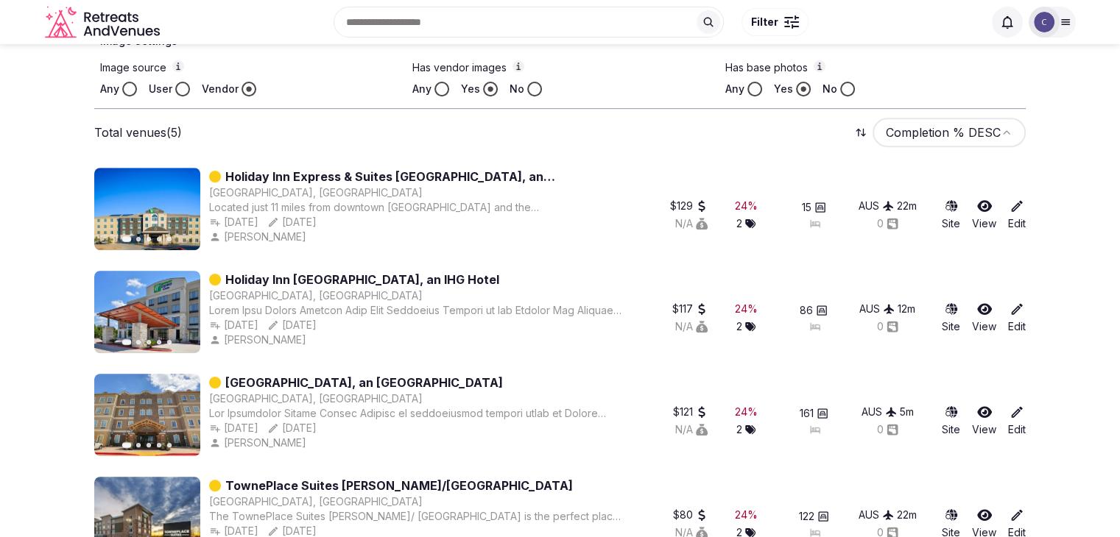
type input "***"
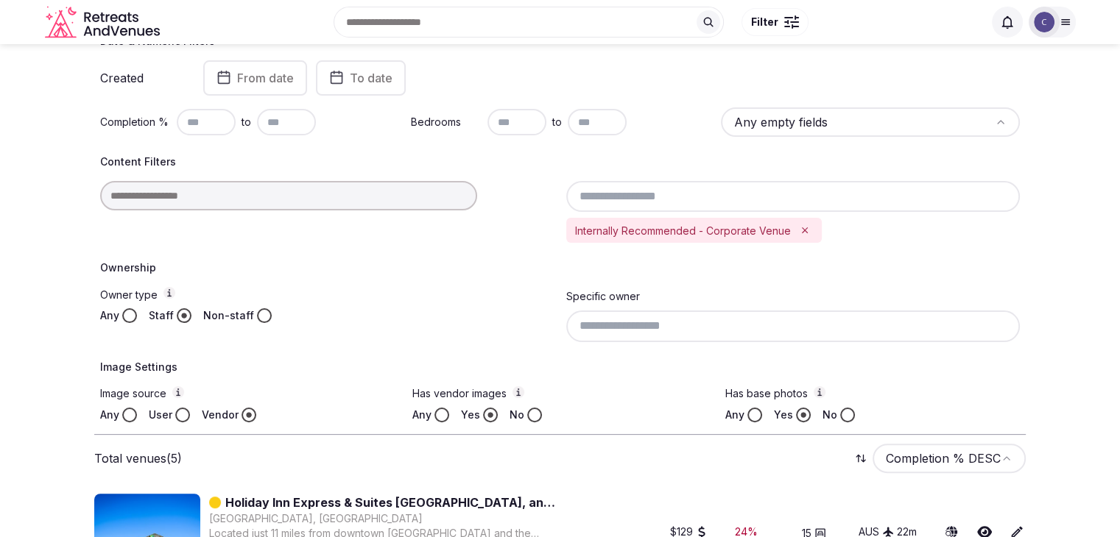
scroll to position [167, 0]
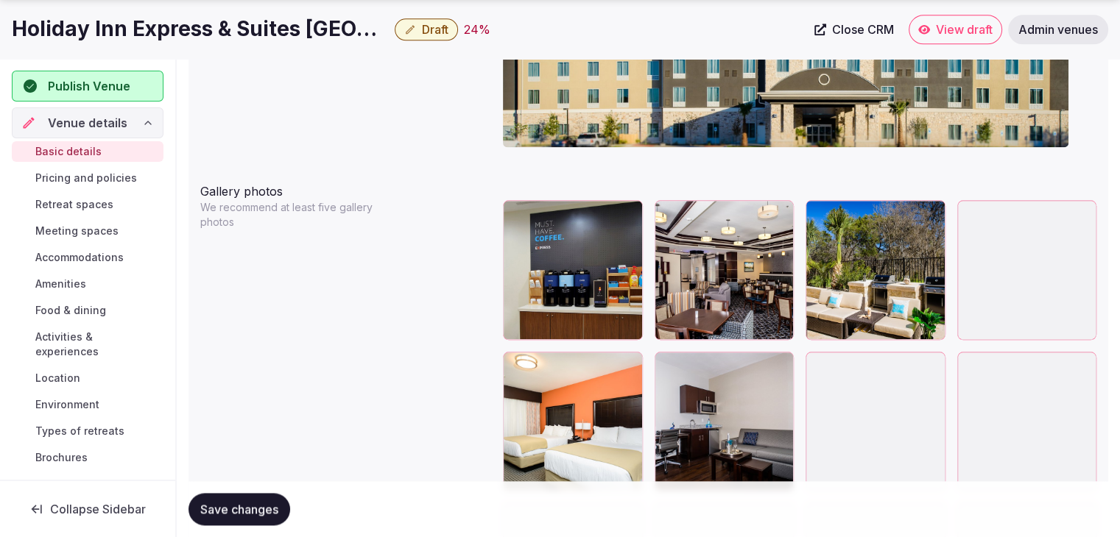
scroll to position [1767, 0]
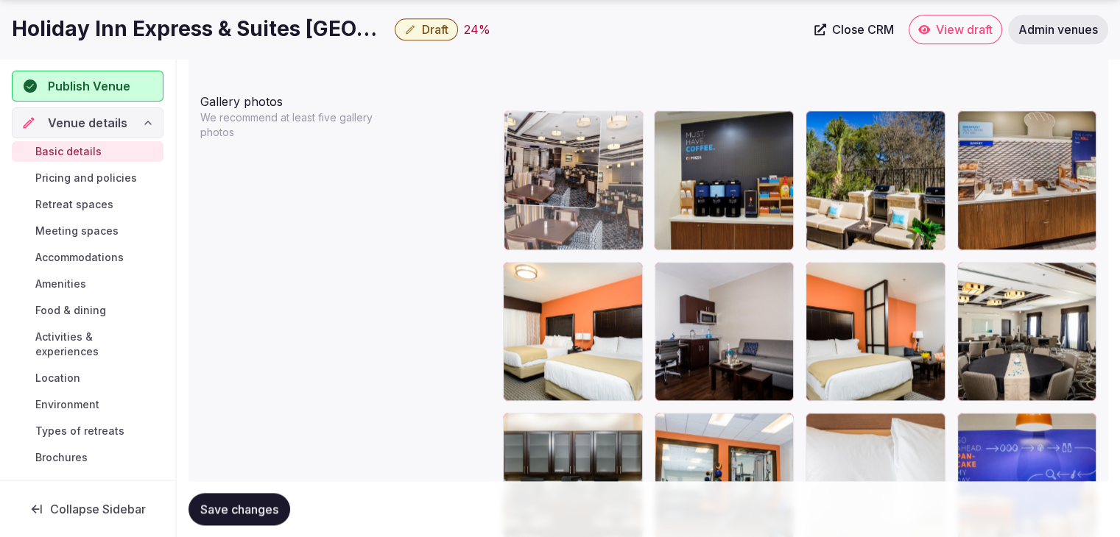
drag, startPoint x: 686, startPoint y: 123, endPoint x: 591, endPoint y: 123, distance: 95.0
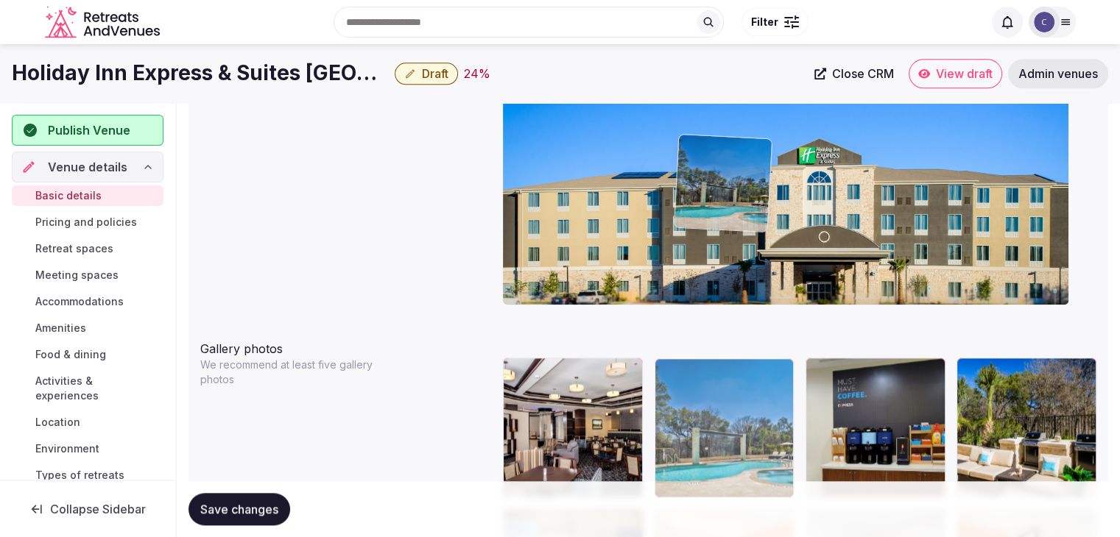
scroll to position [1514, 0]
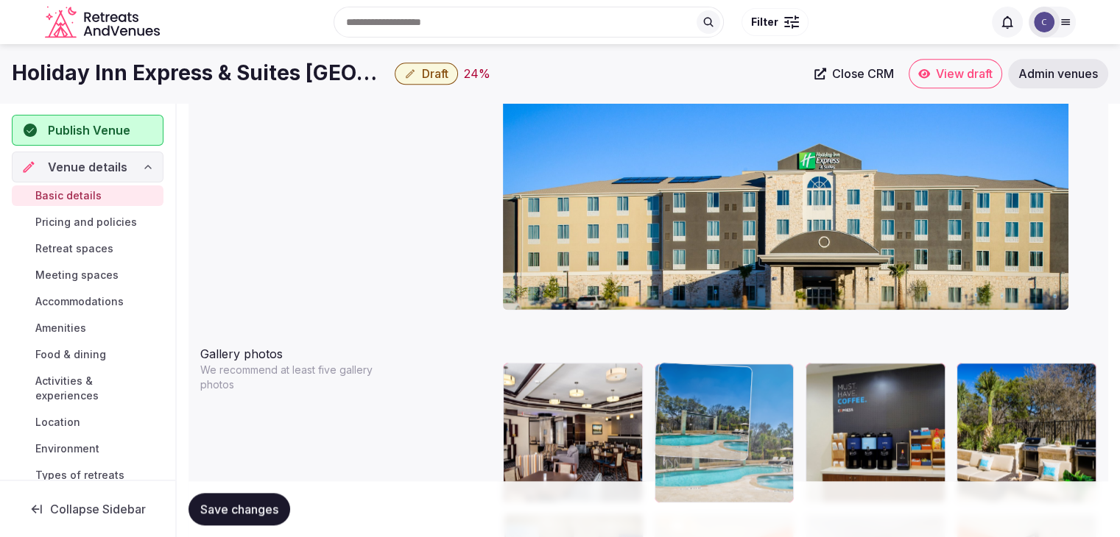
drag, startPoint x: 678, startPoint y: 204, endPoint x: 702, endPoint y: 342, distance: 140.5
click at [702, 342] on body "**********" at bounding box center [560, 3] width 1120 height 3034
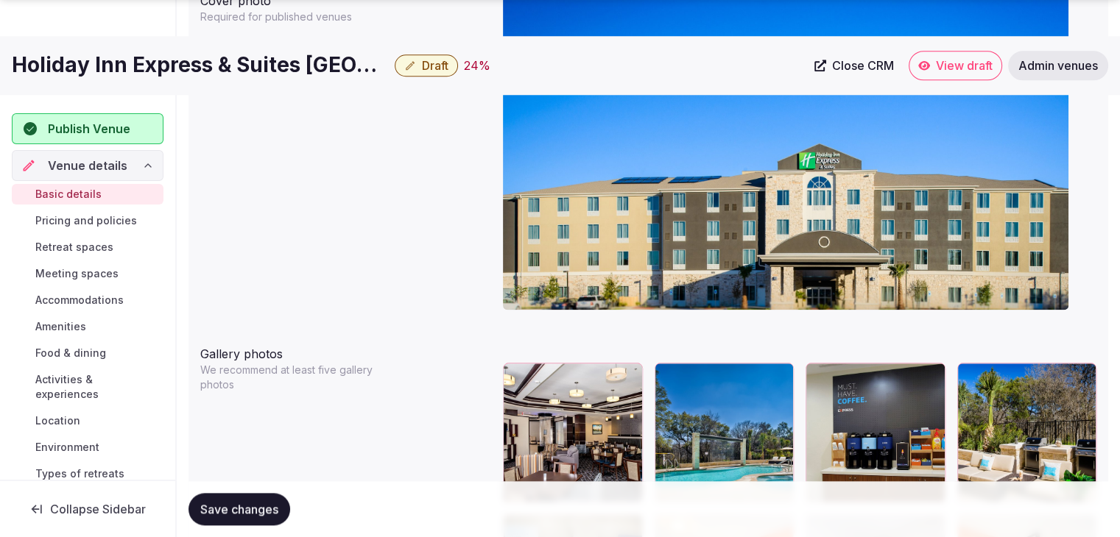
scroll to position [1735, 0]
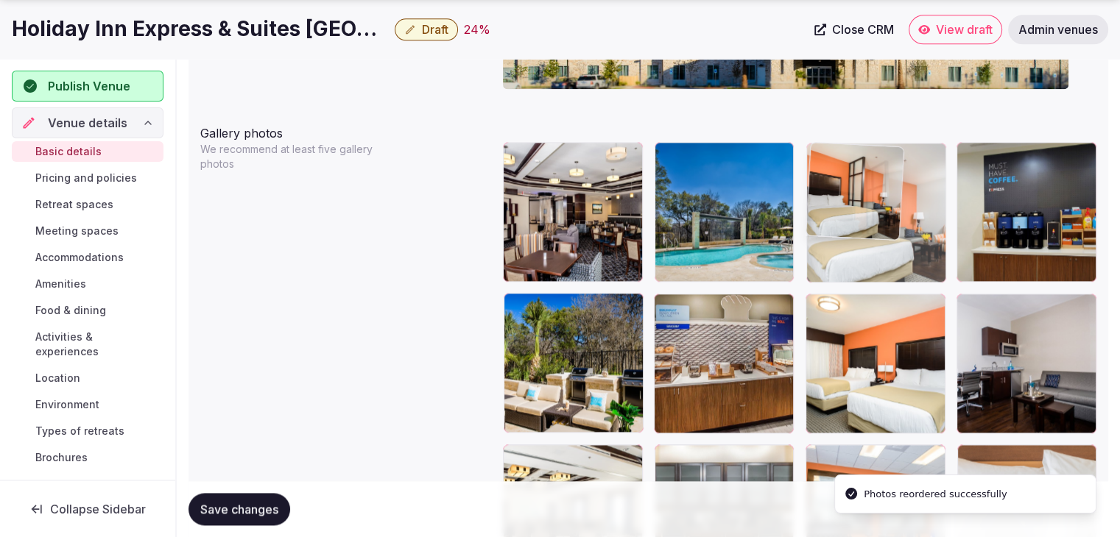
drag, startPoint x: 967, startPoint y: 297, endPoint x: 875, endPoint y: 188, distance: 142.6
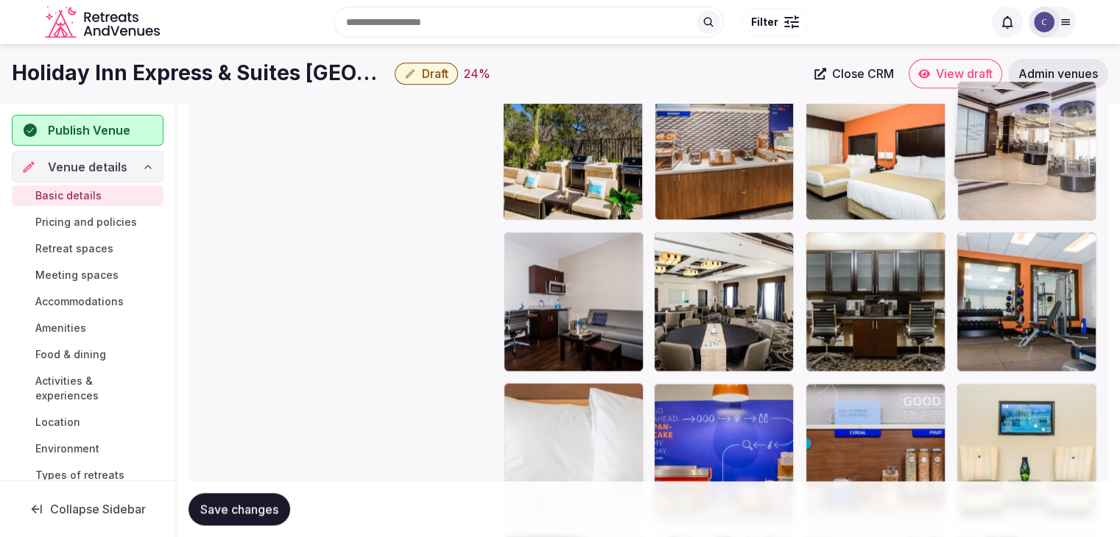
scroll to position [1941, 0]
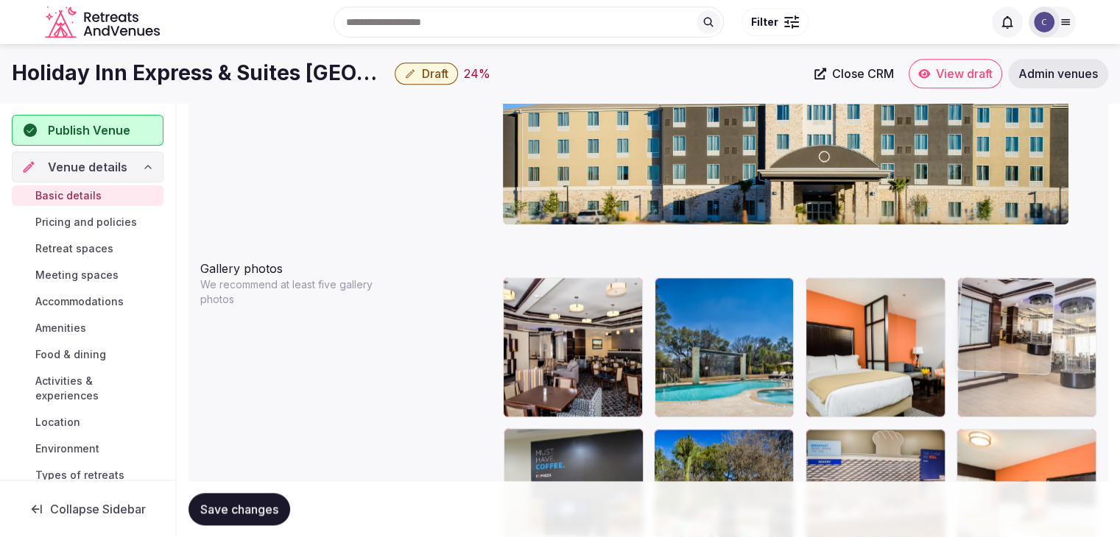
drag, startPoint x: 660, startPoint y: 217, endPoint x: 1037, endPoint y: 269, distance: 380.4
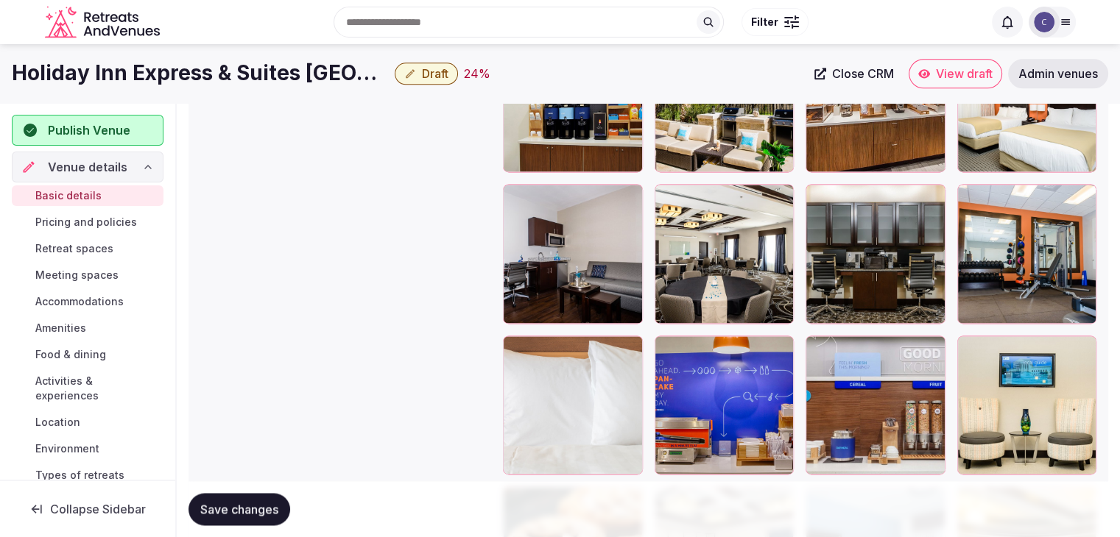
scroll to position [1907, 0]
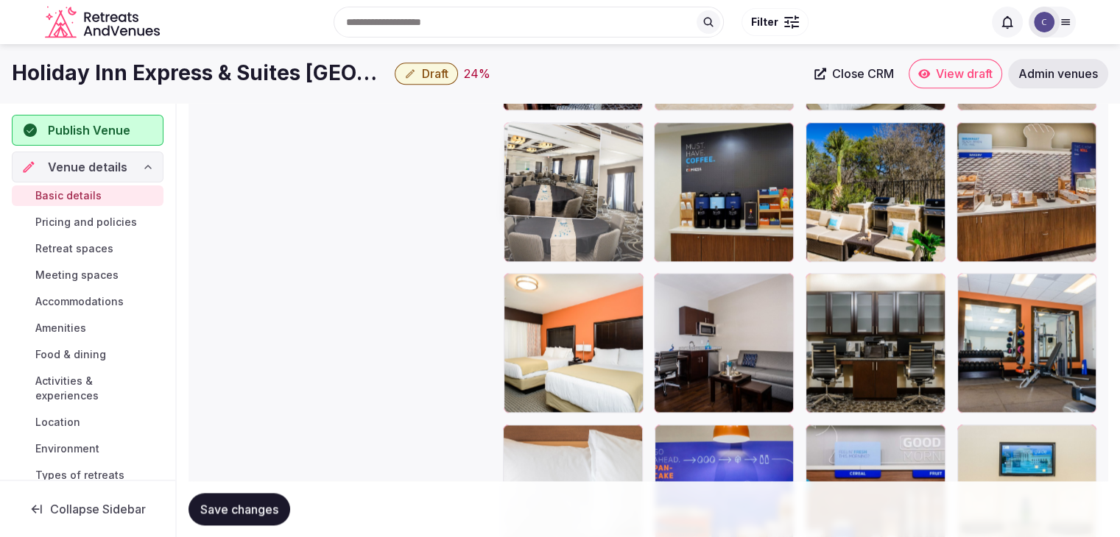
drag, startPoint x: 673, startPoint y: 292, endPoint x: 557, endPoint y: 180, distance: 161.4
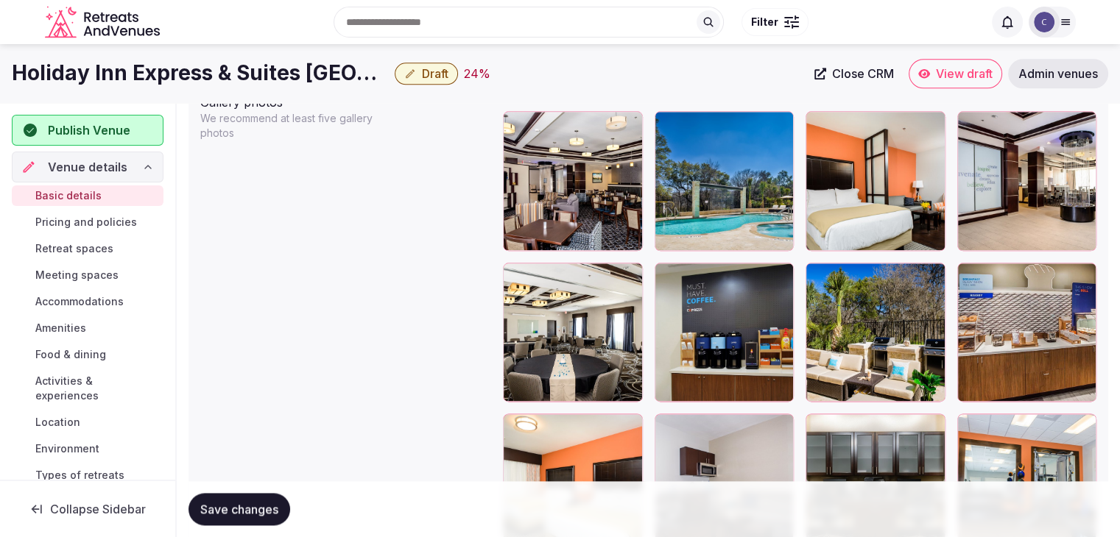
scroll to position [1759, 0]
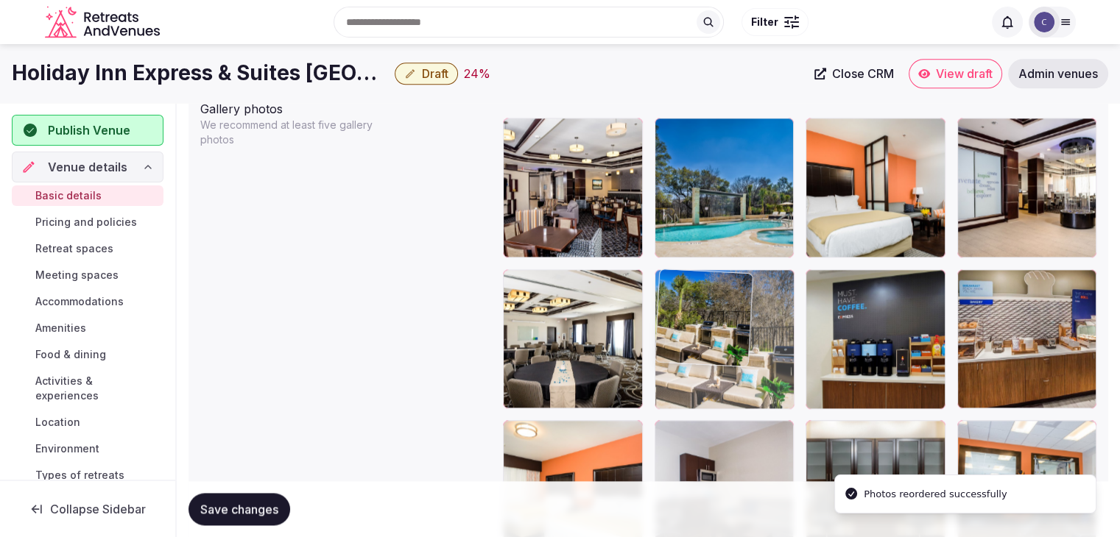
drag, startPoint x: 827, startPoint y: 283, endPoint x: 736, endPoint y: 284, distance: 90.6
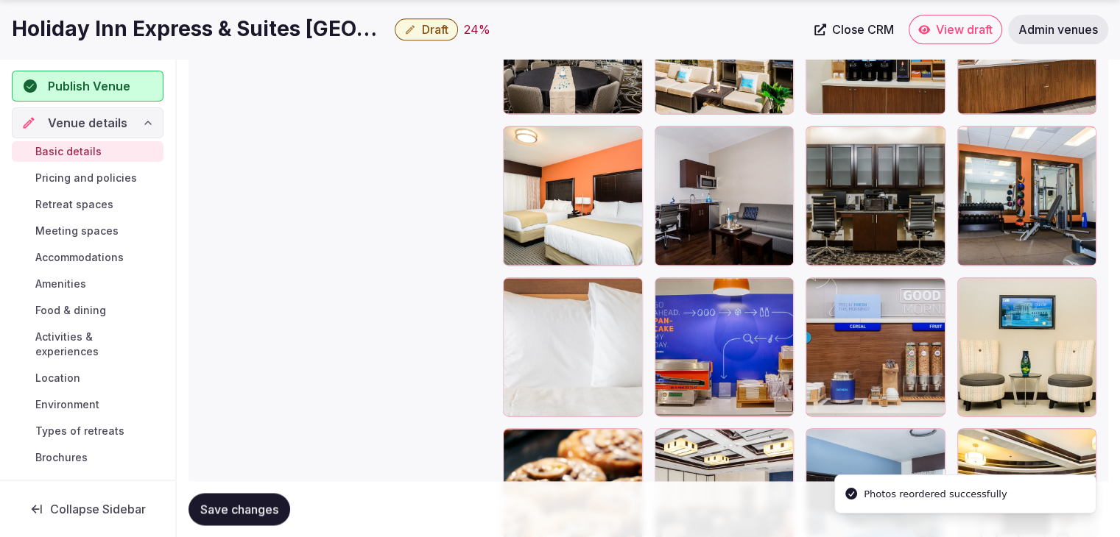
scroll to position [2275, 0]
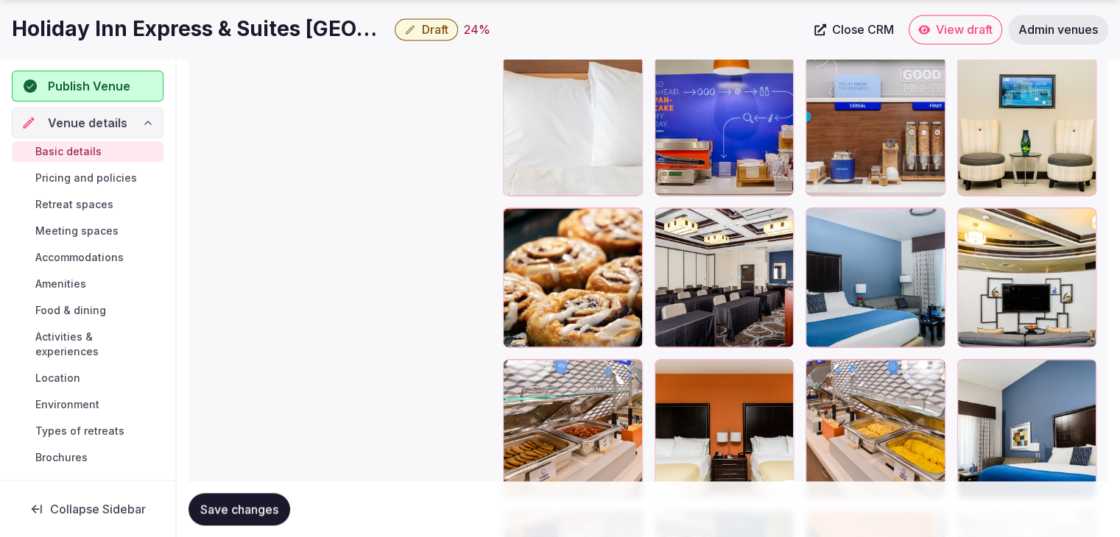
click at [672, 220] on div at bounding box center [666, 220] width 24 height 24
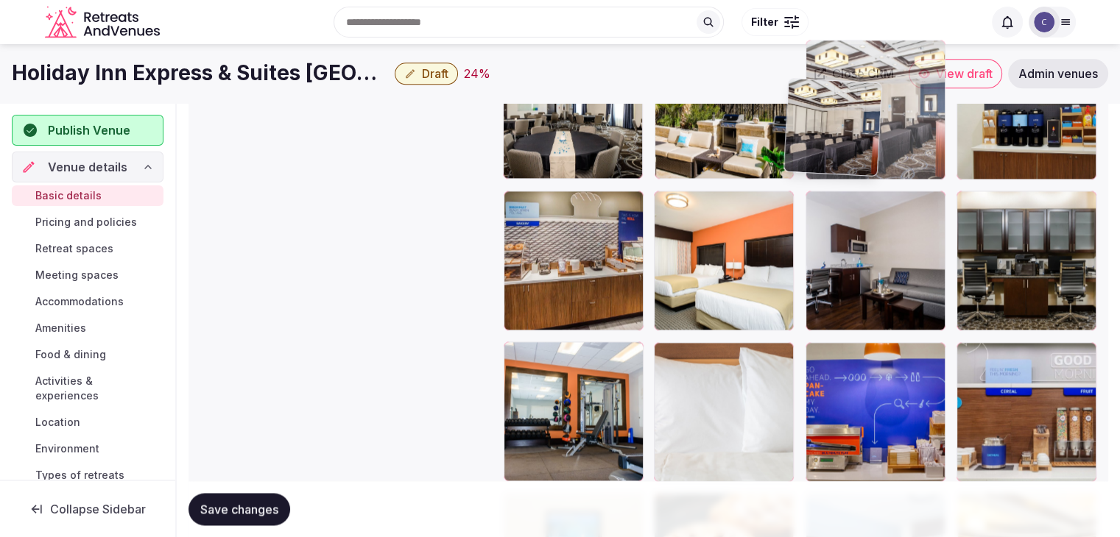
scroll to position [1985, 0]
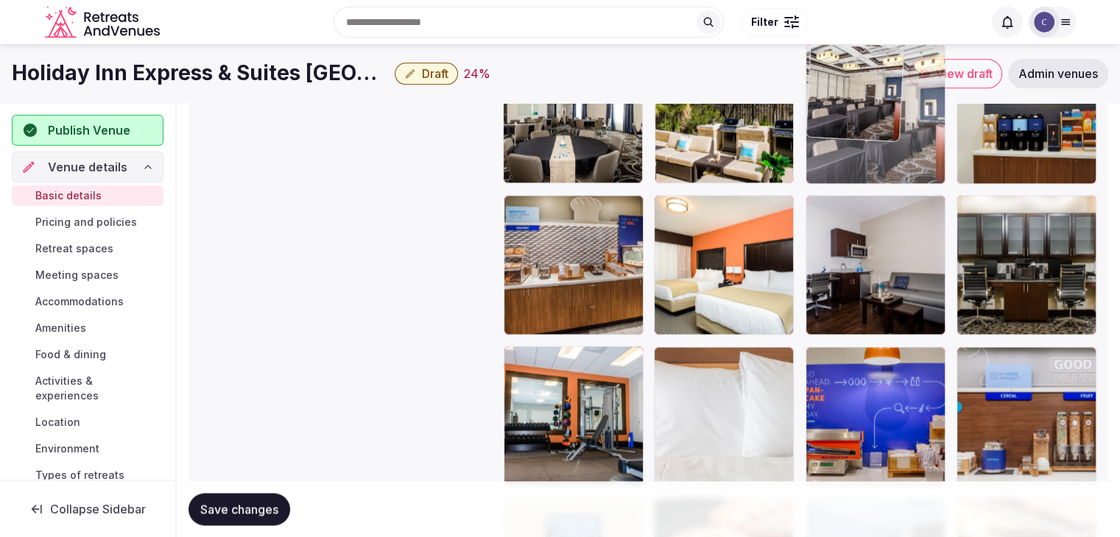
drag, startPoint x: 693, startPoint y: 207, endPoint x: 850, endPoint y: 116, distance: 181.1
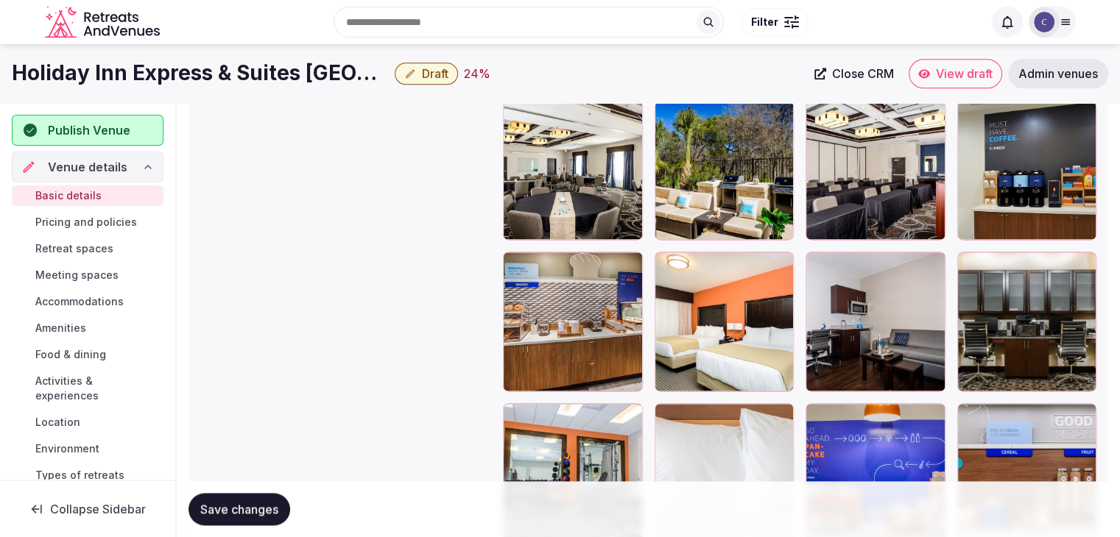
scroll to position [1837, 0]
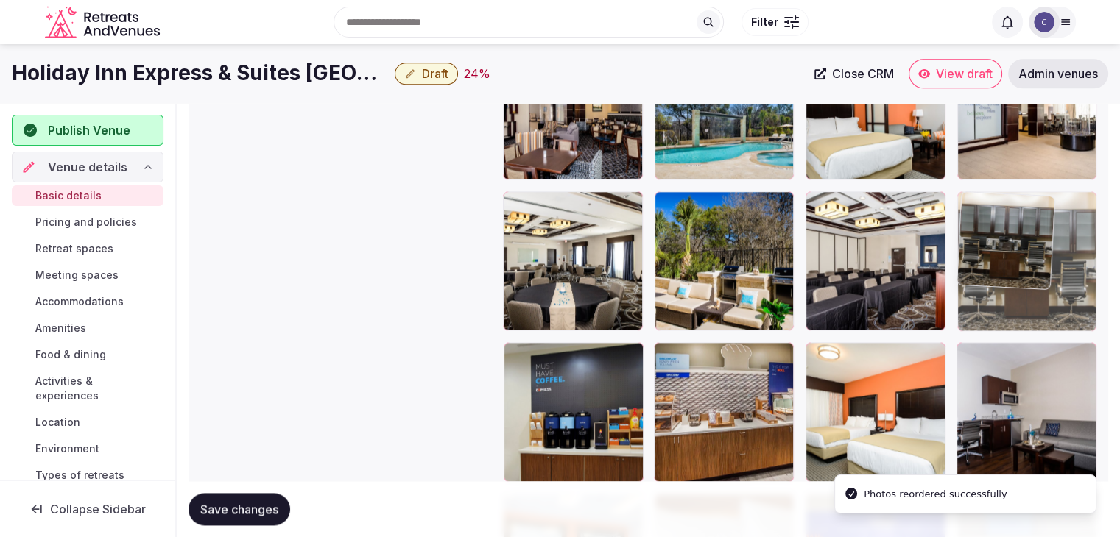
drag, startPoint x: 975, startPoint y: 348, endPoint x: 982, endPoint y: 257, distance: 91.6
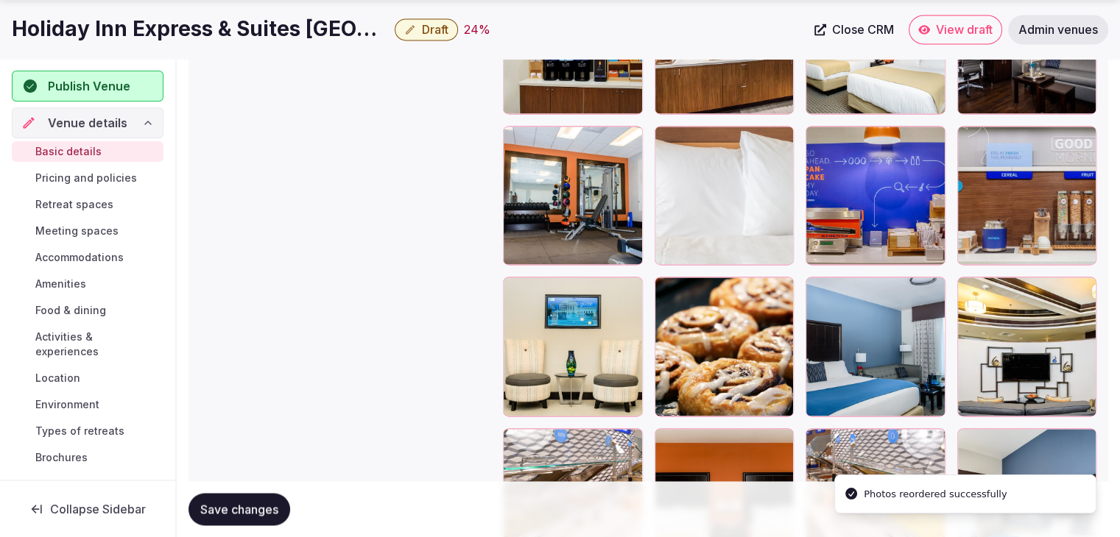
scroll to position [2496, 0]
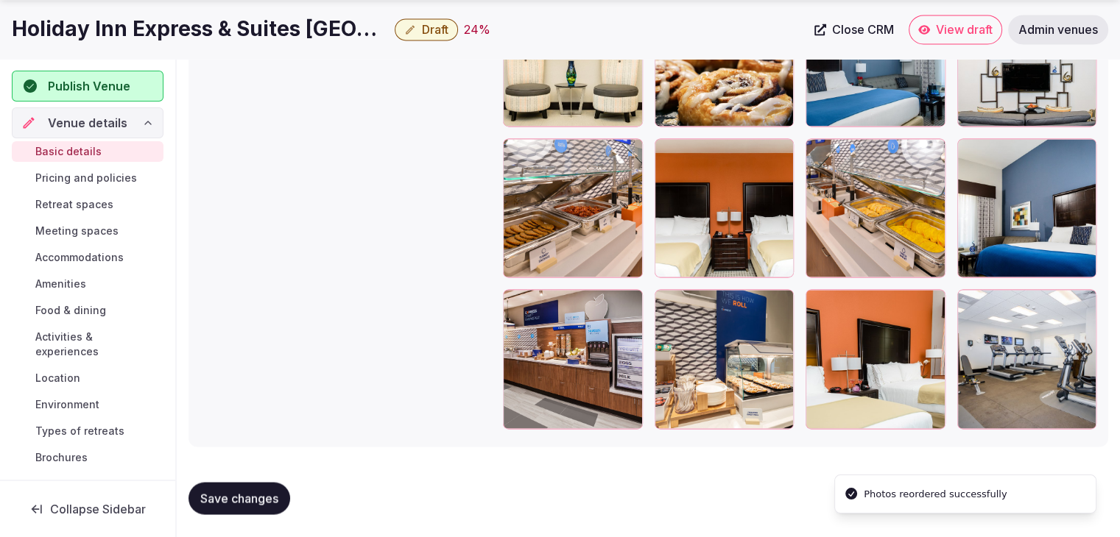
click at [257, 498] on span "Save changes" at bounding box center [239, 498] width 78 height 15
drag, startPoint x: 965, startPoint y: 31, endPoint x: 936, endPoint y: 39, distance: 29.8
click at [936, 39] on link "View draft" at bounding box center [954, 29] width 93 height 29
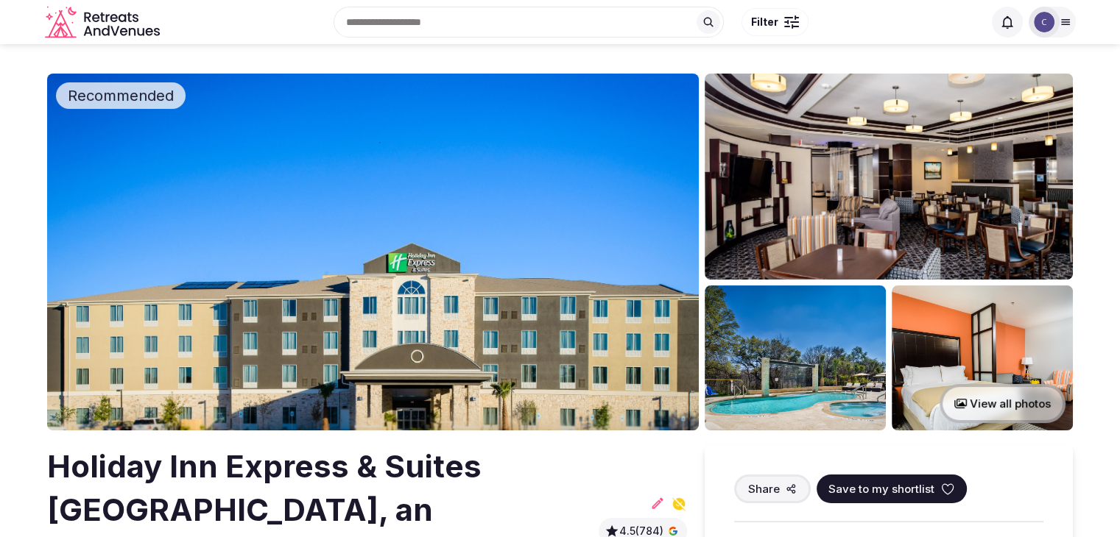
drag, startPoint x: 936, startPoint y: 44, endPoint x: 936, endPoint y: 36, distance: 8.1
drag, startPoint x: 936, startPoint y: 36, endPoint x: 1103, endPoint y: 442, distance: 438.4
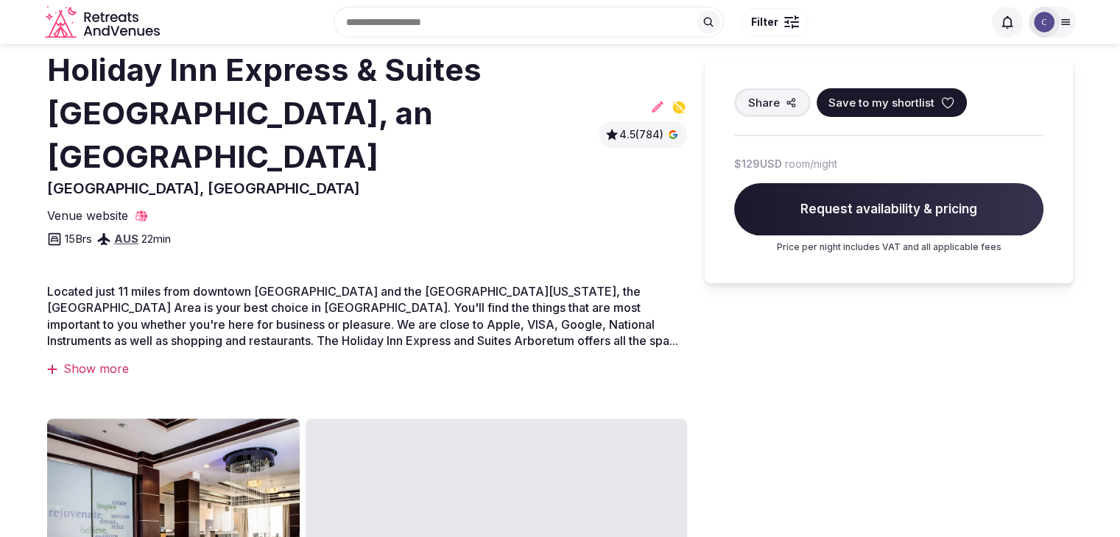
scroll to position [221, 0]
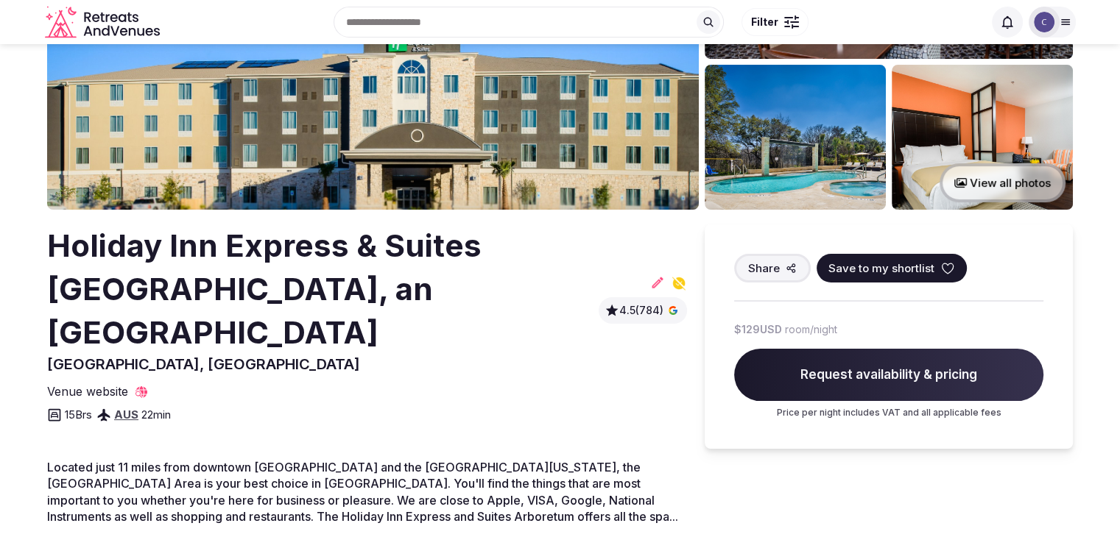
click at [657, 275] on icon at bounding box center [657, 282] width 15 height 15
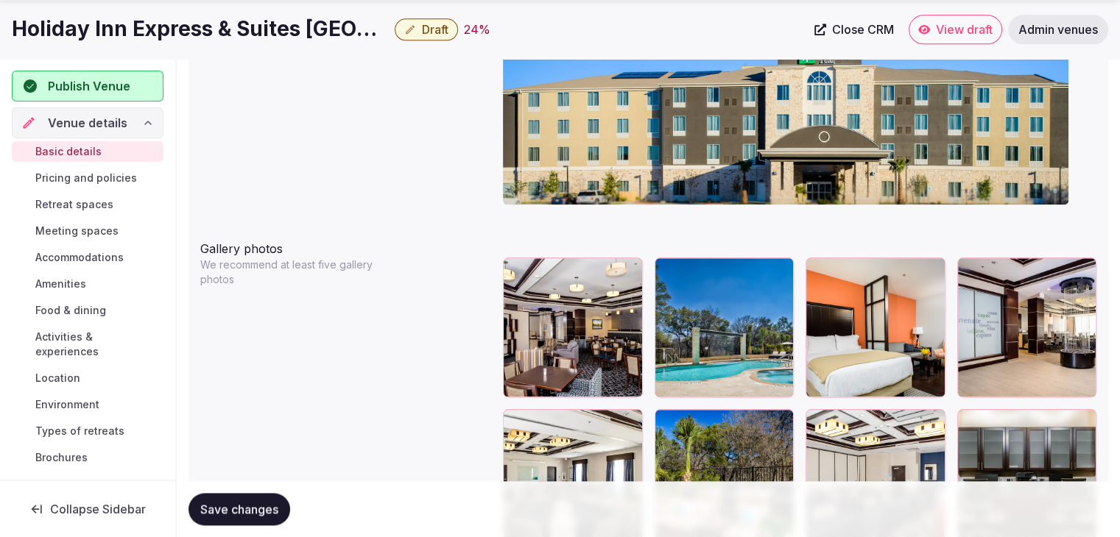
scroll to position [1840, 0]
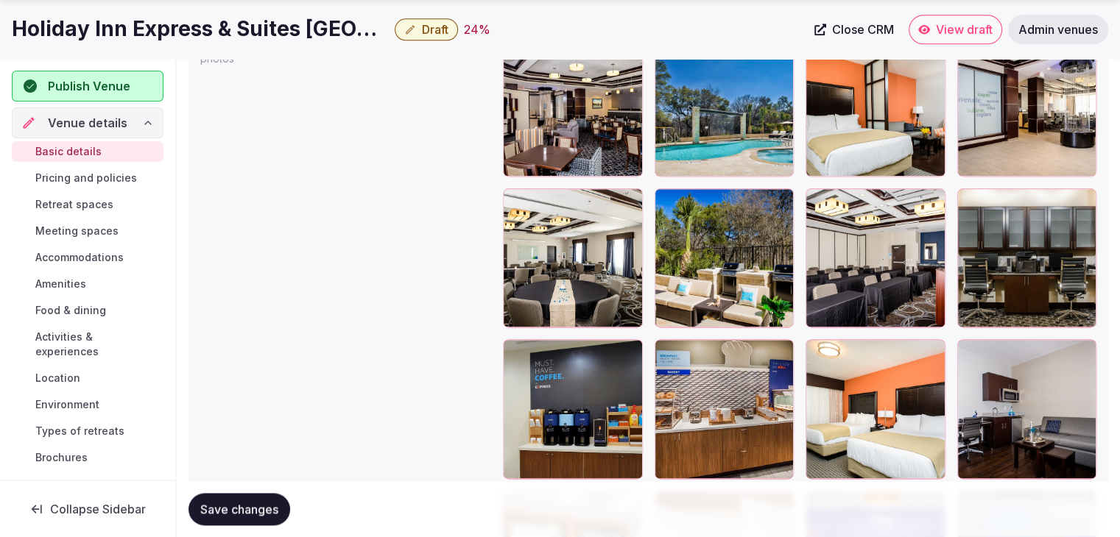
click at [668, 192] on icon at bounding box center [666, 200] width 18 height 18
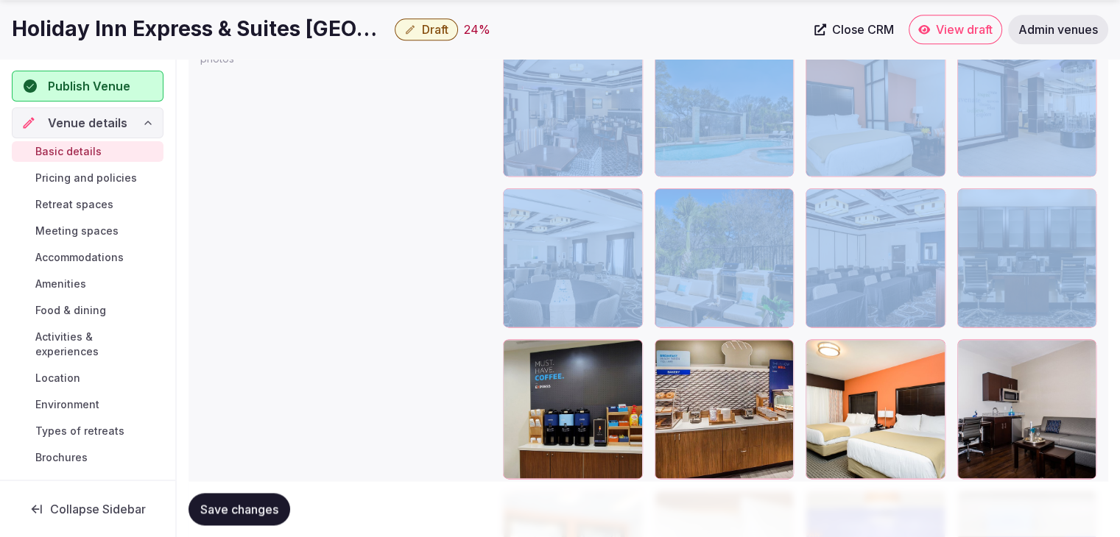
click at [668, 192] on icon at bounding box center [666, 200] width 18 height 18
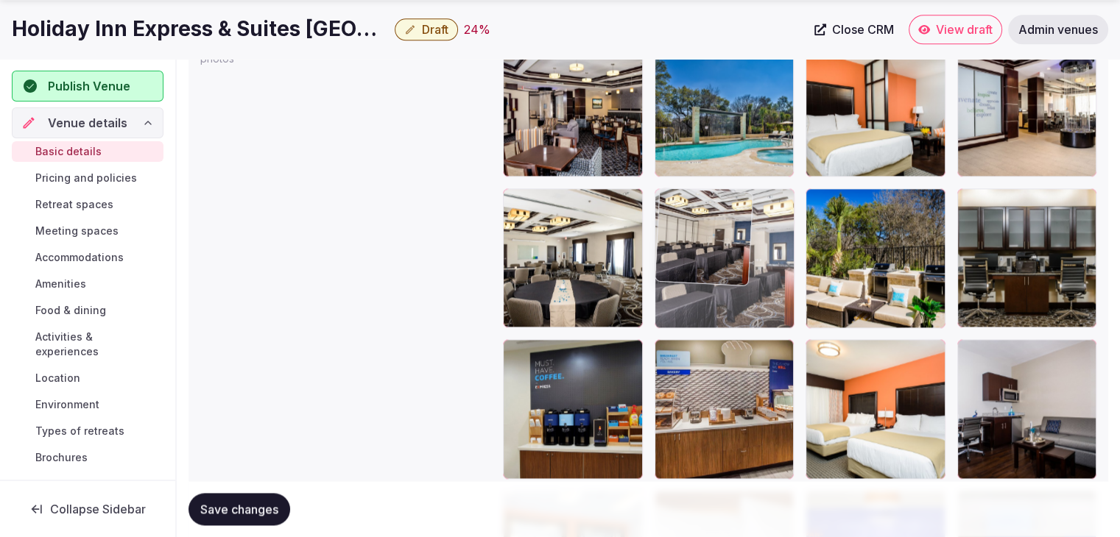
drag, startPoint x: 822, startPoint y: 198, endPoint x: 756, endPoint y: 211, distance: 66.7
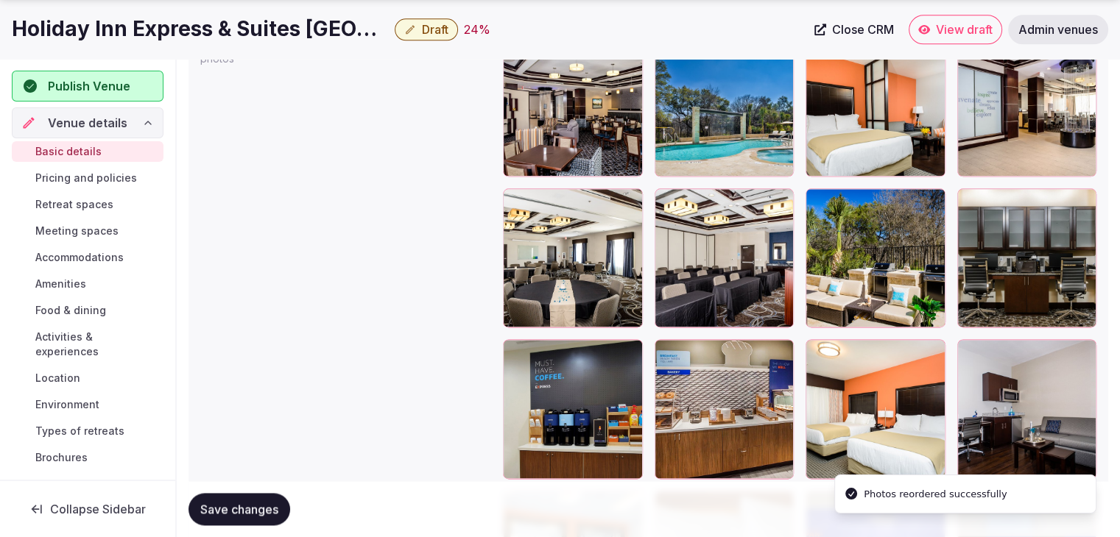
click at [249, 506] on span "Save changes" at bounding box center [239, 509] width 78 height 15
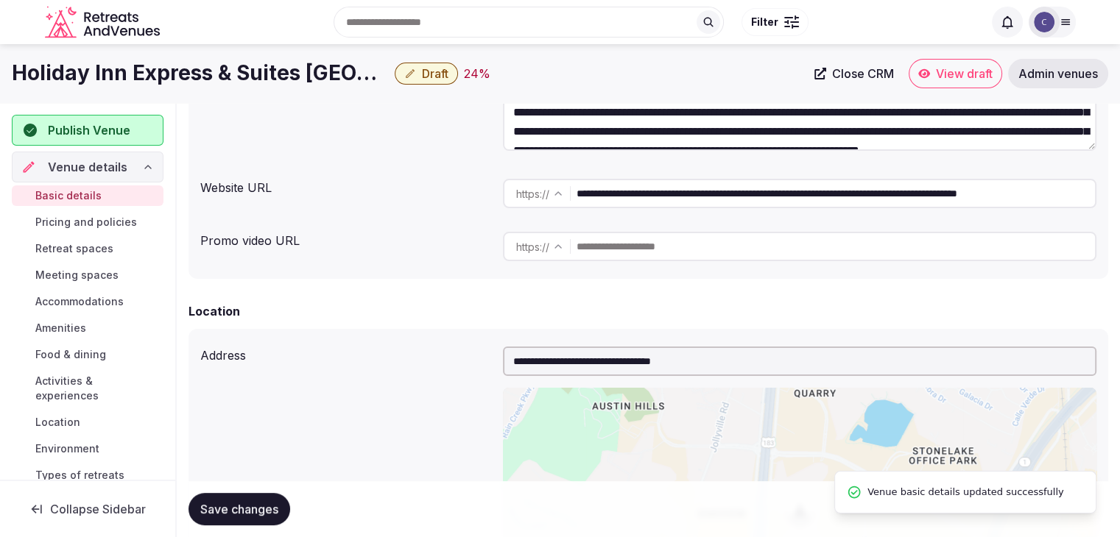
scroll to position [74, 0]
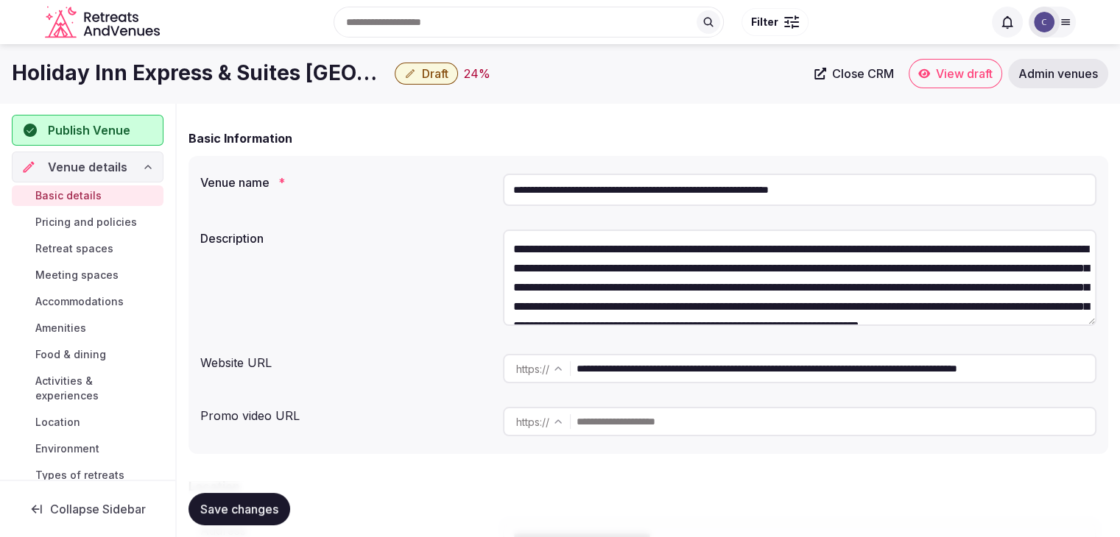
click at [451, 74] on button "Draft" at bounding box center [426, 74] width 63 height 22
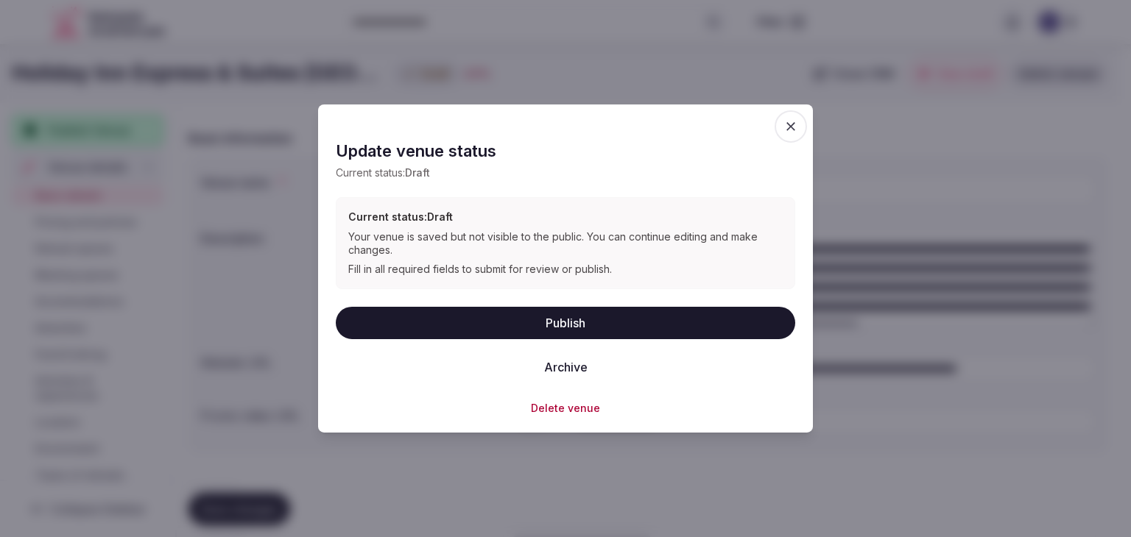
click at [593, 323] on button "Publish" at bounding box center [565, 322] width 459 height 32
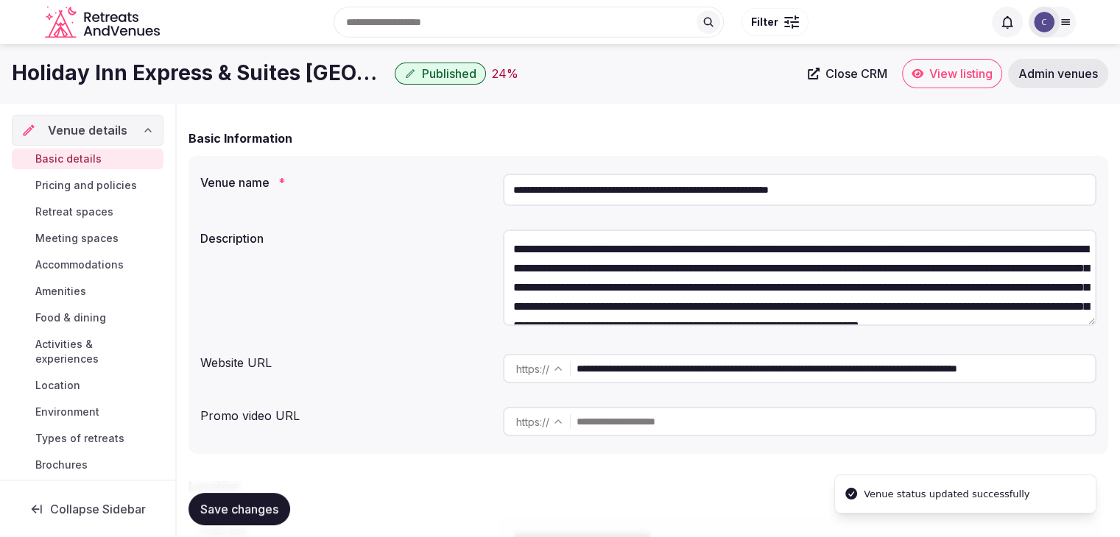
click at [307, 82] on h1 "Holiday Inn Express & Suites [GEOGRAPHIC_DATA], an [GEOGRAPHIC_DATA]" at bounding box center [200, 73] width 377 height 29
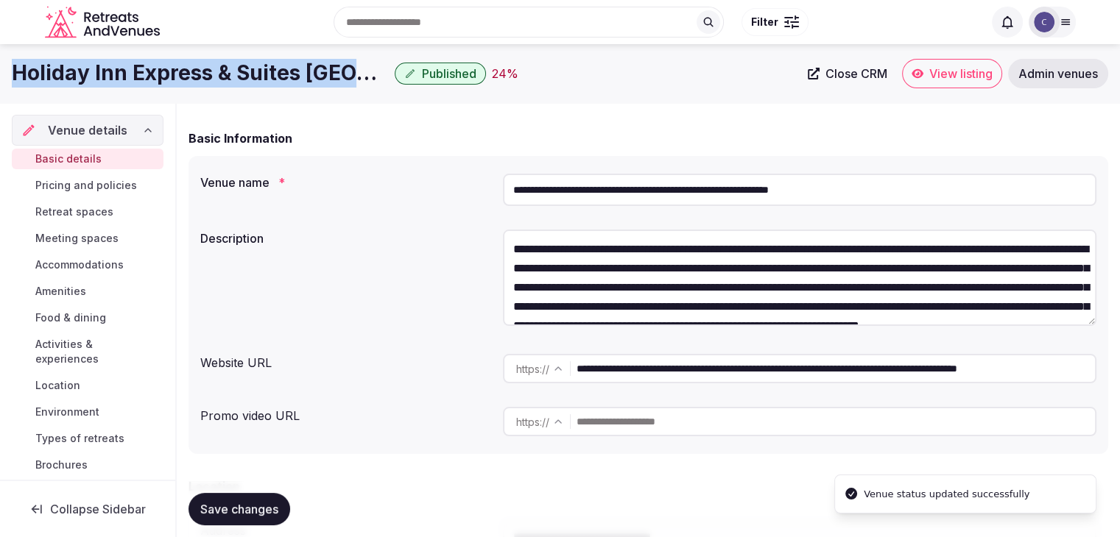
click at [307, 82] on h1 "Holiday Inn Express & Suites [GEOGRAPHIC_DATA], an [GEOGRAPHIC_DATA]" at bounding box center [200, 73] width 377 height 29
copy div "Holiday Inn Express & Suites [GEOGRAPHIC_DATA], an [GEOGRAPHIC_DATA]"
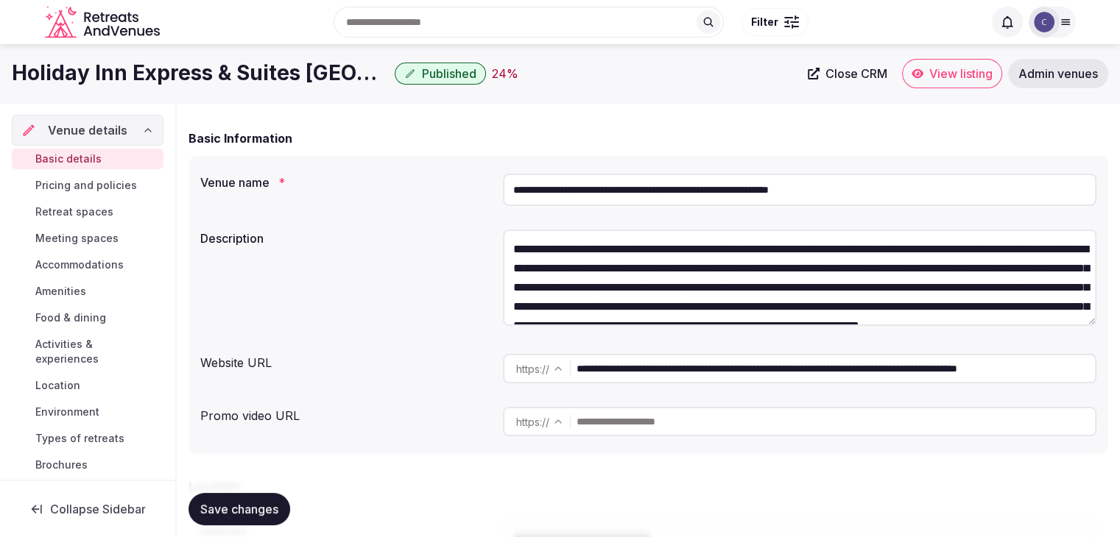
drag, startPoint x: 922, startPoint y: 370, endPoint x: 552, endPoint y: 315, distance: 373.7
click at [552, 315] on div "**********" at bounding box center [647, 305] width 919 height 298
click at [244, 510] on span "Save changes" at bounding box center [239, 509] width 78 height 15
click at [113, 264] on span "Accommodations" at bounding box center [79, 265] width 88 height 15
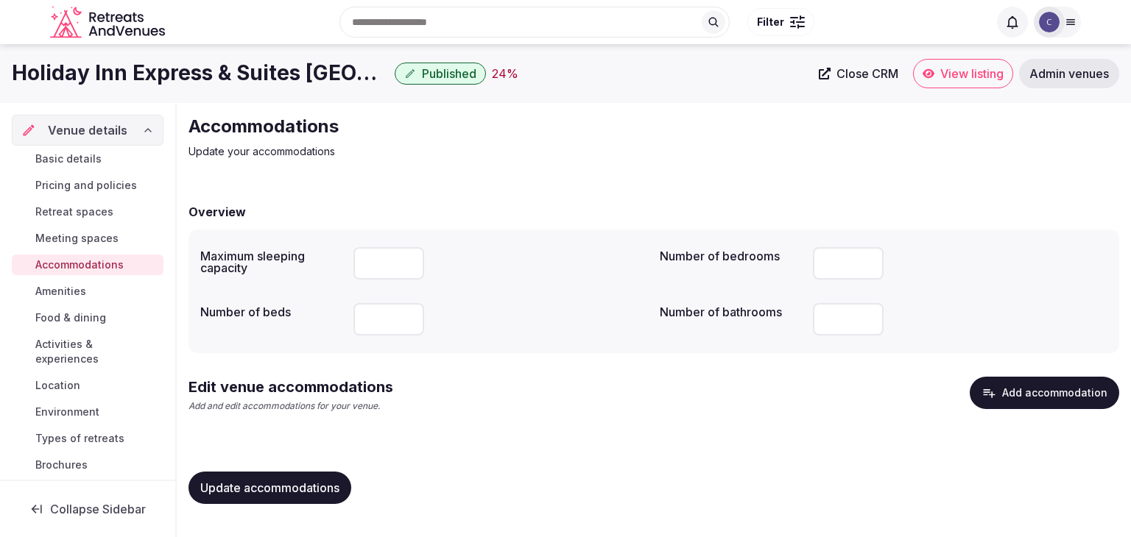
click at [1017, 394] on button "Add accommodation" at bounding box center [1044, 393] width 149 height 32
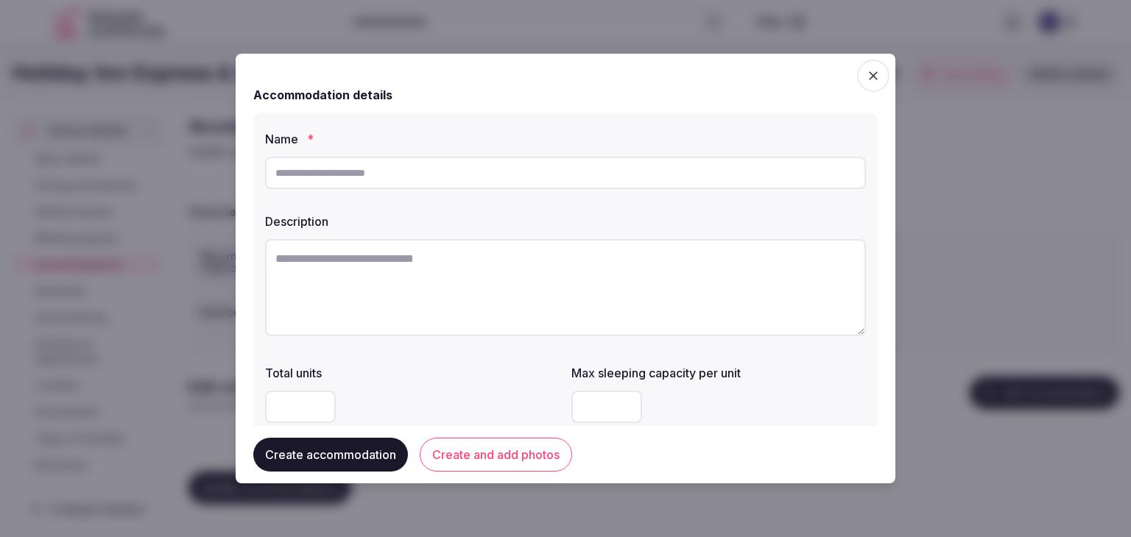
click at [518, 174] on input "text" at bounding box center [565, 173] width 601 height 32
paste input "*****"
type input "*****"
click at [502, 278] on textarea at bounding box center [565, 287] width 601 height 97
paste textarea "**********"
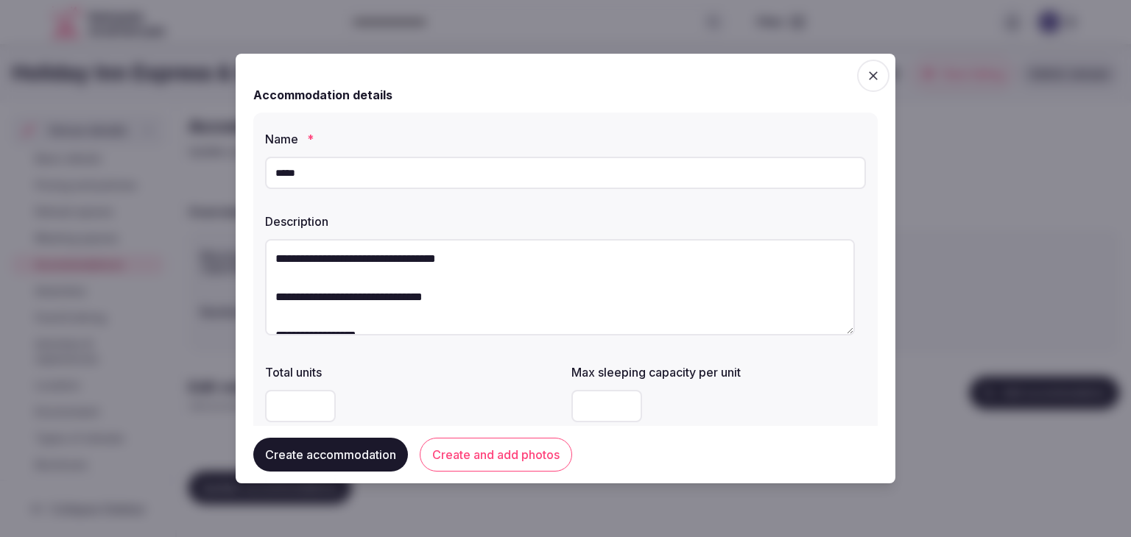
type textarea "**********"
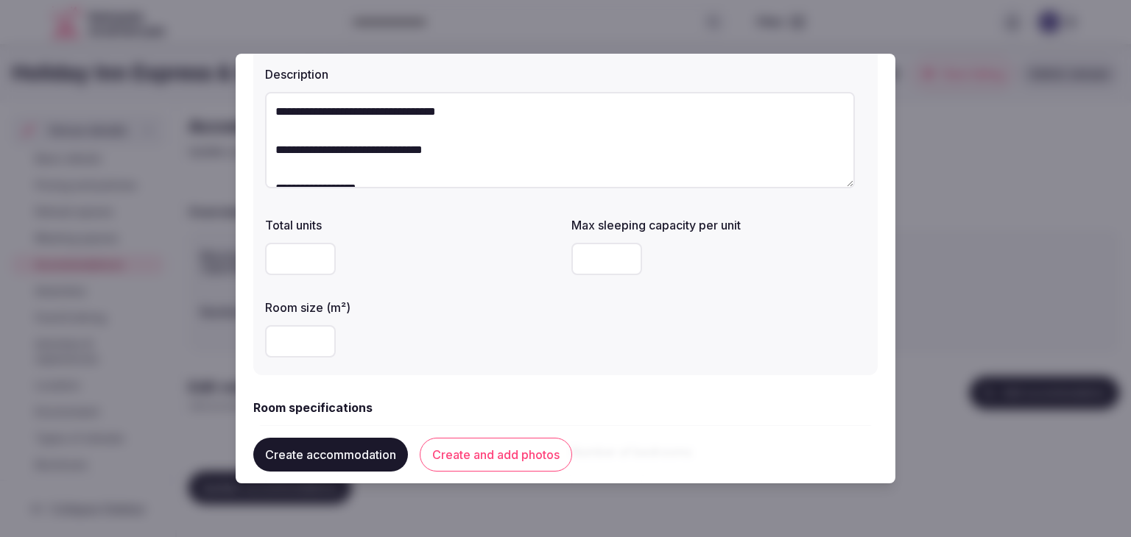
scroll to position [221, 0]
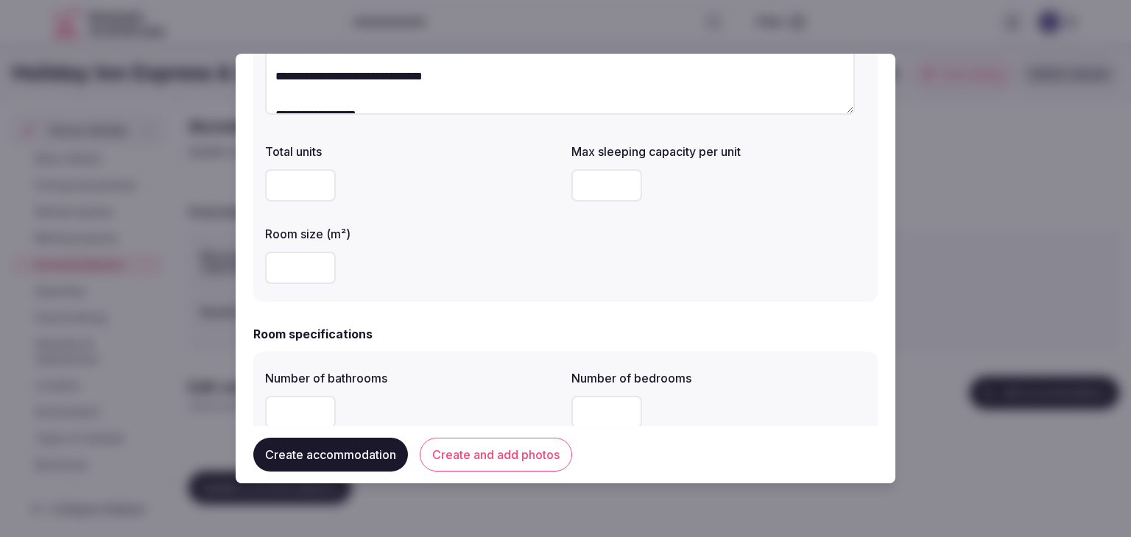
click at [303, 273] on input "number" at bounding box center [300, 268] width 71 height 32
type input "**"
click at [583, 174] on input "number" at bounding box center [606, 185] width 71 height 32
type input "*"
click at [569, 250] on div "Total units Max sleeping capacity per unit * Room size (m²) **" at bounding box center [565, 213] width 601 height 153
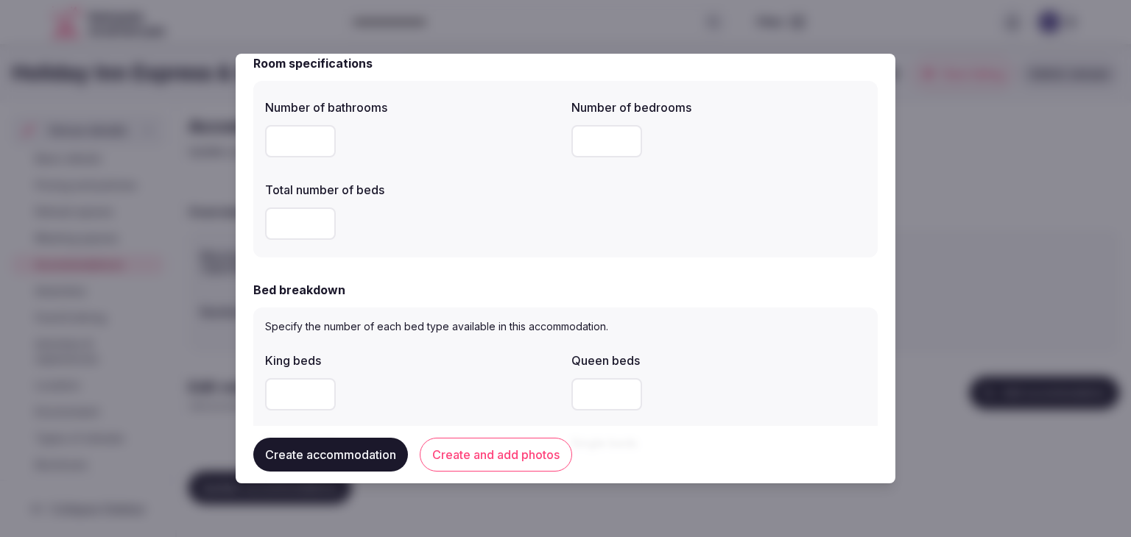
scroll to position [442, 0]
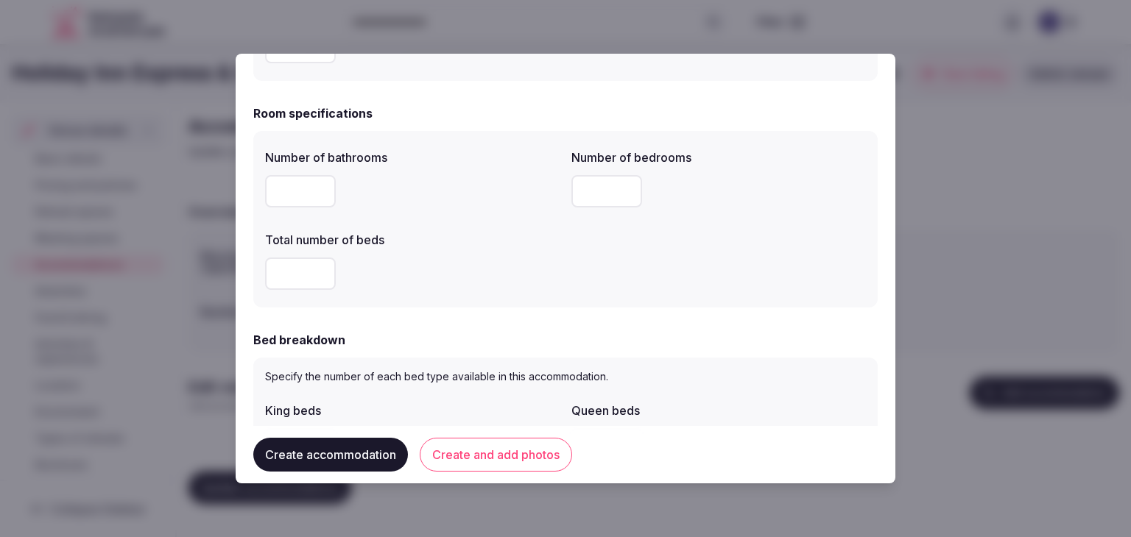
click at [333, 184] on input "number" at bounding box center [300, 191] width 71 height 32
type input "*"
click at [280, 265] on input "number" at bounding box center [300, 274] width 71 height 32
type input "*"
click at [427, 277] on div "*" at bounding box center [412, 274] width 294 height 32
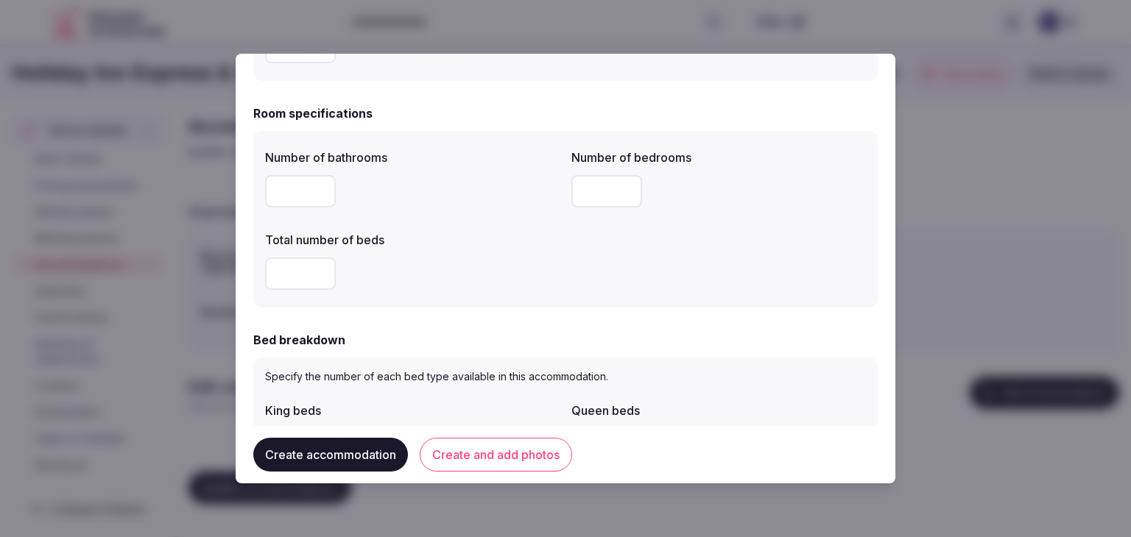
click at [588, 192] on input "number" at bounding box center [606, 191] width 71 height 32
type input "*"
click at [563, 304] on div "Number of bathrooms * Number of bedrooms * Total number of beds *" at bounding box center [565, 219] width 624 height 177
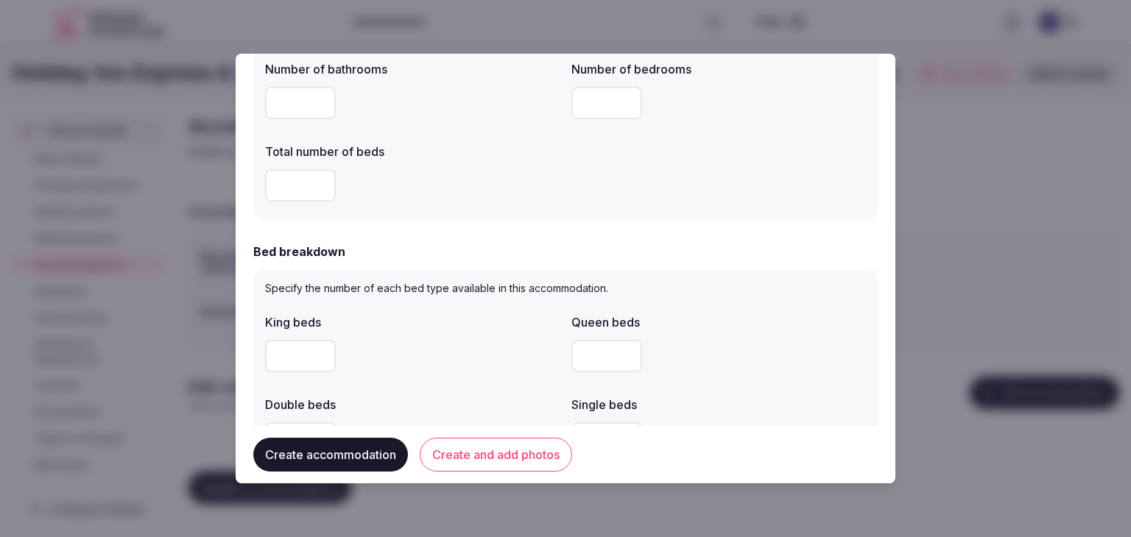
scroll to position [589, 0]
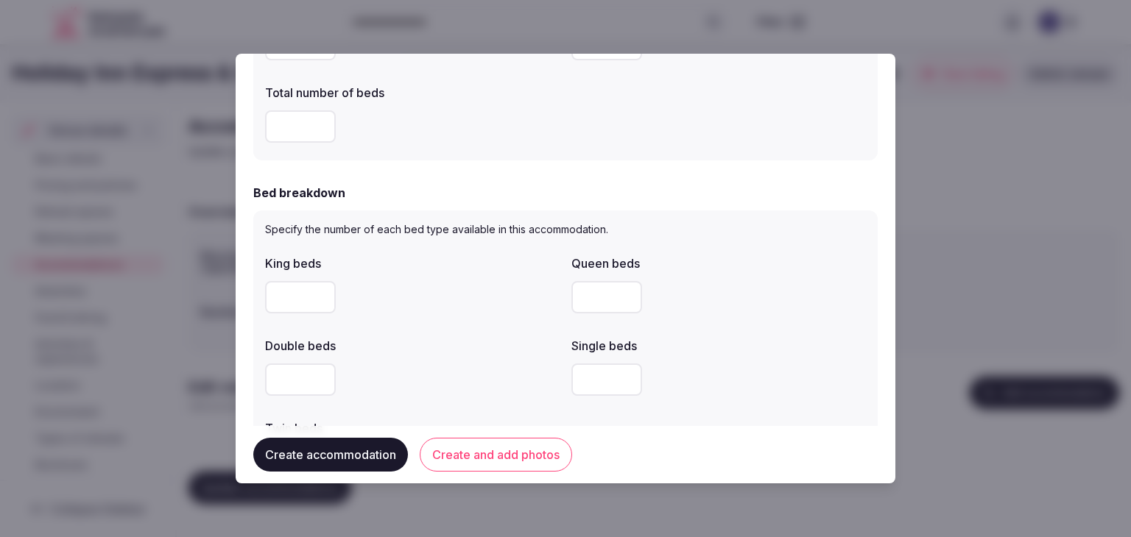
click at [280, 296] on input "number" at bounding box center [300, 297] width 71 height 32
type input "*"
click at [422, 312] on div "*" at bounding box center [412, 297] width 294 height 32
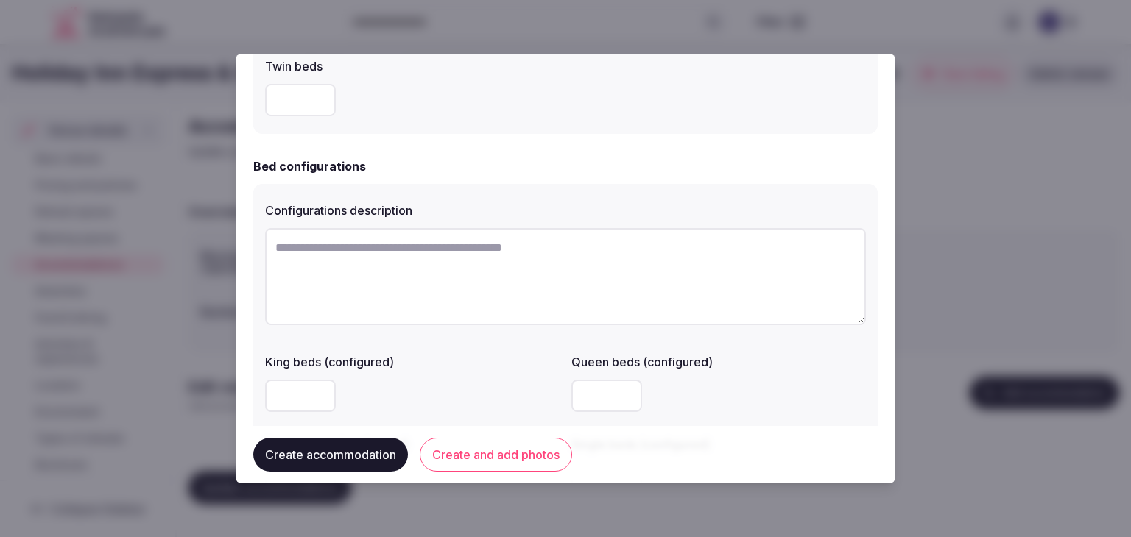
scroll to position [957, 0]
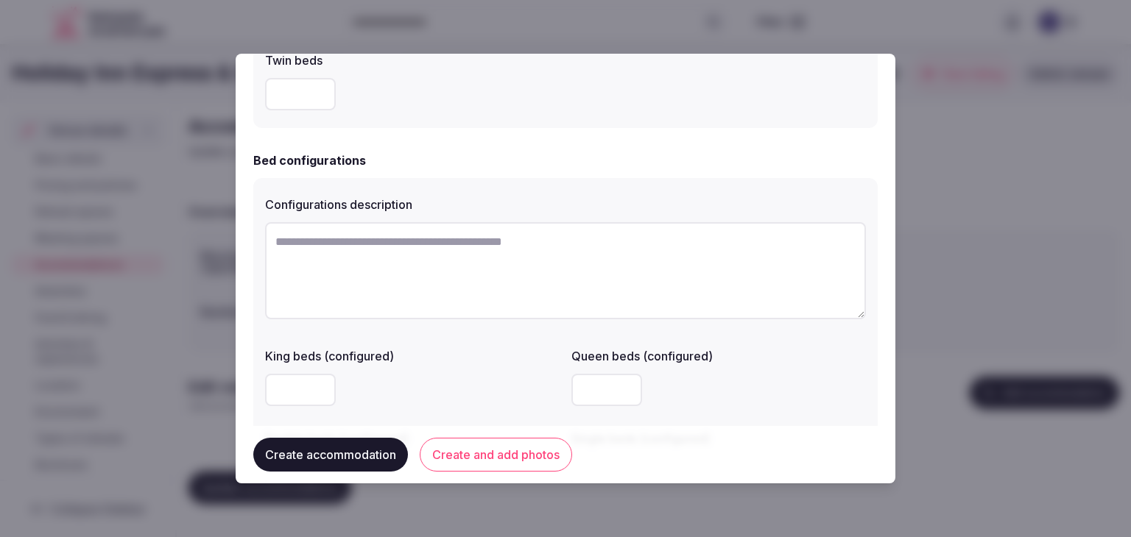
click at [583, 392] on input "number" at bounding box center [606, 390] width 71 height 32
type input "*"
click at [713, 411] on div "*" at bounding box center [718, 390] width 294 height 44
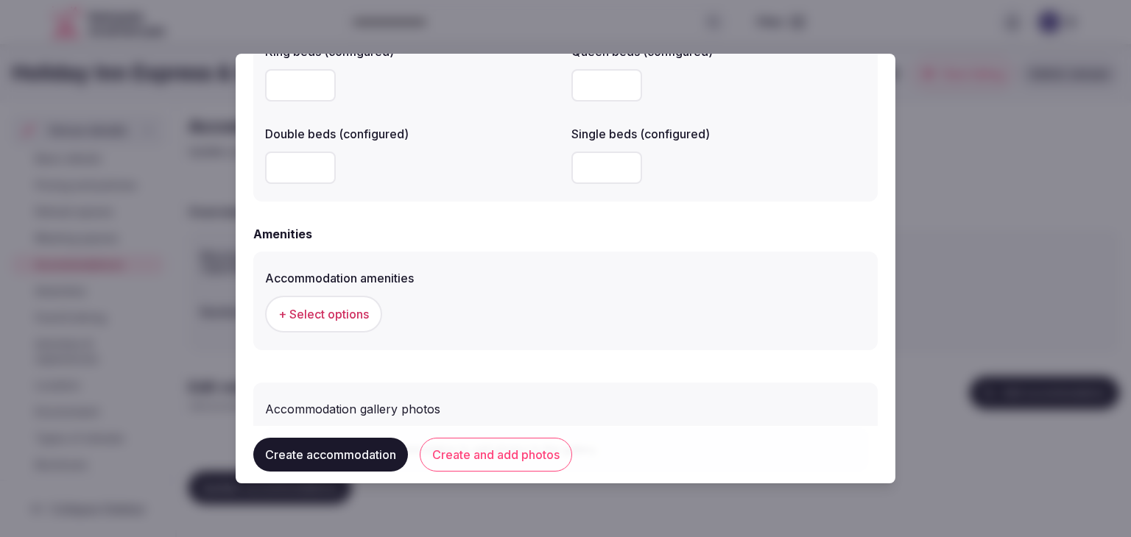
scroll to position [1325, 0]
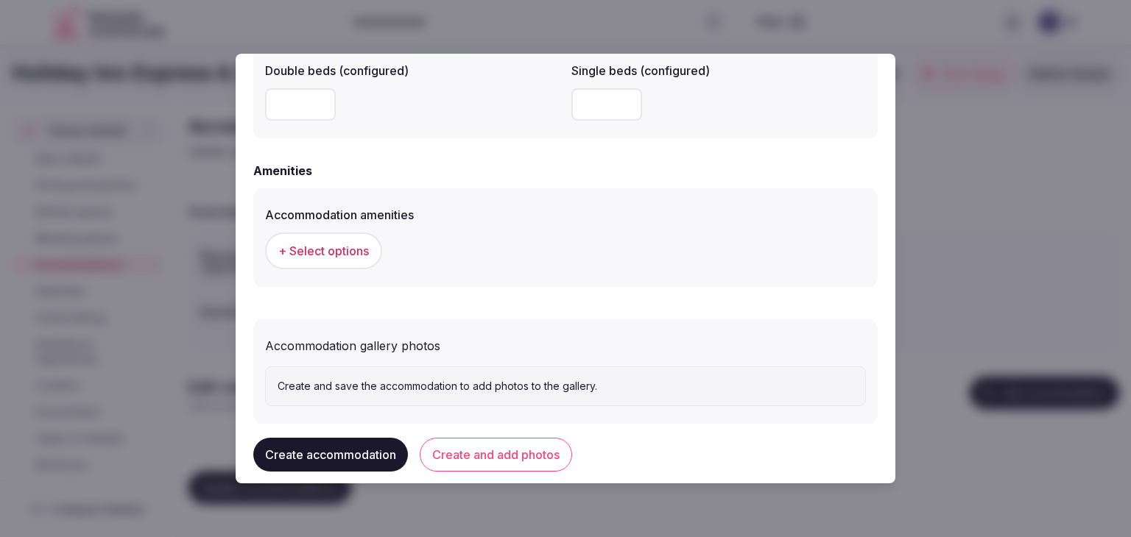
click at [349, 266] on button "+ Select options" at bounding box center [323, 251] width 117 height 37
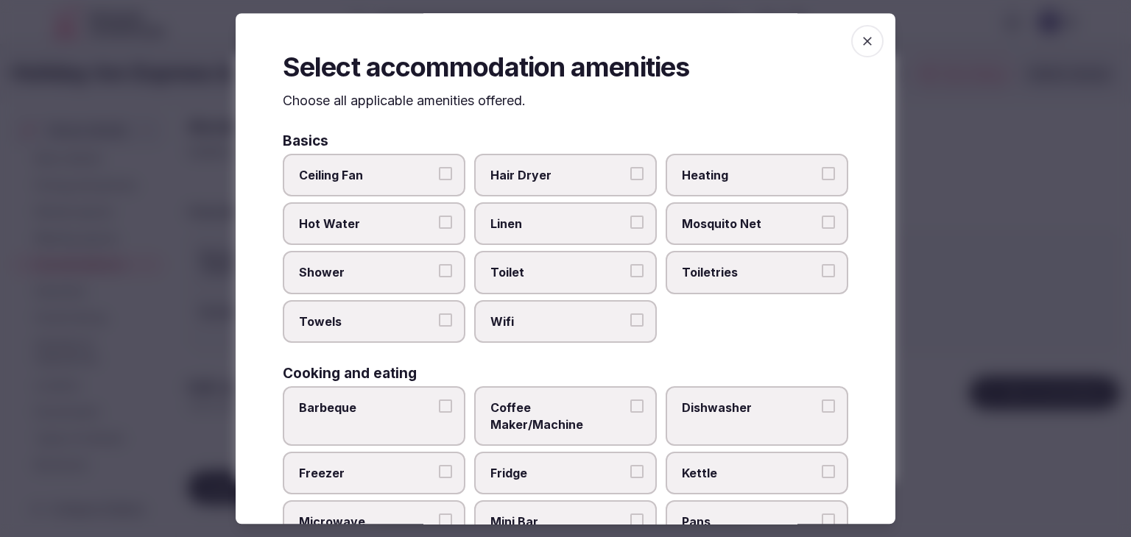
click at [534, 314] on span "Wifi" at bounding box center [557, 322] width 135 height 16
click at [630, 314] on button "Wifi" at bounding box center [636, 320] width 13 height 13
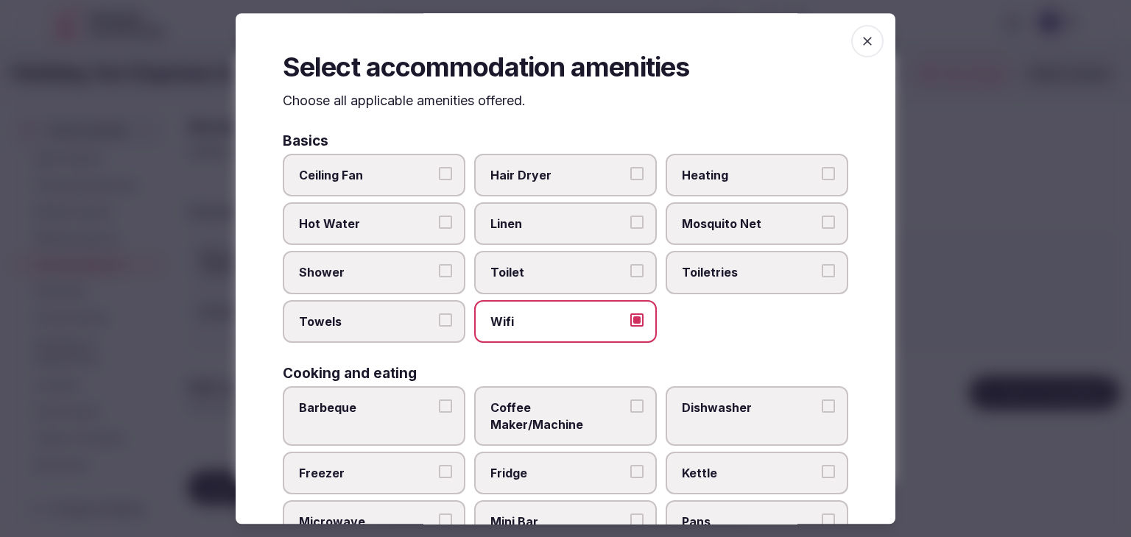
click at [688, 265] on span "Toiletries" at bounding box center [749, 273] width 135 height 16
click at [822, 265] on button "Toiletries" at bounding box center [828, 271] width 13 height 13
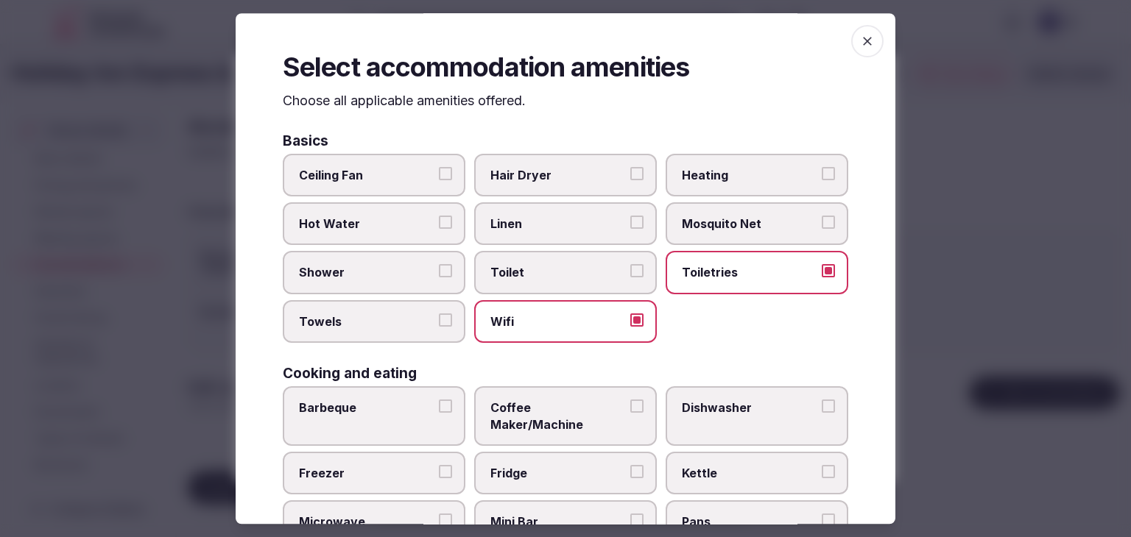
click at [613, 189] on label "Hair Dryer" at bounding box center [565, 175] width 183 height 43
click at [630, 180] on button "Hair Dryer" at bounding box center [636, 173] width 13 height 13
click at [399, 274] on span "Shower" at bounding box center [366, 273] width 135 height 16
click at [439, 274] on button "Shower" at bounding box center [445, 271] width 13 height 13
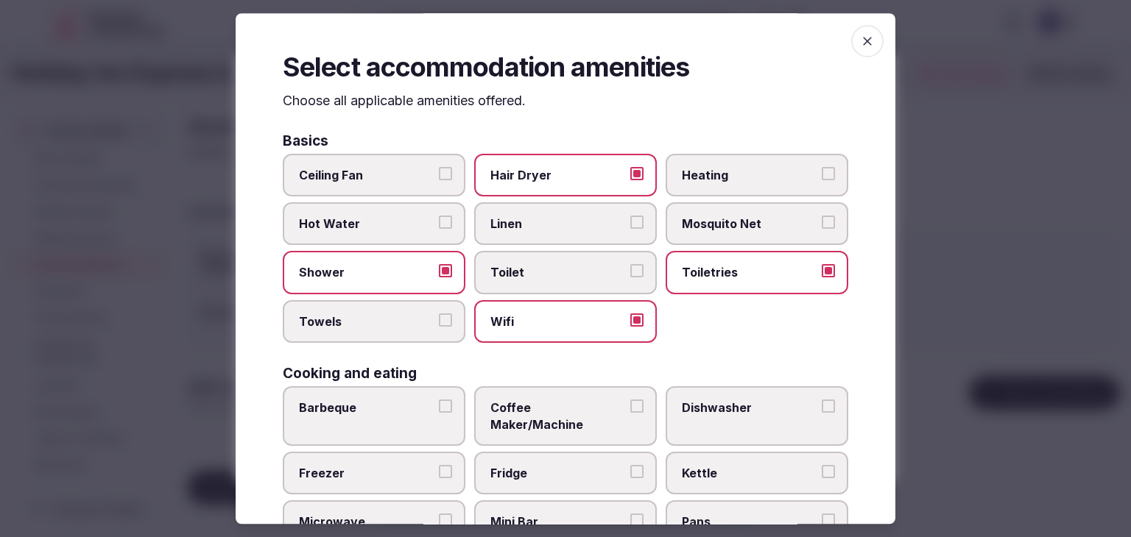
click at [407, 314] on span "Towels" at bounding box center [366, 322] width 135 height 16
click at [439, 314] on button "Towels" at bounding box center [445, 320] width 13 height 13
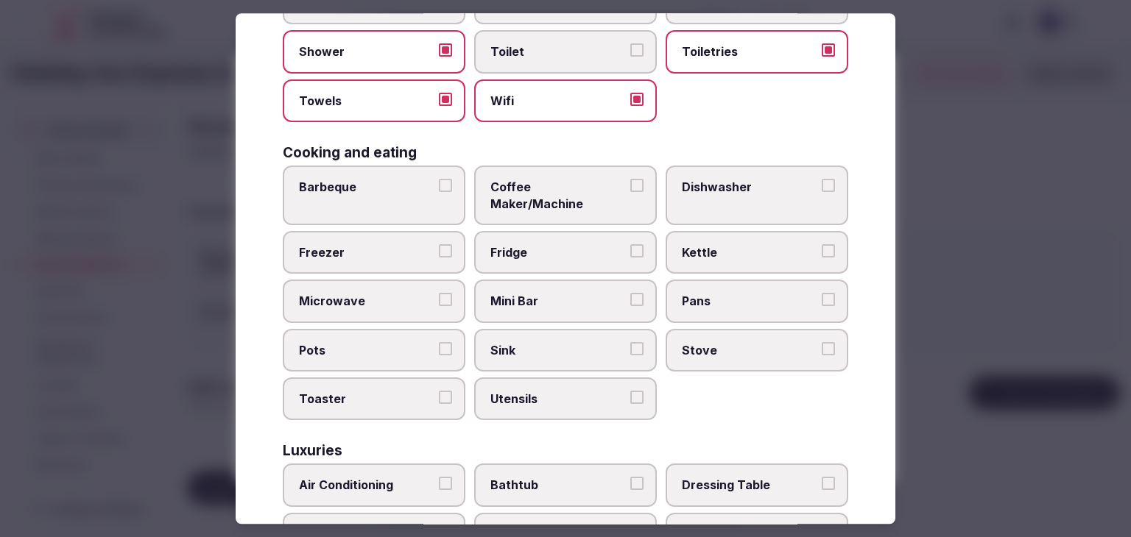
drag, startPoint x: 540, startPoint y: 186, endPoint x: 527, endPoint y: 268, distance: 82.8
click at [540, 190] on span "Coffee Maker/Machine" at bounding box center [557, 195] width 135 height 33
click at [630, 190] on button "Coffee Maker/Machine" at bounding box center [636, 185] width 13 height 13
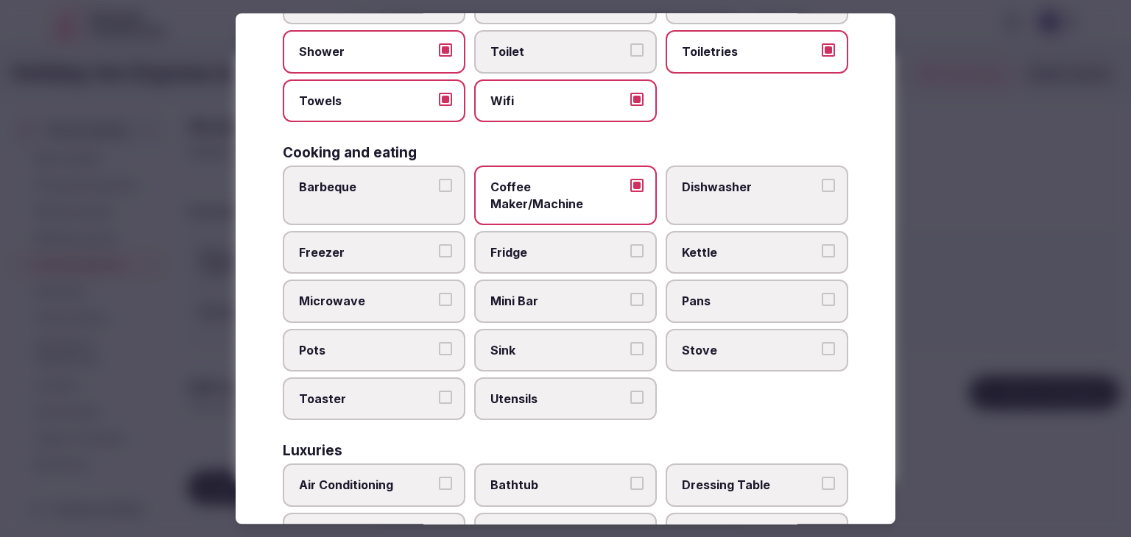
scroll to position [442, 0]
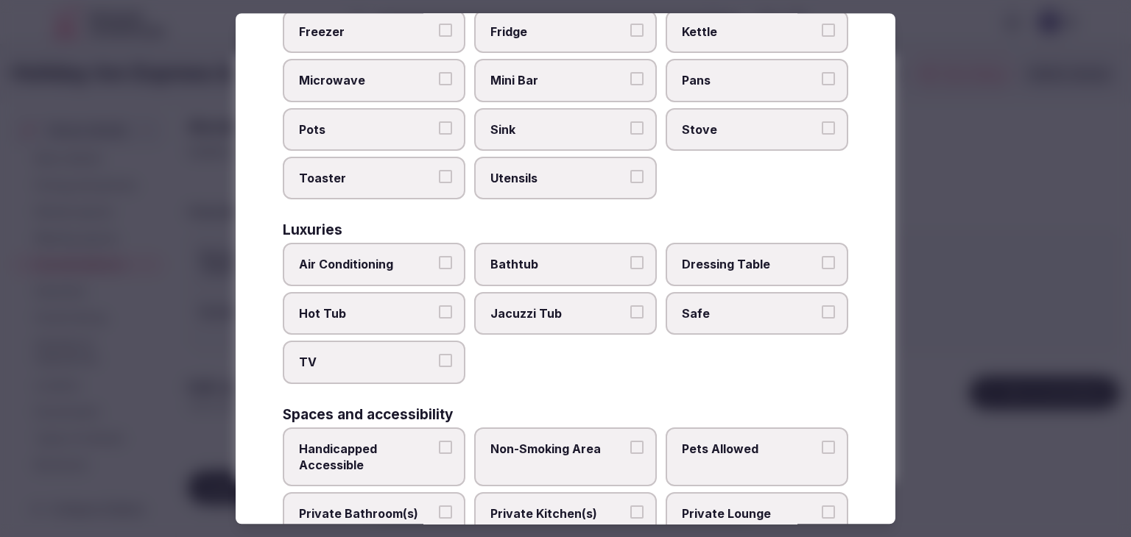
click at [414, 257] on span "Air Conditioning" at bounding box center [366, 265] width 135 height 16
click at [439, 257] on button "Air Conditioning" at bounding box center [445, 263] width 13 height 13
click at [409, 342] on label "TV" at bounding box center [374, 363] width 183 height 43
click at [439, 355] on button "TV" at bounding box center [445, 361] width 13 height 13
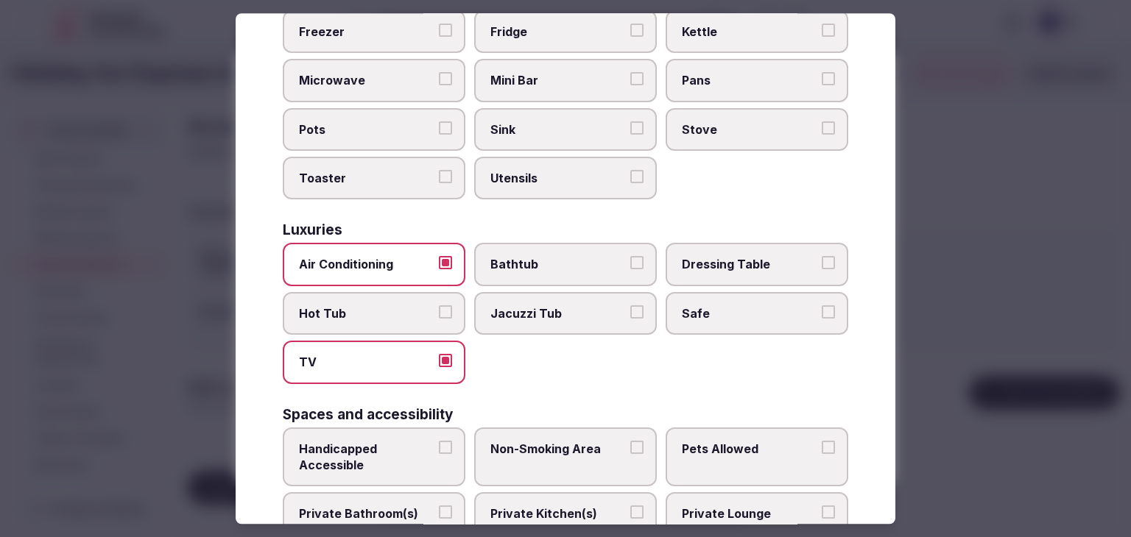
click at [707, 306] on span "Safe" at bounding box center [749, 314] width 135 height 16
click at [822, 306] on button "Safe" at bounding box center [828, 312] width 13 height 13
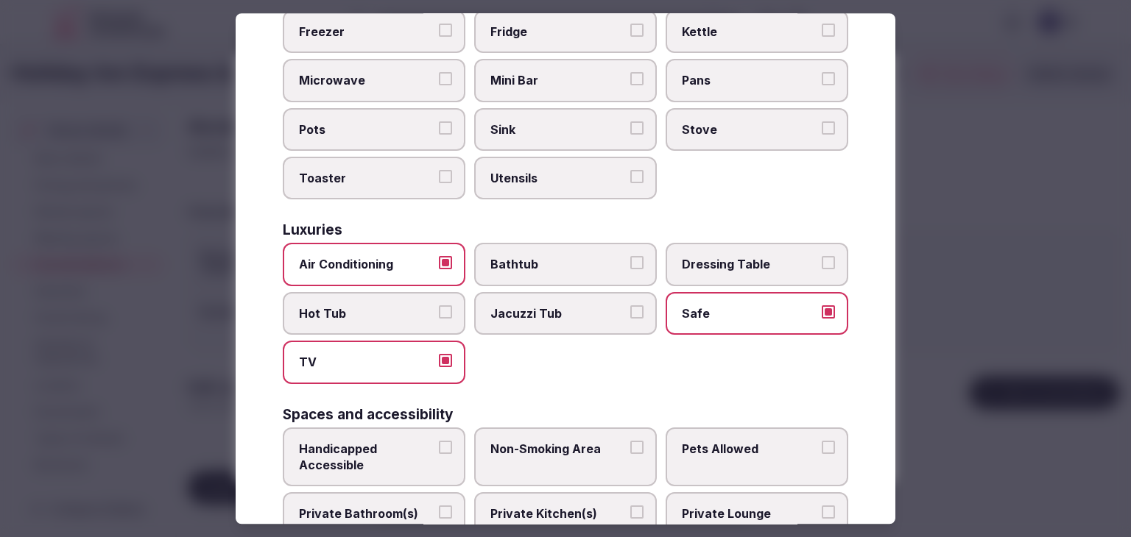
scroll to position [589, 0]
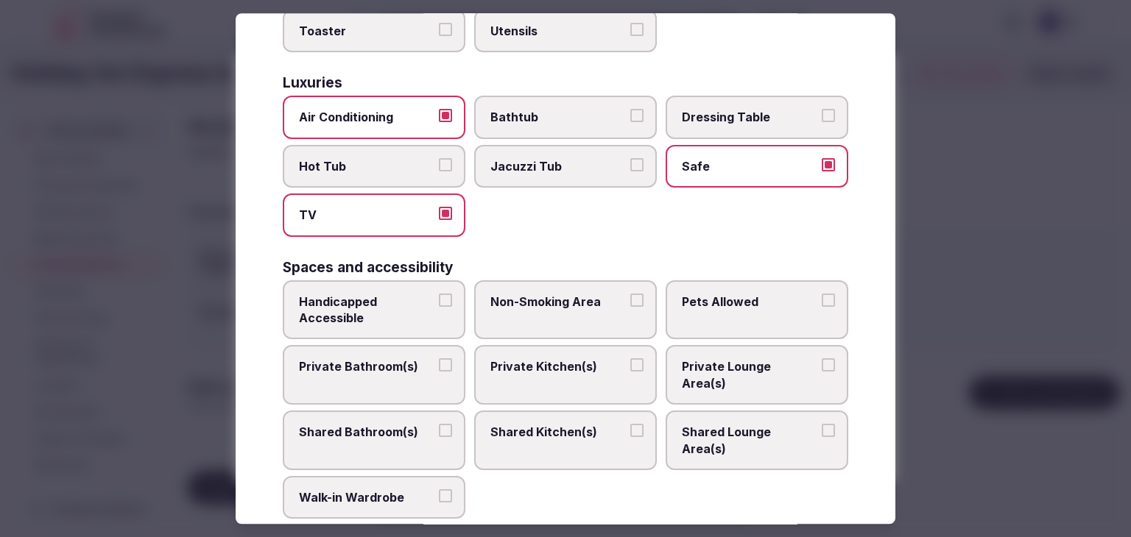
click at [413, 359] on span "Private Bathroom(s)" at bounding box center [366, 367] width 135 height 16
click at [439, 359] on button "Private Bathroom(s)" at bounding box center [445, 365] width 13 height 13
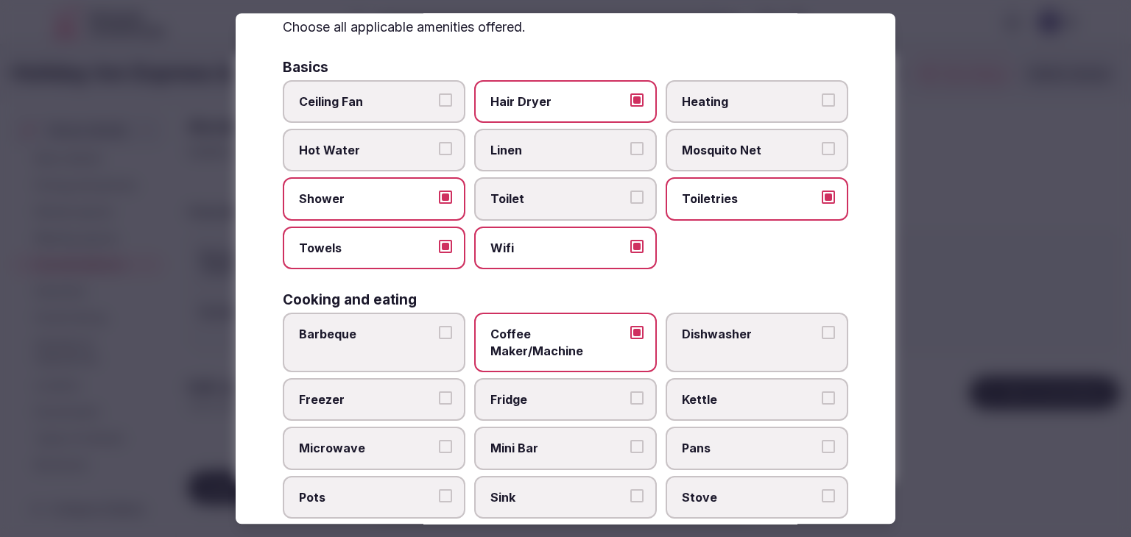
scroll to position [0, 0]
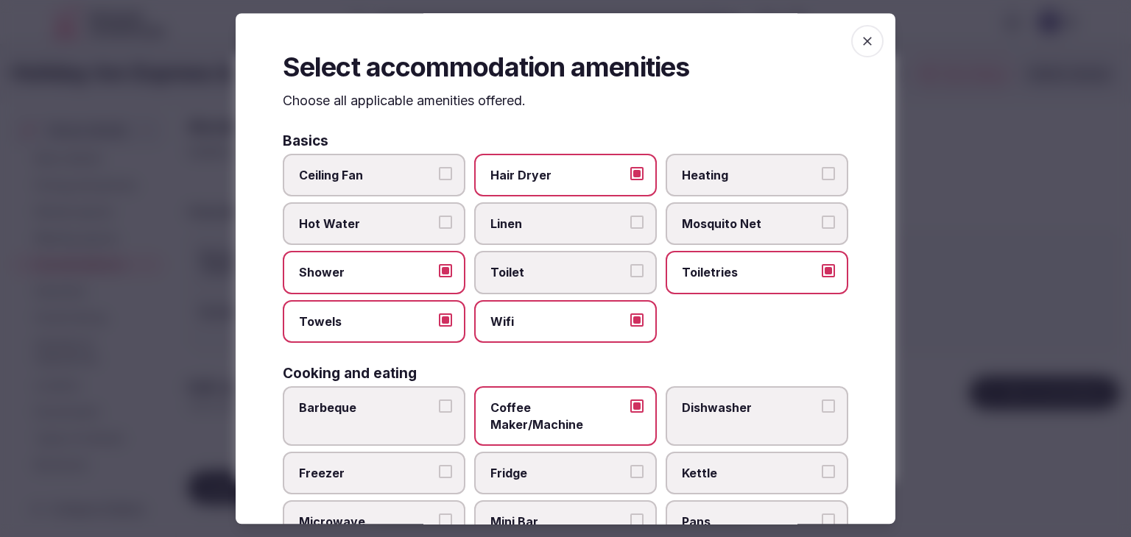
click at [852, 32] on span "button" at bounding box center [867, 41] width 32 height 32
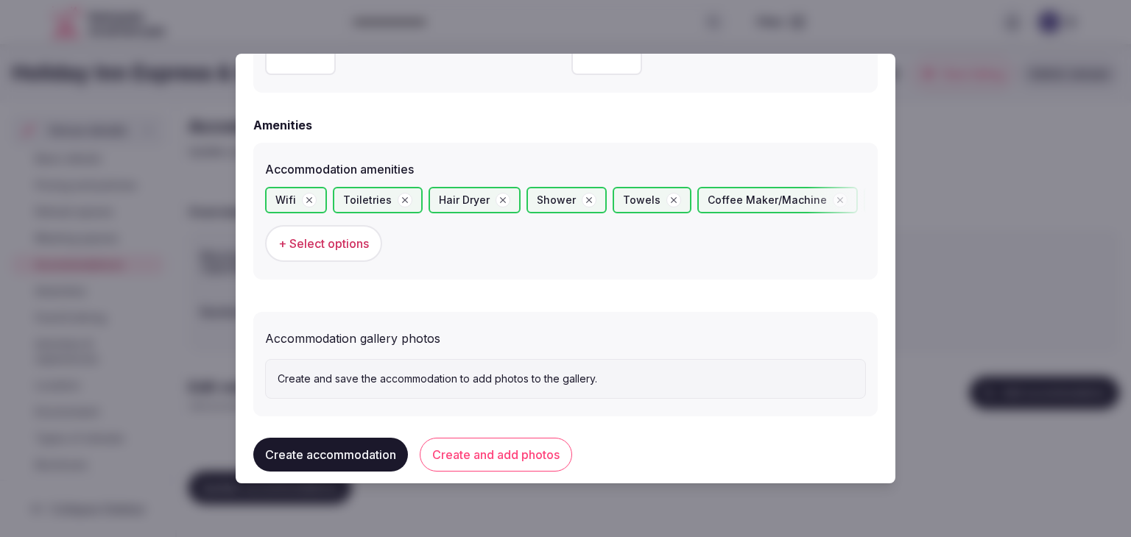
scroll to position [1389, 0]
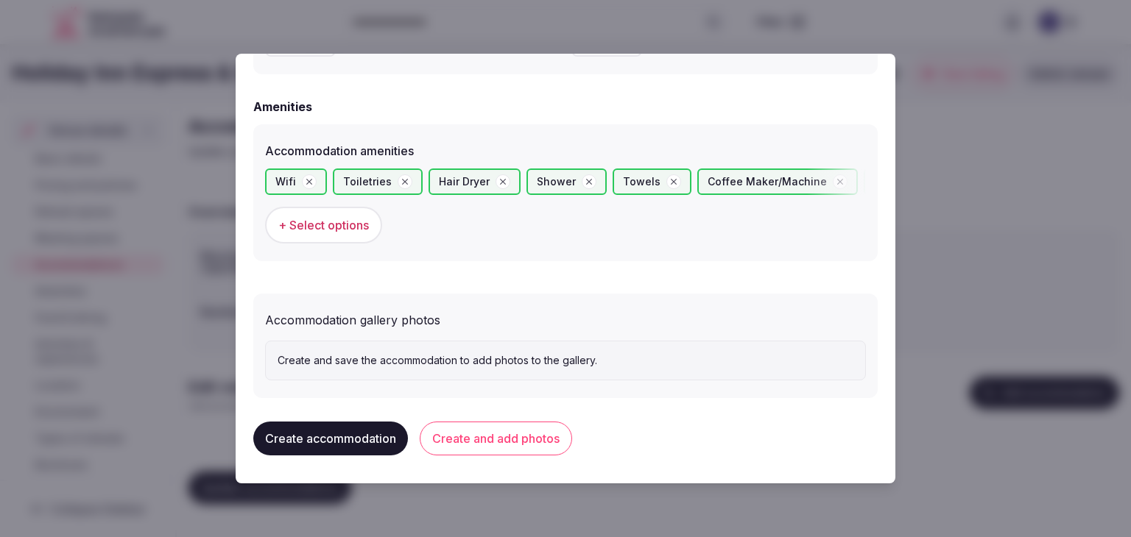
click at [530, 446] on button "Create and add photos" at bounding box center [496, 439] width 152 height 34
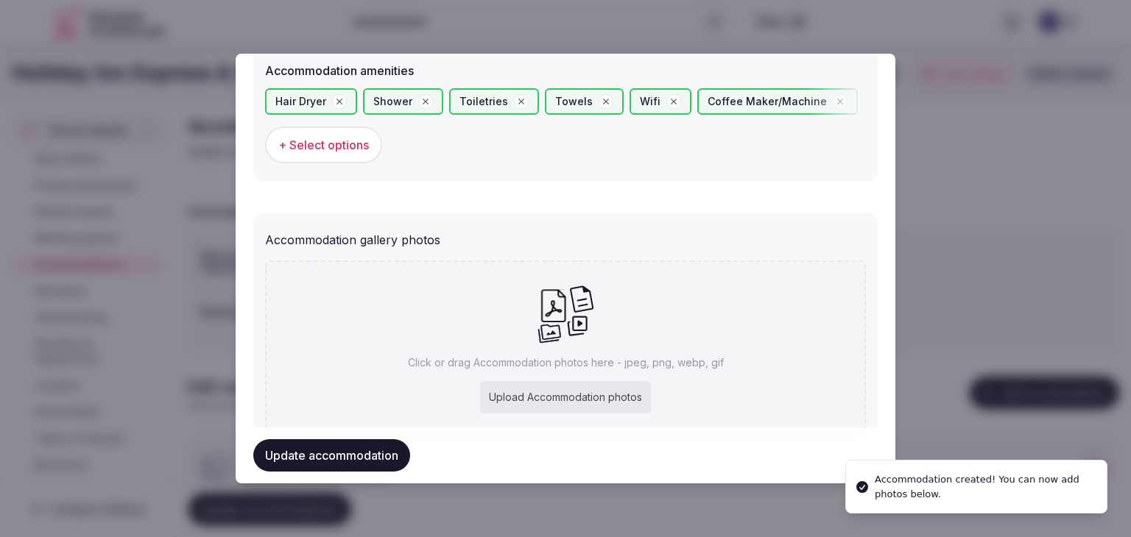
scroll to position [1525, 0]
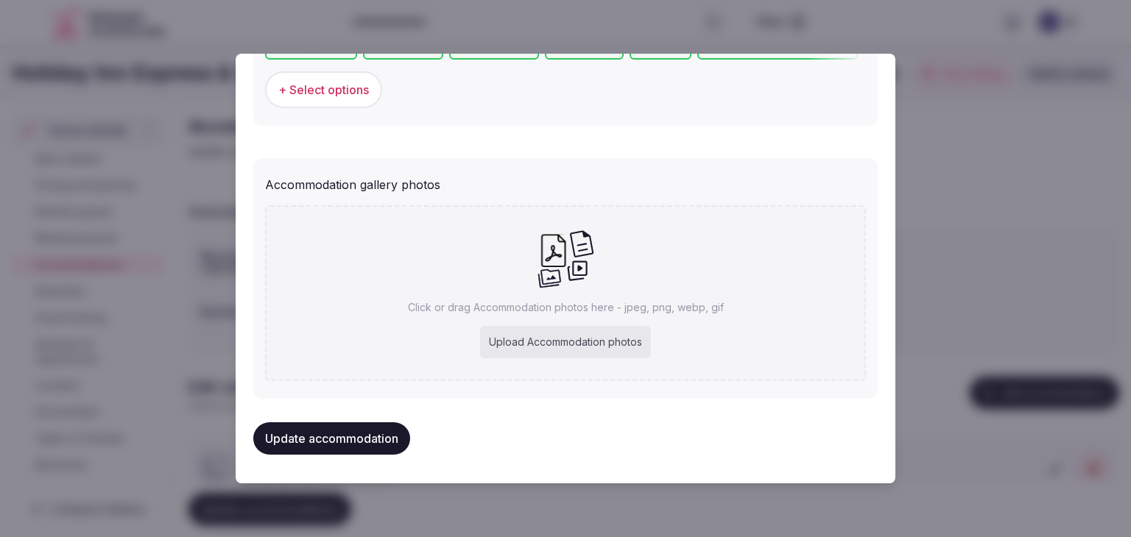
click at [608, 331] on div "Upload Accommodation photos" at bounding box center [565, 342] width 171 height 32
type input "**********"
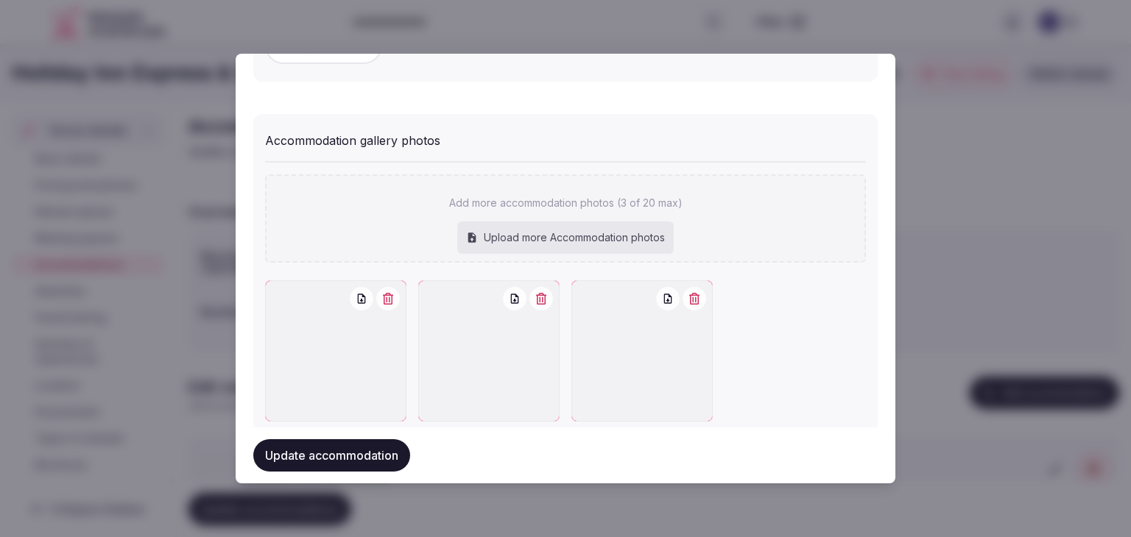
scroll to position [1606, 0]
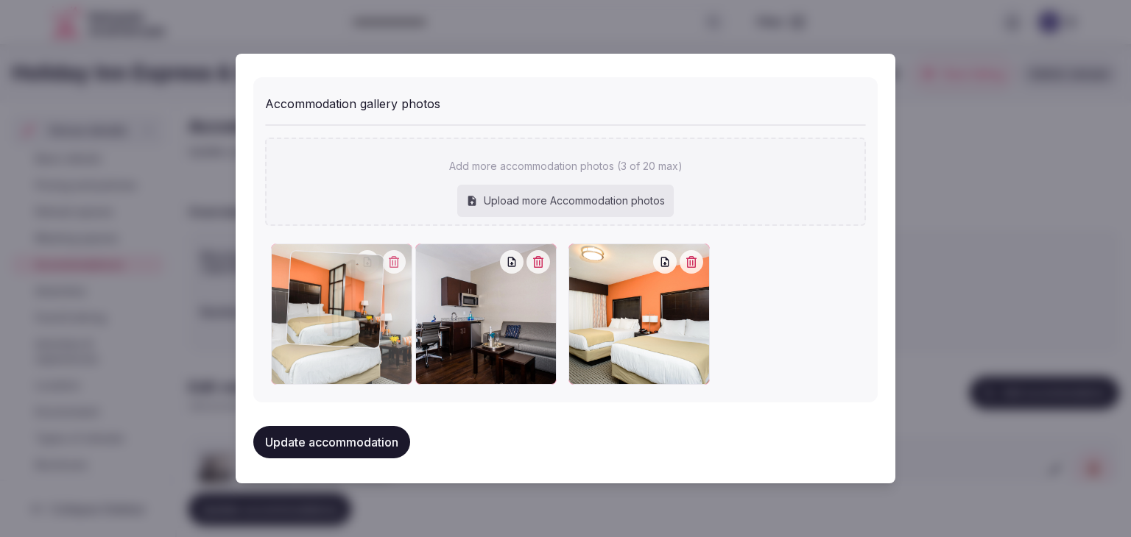
drag, startPoint x: 586, startPoint y: 250, endPoint x: 292, endPoint y: 260, distance: 293.9
click at [292, 260] on div at bounding box center [341, 314] width 141 height 141
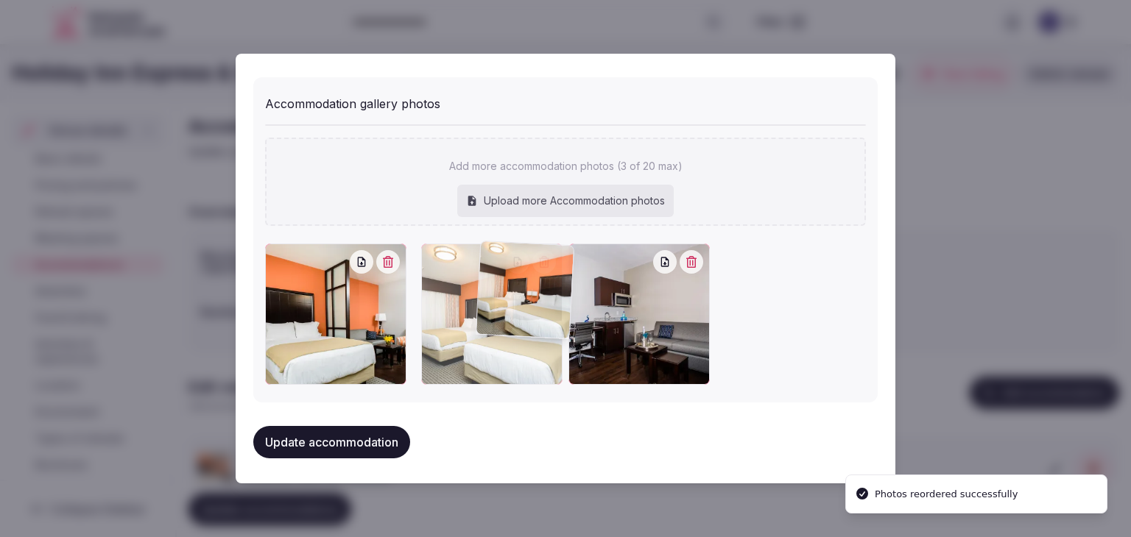
drag, startPoint x: 571, startPoint y: 257, endPoint x: 484, endPoint y: 257, distance: 87.6
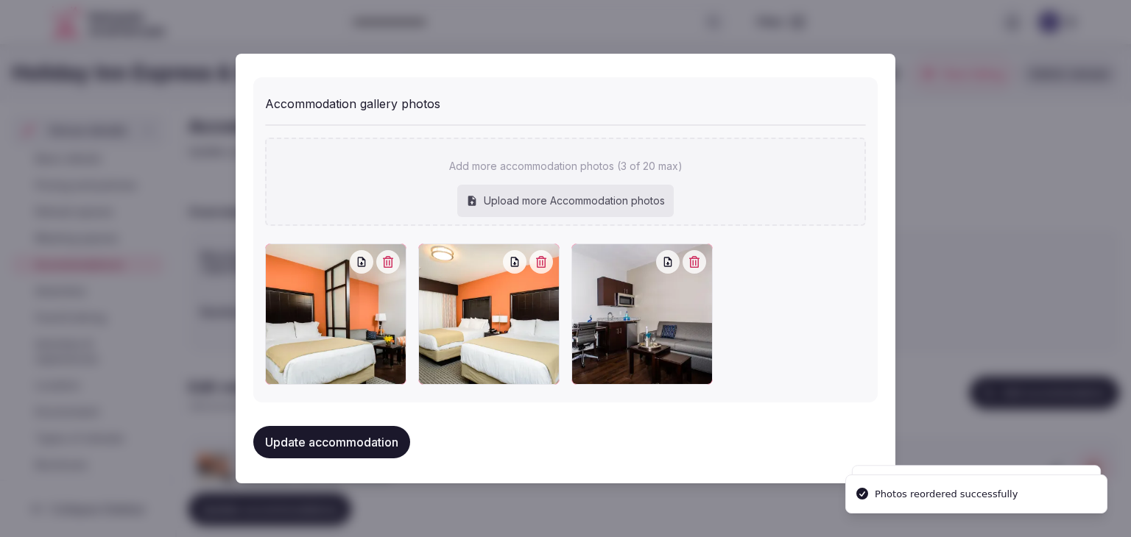
click at [365, 434] on button "Update accommodation" at bounding box center [331, 442] width 157 height 32
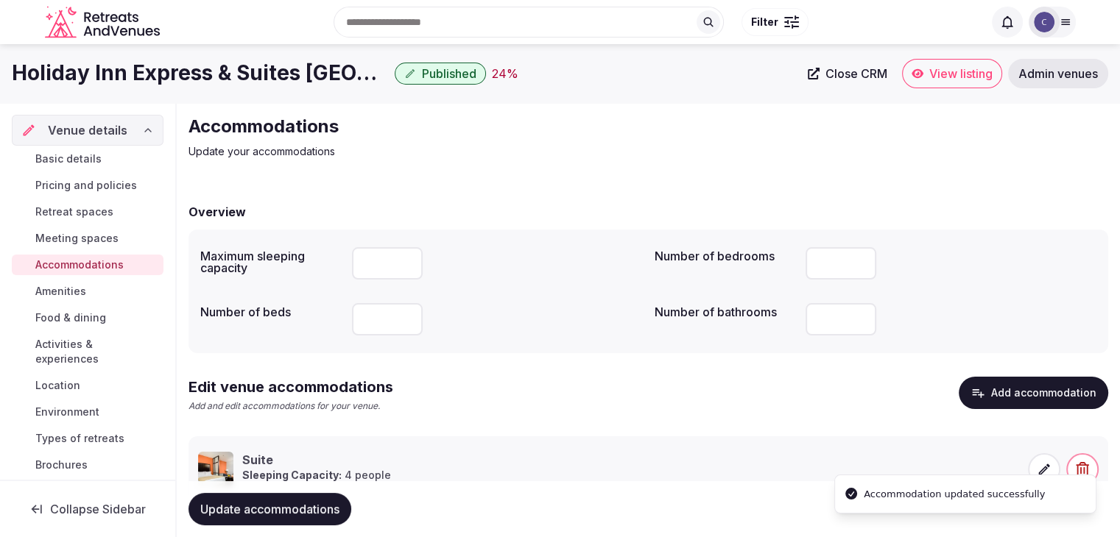
click at [329, 510] on span "Update accommodations" at bounding box center [269, 509] width 139 height 15
click at [311, 508] on span "Update accommodations" at bounding box center [269, 509] width 139 height 15
click at [103, 319] on span "Food & dining" at bounding box center [70, 318] width 71 height 15
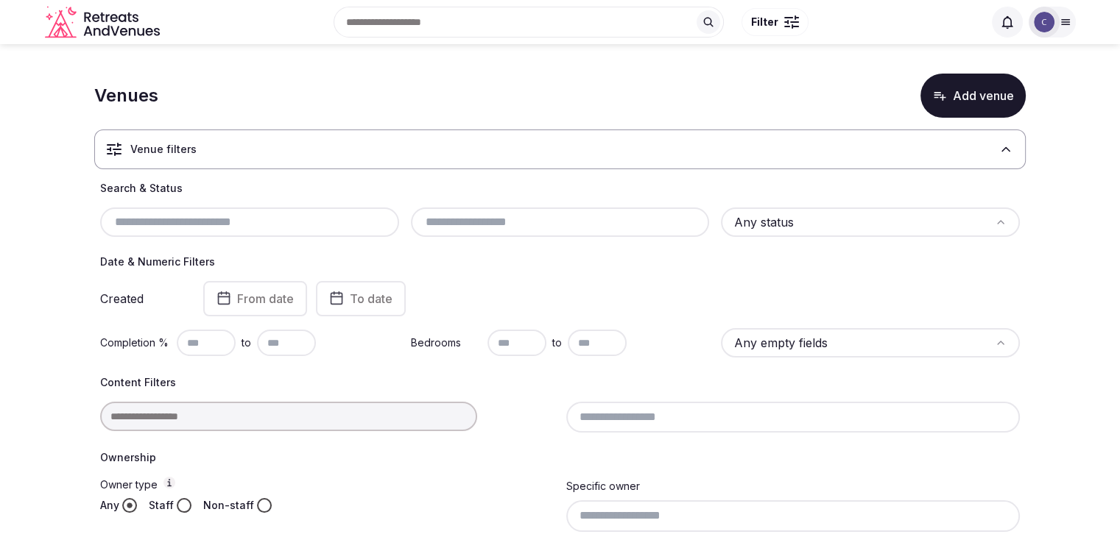
click at [226, 220] on input "text" at bounding box center [249, 222] width 287 height 18
paste input "**********"
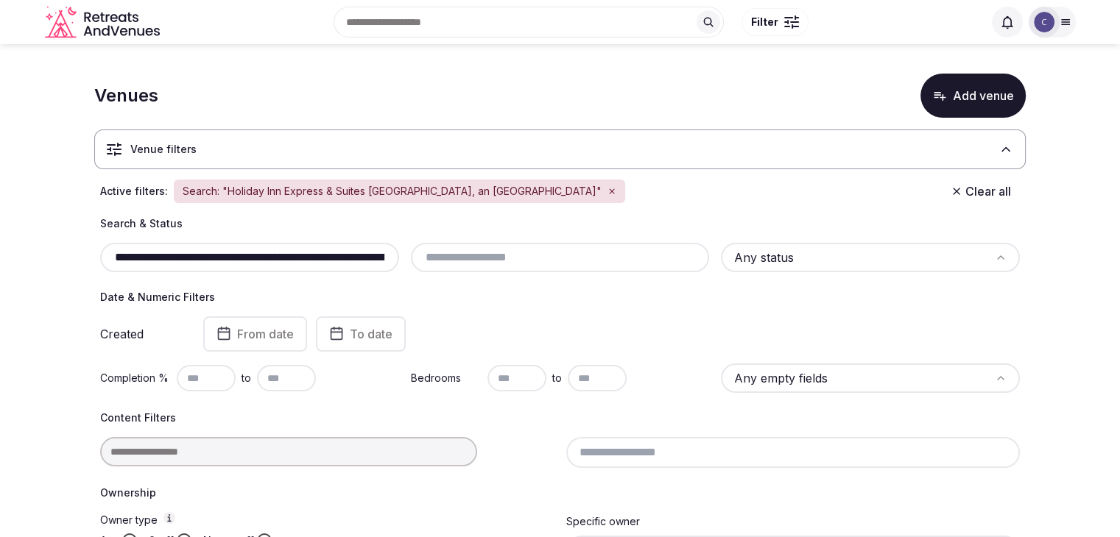
scroll to position [0, 127]
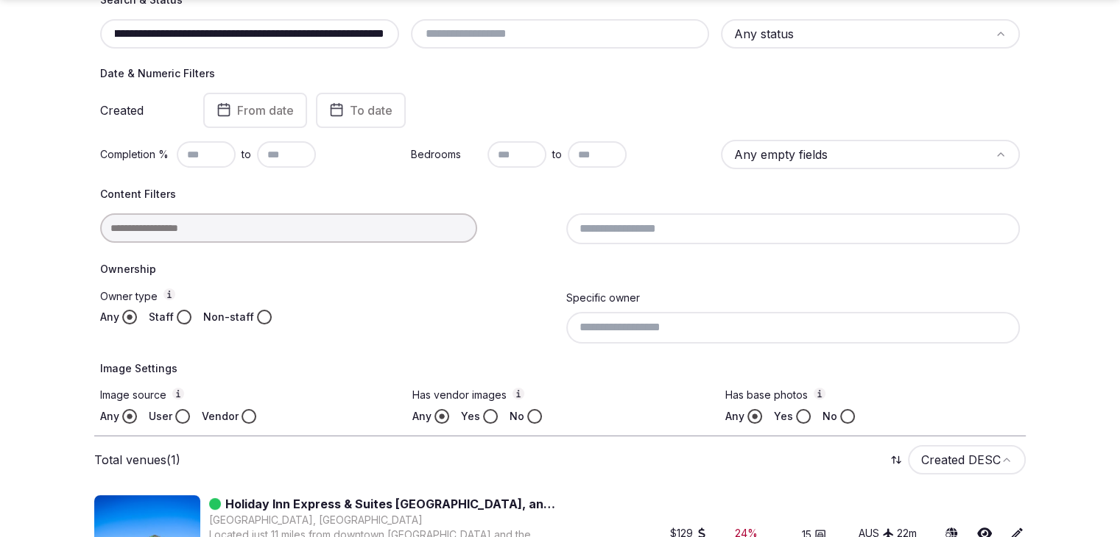
scroll to position [286, 0]
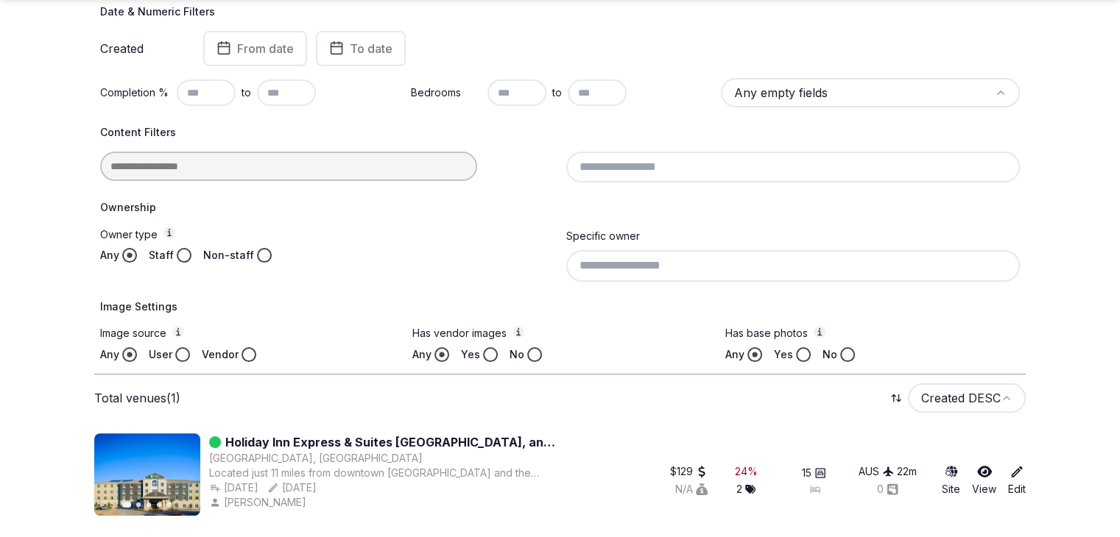
type input "**********"
